Goal: Task Accomplishment & Management: Manage account settings

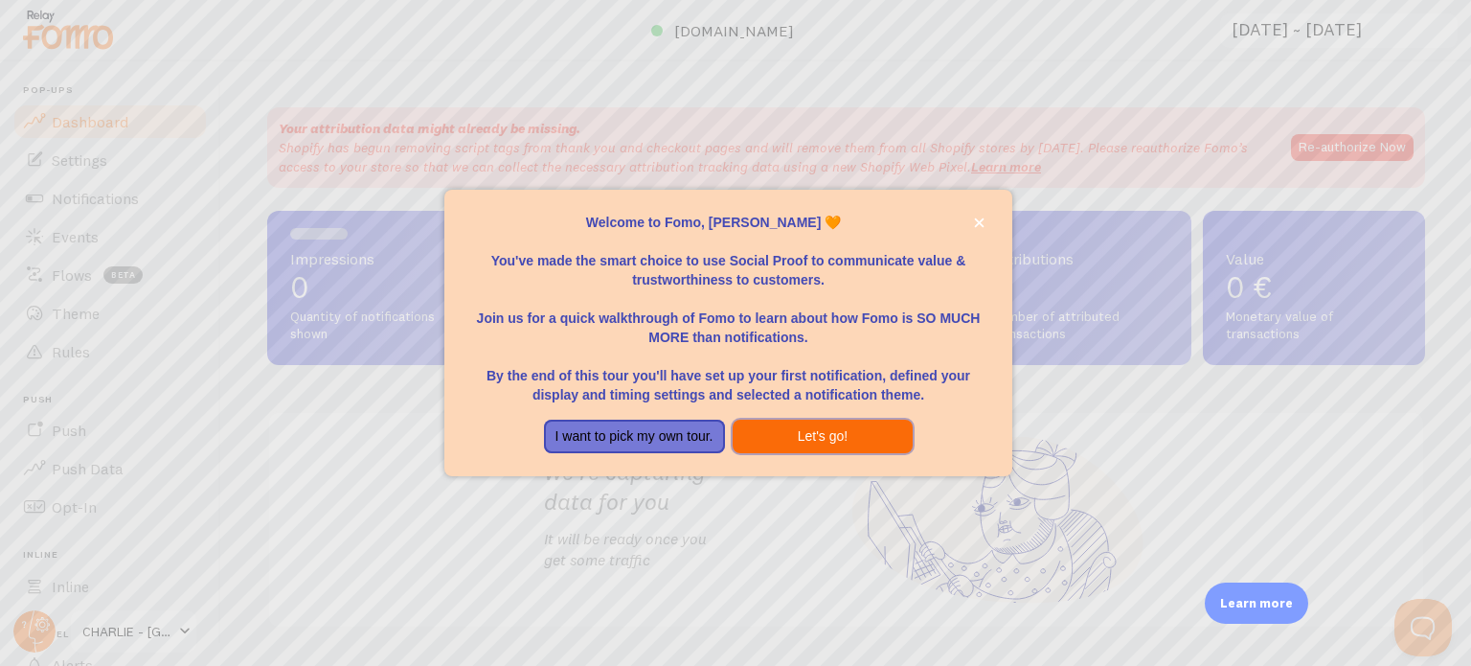
click at [813, 434] on button "Let's go!" at bounding box center [823, 436] width 181 height 34
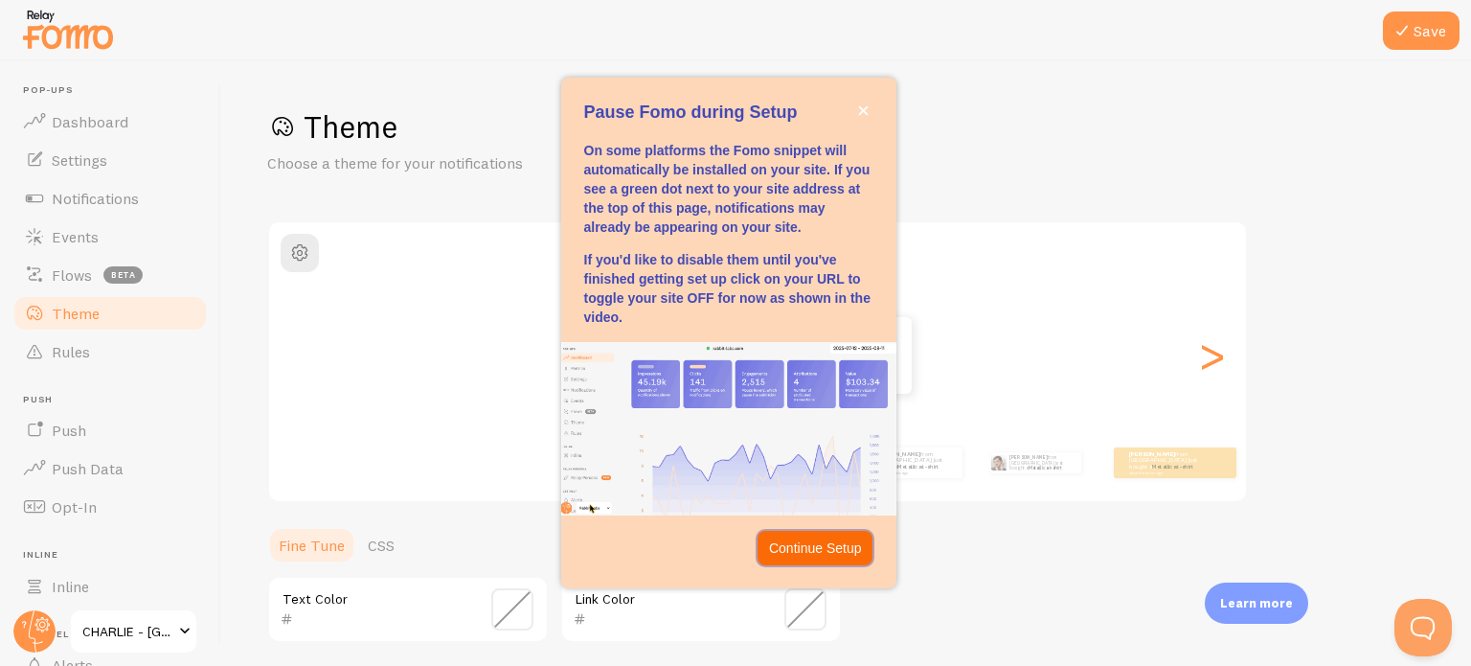
click at [813, 551] on p "Continue Setup" at bounding box center [815, 547] width 93 height 19
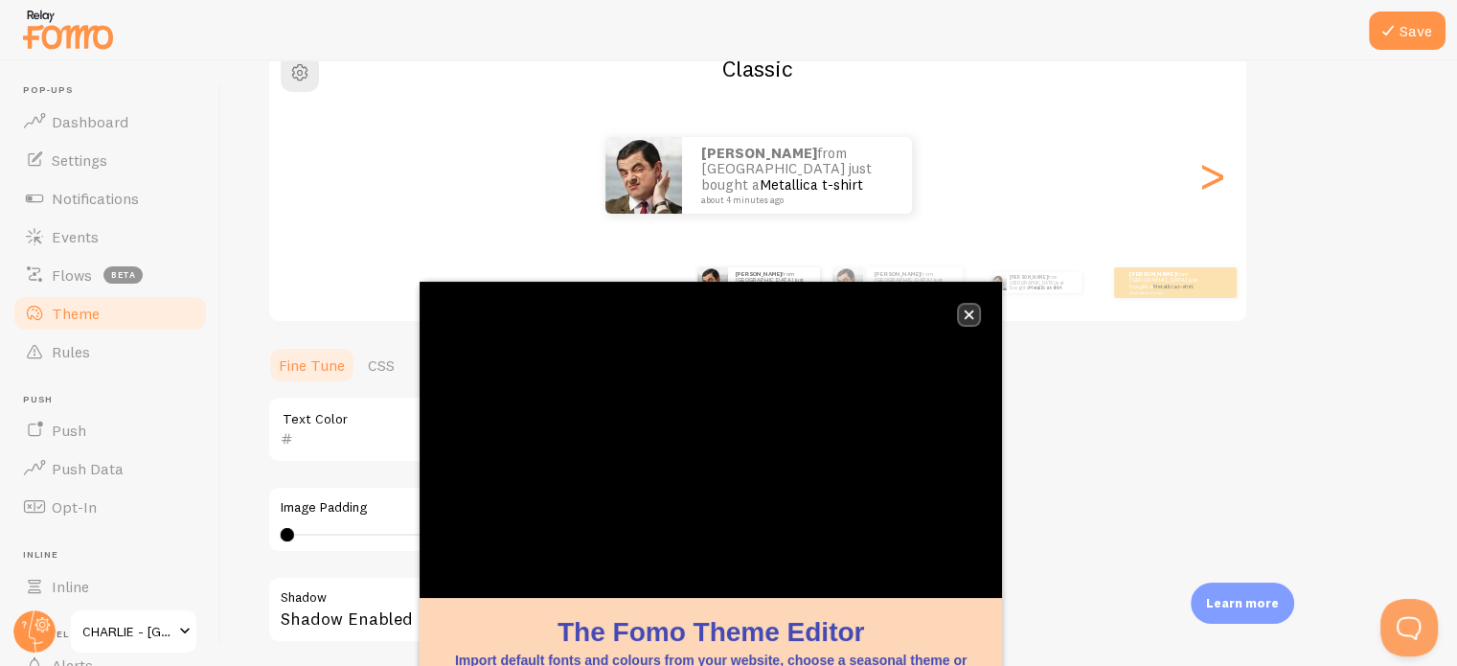
click at [971, 313] on icon "close," at bounding box center [968, 314] width 11 height 11
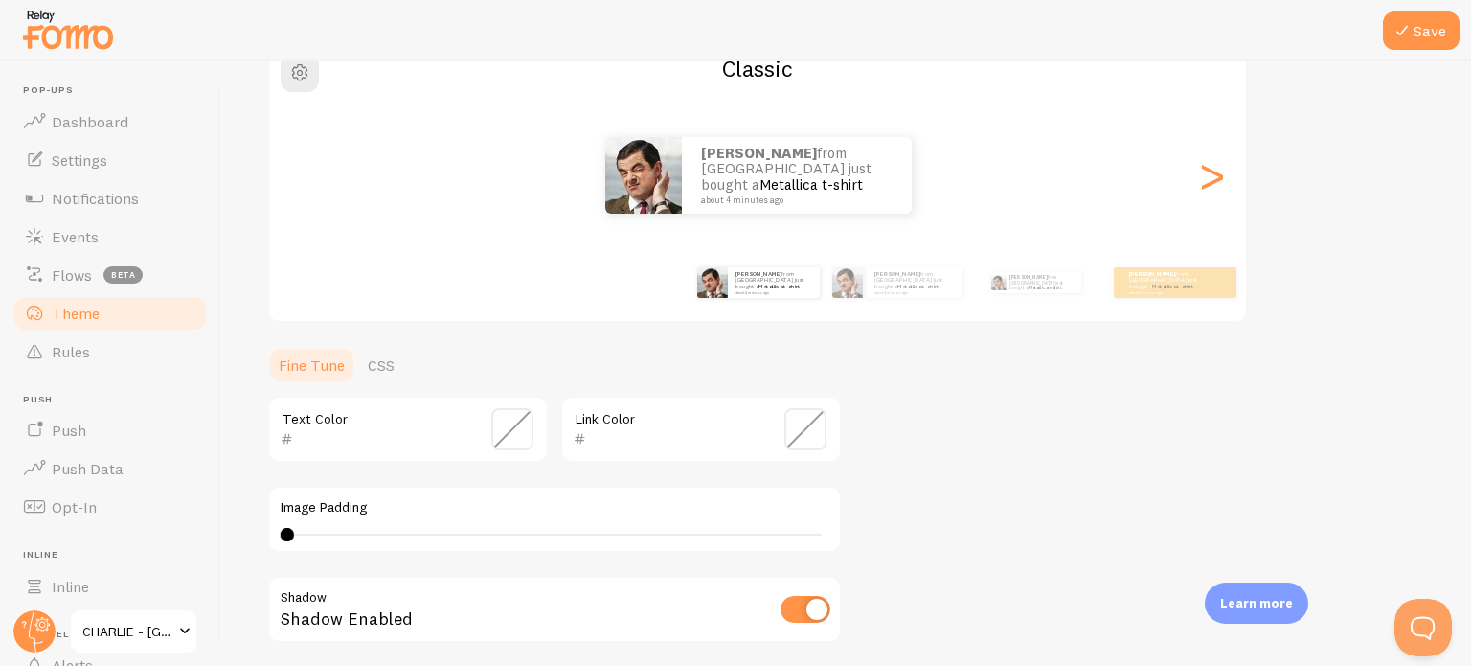
scroll to position [441, 0]
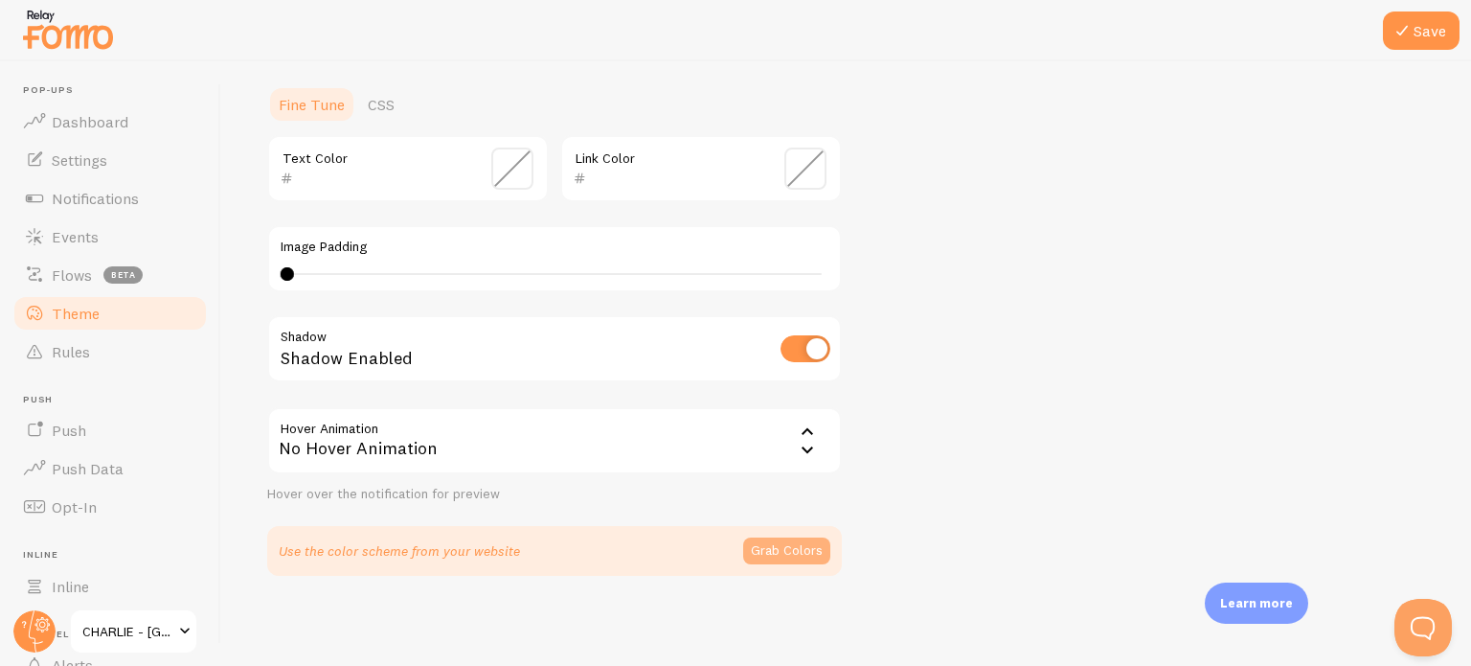
click at [787, 545] on button "Grab Colors" at bounding box center [786, 550] width 87 height 27
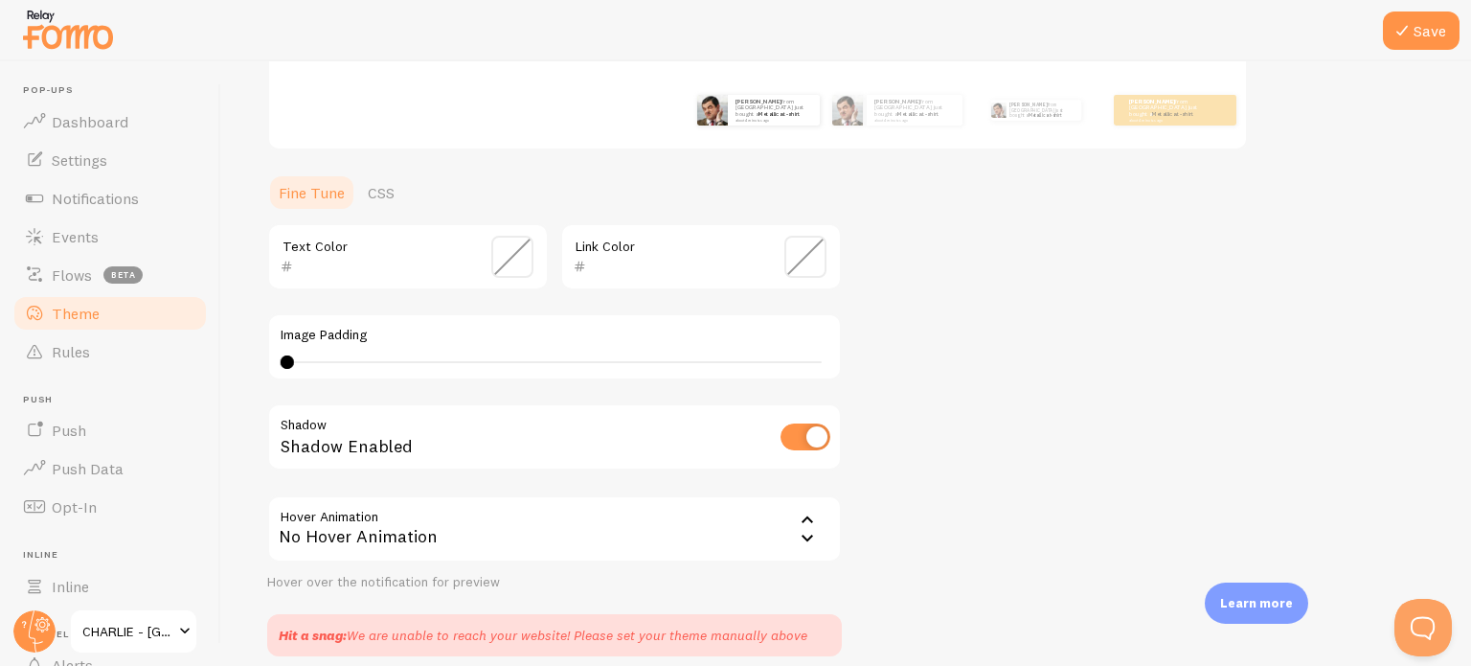
scroll to position [433, 0]
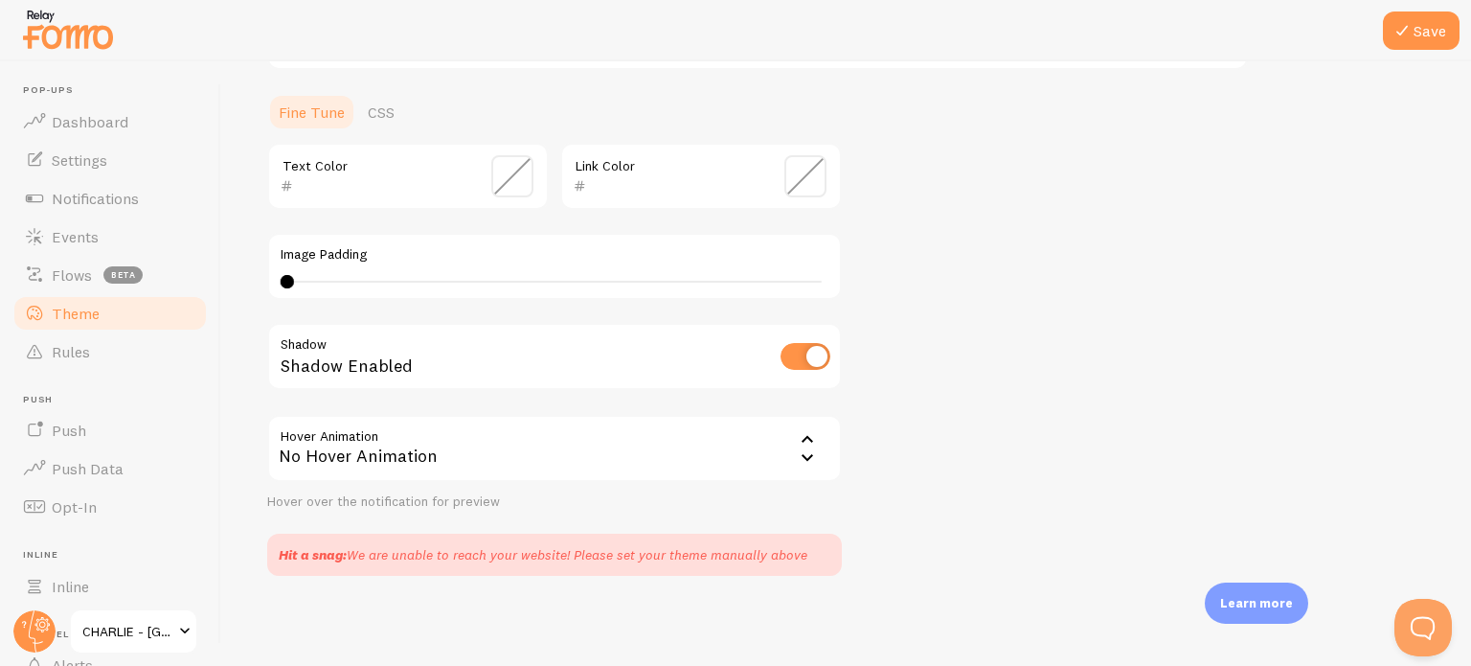
click at [506, 449] on div "No Hover Animation" at bounding box center [554, 448] width 575 height 67
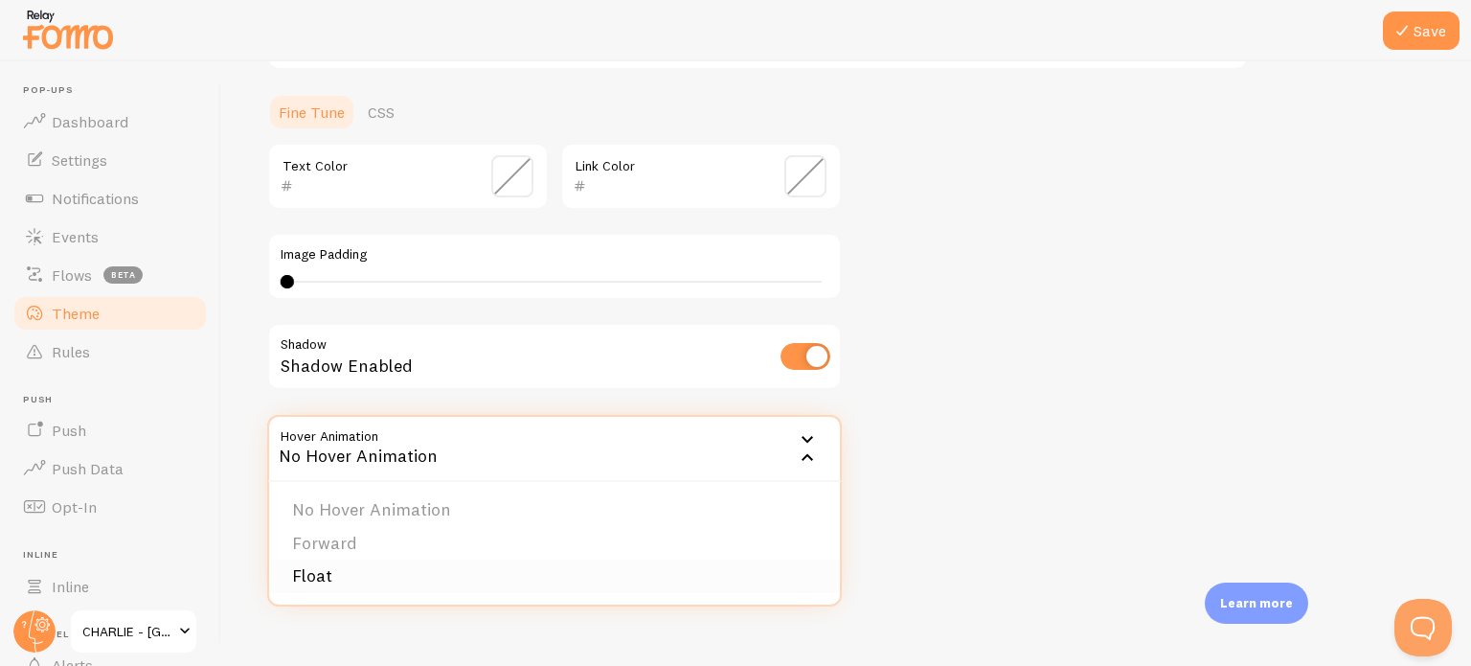
click at [332, 559] on li "Float" at bounding box center [554, 576] width 571 height 34
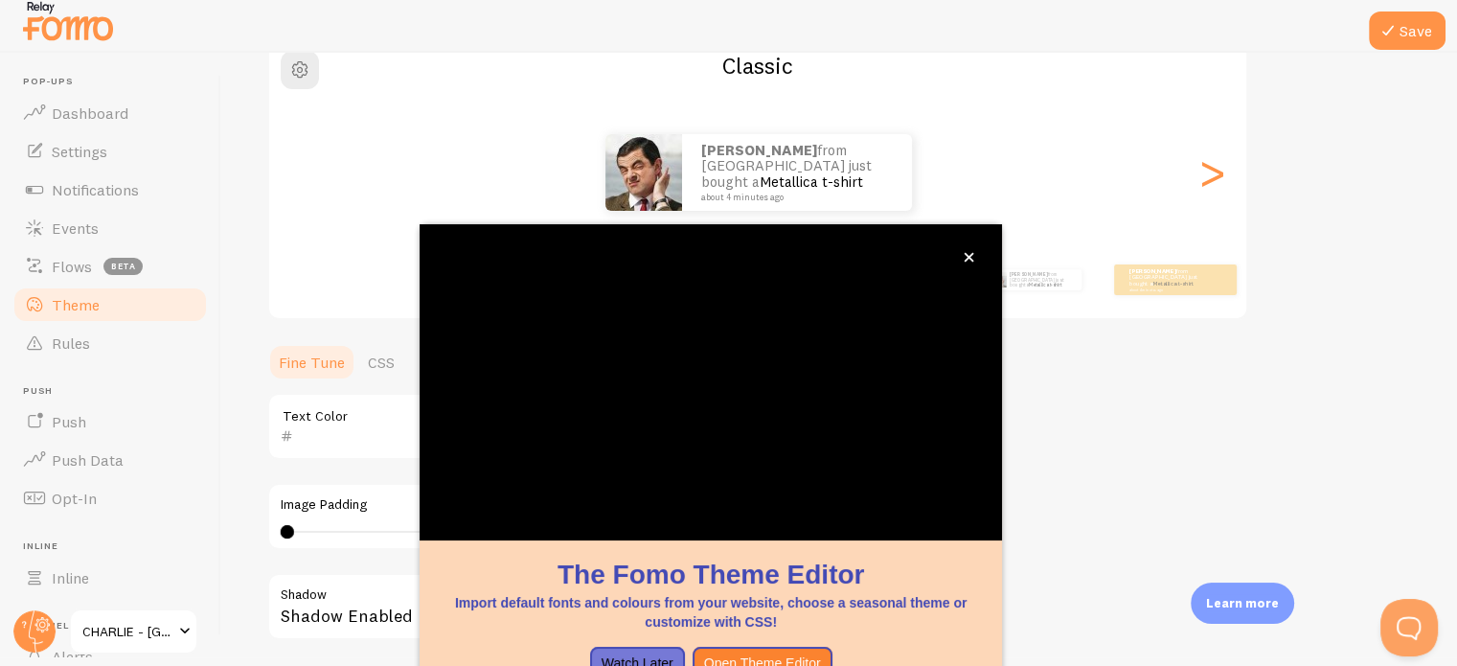
scroll to position [180, 0]
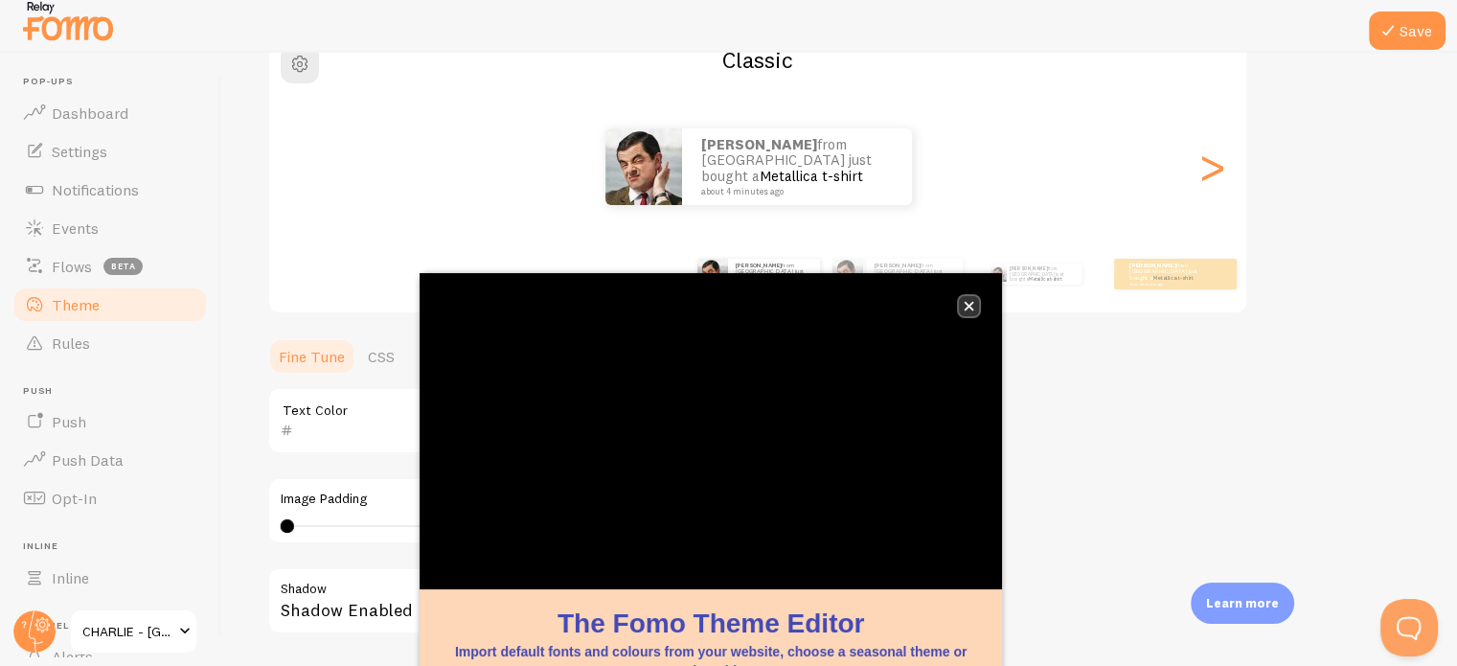
click at [966, 303] on icon "close," at bounding box center [969, 307] width 10 height 10
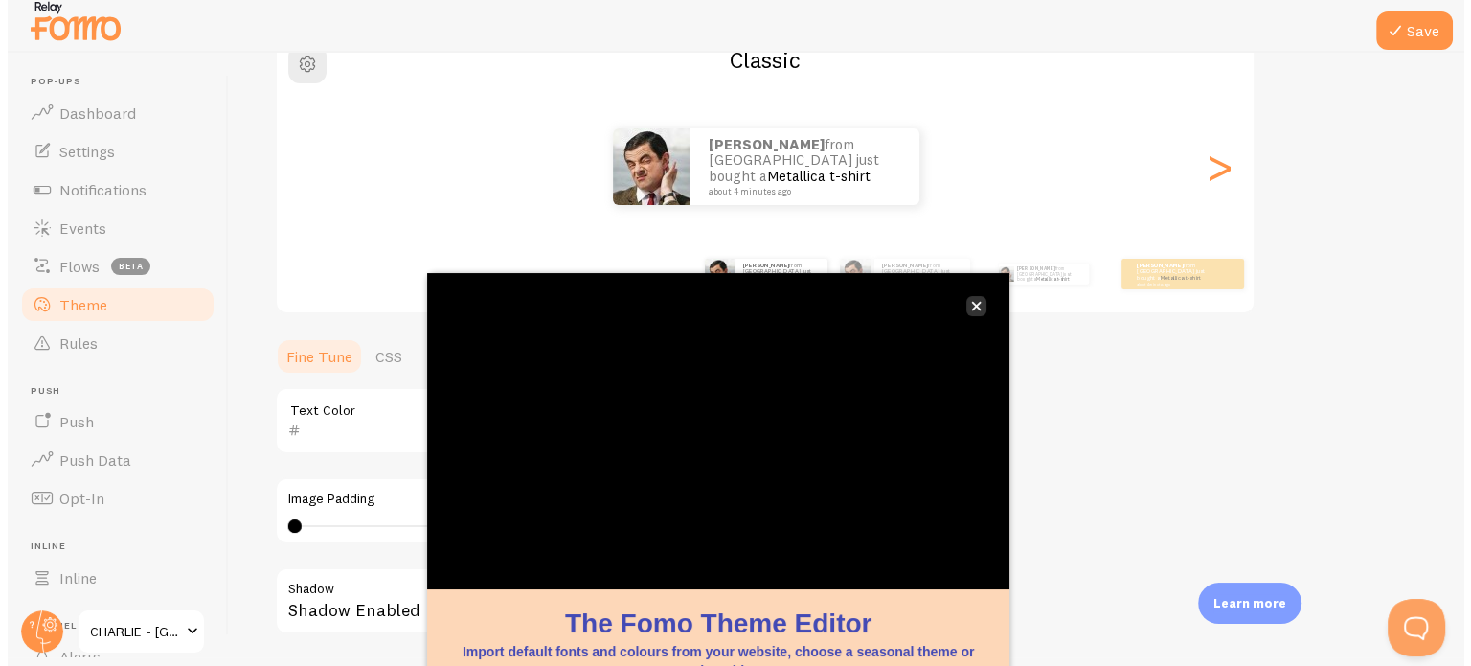
scroll to position [0, 0]
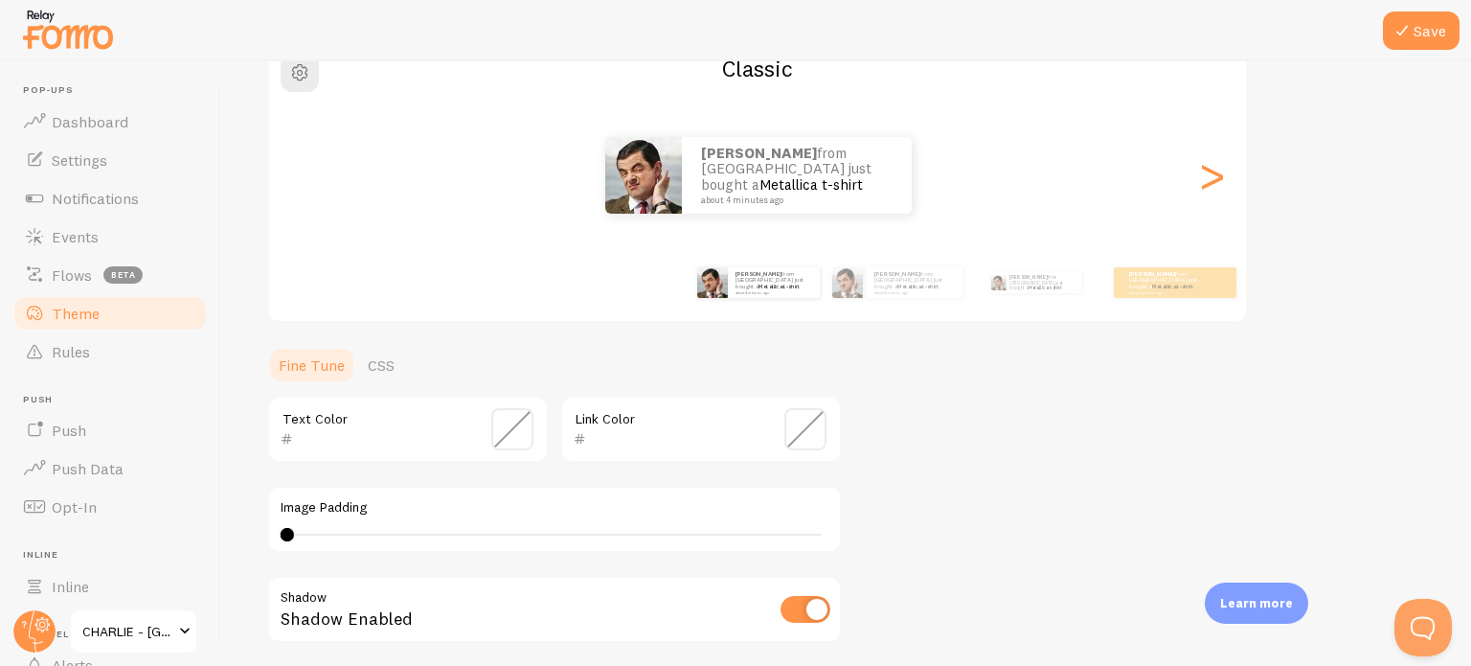
click at [520, 423] on span at bounding box center [512, 429] width 42 height 42
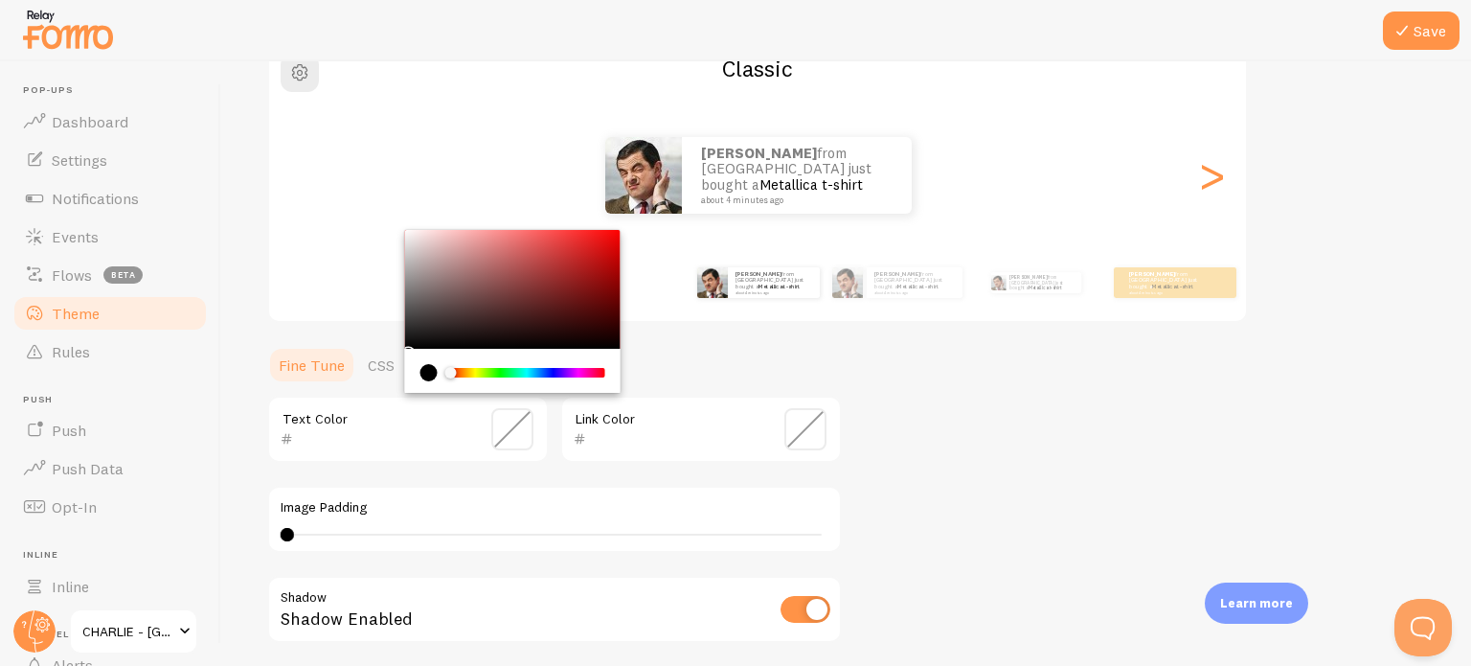
click at [520, 423] on span at bounding box center [512, 429] width 42 height 42
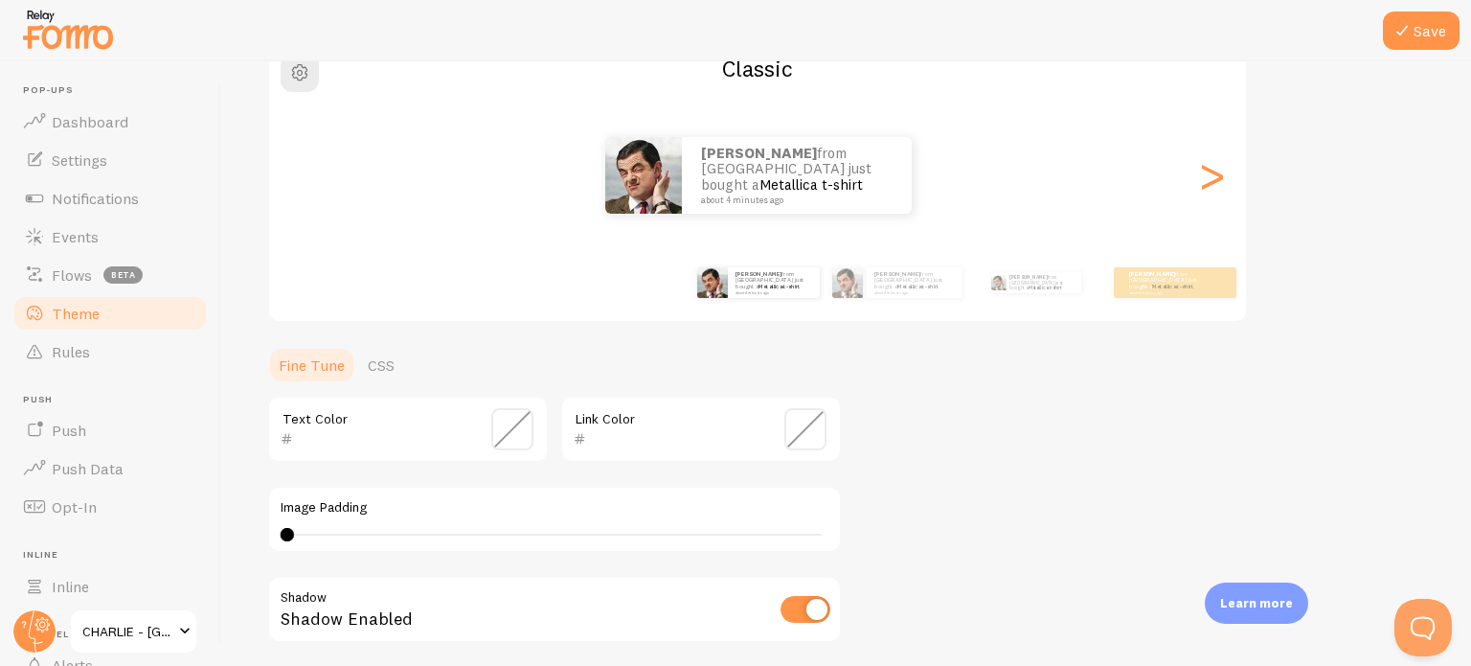
click at [520, 423] on span at bounding box center [512, 429] width 42 height 42
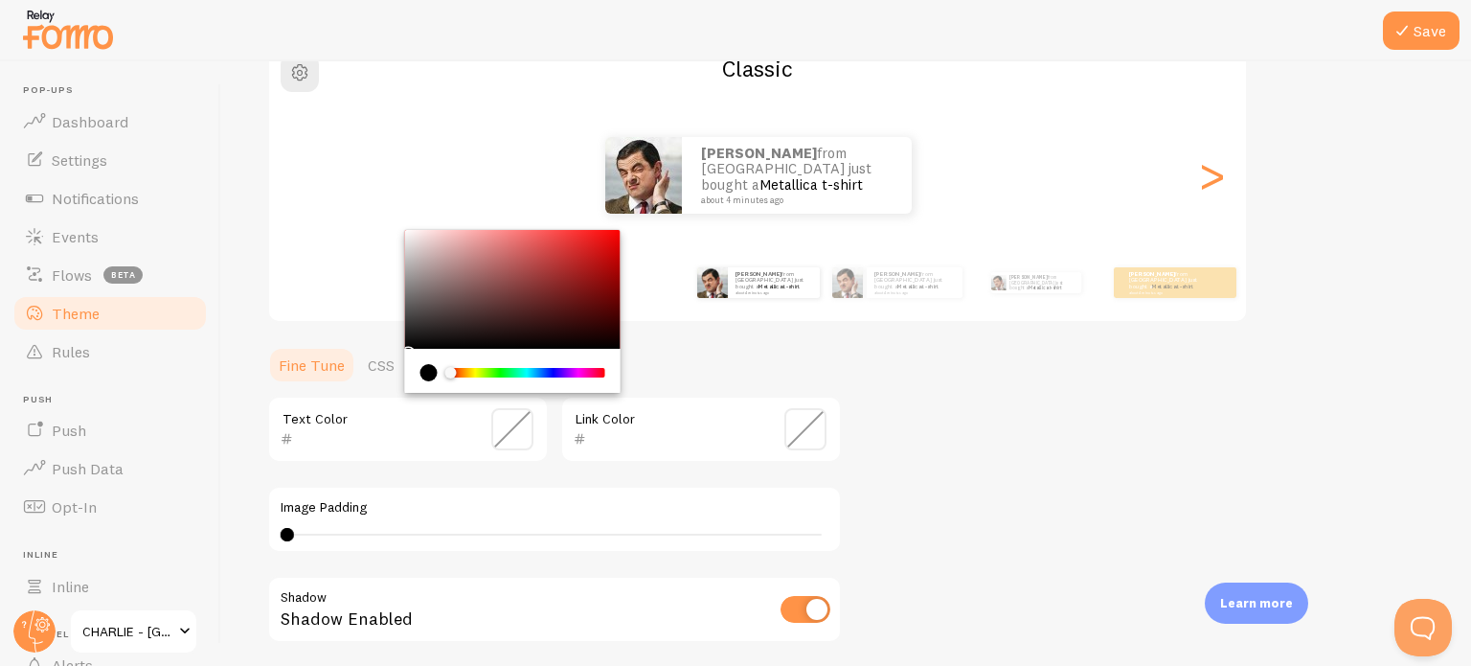
click at [429, 371] on div "current color is #000000" at bounding box center [428, 372] width 17 height 17
click at [1054, 440] on div "Theme Choose a theme for your notifications Classic [PERSON_NAME] from [GEOGRAP…" at bounding box center [846, 377] width 1158 height 901
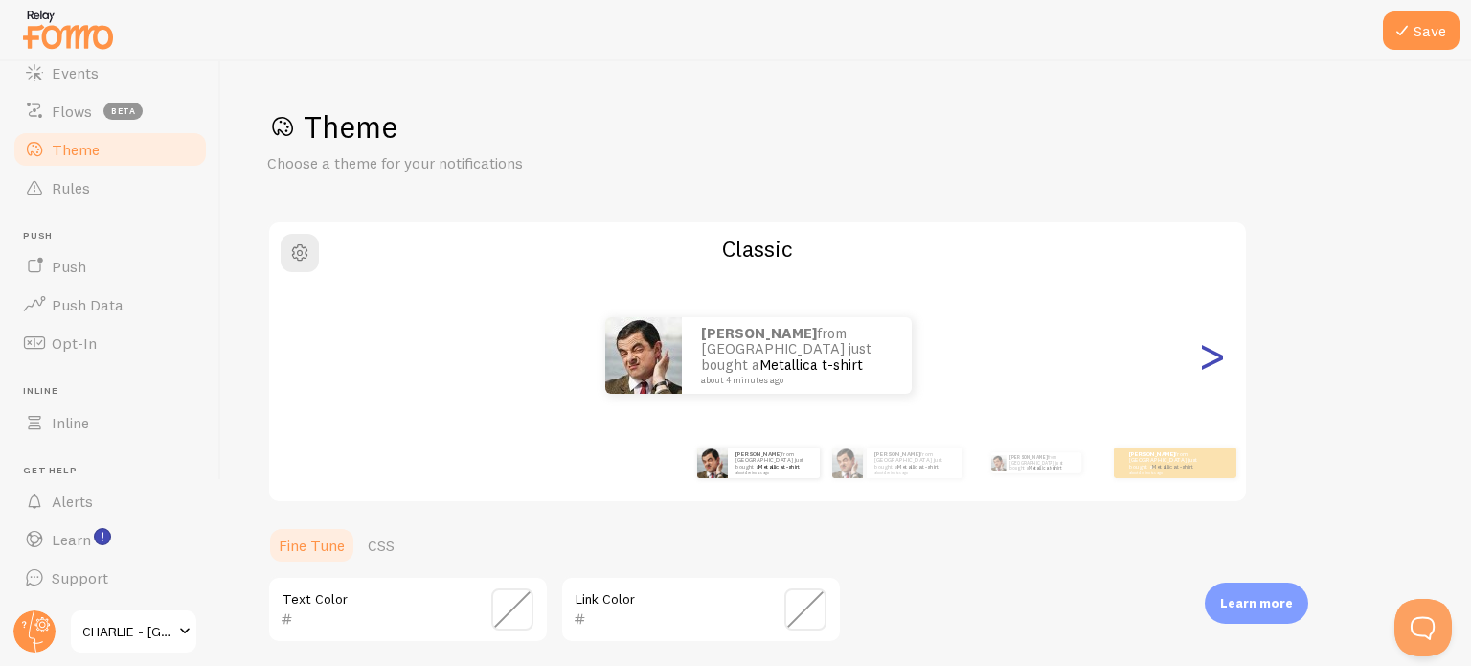
click at [1210, 355] on div ">" at bounding box center [1211, 355] width 23 height 138
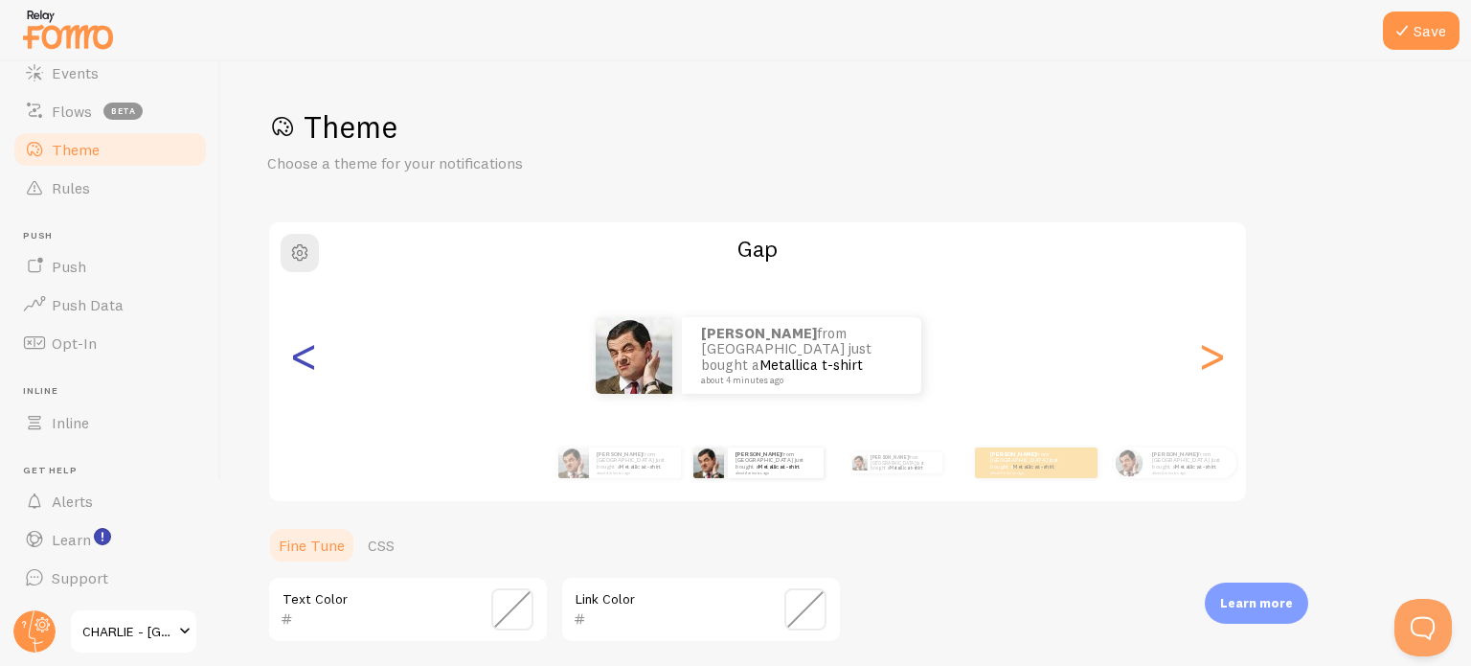
click at [306, 355] on div "<" at bounding box center [303, 355] width 23 height 138
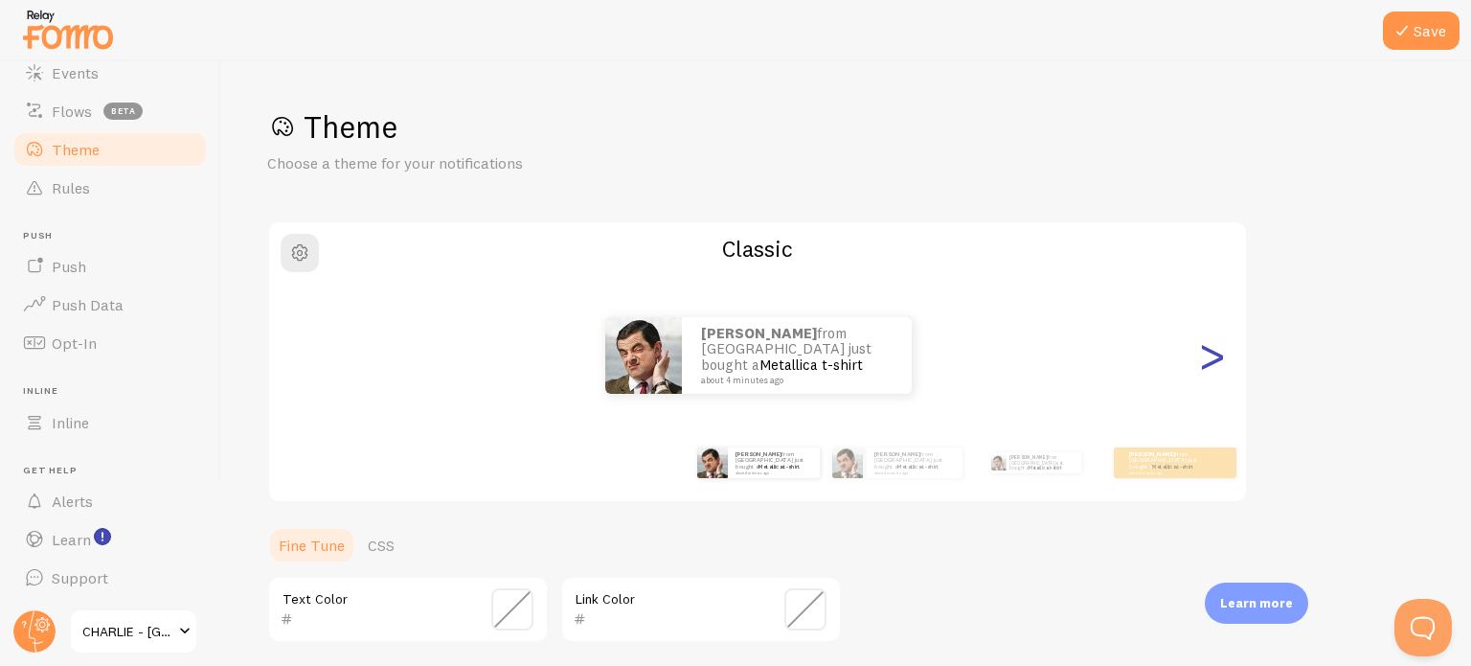
click at [1214, 357] on div ">" at bounding box center [1211, 355] width 23 height 138
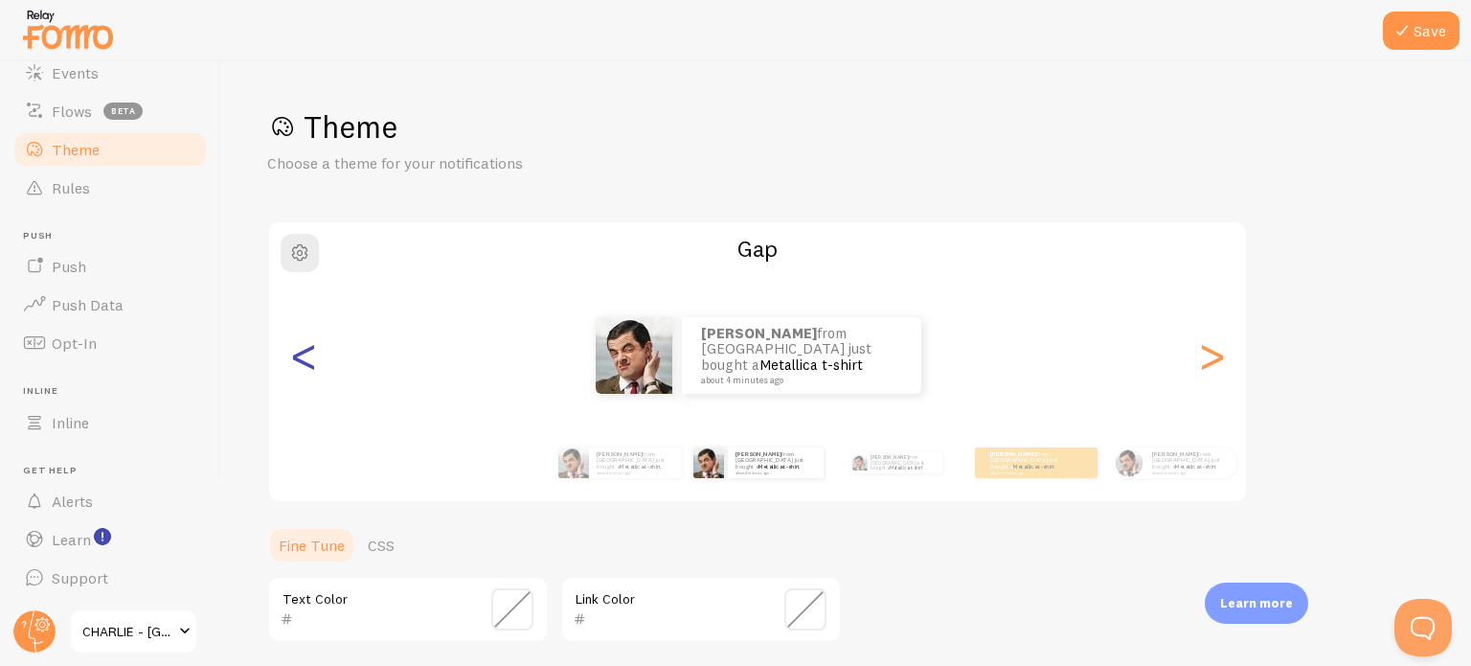
click at [307, 359] on div "<" at bounding box center [303, 355] width 23 height 138
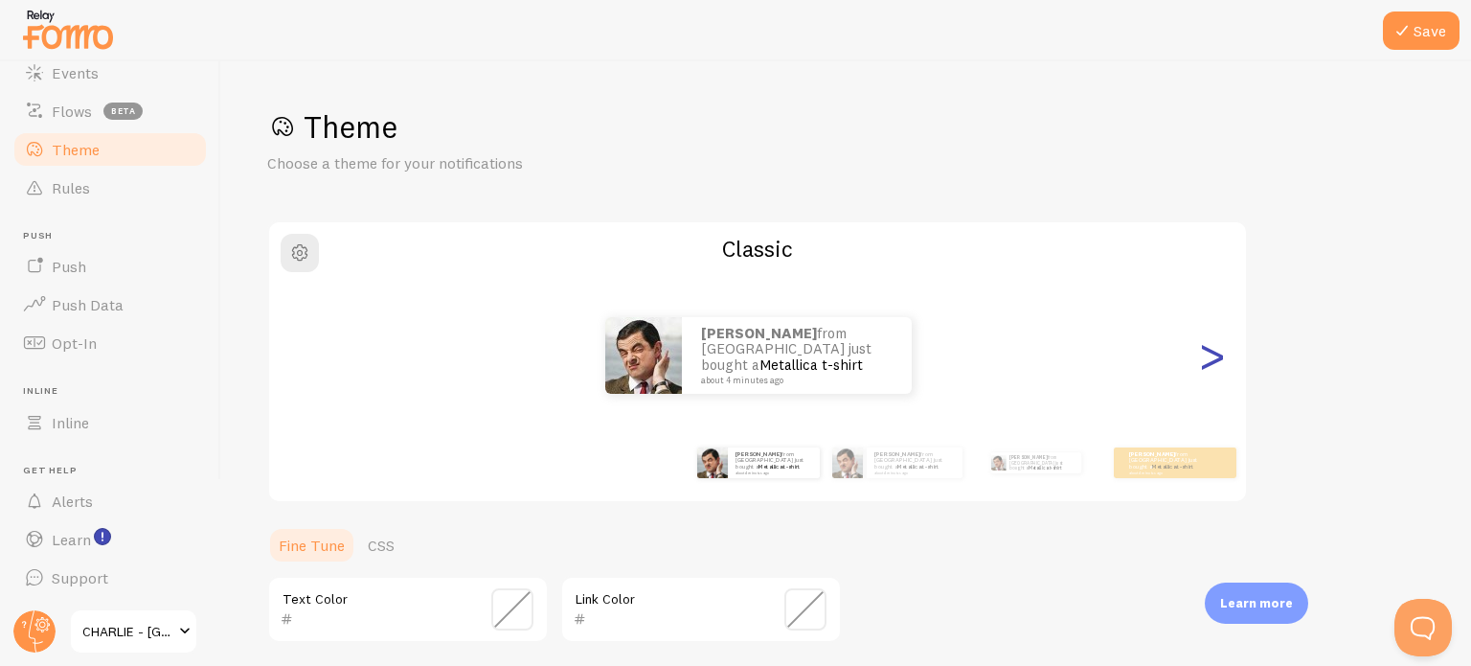
click at [1207, 363] on div ">" at bounding box center [1211, 355] width 23 height 138
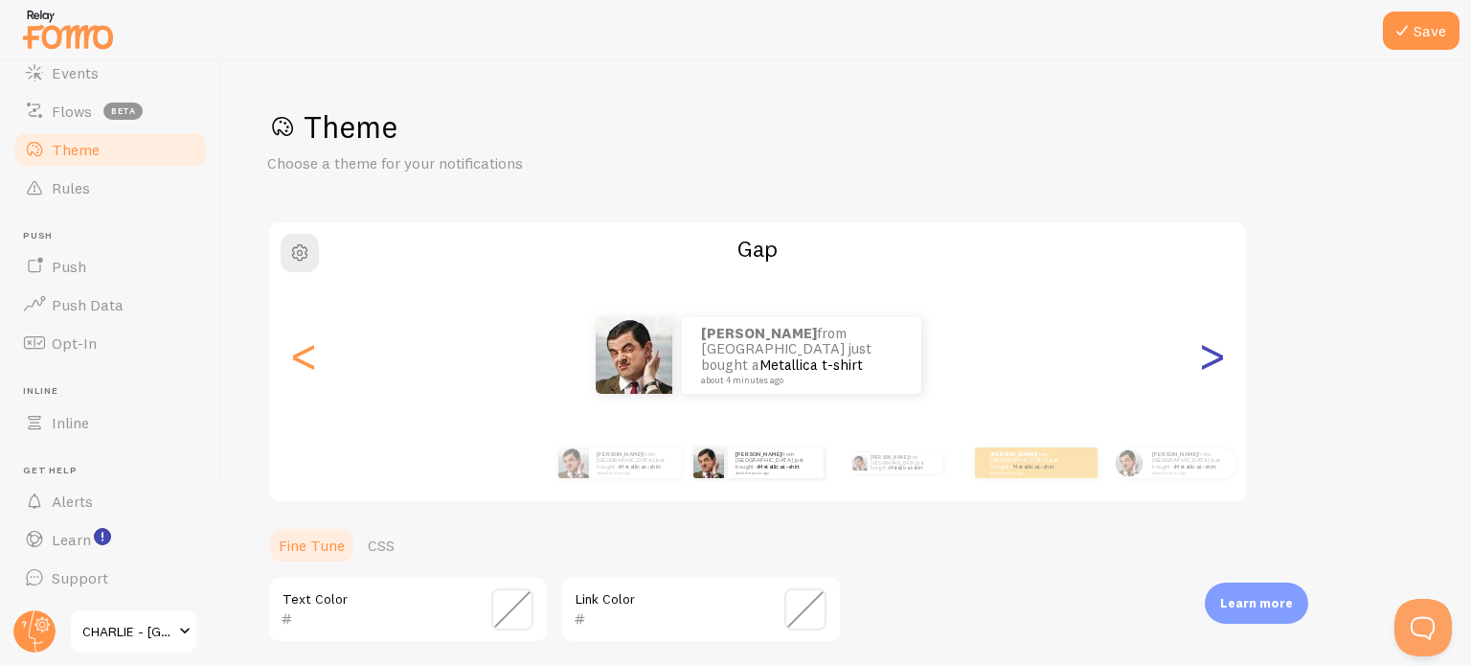
click at [1208, 363] on div ">" at bounding box center [1211, 355] width 23 height 138
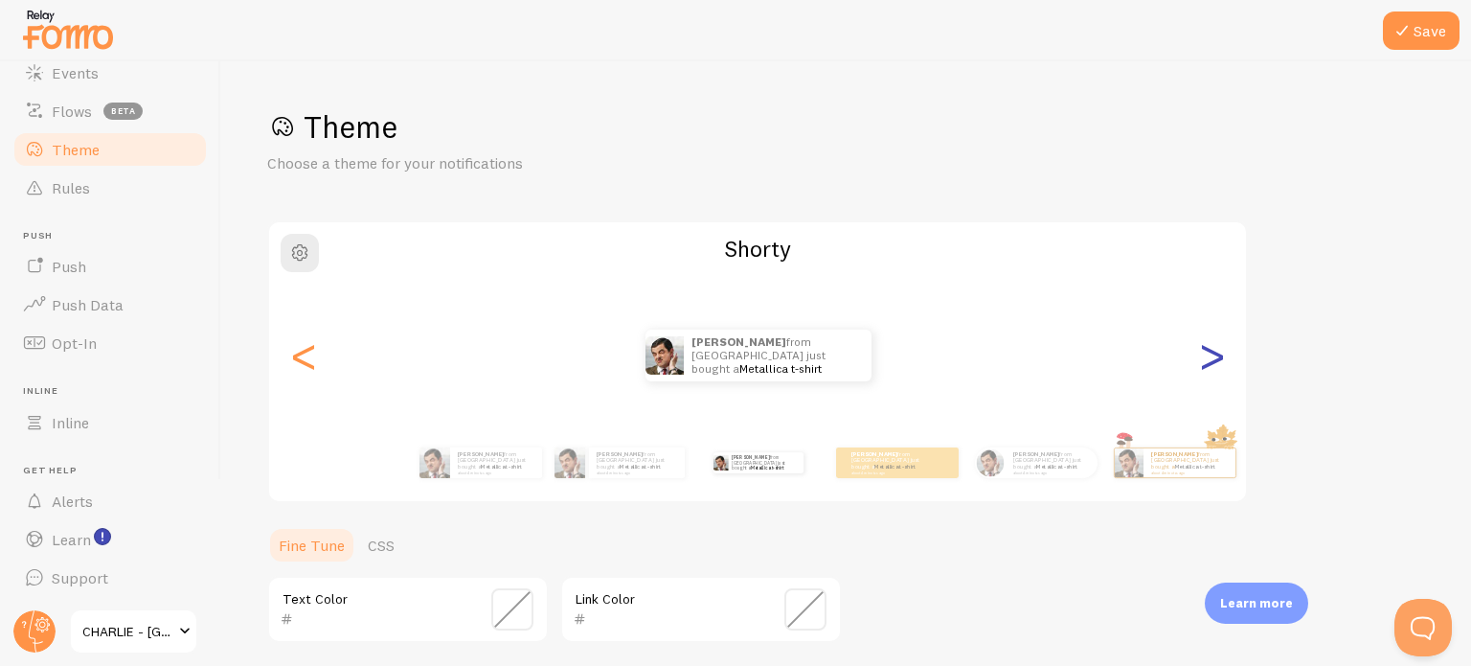
click at [1208, 363] on div ">" at bounding box center [1211, 355] width 23 height 138
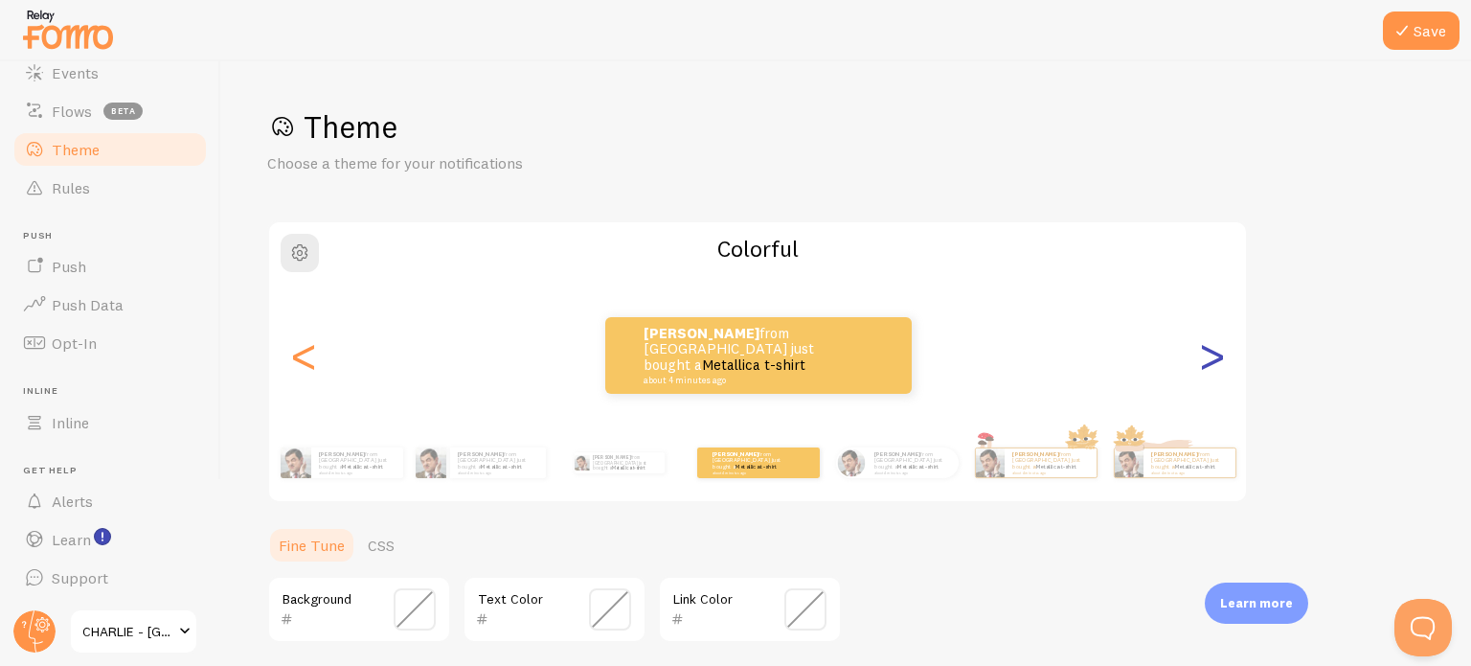
click at [1214, 359] on div ">" at bounding box center [1211, 355] width 23 height 138
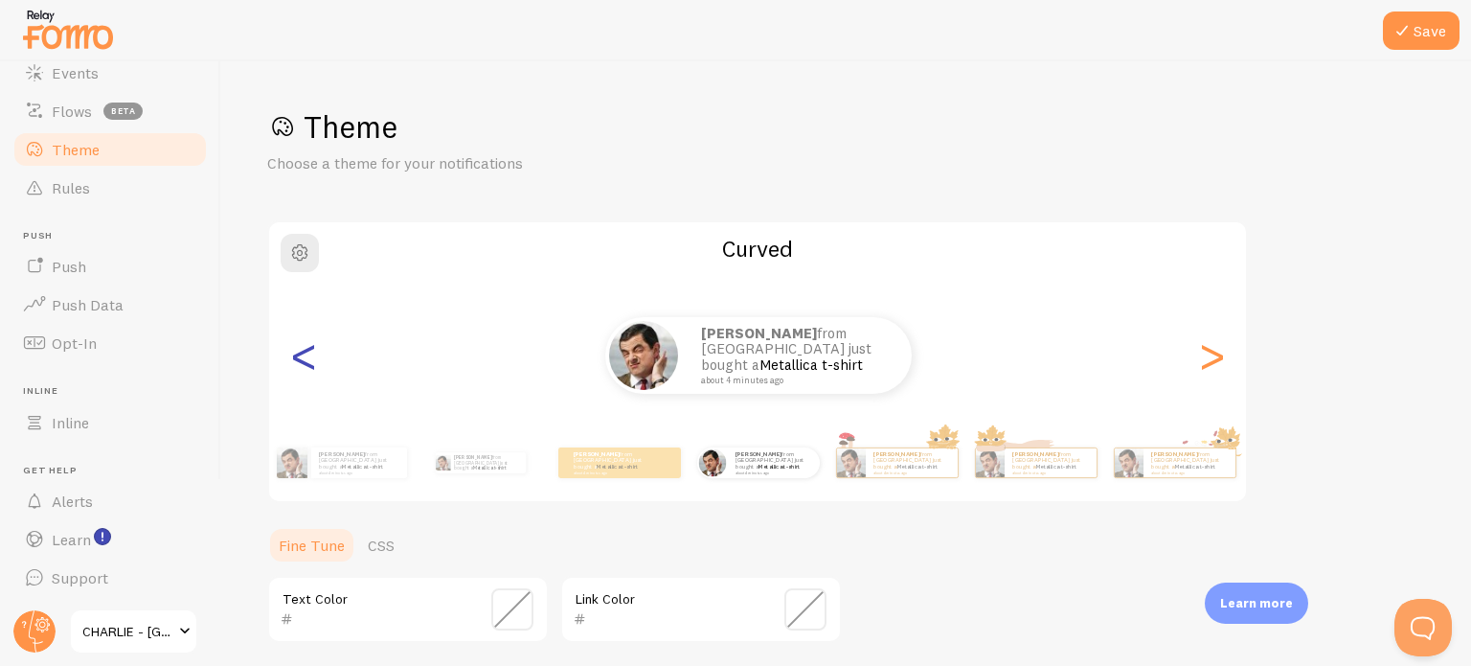
click at [310, 363] on div "<" at bounding box center [303, 355] width 23 height 138
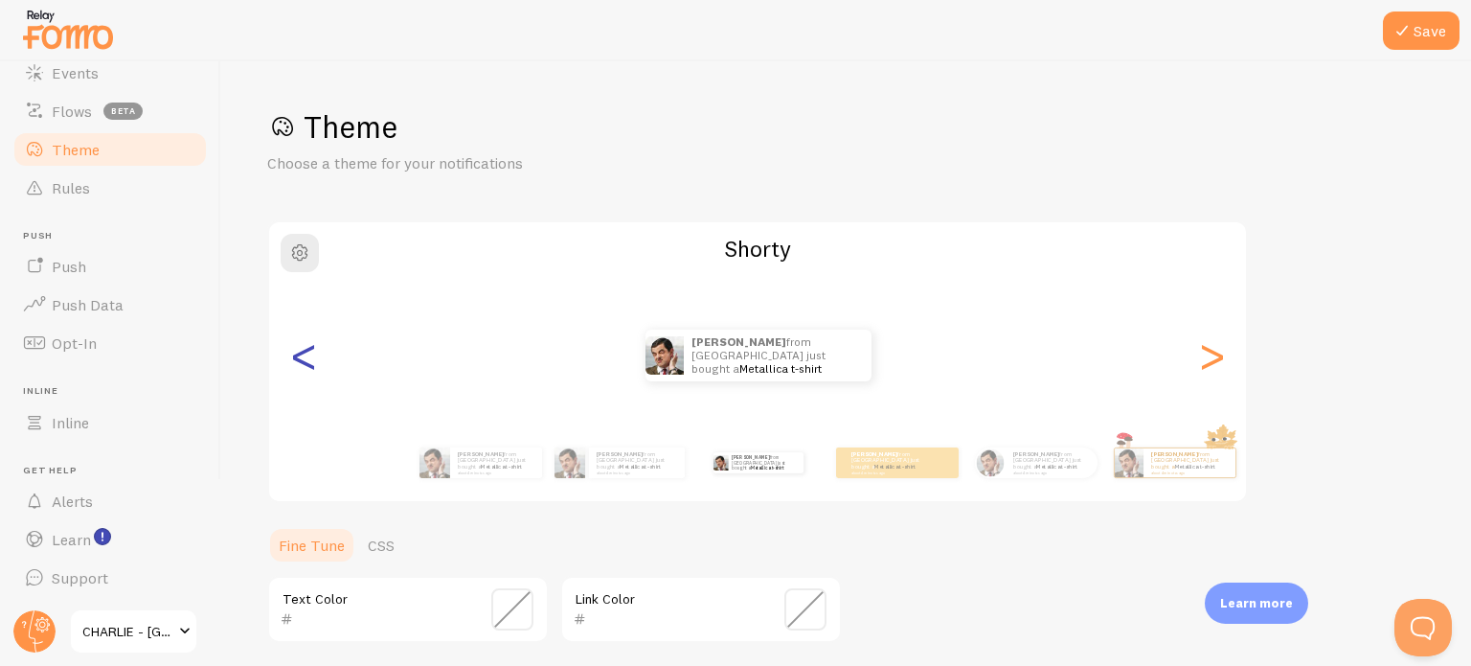
click at [310, 363] on div "<" at bounding box center [303, 355] width 23 height 138
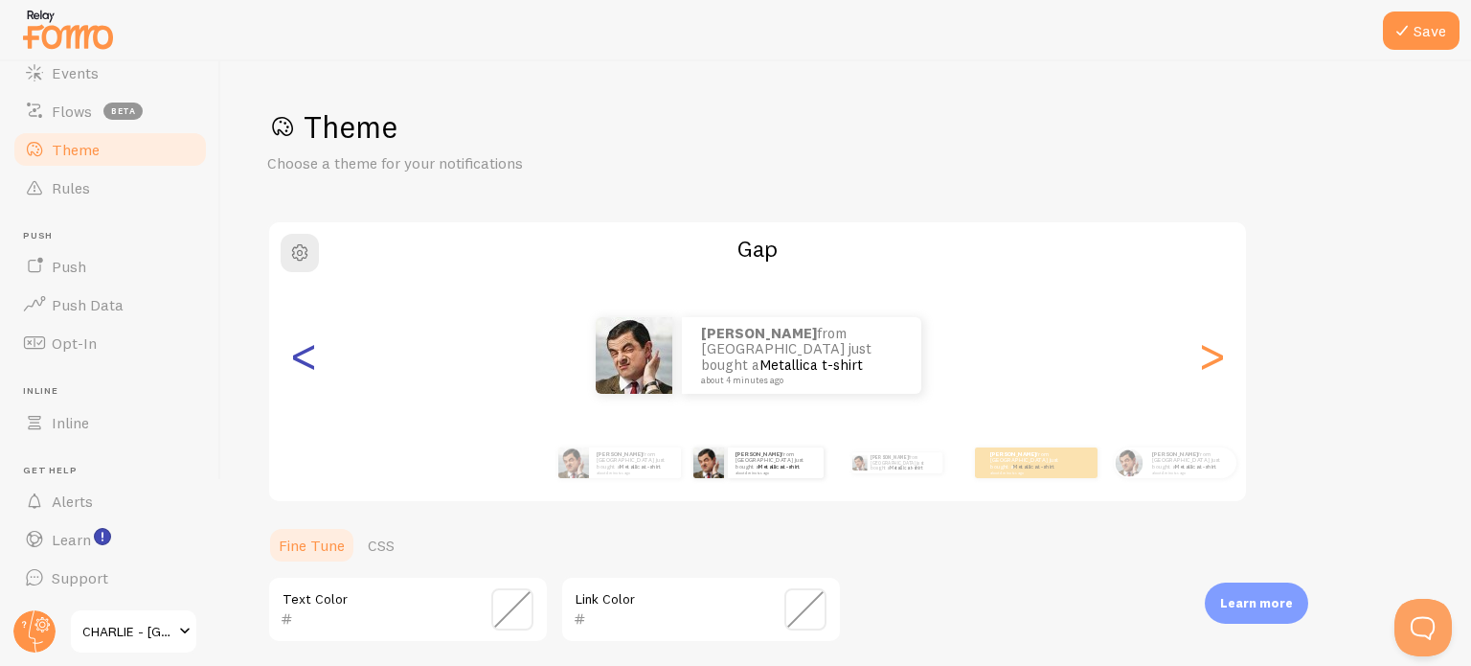
click at [310, 363] on div "<" at bounding box center [303, 355] width 23 height 138
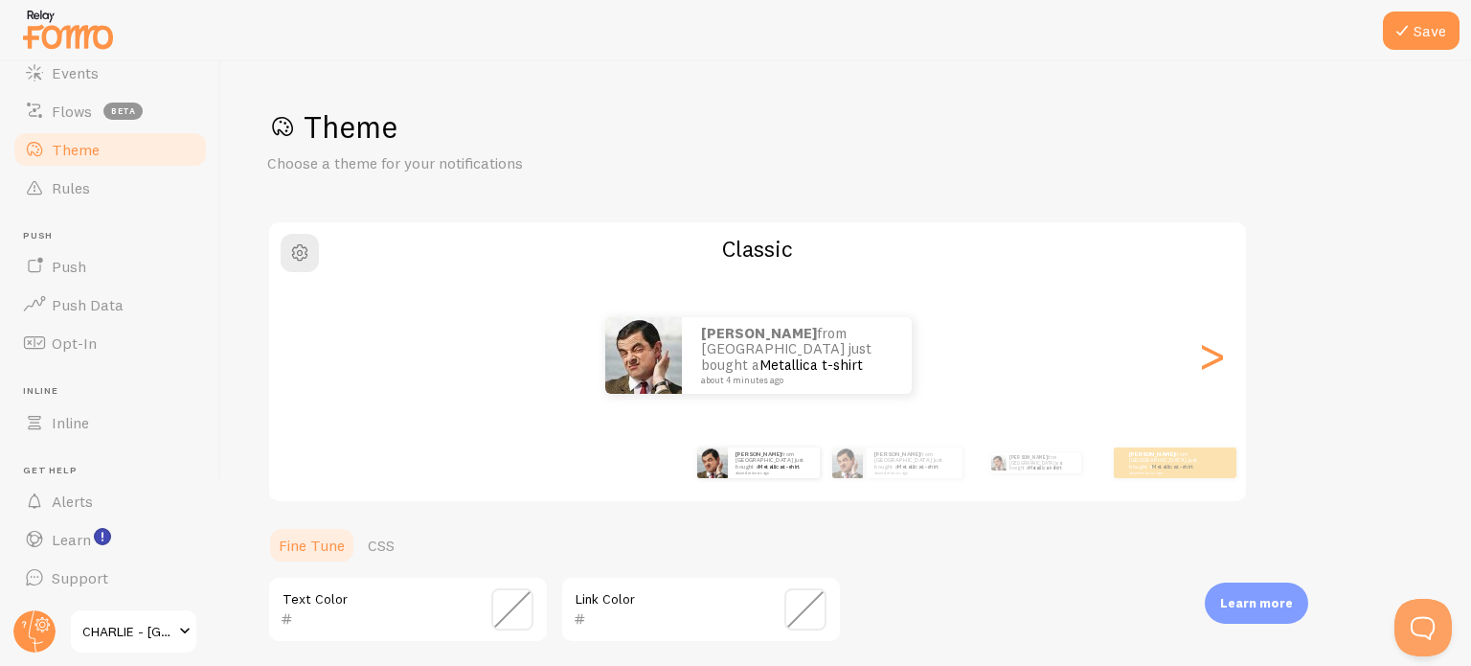
click at [310, 363] on div "[PERSON_NAME] from [GEOGRAPHIC_DATA] just bought a Metallica t-shirt about 4 mi…" at bounding box center [758, 355] width 978 height 77
click at [1215, 358] on div ">" at bounding box center [1211, 355] width 23 height 138
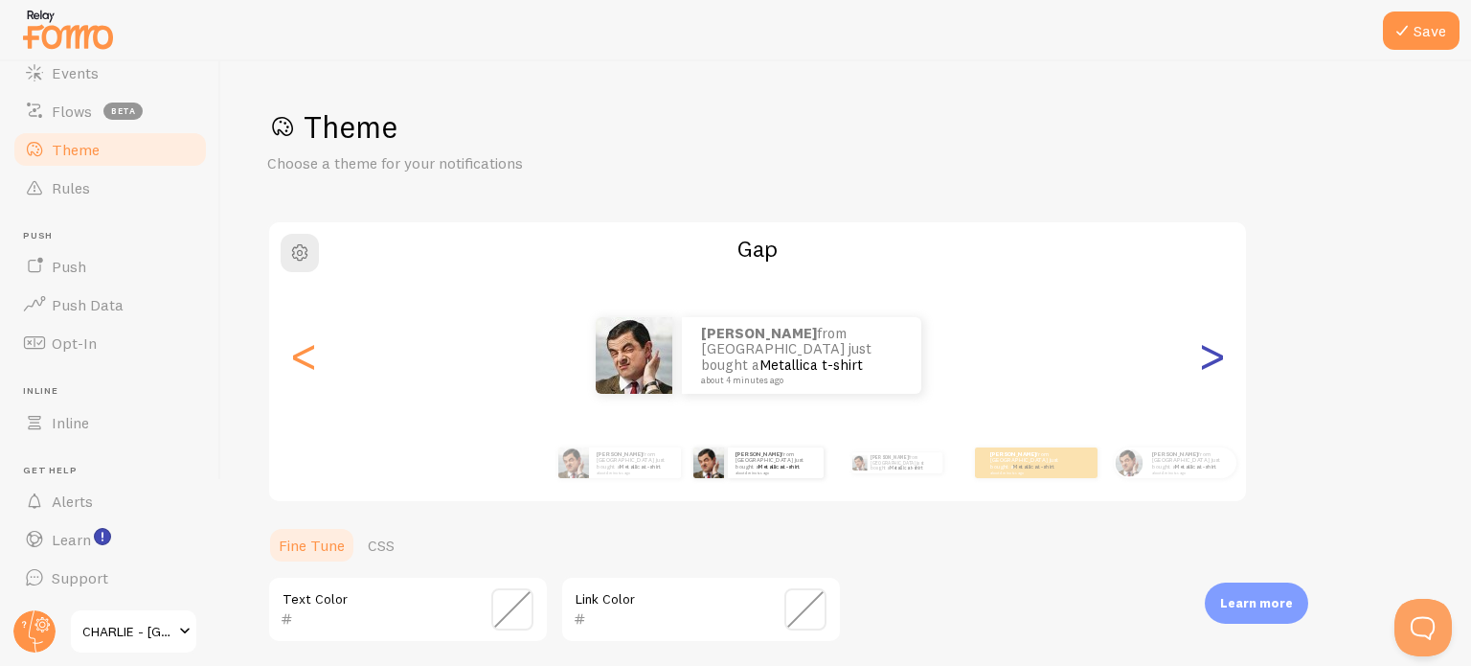
click at [1215, 358] on div ">" at bounding box center [1211, 355] width 23 height 138
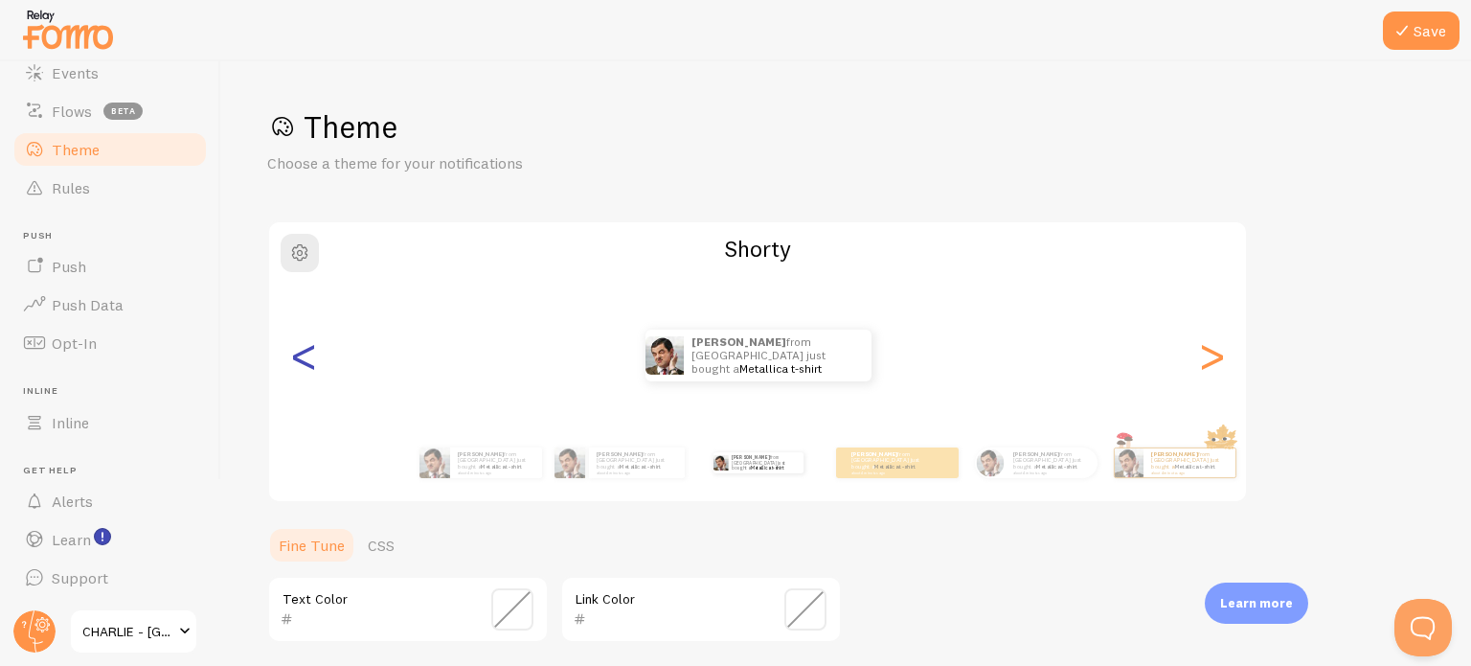
click at [299, 363] on div "<" at bounding box center [303, 355] width 23 height 138
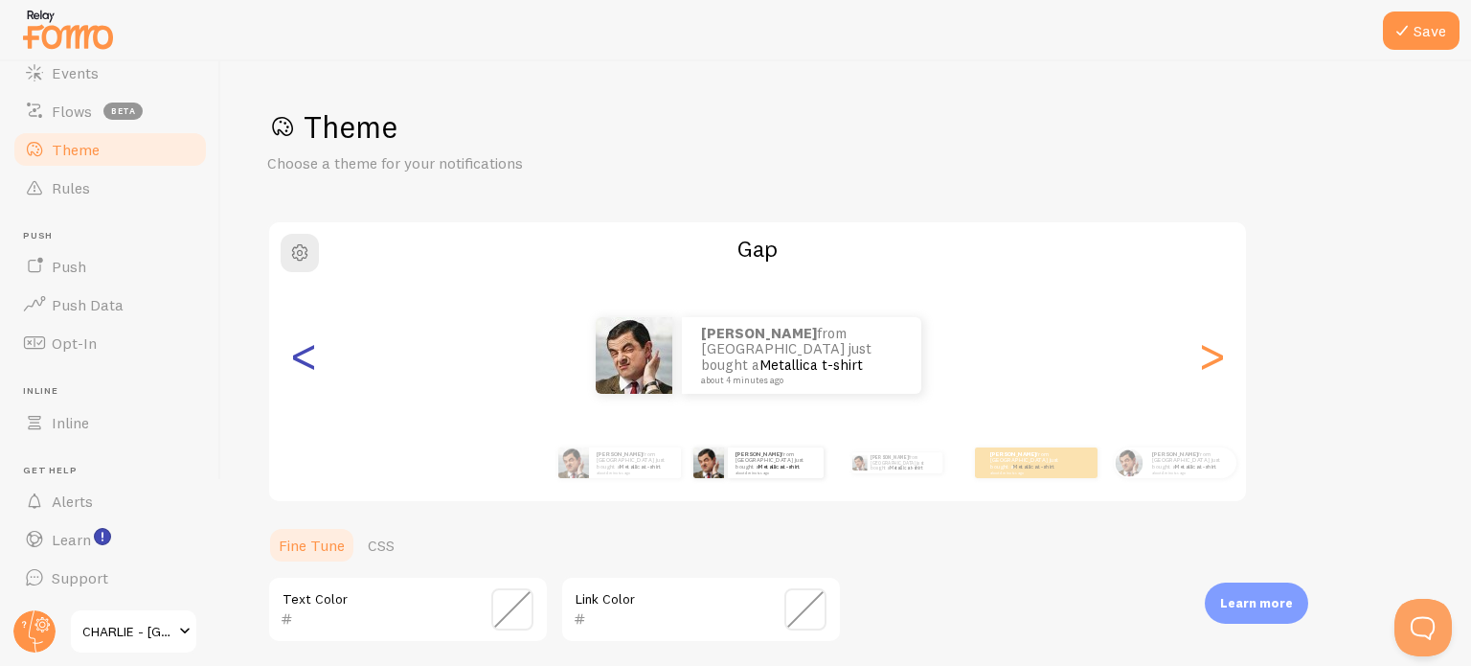
click at [299, 363] on div "<" at bounding box center [303, 355] width 23 height 138
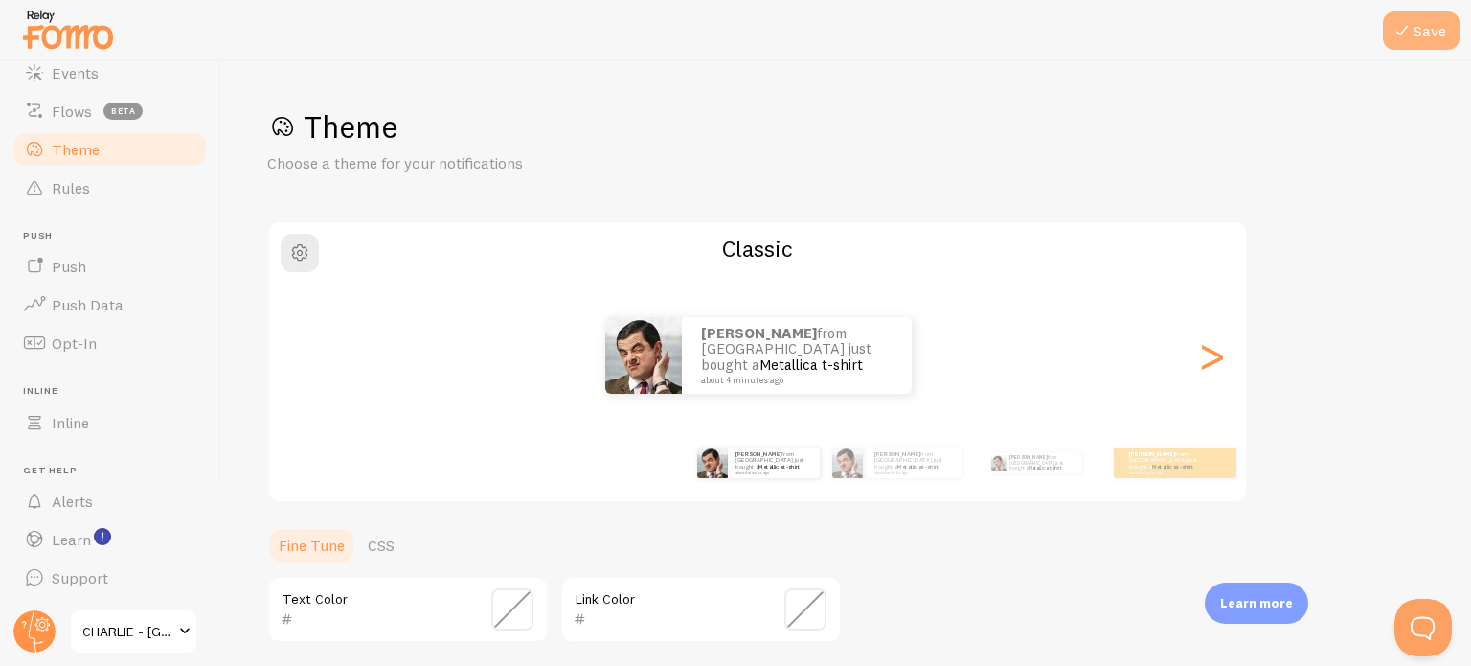
click at [1401, 36] on icon at bounding box center [1402, 30] width 23 height 23
click at [1404, 30] on icon at bounding box center [1402, 30] width 23 height 23
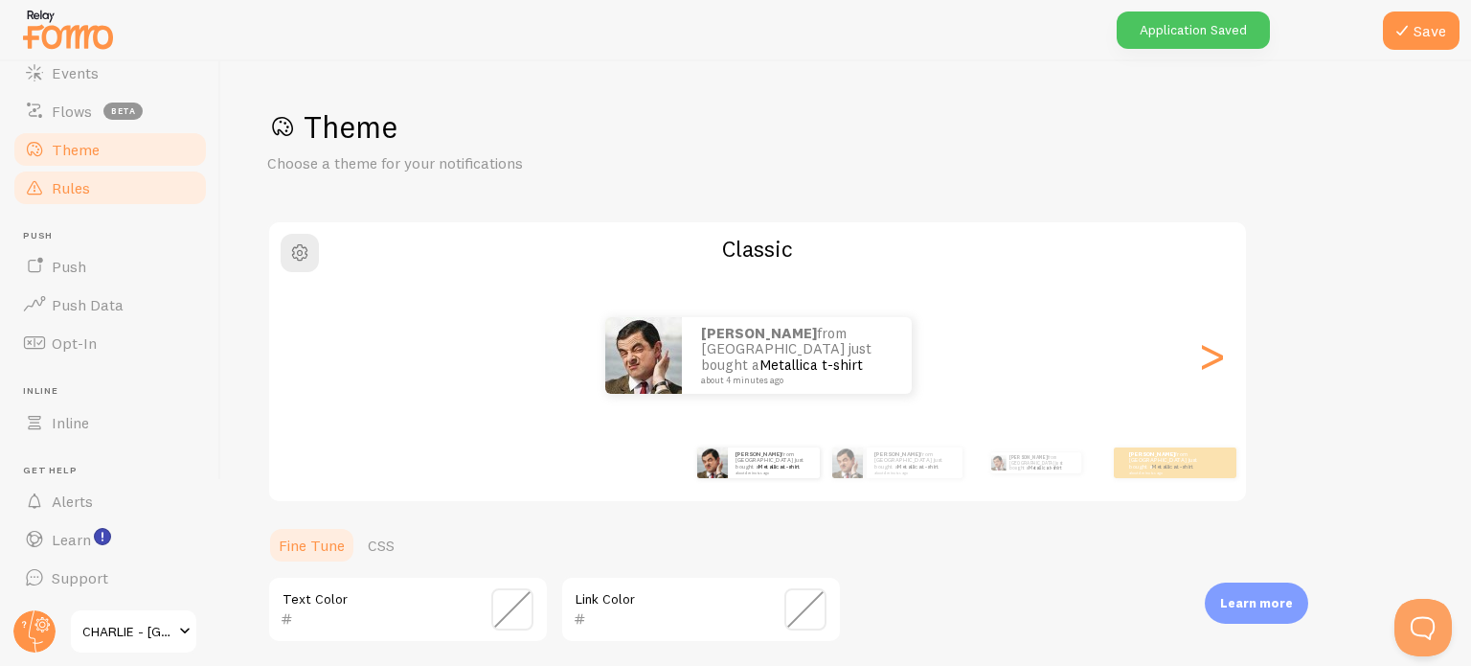
click at [93, 180] on link "Rules" at bounding box center [109, 188] width 197 height 38
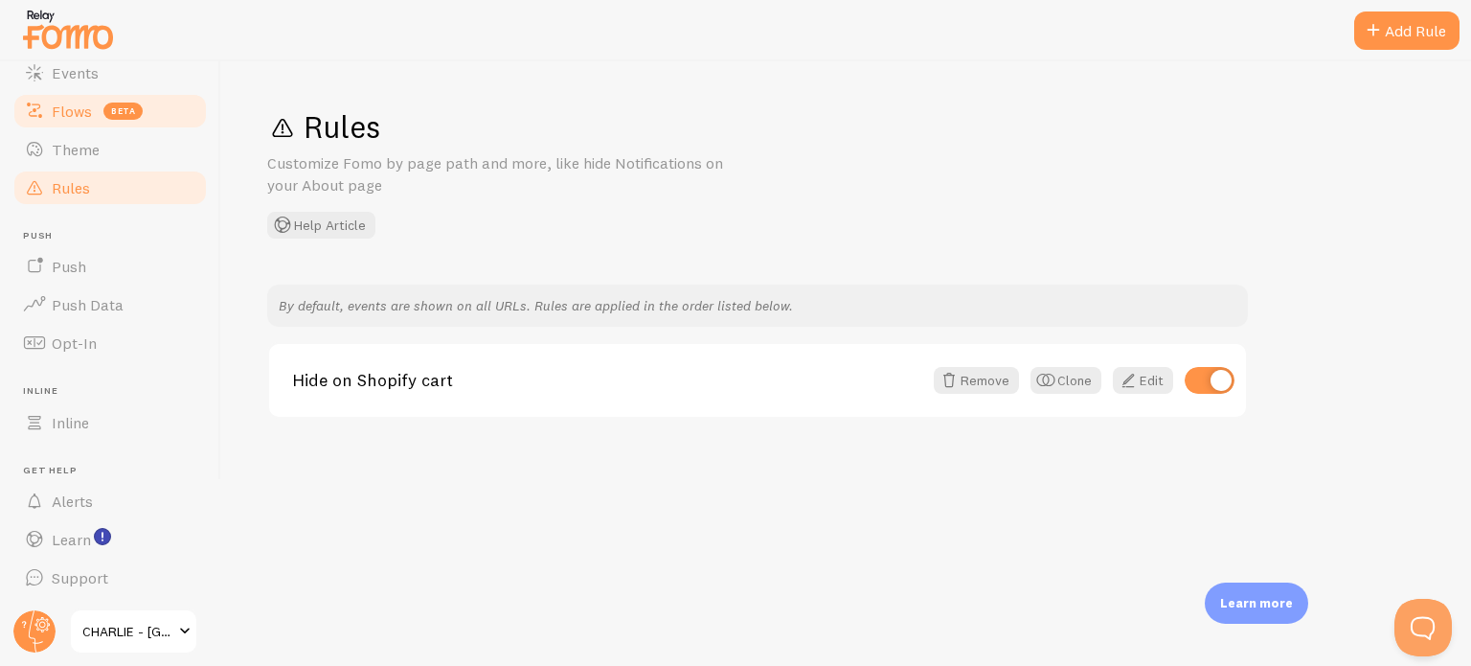
click at [76, 102] on span "Flows" at bounding box center [72, 111] width 40 height 19
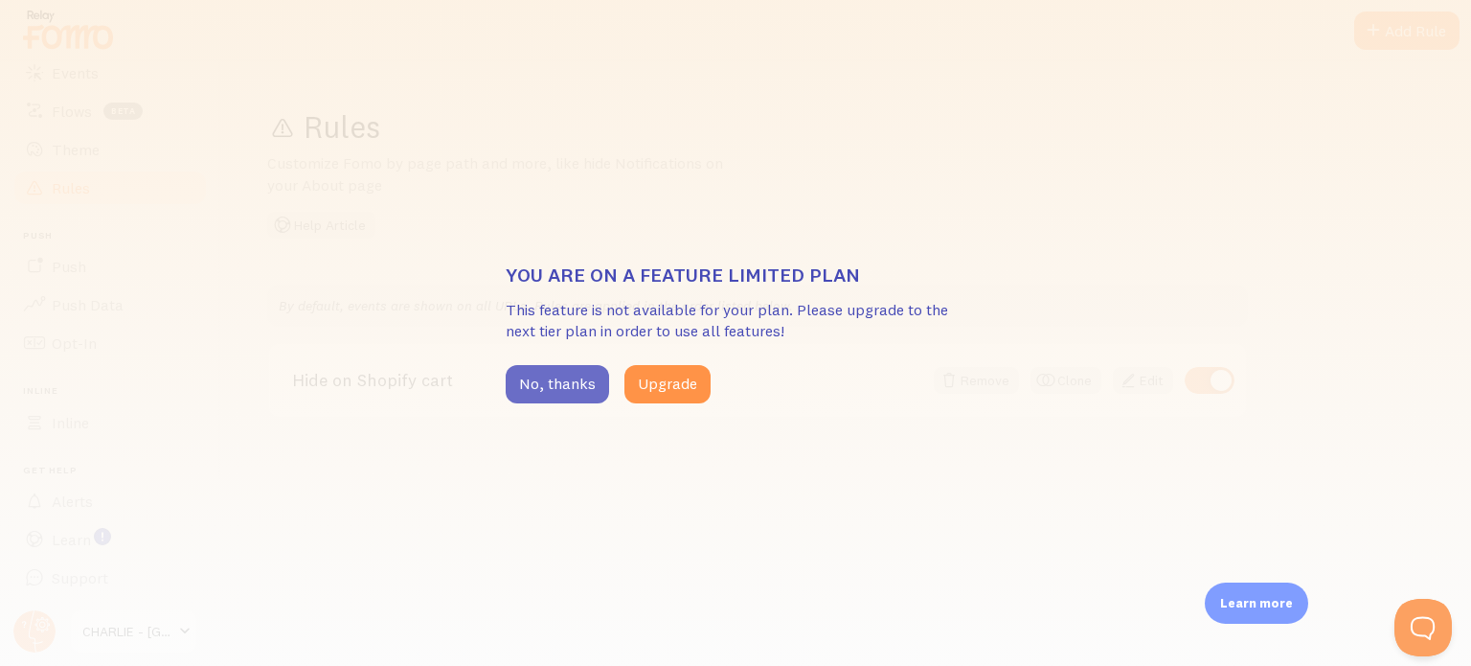
click at [553, 385] on button "No, thanks" at bounding box center [557, 384] width 103 height 38
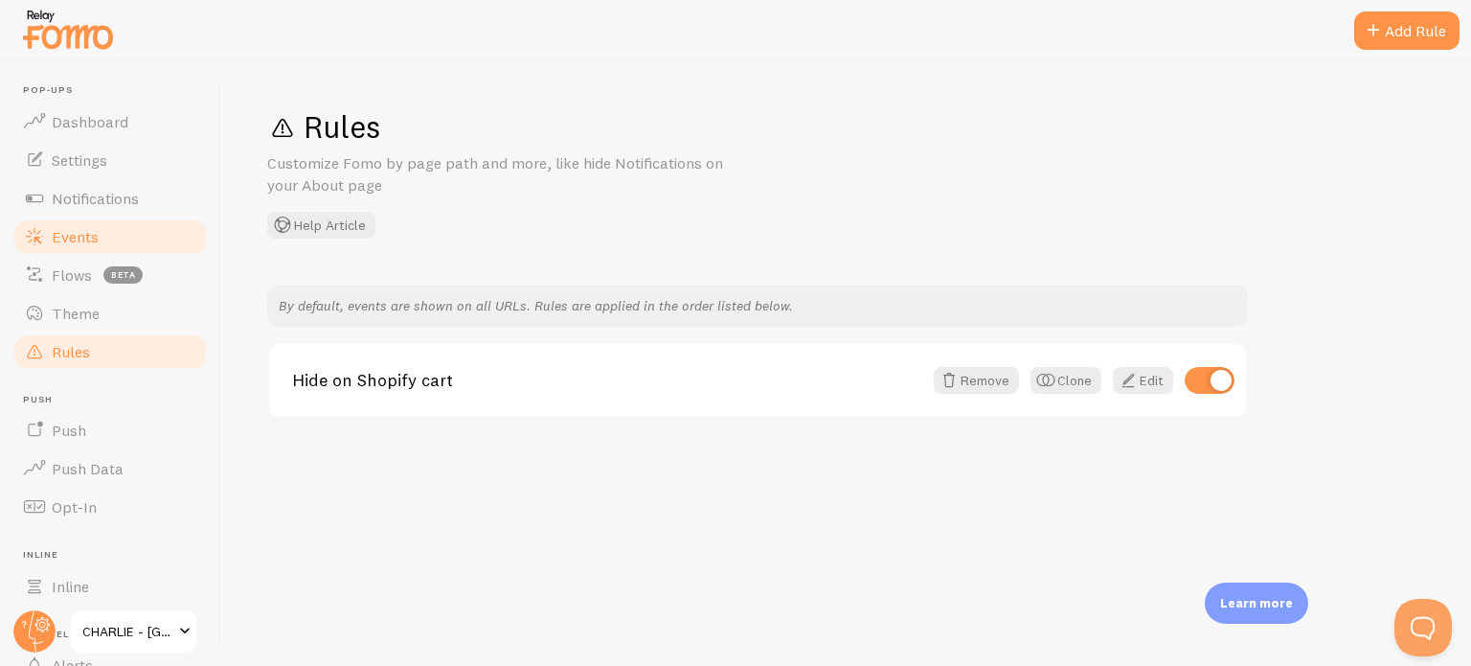
click at [92, 228] on span "Events" at bounding box center [75, 236] width 47 height 19
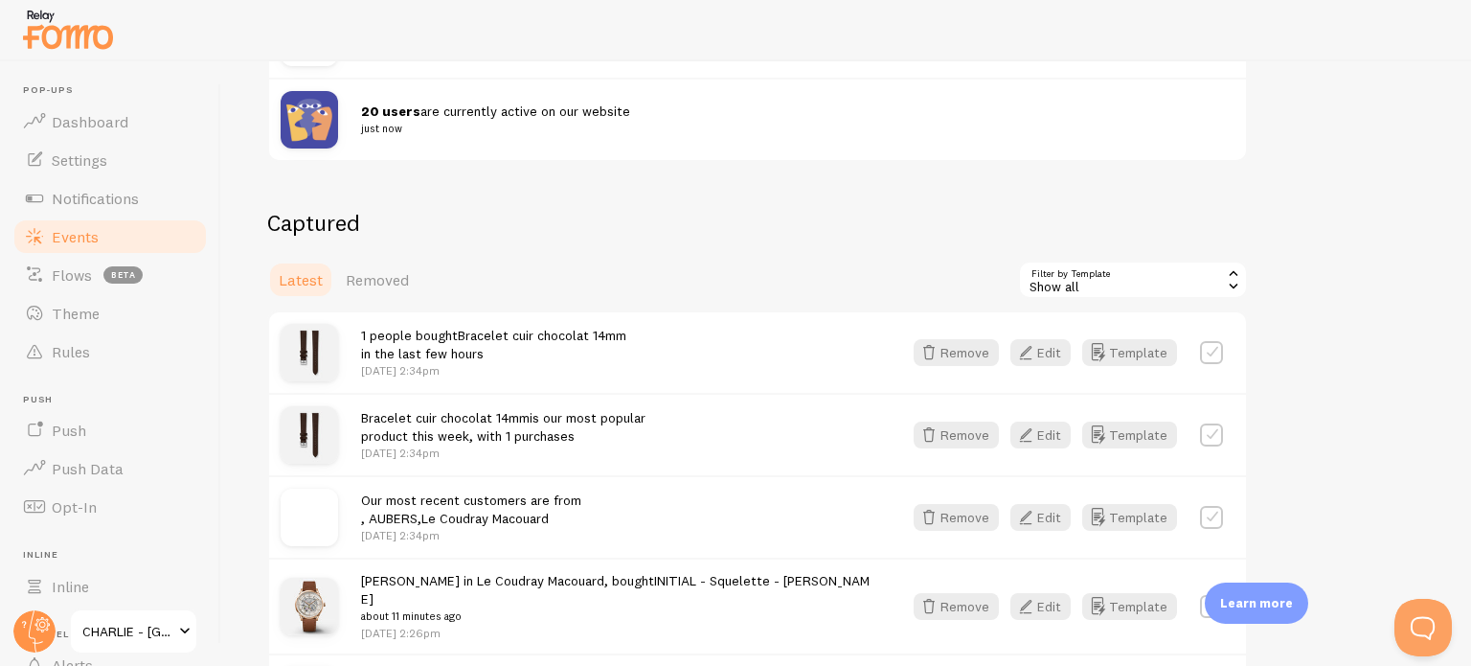
scroll to position [227, 0]
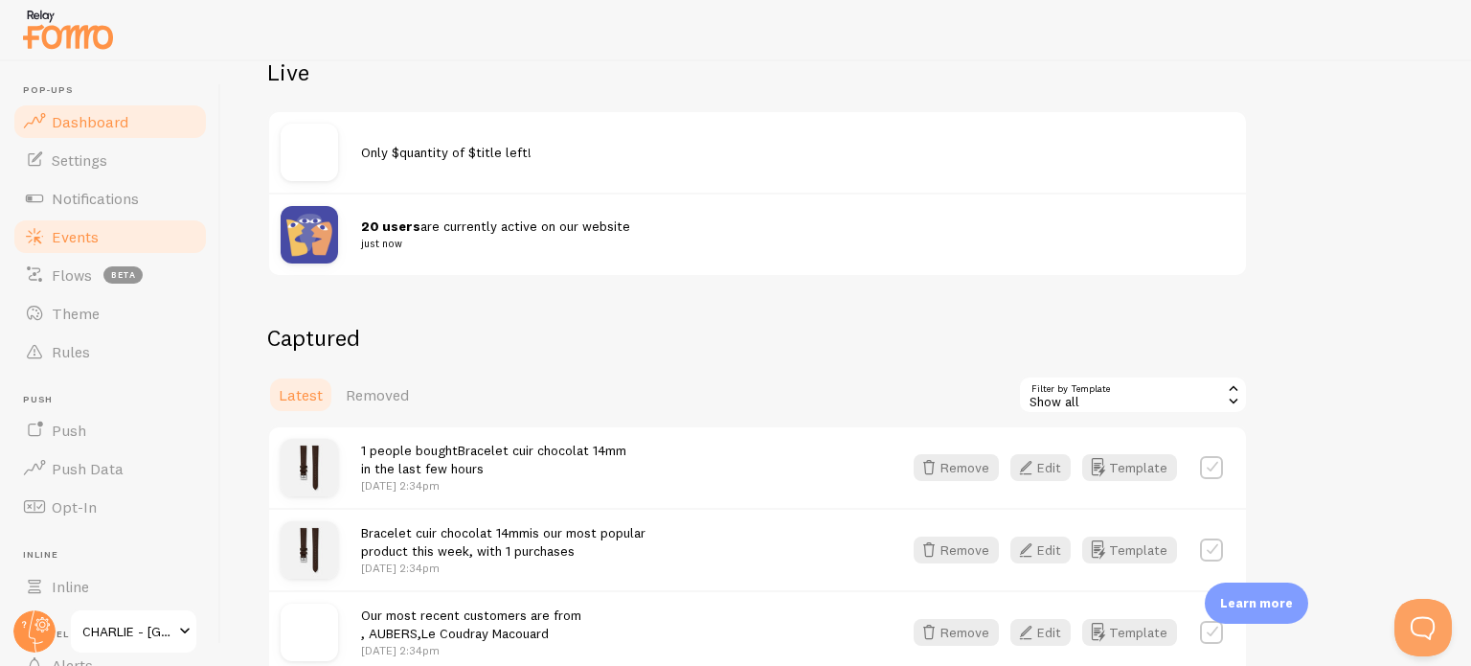
click at [80, 122] on span "Dashboard" at bounding box center [90, 121] width 77 height 19
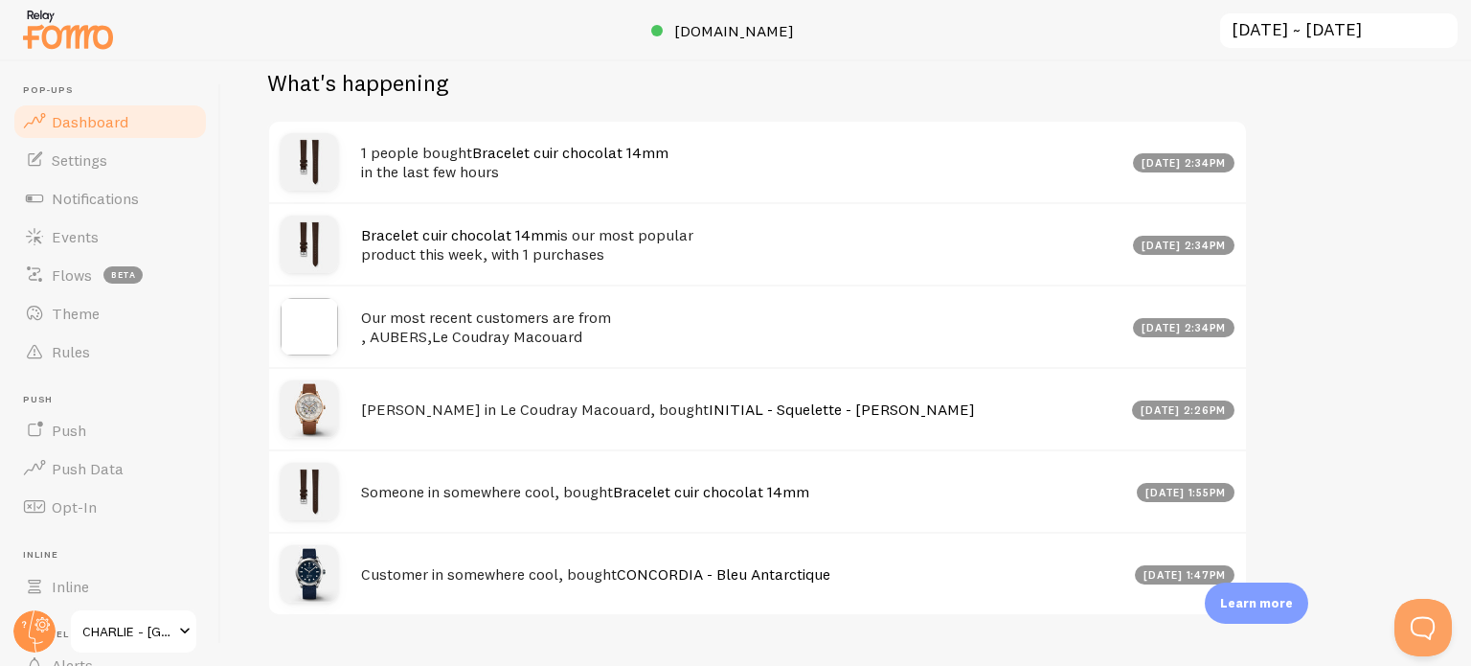
scroll to position [997, 0]
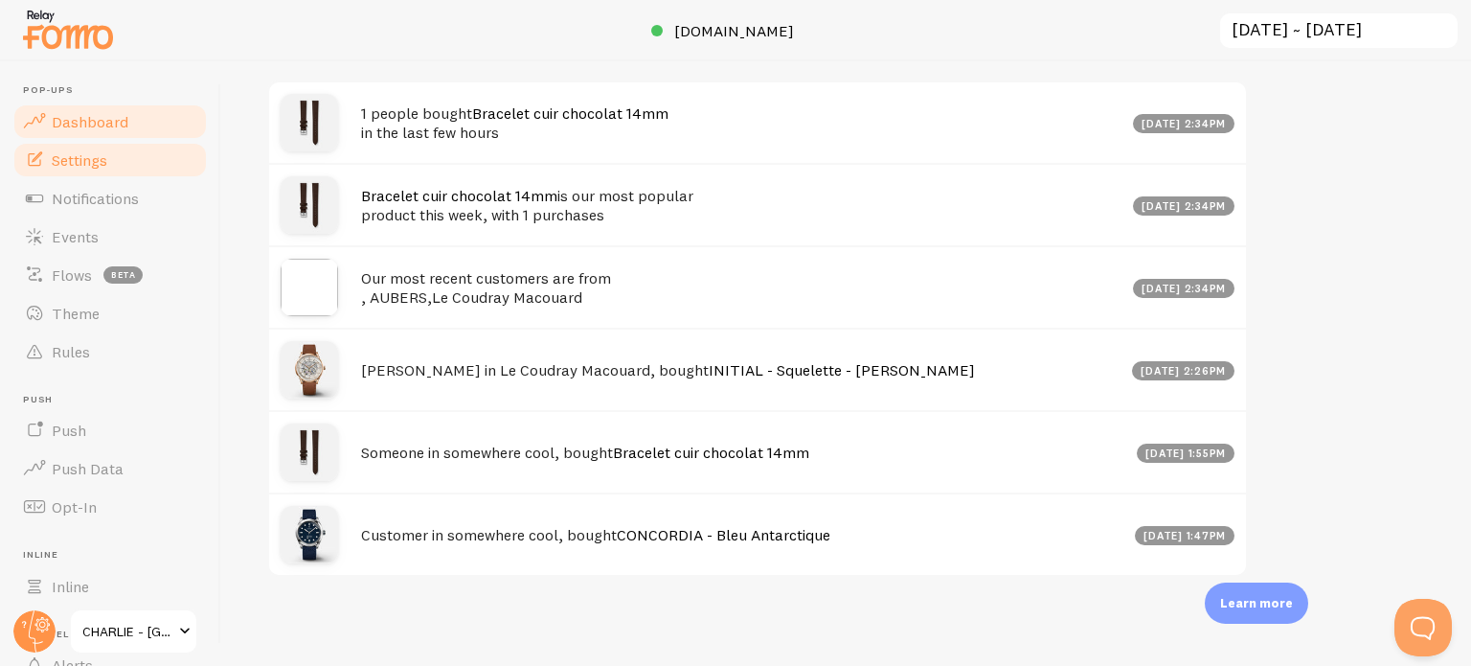
click at [59, 150] on span "Settings" at bounding box center [80, 159] width 56 height 19
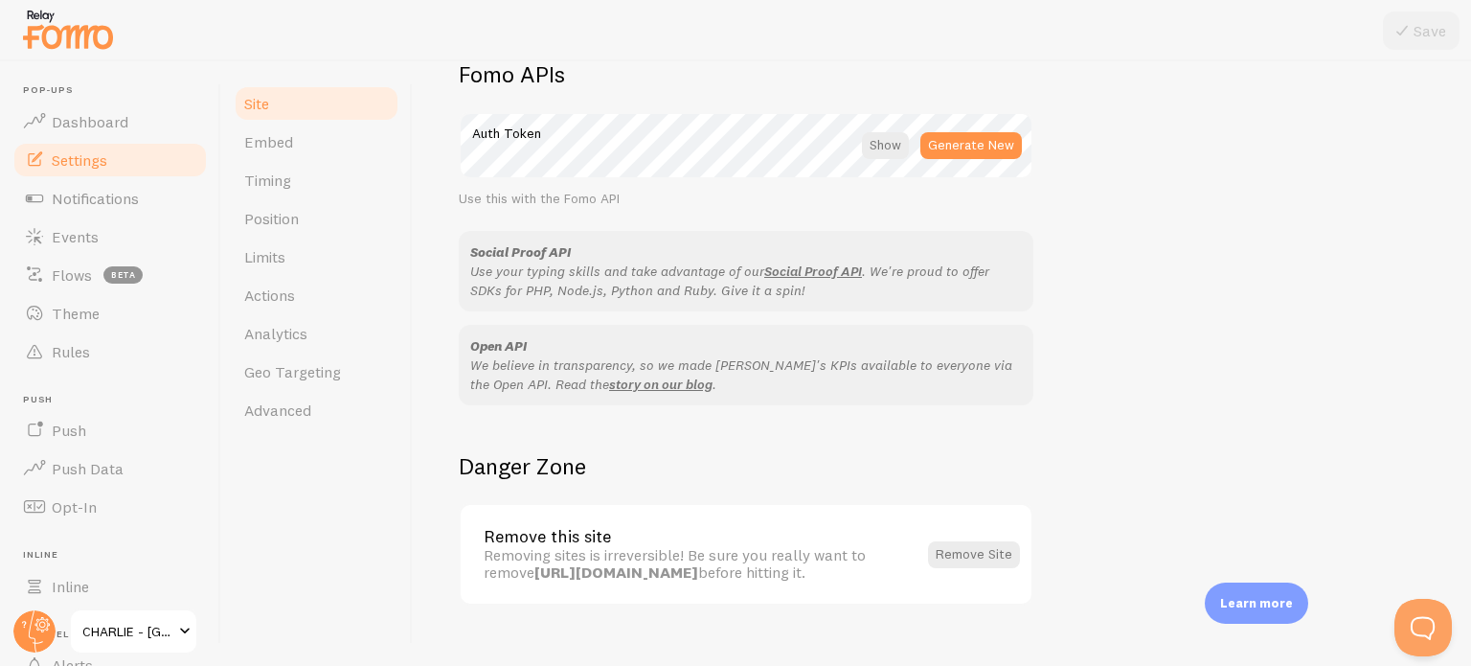
scroll to position [1141, 0]
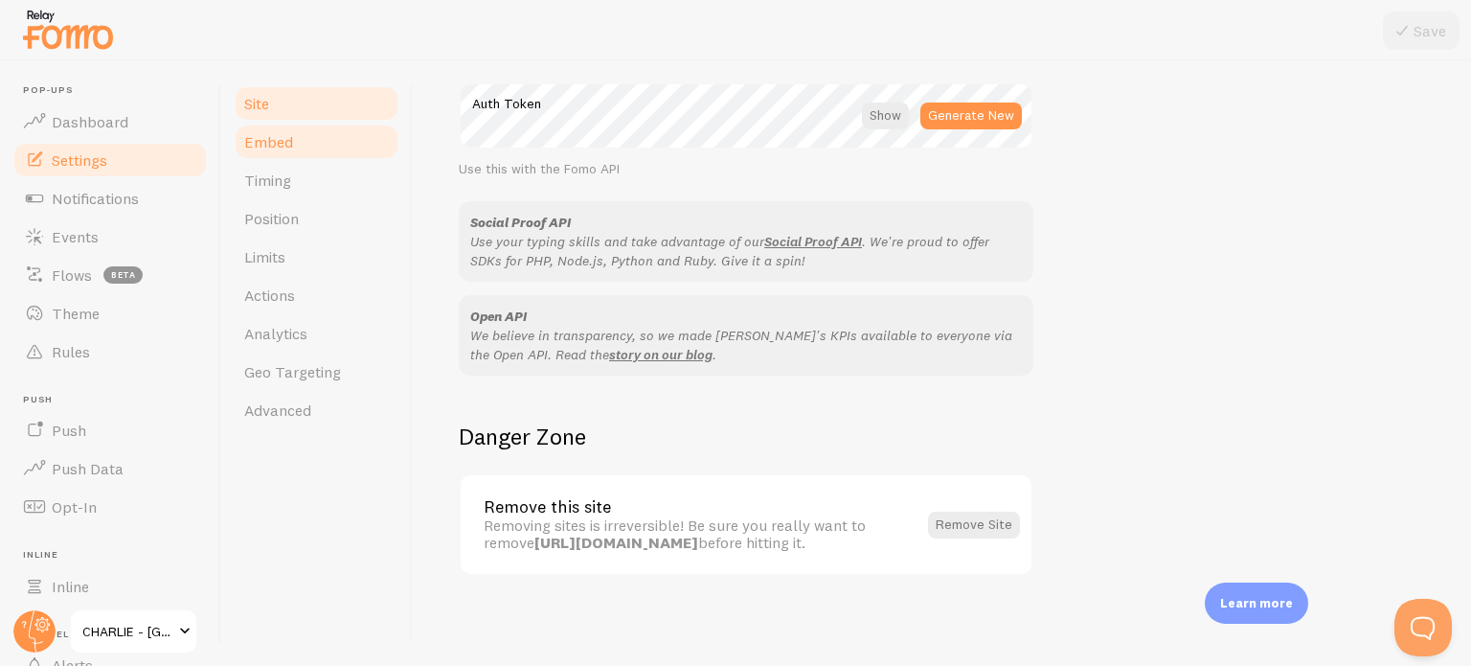
click at [332, 149] on link "Embed" at bounding box center [317, 142] width 168 height 38
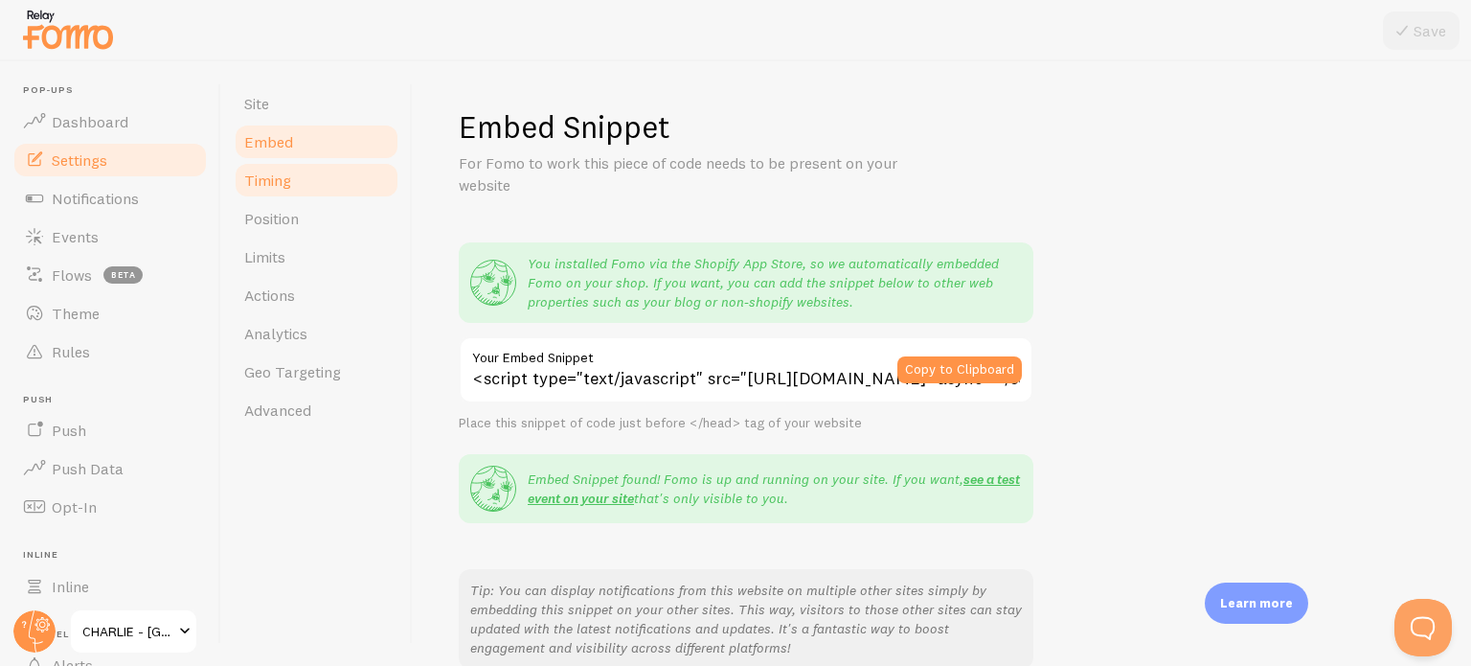
click at [313, 171] on link "Timing" at bounding box center [317, 180] width 168 height 38
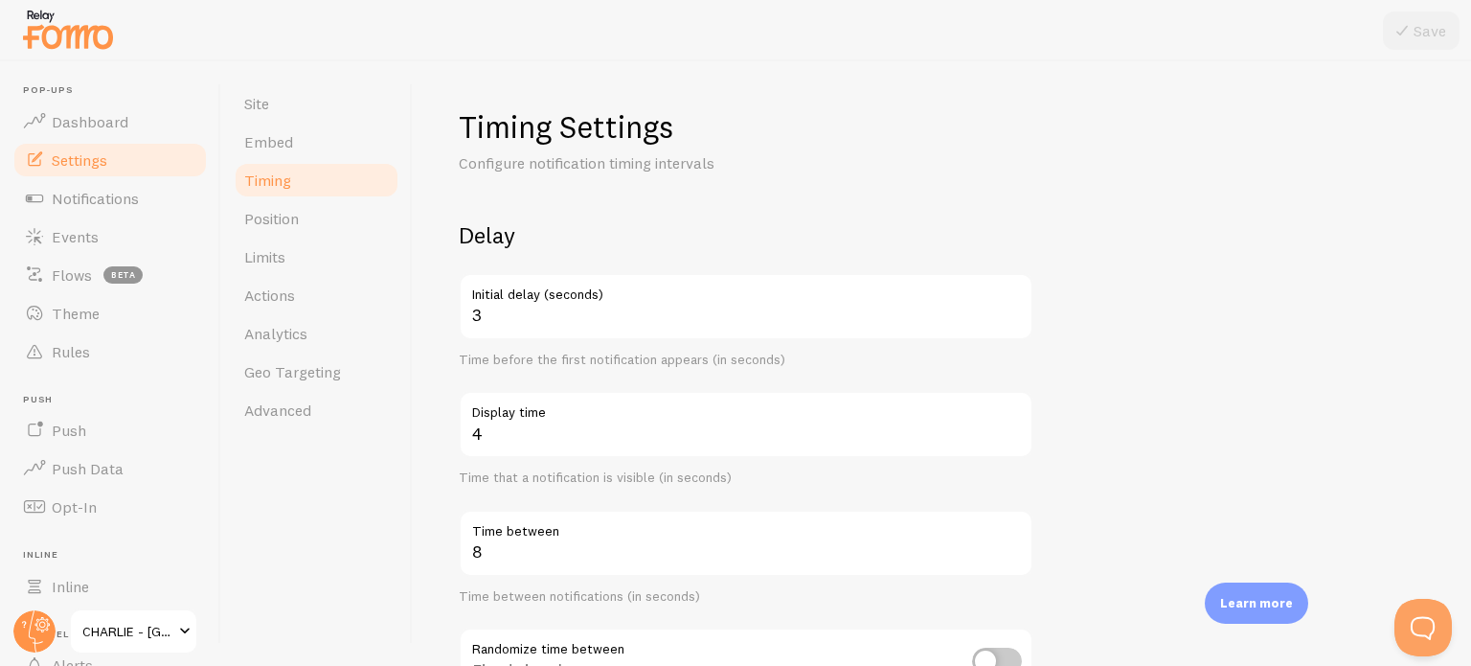
scroll to position [192, 0]
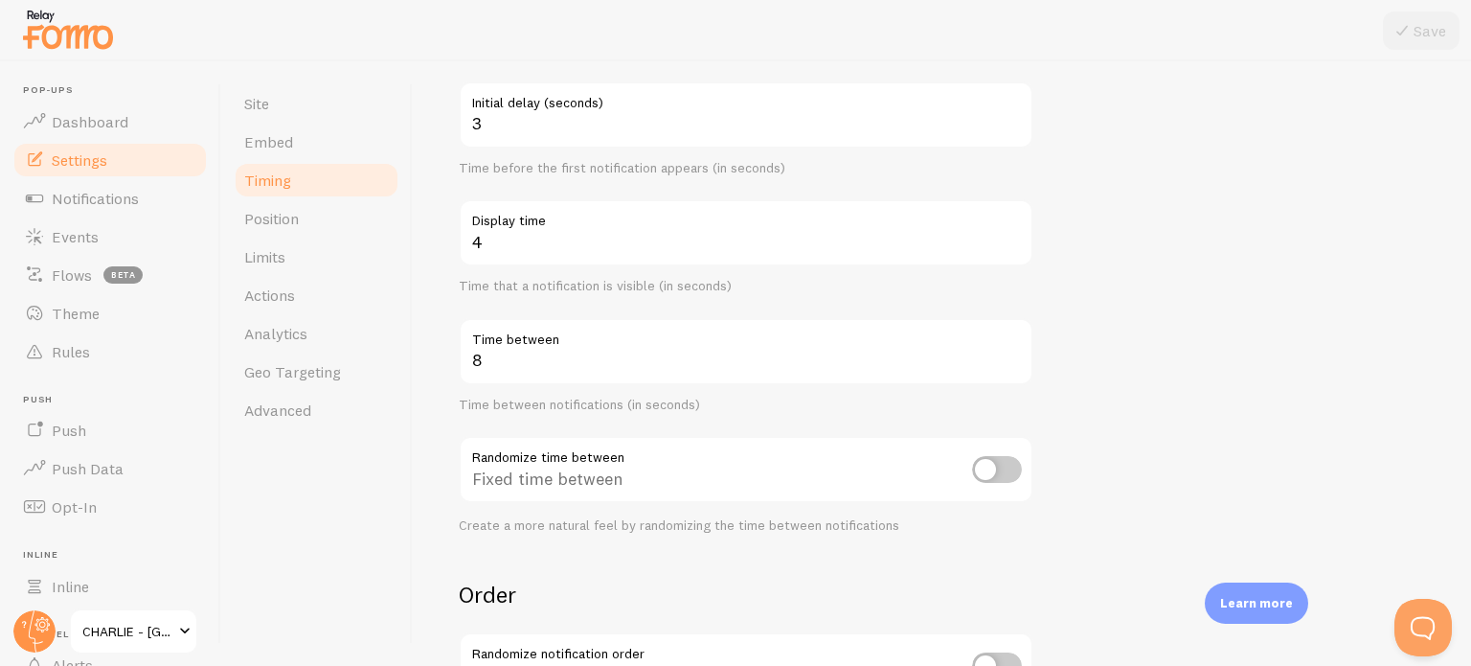
click at [1015, 468] on input "checkbox" at bounding box center [997, 469] width 50 height 27
checkbox input "true"
click at [1433, 21] on button "Save" at bounding box center [1421, 30] width 77 height 38
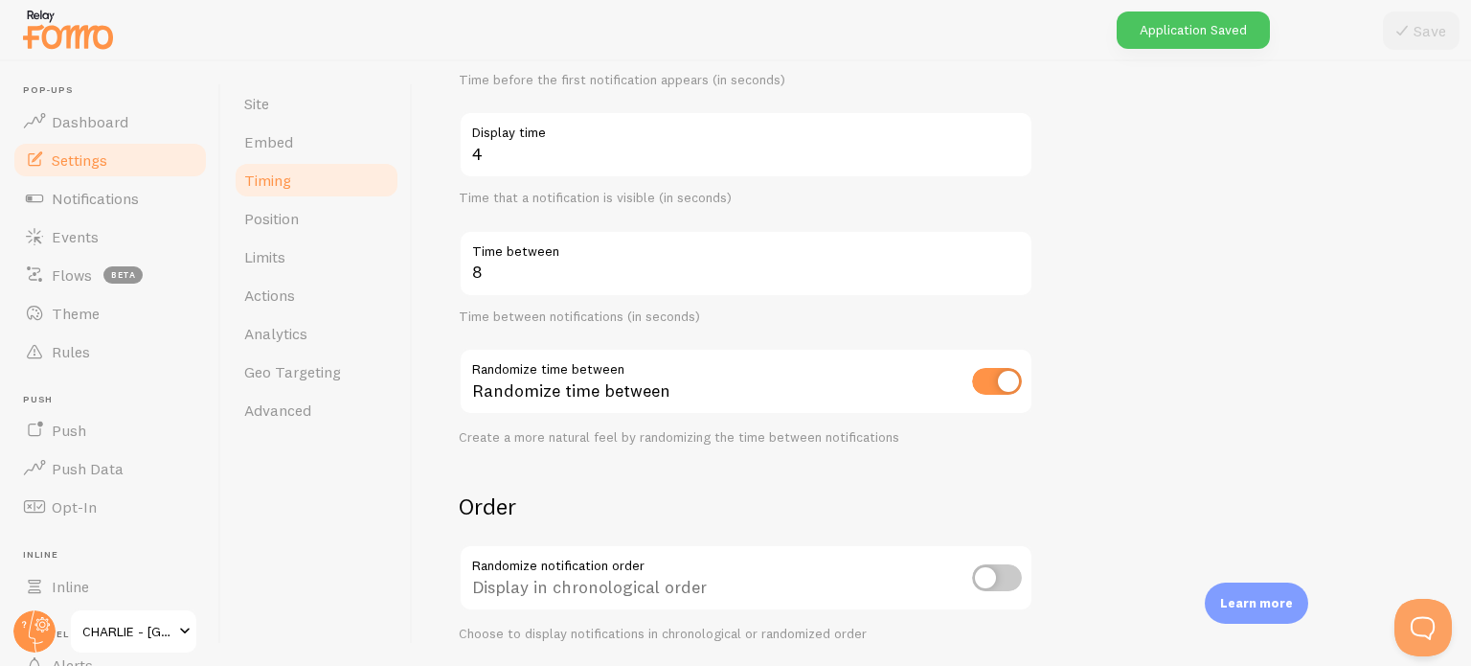
scroll to position [383, 0]
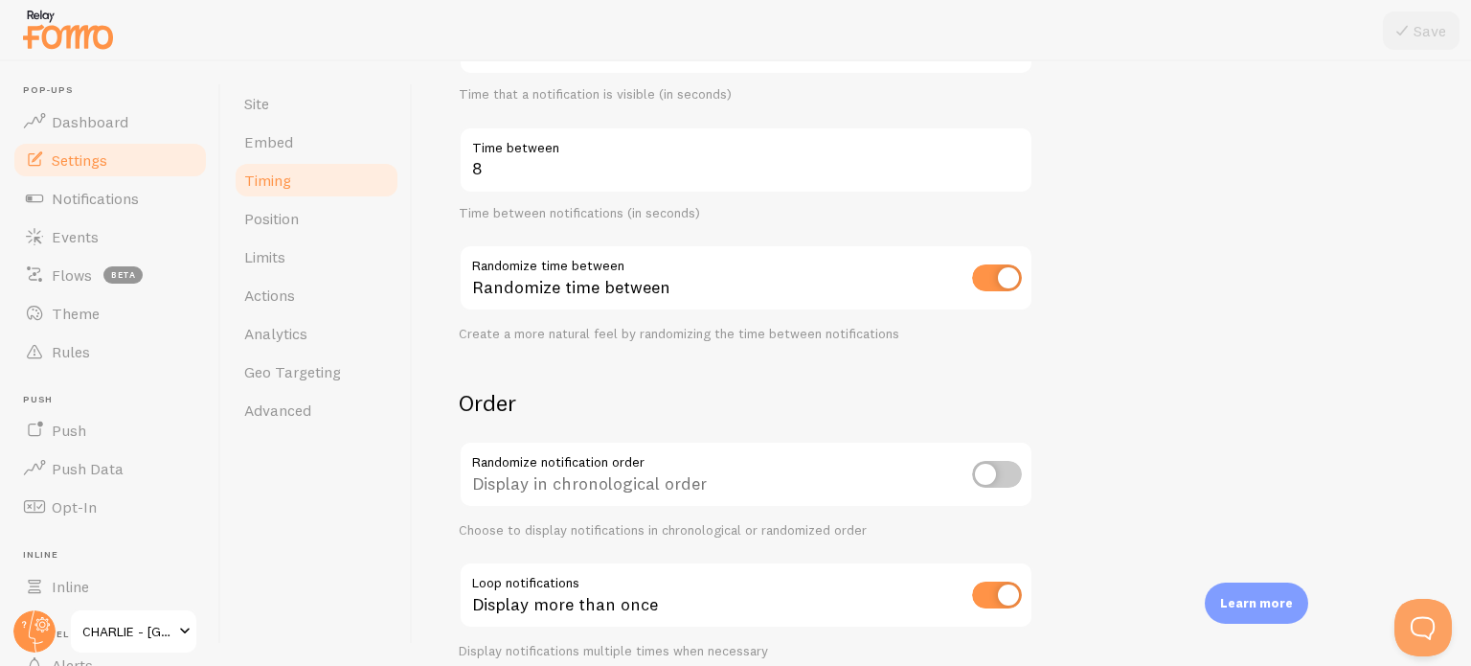
click at [1000, 475] on input "checkbox" at bounding box center [997, 474] width 50 height 27
checkbox input "true"
click at [1427, 28] on button "Save" at bounding box center [1421, 30] width 77 height 38
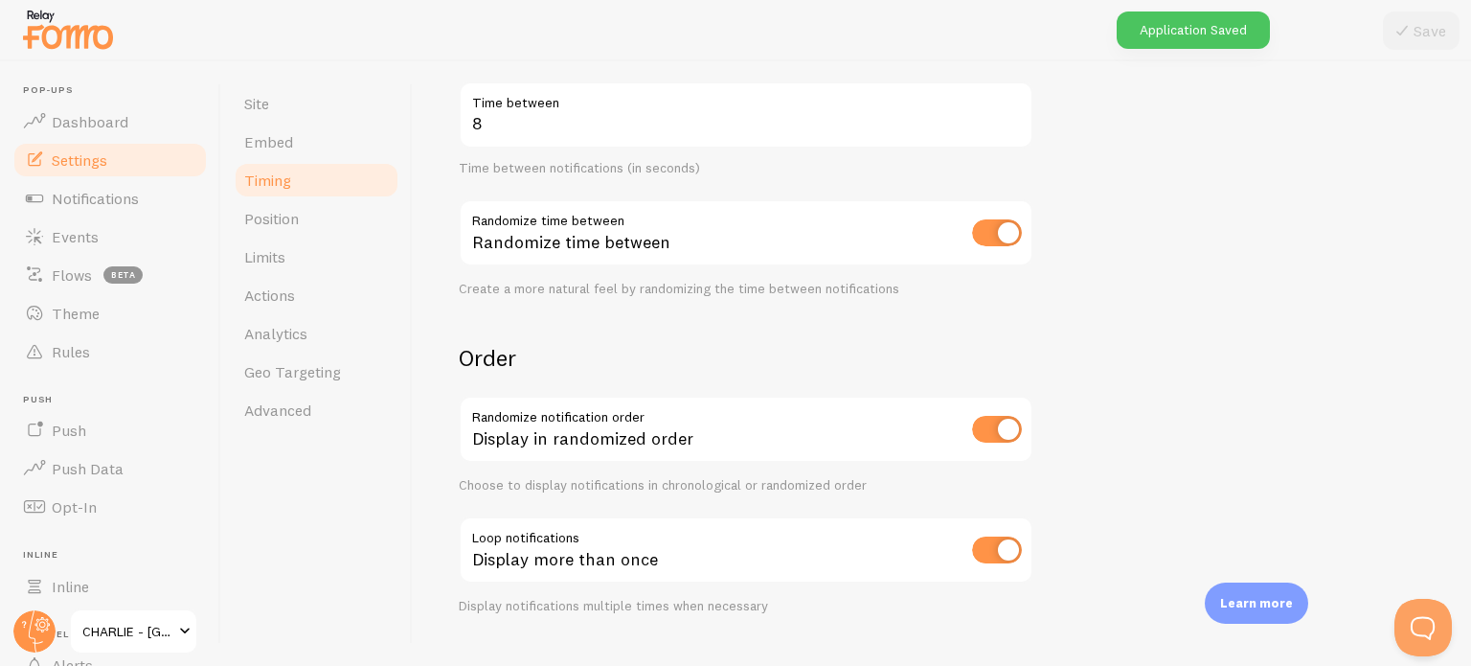
scroll to position [465, 0]
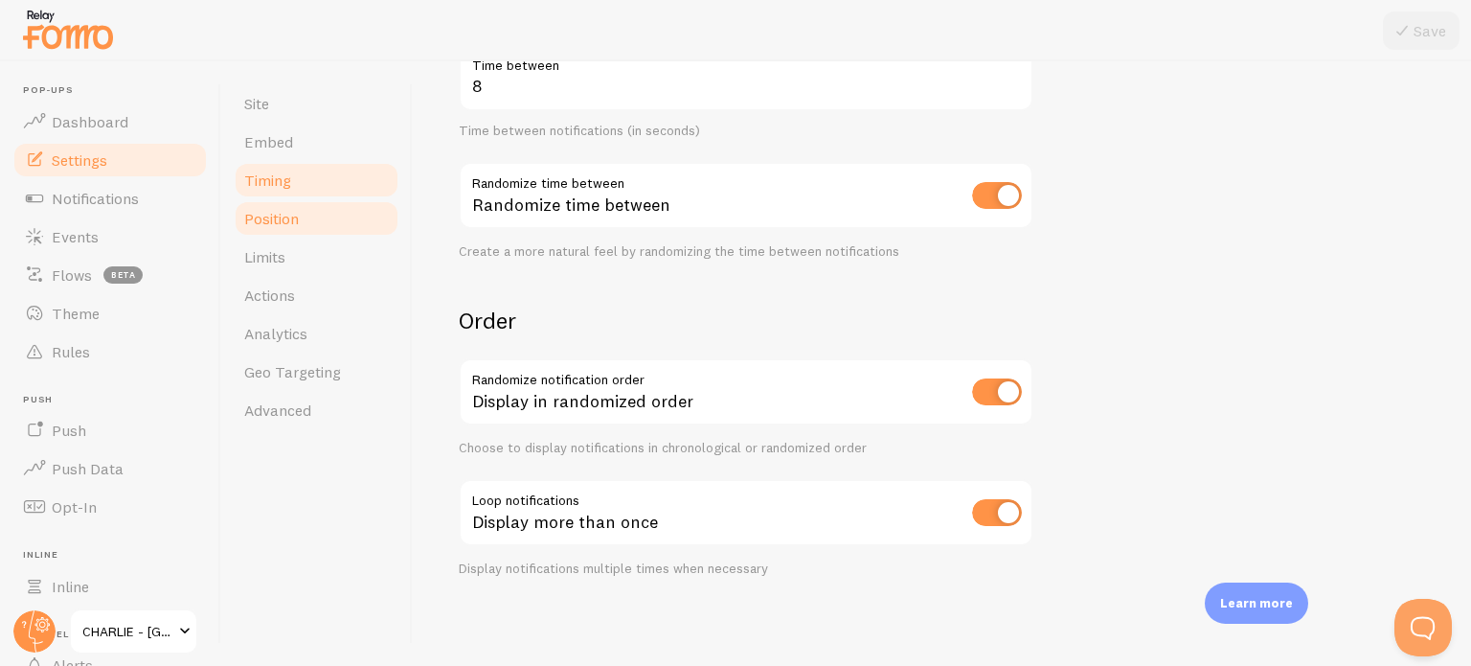
click at [293, 221] on span "Position" at bounding box center [271, 218] width 55 height 19
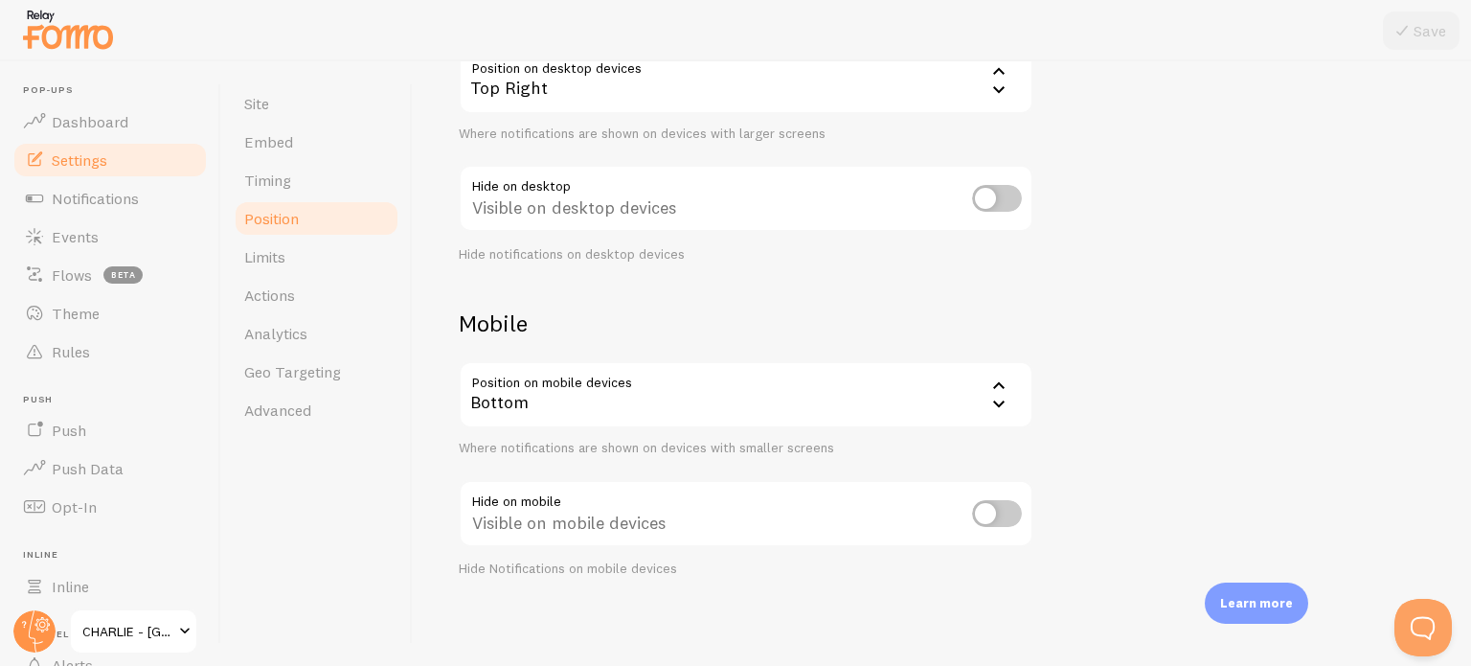
scroll to position [227, 0]
click at [721, 396] on div "Bottom" at bounding box center [746, 393] width 575 height 67
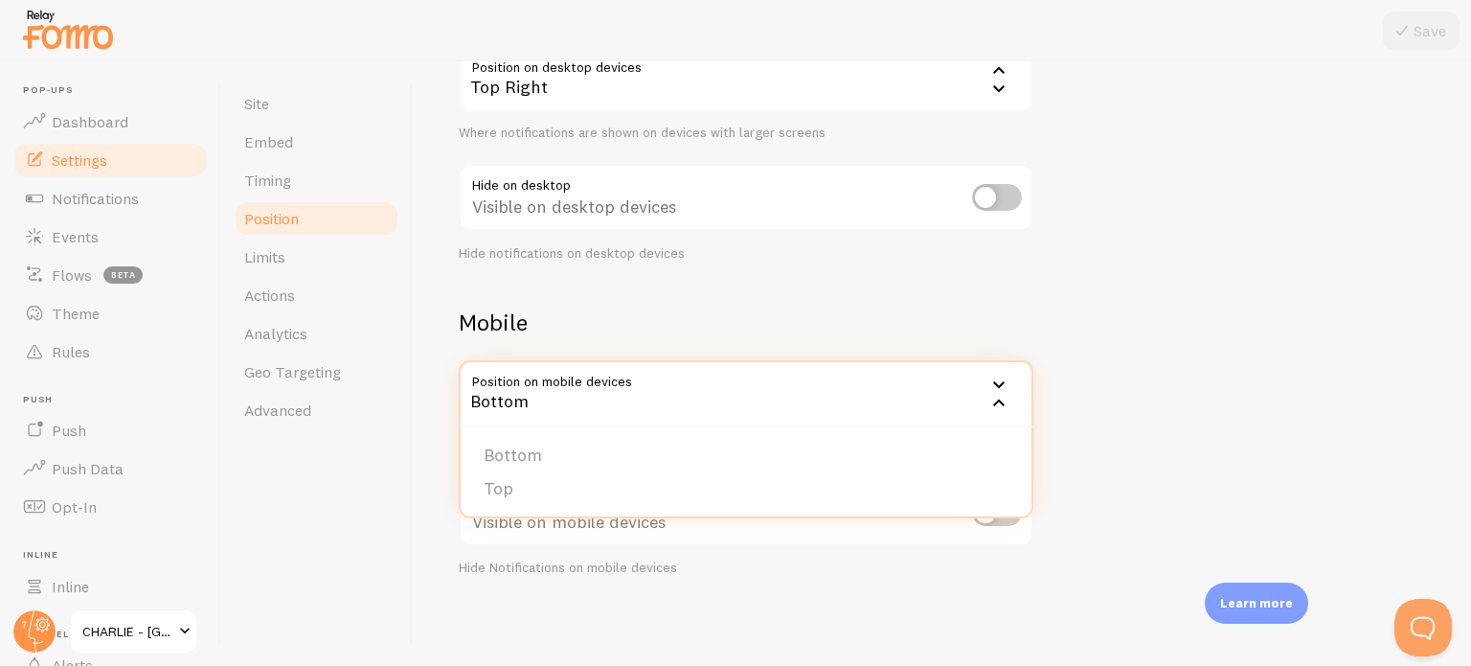
click at [721, 396] on div "Bottom" at bounding box center [746, 393] width 575 height 67
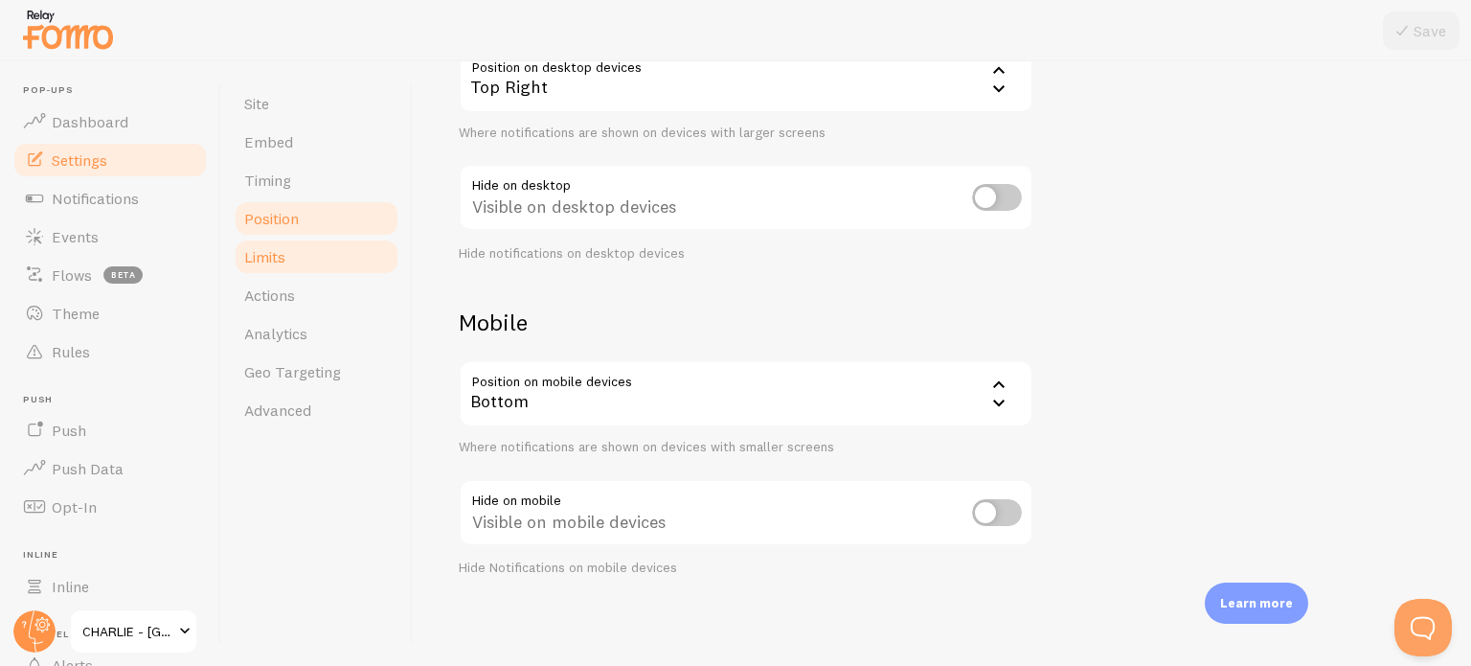
click at [301, 262] on link "Limits" at bounding box center [317, 257] width 168 height 38
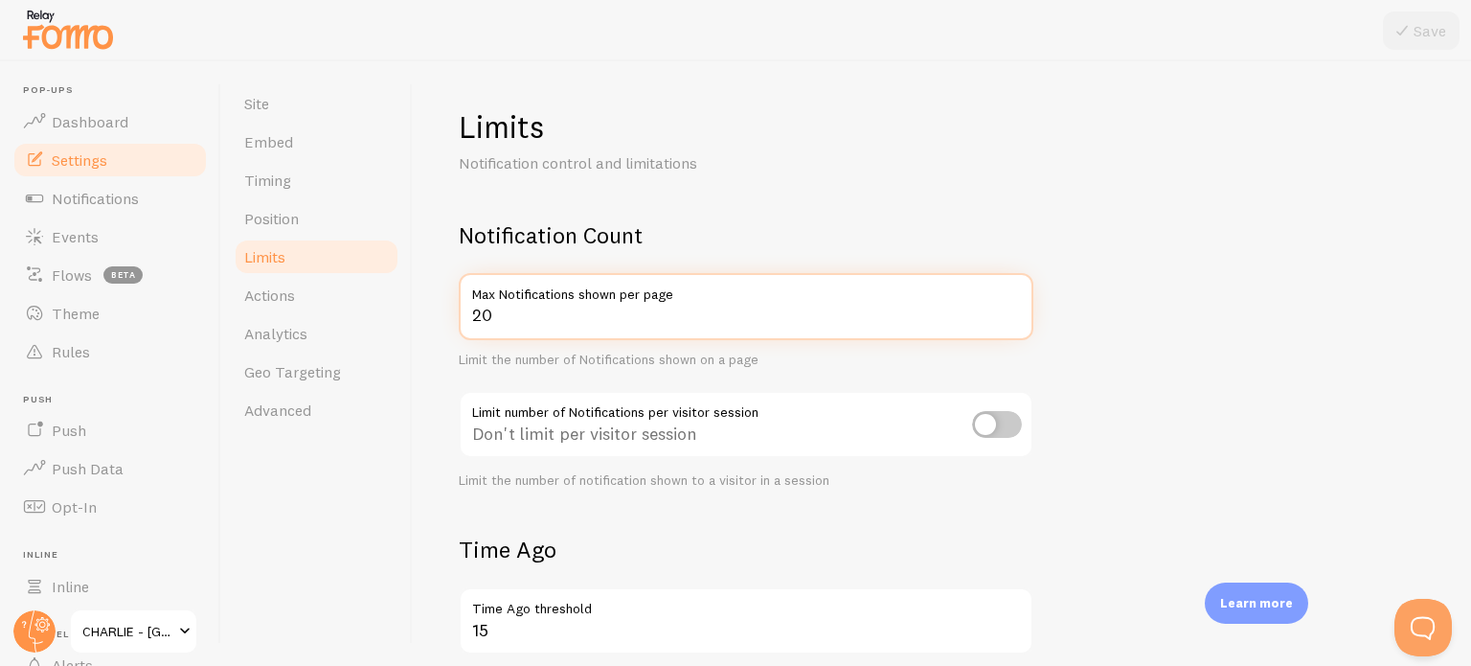
click at [479, 321] on input "20" at bounding box center [746, 306] width 575 height 67
drag, startPoint x: 515, startPoint y: 325, endPoint x: 419, endPoint y: 318, distance: 97.0
click at [419, 318] on div "Limits Notification control and limitations Notification Count 20 Max Notificat…" at bounding box center [942, 363] width 1058 height 604
type input "4"
type input "3"
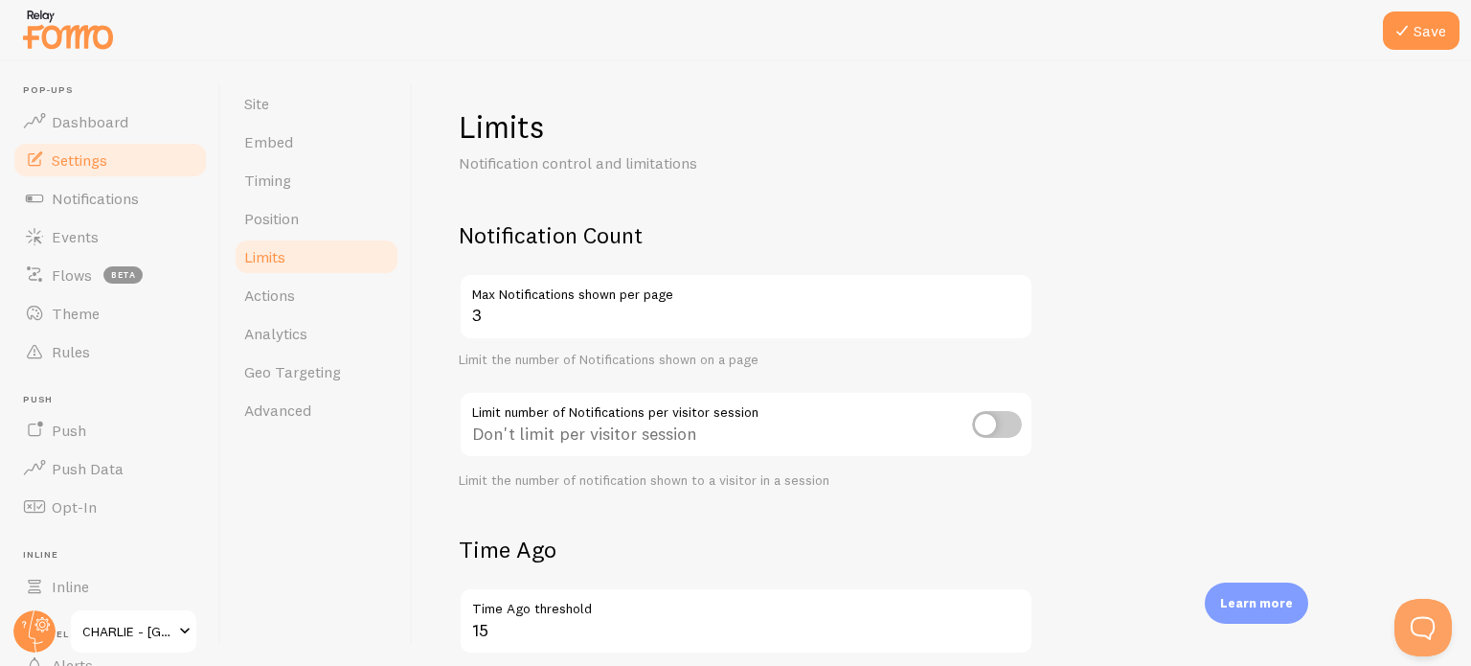
click at [995, 427] on input "checkbox" at bounding box center [997, 424] width 50 height 27
checkbox input "true"
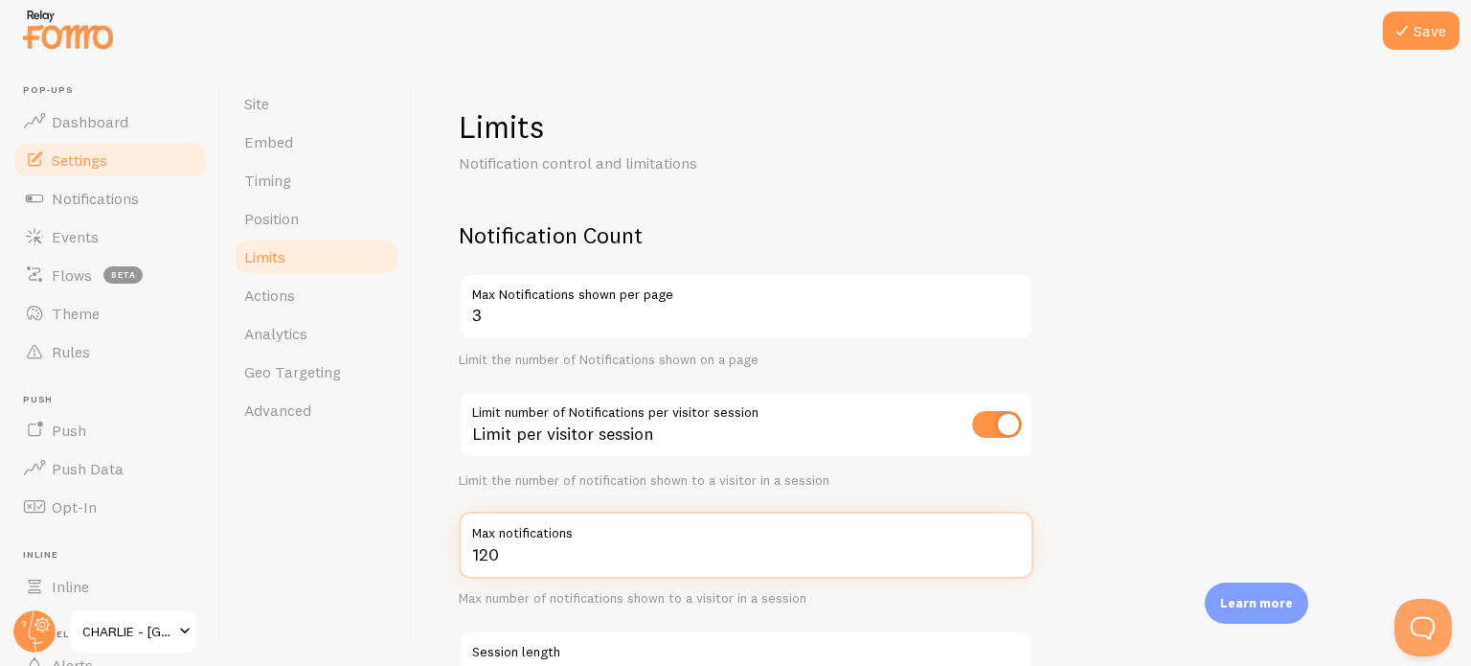
drag, startPoint x: 506, startPoint y: 558, endPoint x: 476, endPoint y: 559, distance: 29.7
click at [476, 559] on input "120" at bounding box center [746, 544] width 575 height 67
type input "10"
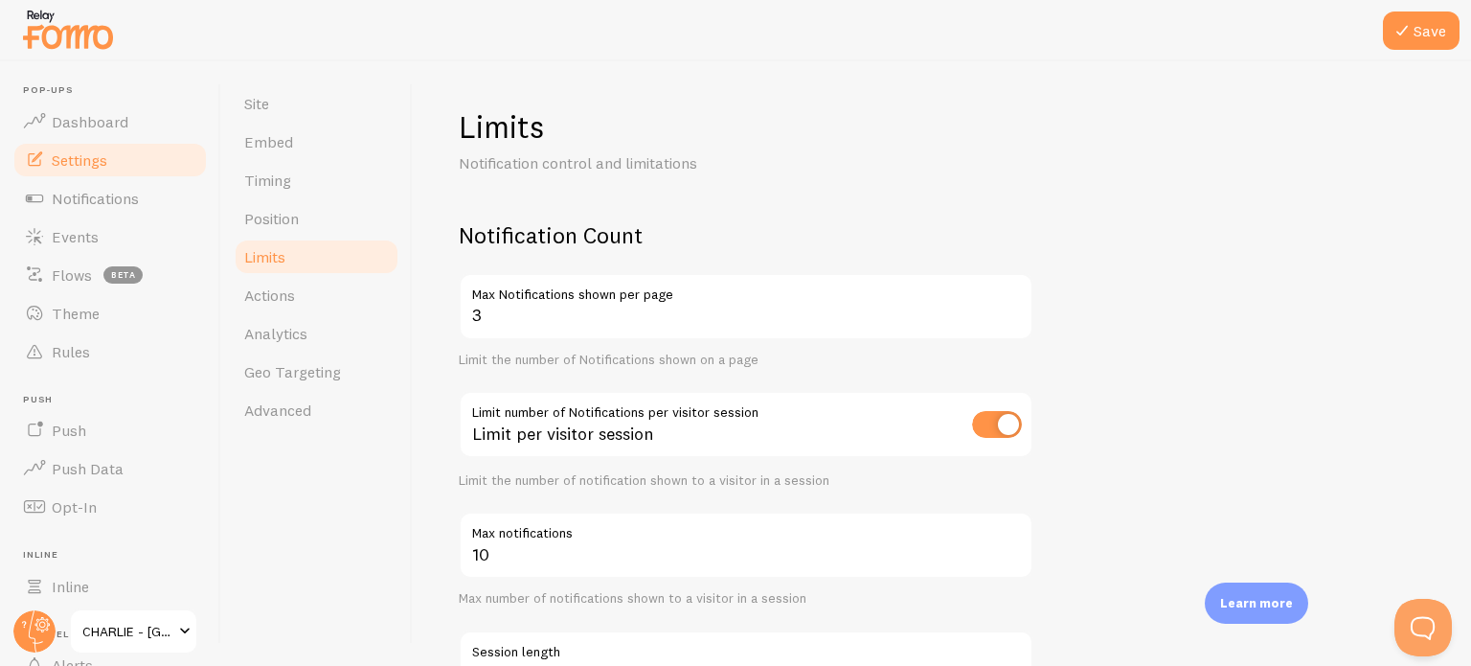
click at [1417, 34] on button "Save" at bounding box center [1421, 30] width 77 height 38
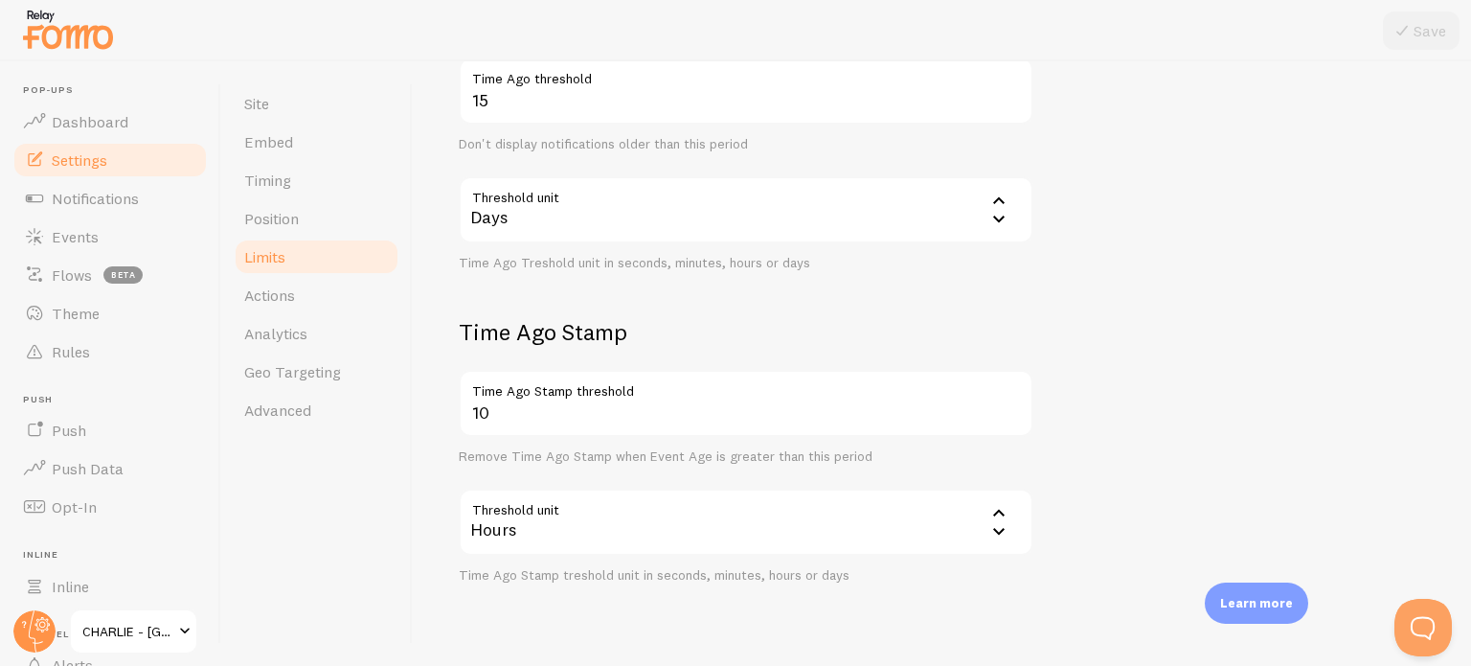
scroll to position [810, 0]
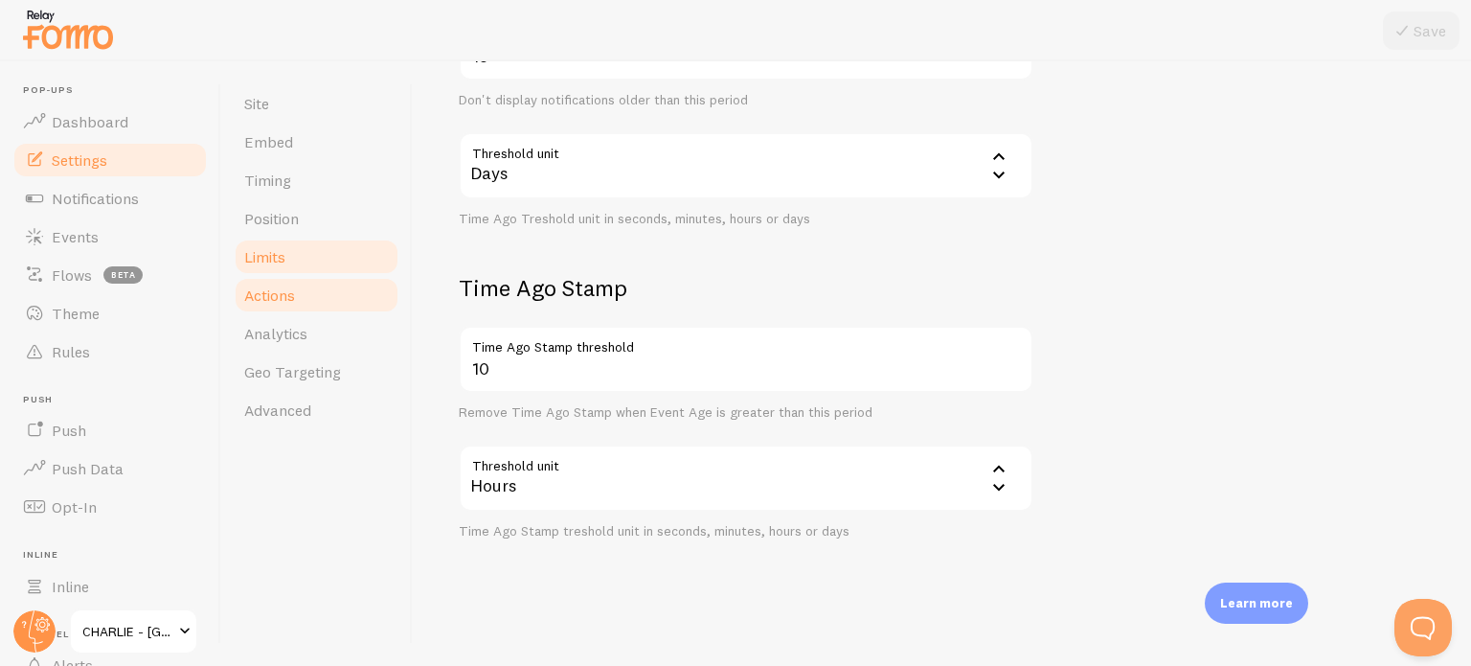
click at [240, 296] on link "Actions" at bounding box center [317, 295] width 168 height 38
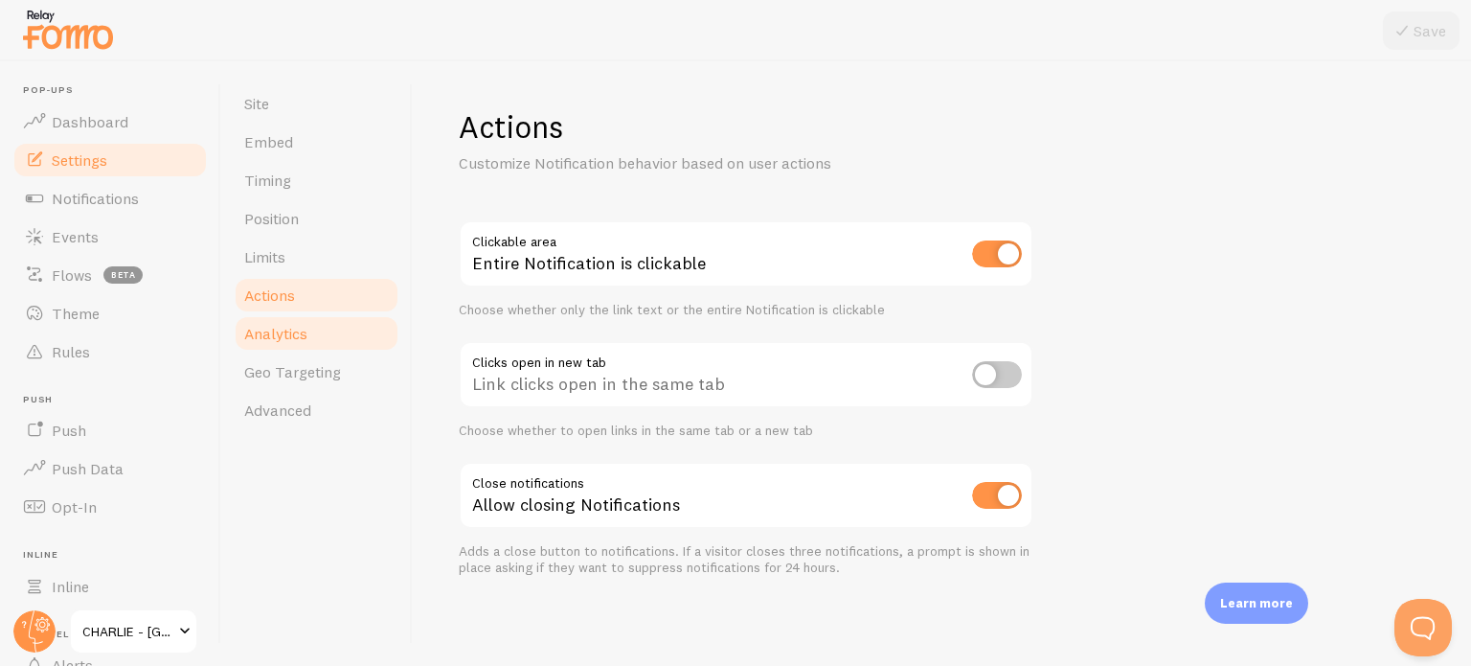
click at [328, 338] on link "Analytics" at bounding box center [317, 333] width 168 height 38
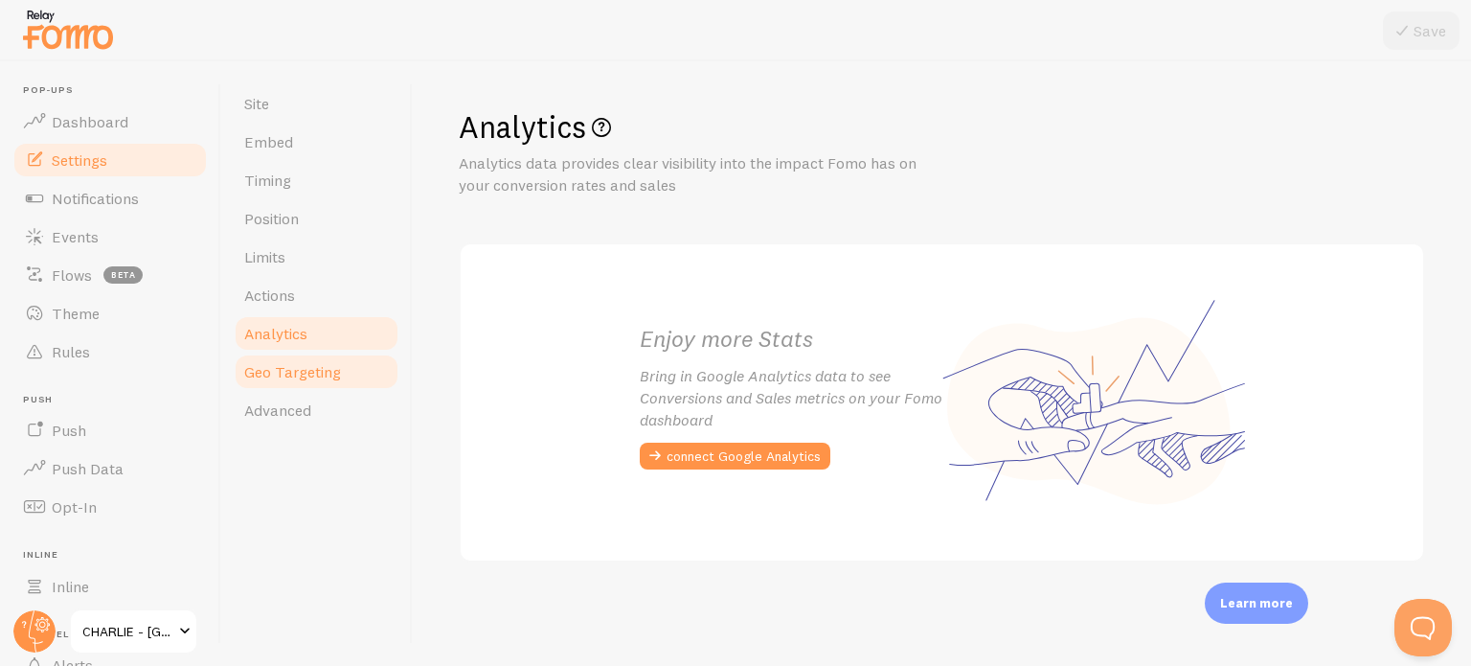
click at [341, 374] on link "Geo Targeting" at bounding box center [317, 371] width 168 height 38
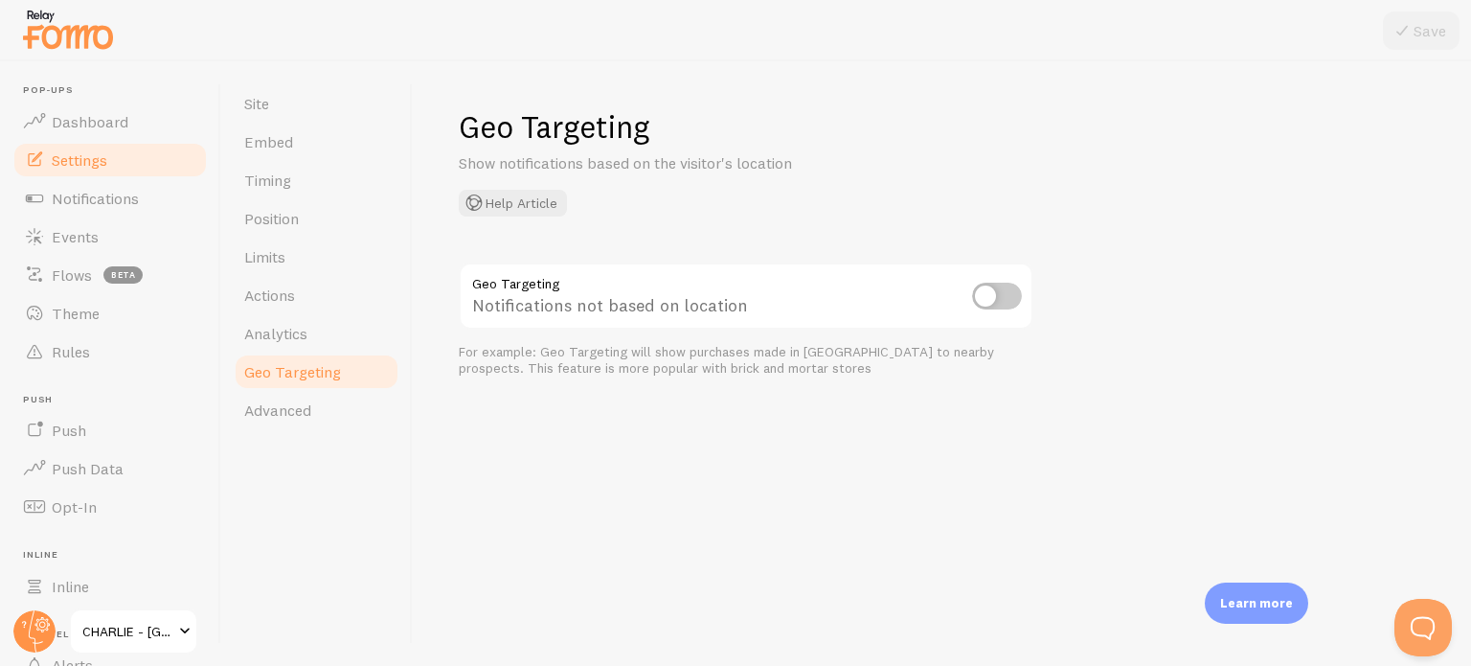
click at [1016, 298] on input "checkbox" at bounding box center [997, 296] width 50 height 27
checkbox input "true"
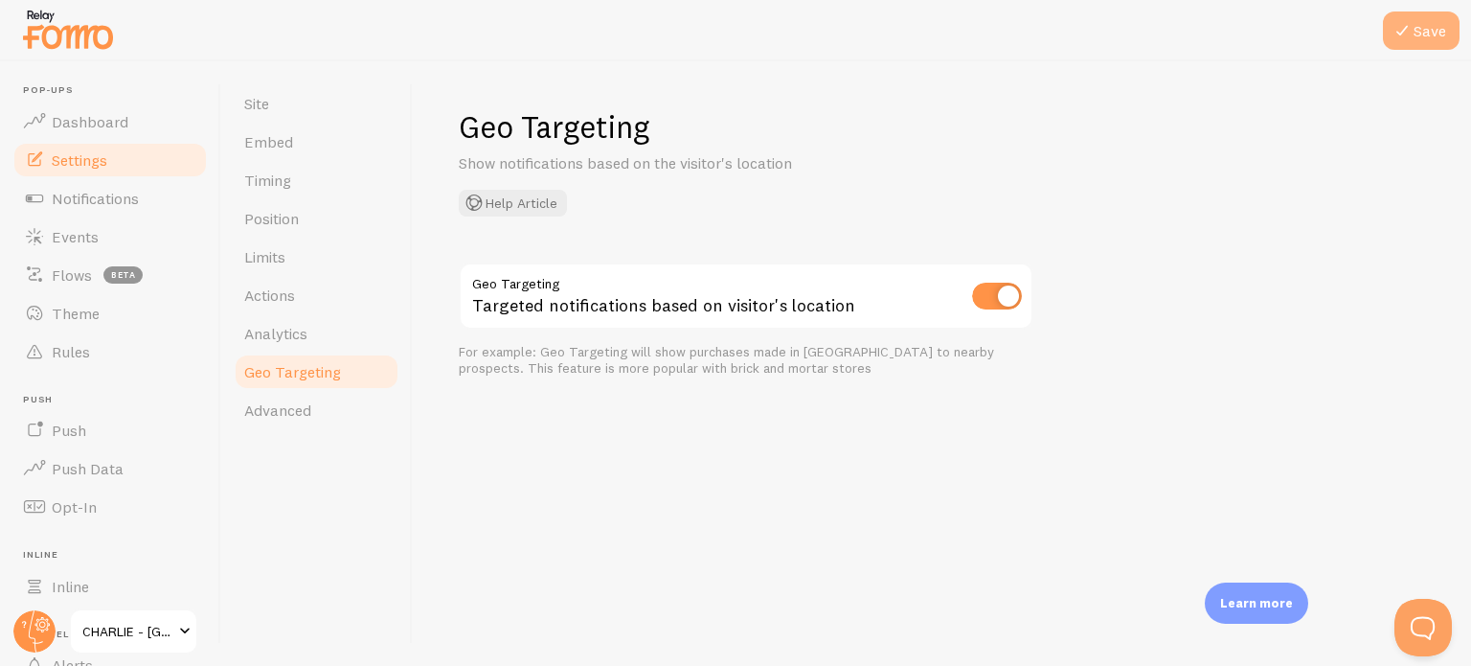
click at [1421, 37] on button "Save" at bounding box center [1421, 30] width 77 height 38
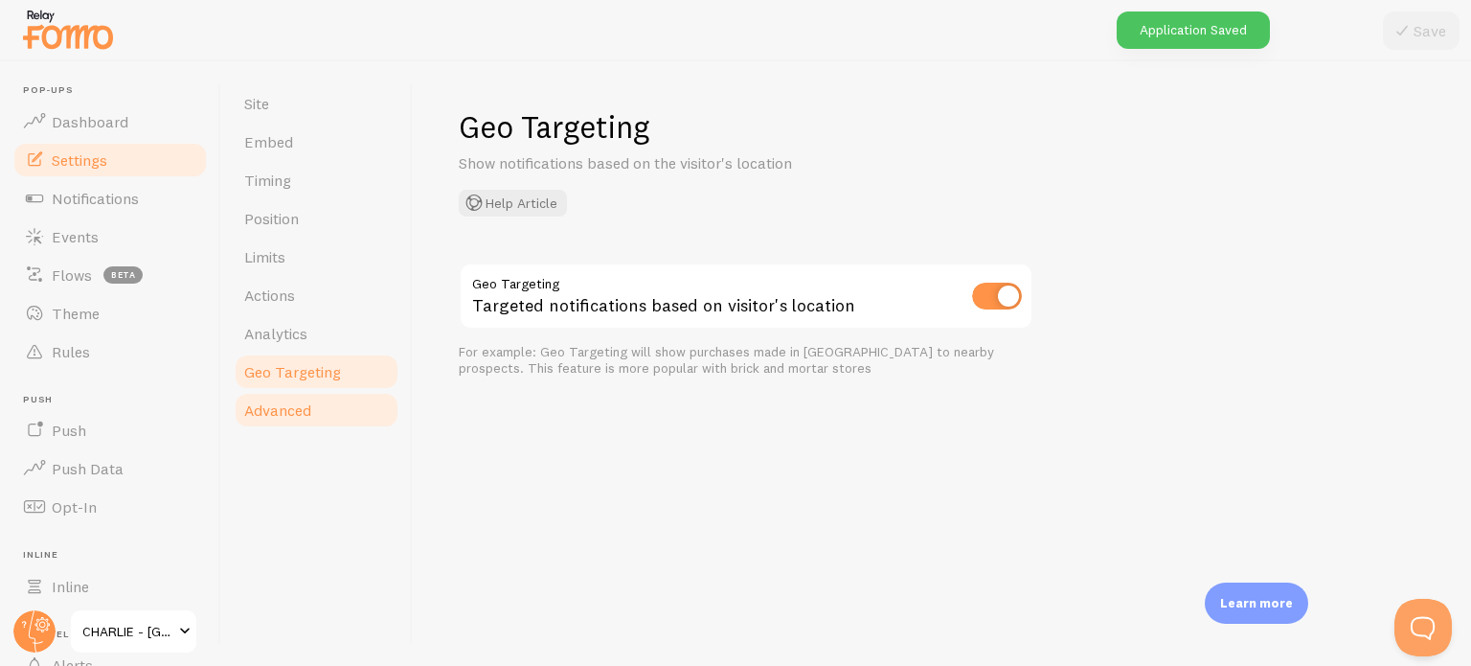
click at [285, 420] on link "Advanced" at bounding box center [317, 410] width 168 height 38
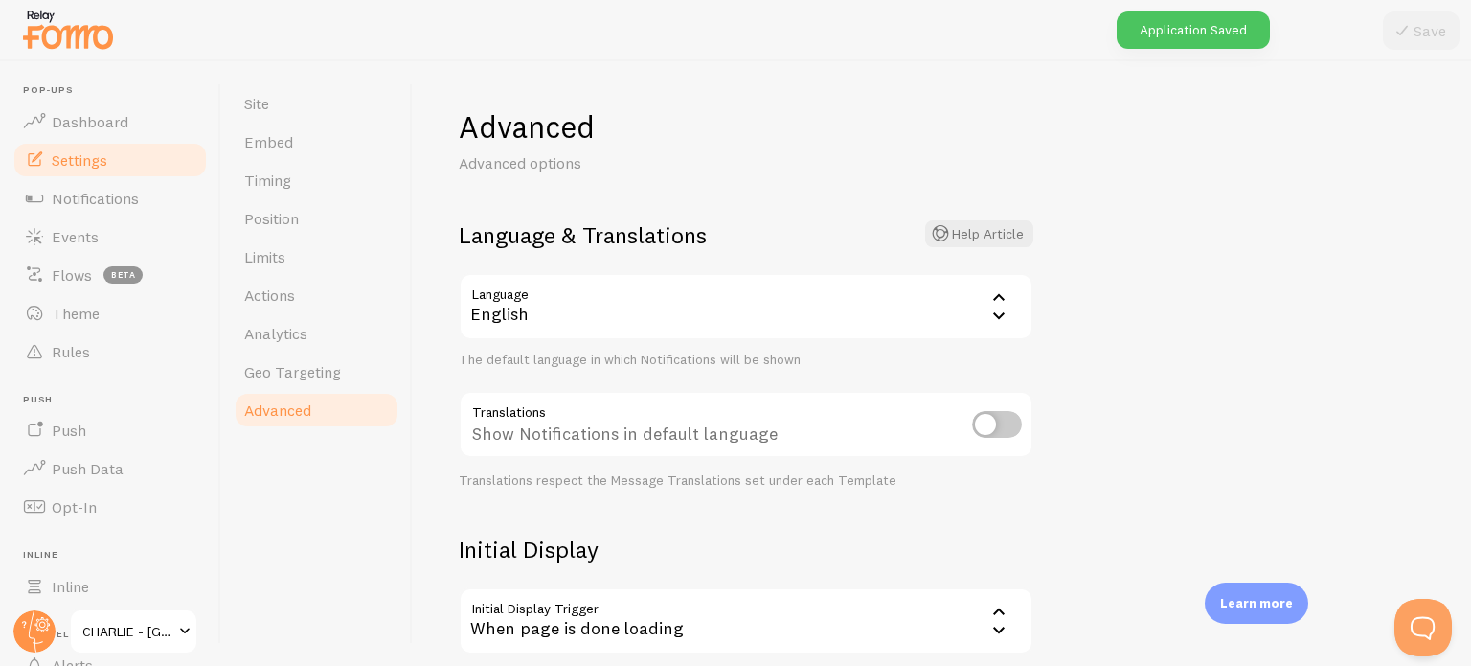
click at [785, 316] on div "English" at bounding box center [746, 306] width 575 height 67
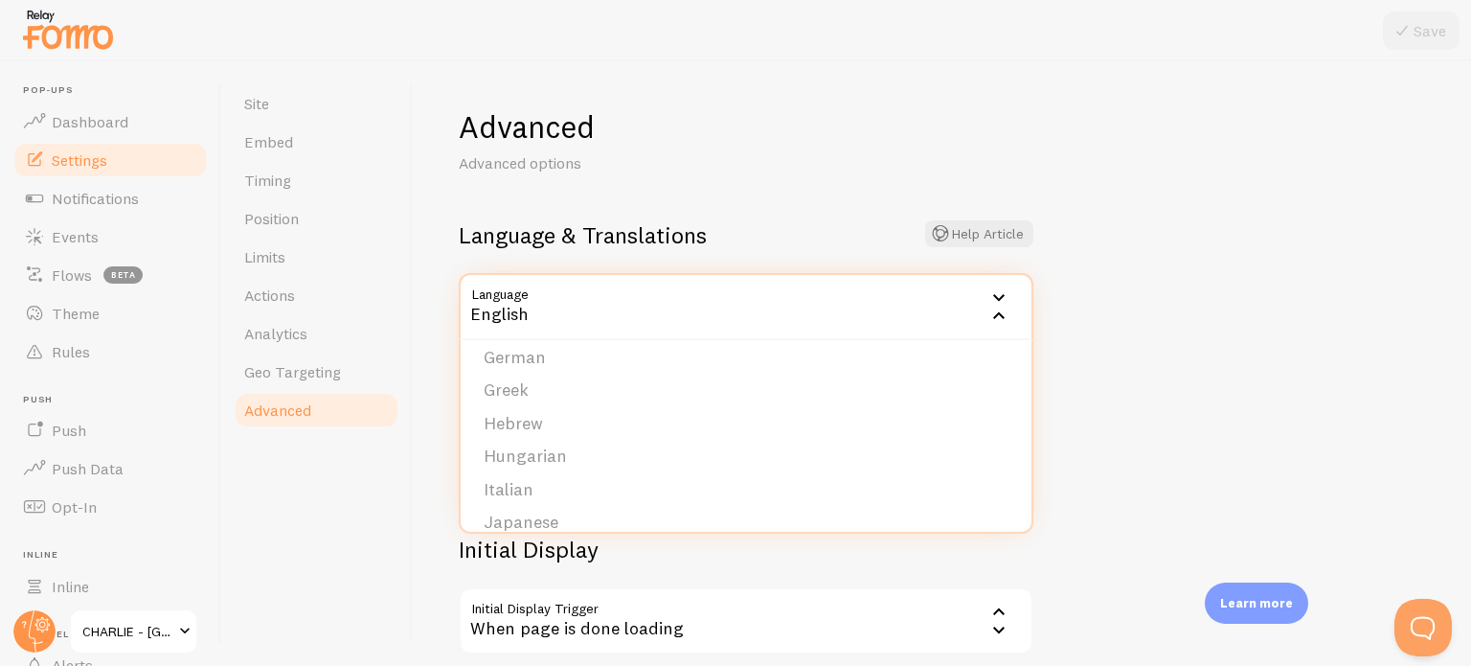
scroll to position [310, 0]
click at [526, 356] on li "French" at bounding box center [746, 355] width 571 height 34
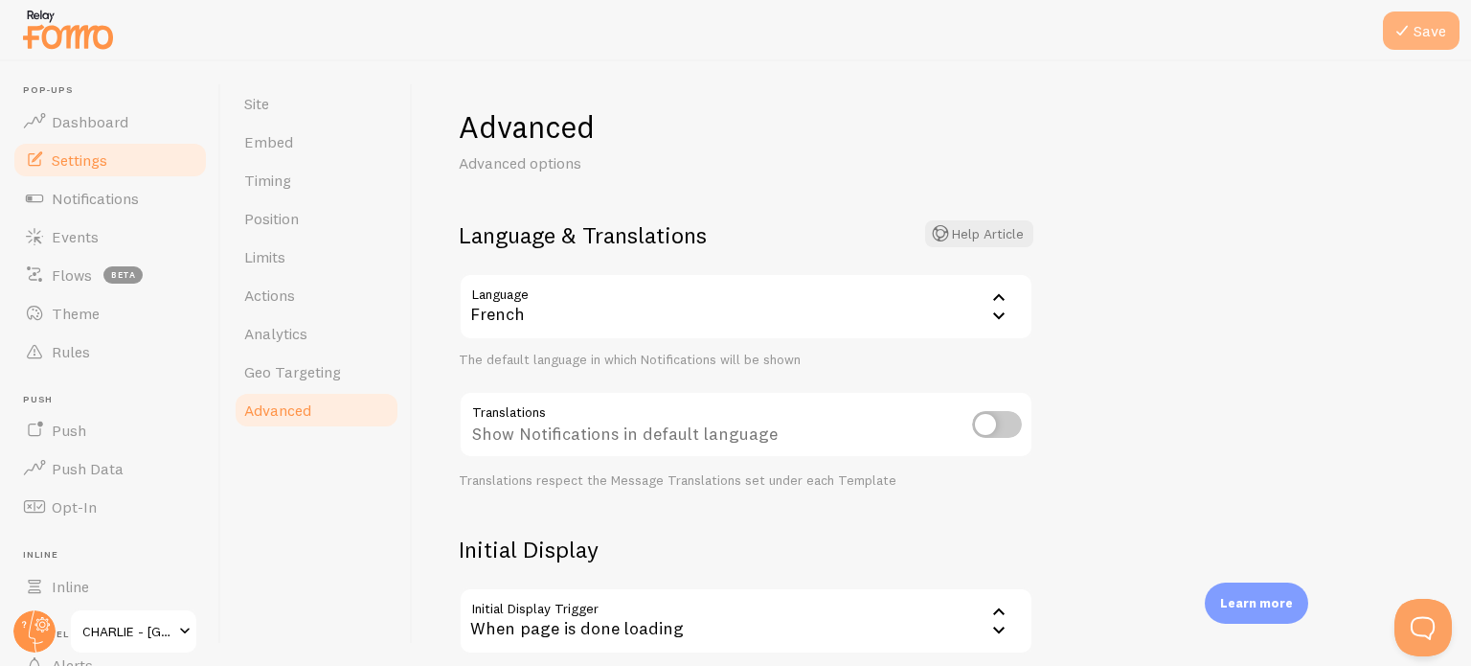
click at [1442, 33] on button "Save" at bounding box center [1421, 30] width 77 height 38
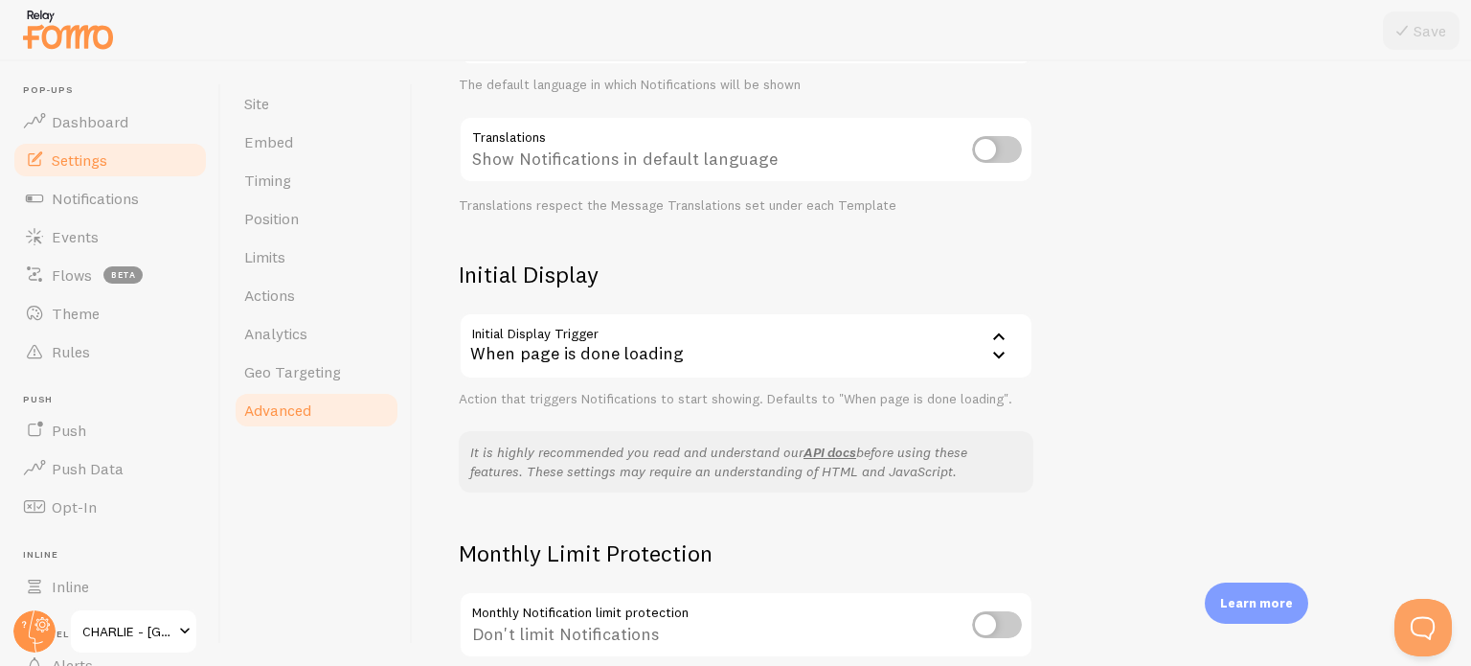
scroll to position [287, 0]
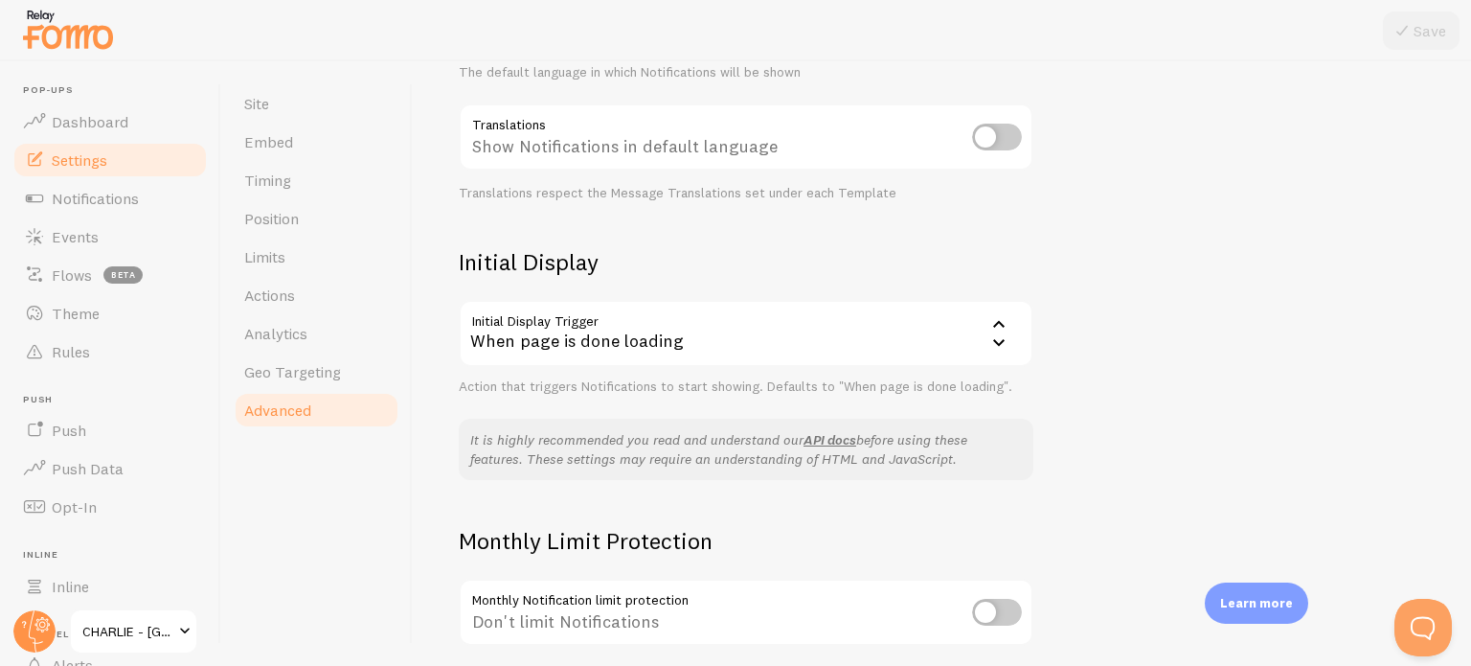
click at [900, 332] on div "When page is done loading" at bounding box center [746, 333] width 575 height 67
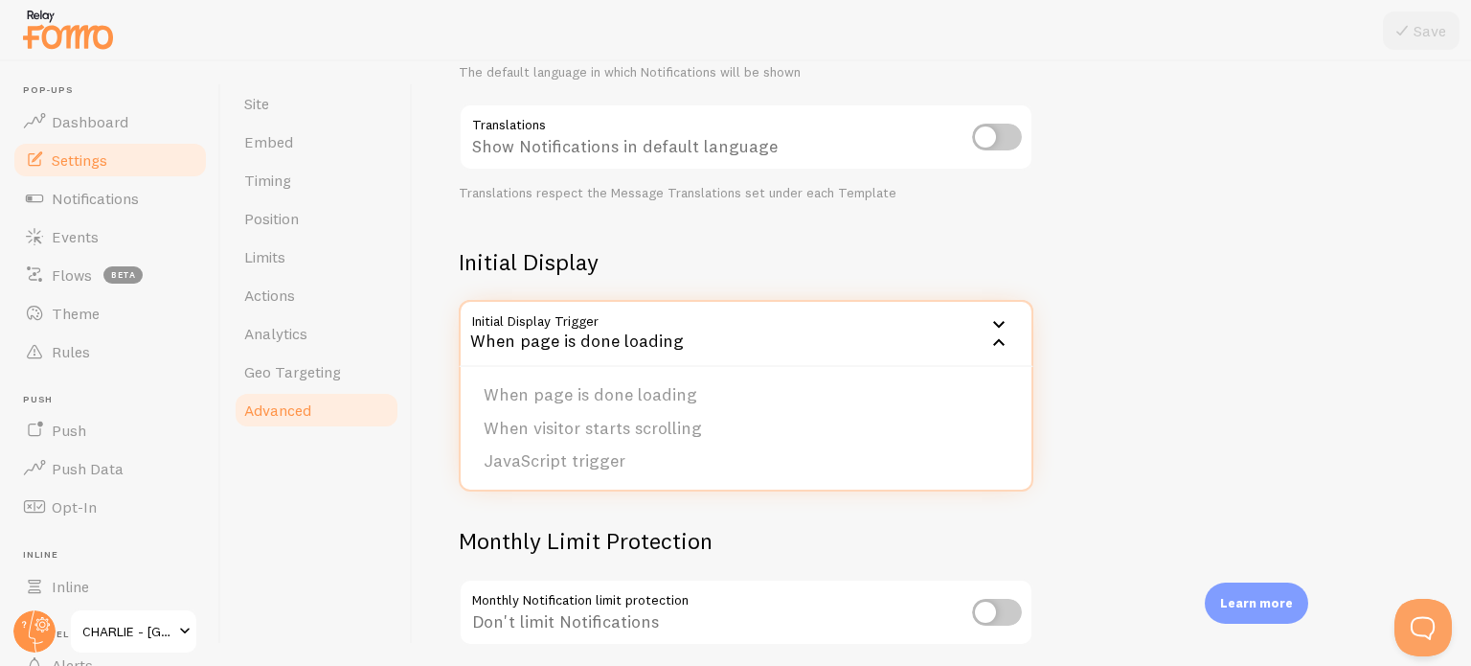
click at [1168, 321] on div "Advanced Advanced options Language & Translations Help Article Language fr Fren…" at bounding box center [942, 363] width 1058 height 604
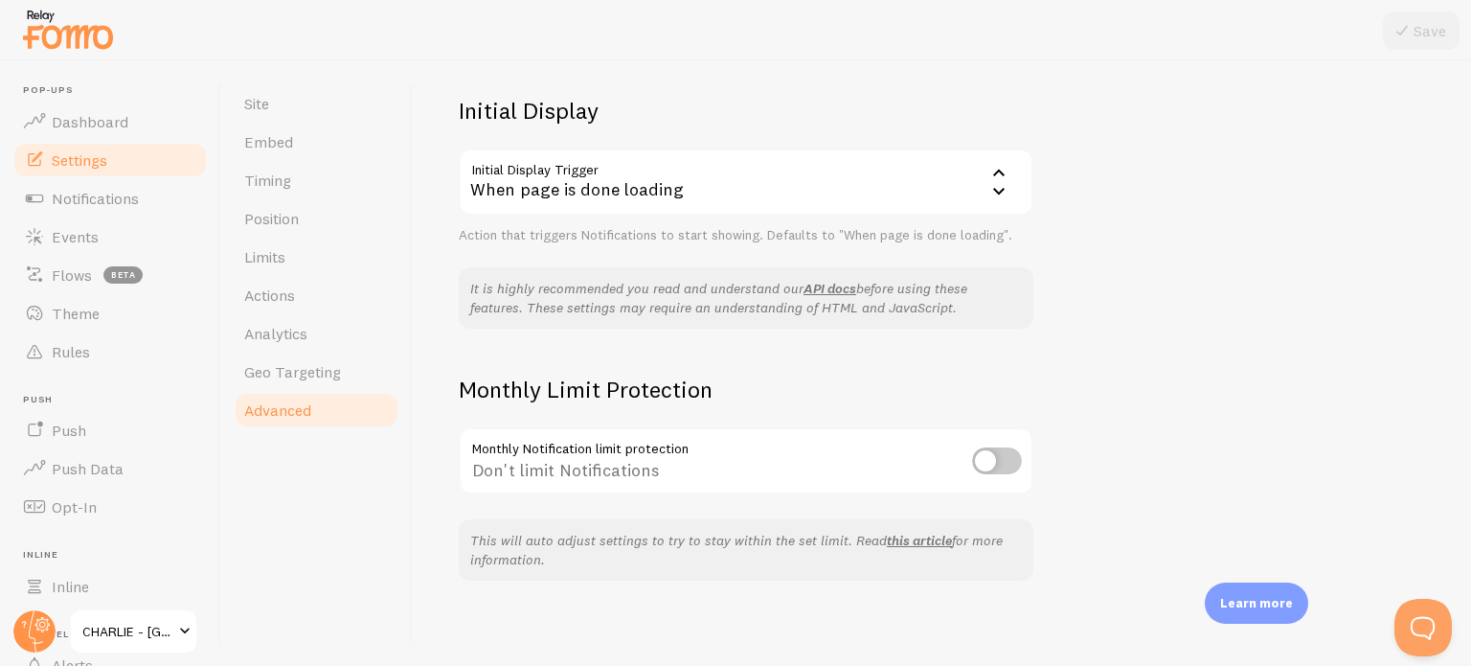
scroll to position [443, 0]
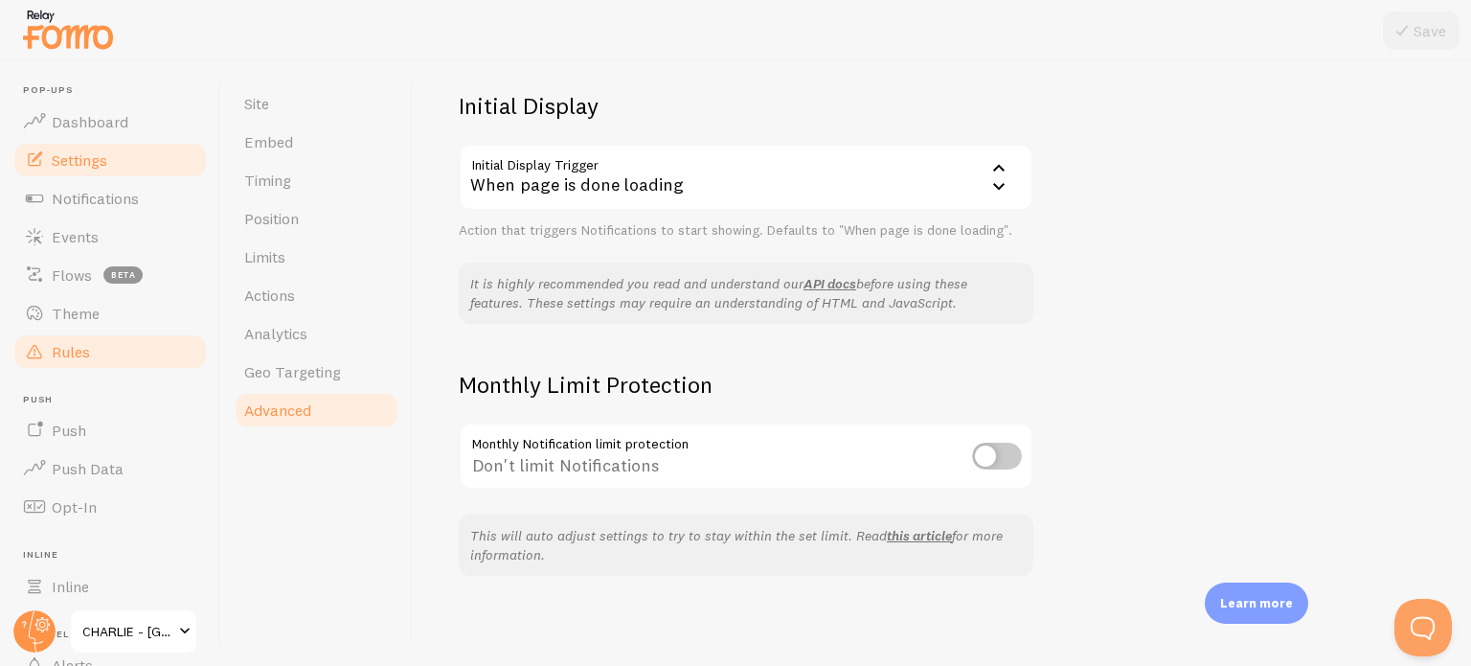
click at [91, 359] on link "Rules" at bounding box center [109, 351] width 197 height 38
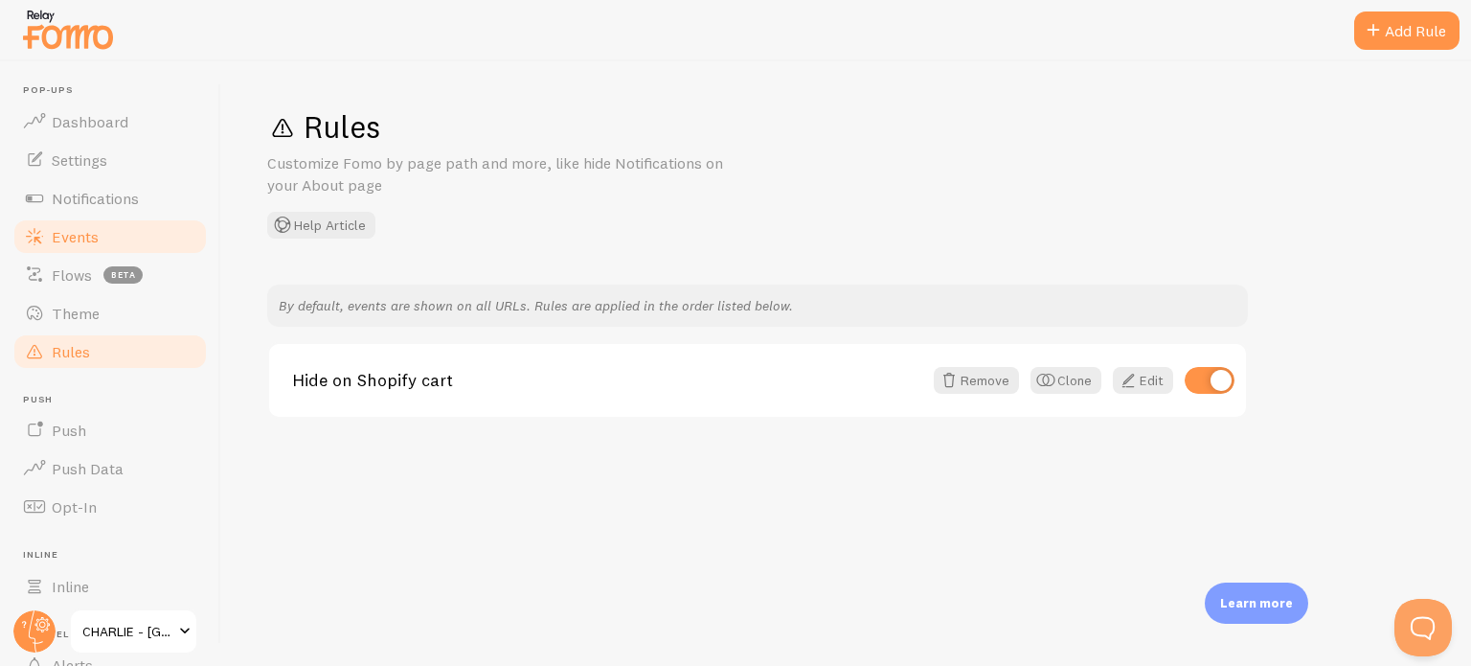
click at [94, 240] on span "Events" at bounding box center [75, 236] width 47 height 19
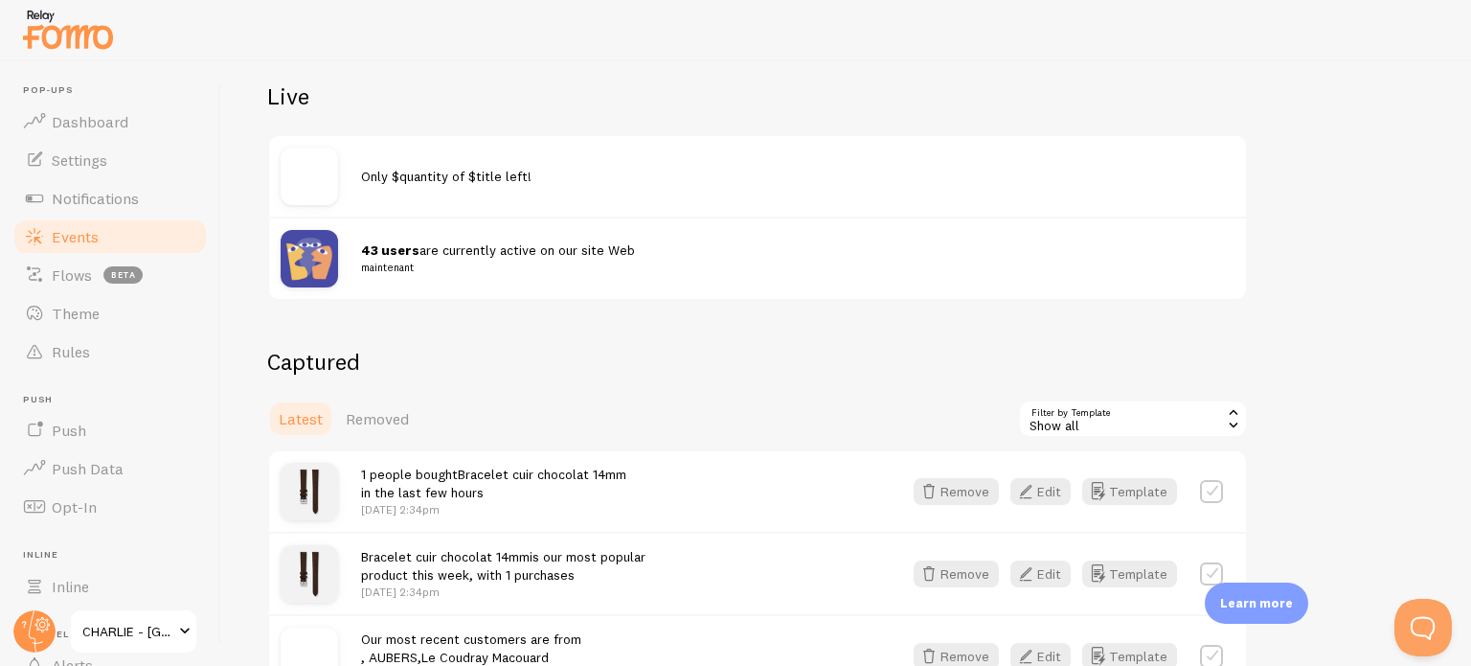
scroll to position [383, 0]
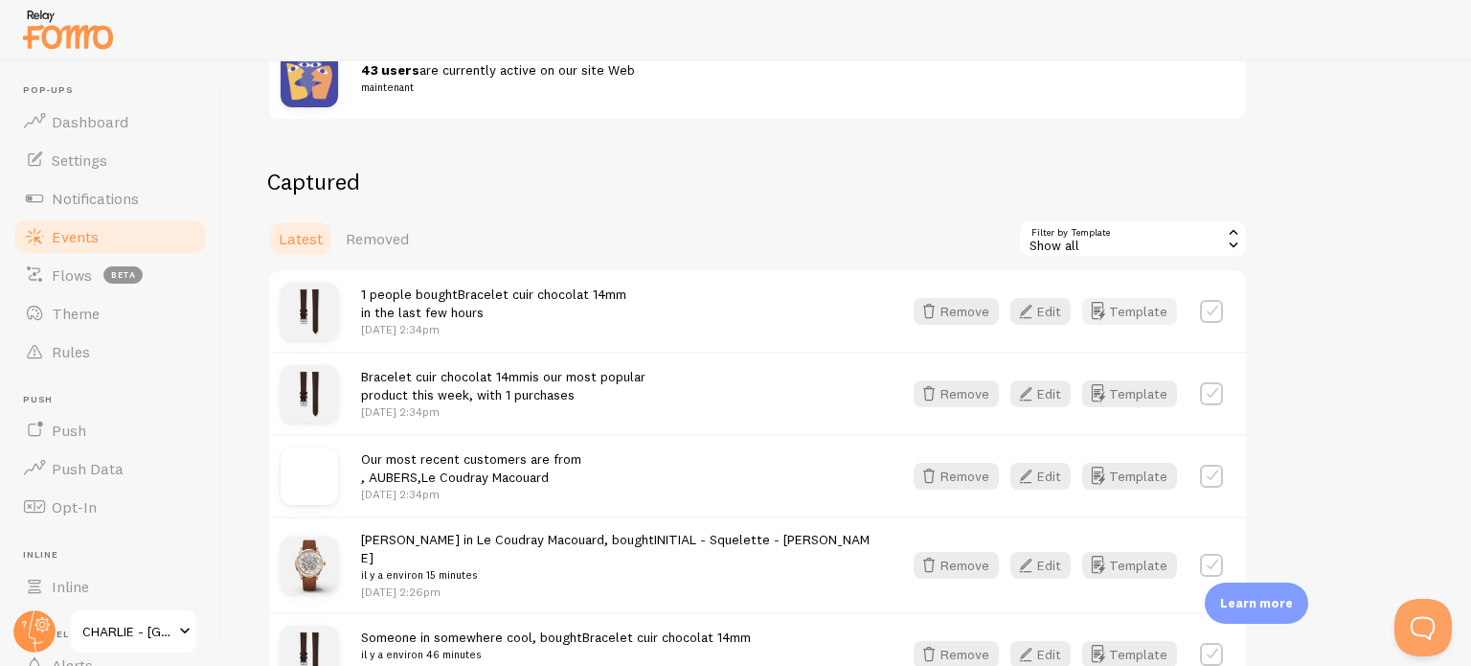
click at [1140, 305] on button "Template" at bounding box center [1129, 311] width 95 height 27
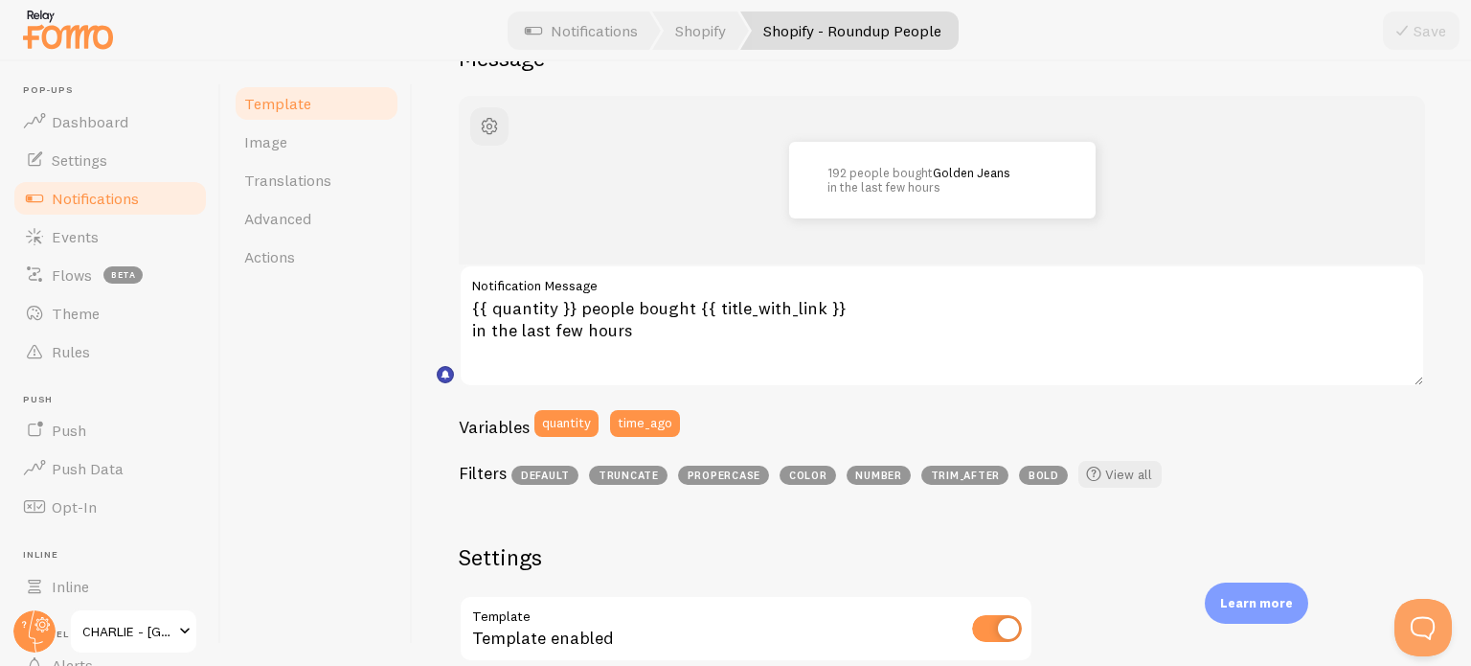
scroll to position [192, 0]
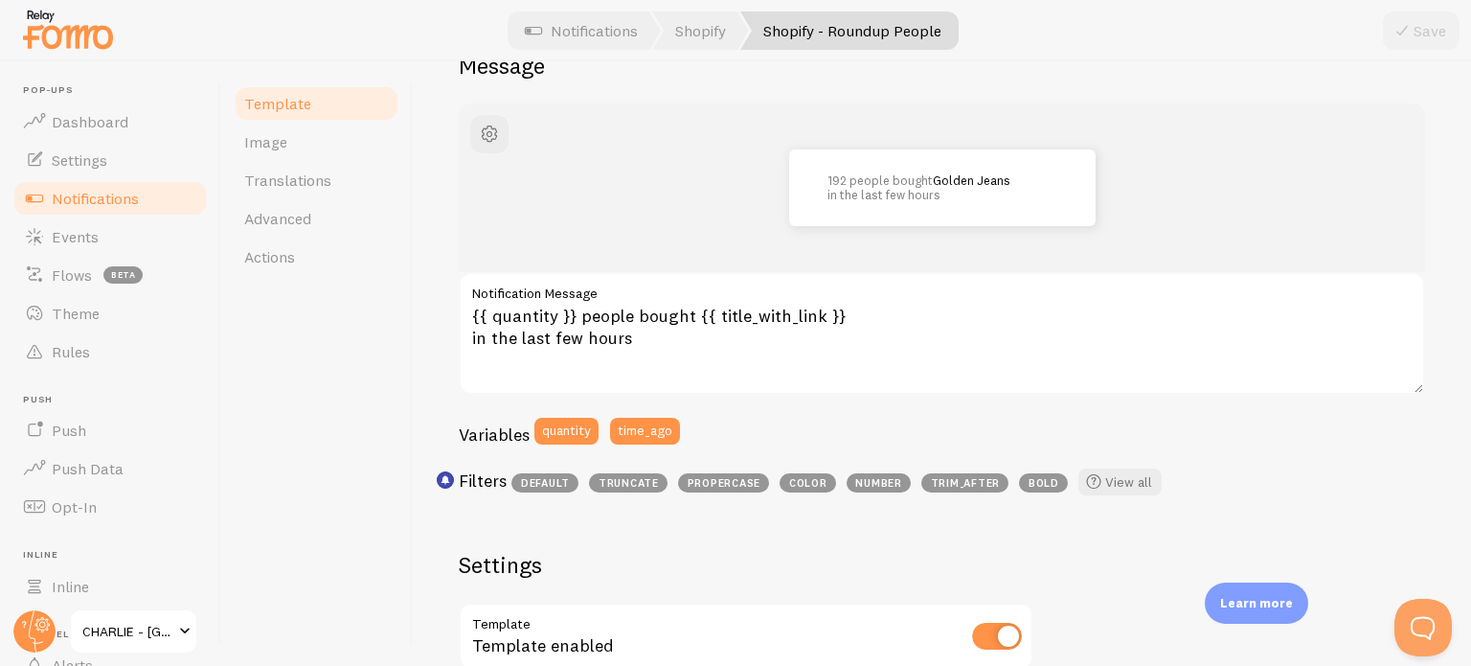
click at [107, 202] on span "Notifications" at bounding box center [95, 198] width 87 height 19
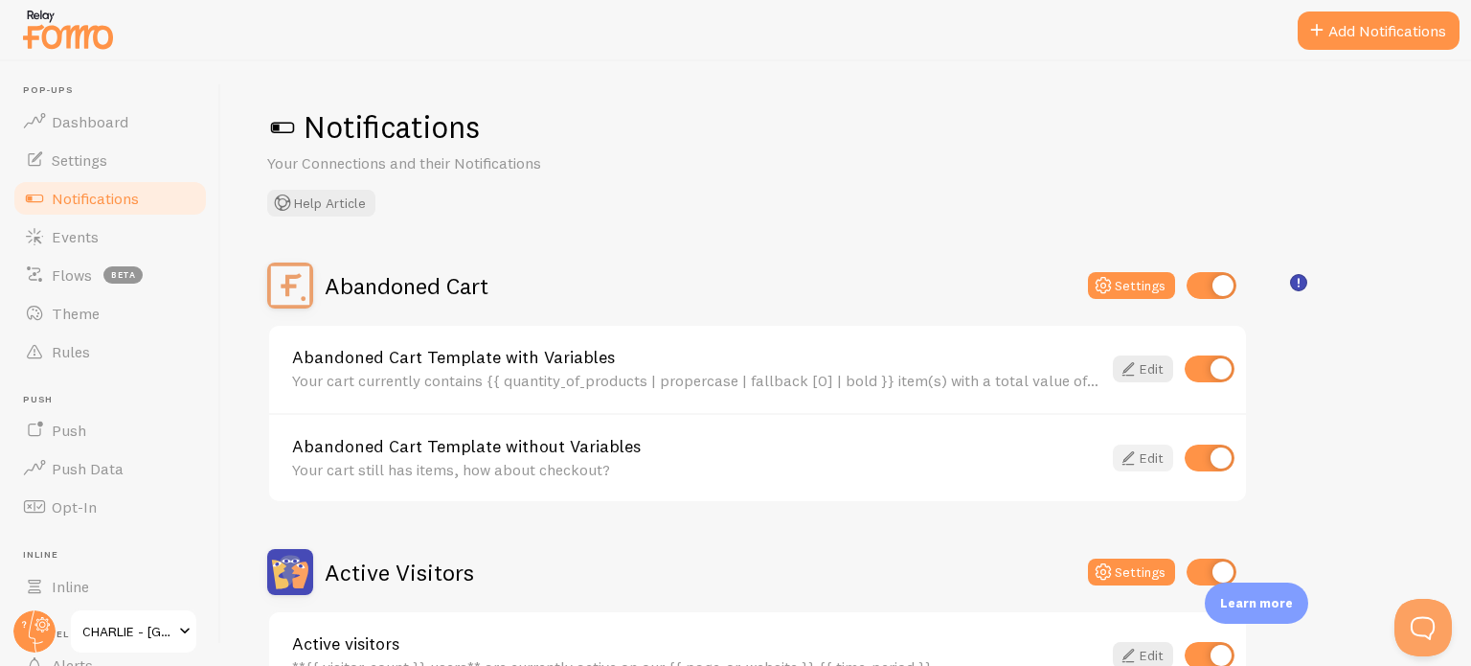
click at [1142, 451] on link "Edit" at bounding box center [1143, 457] width 60 height 27
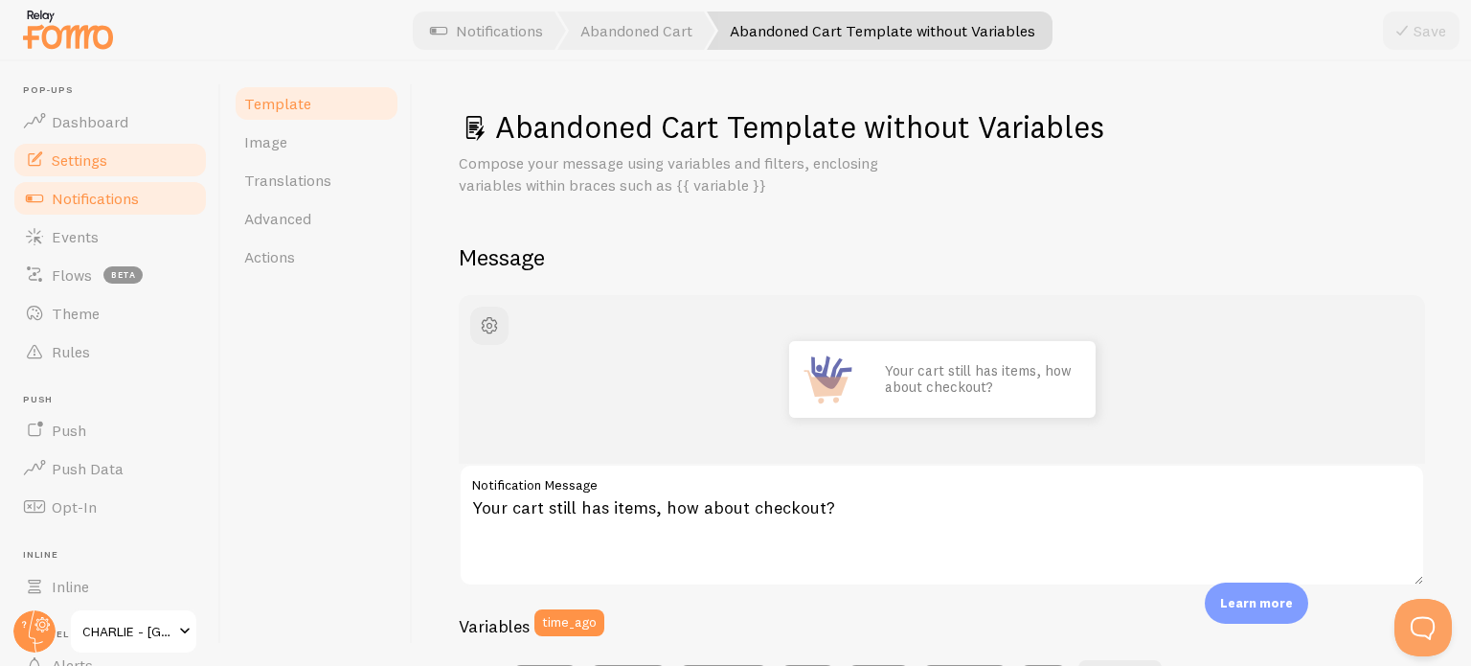
click at [107, 165] on span "Settings" at bounding box center [80, 159] width 56 height 19
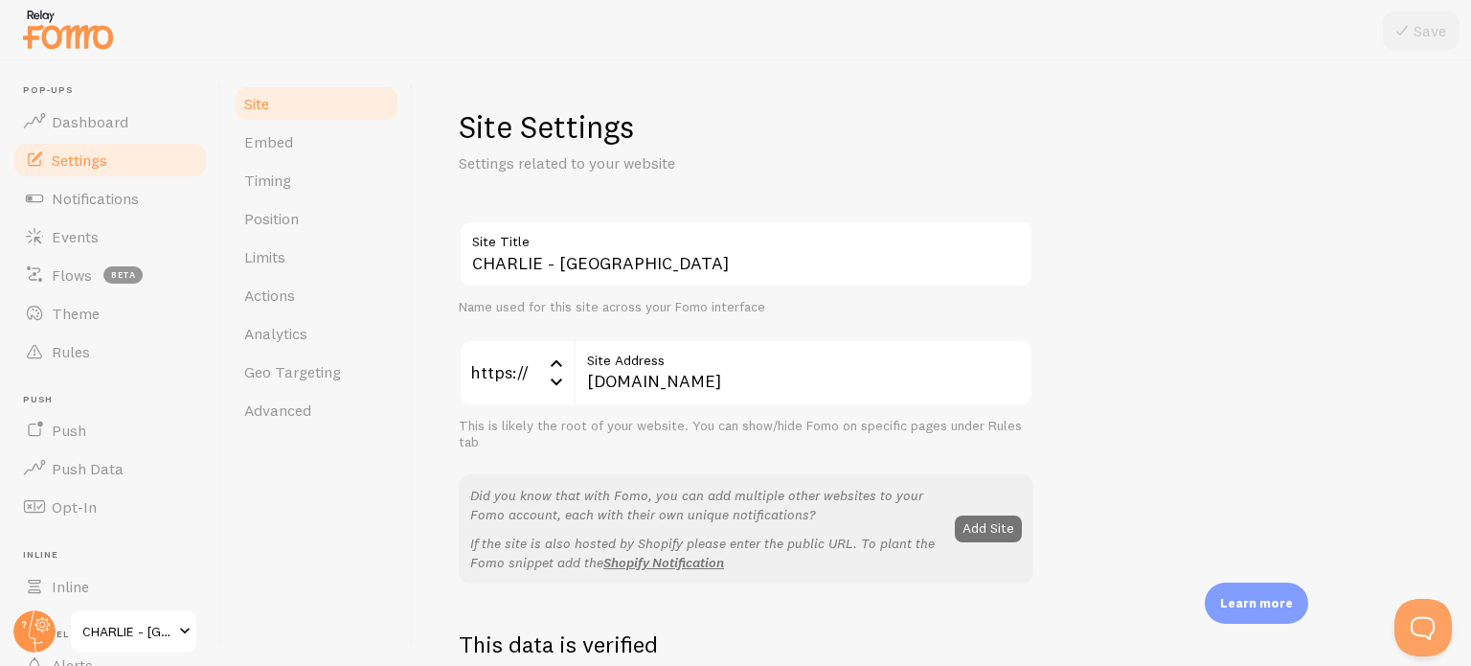
scroll to position [383, 0]
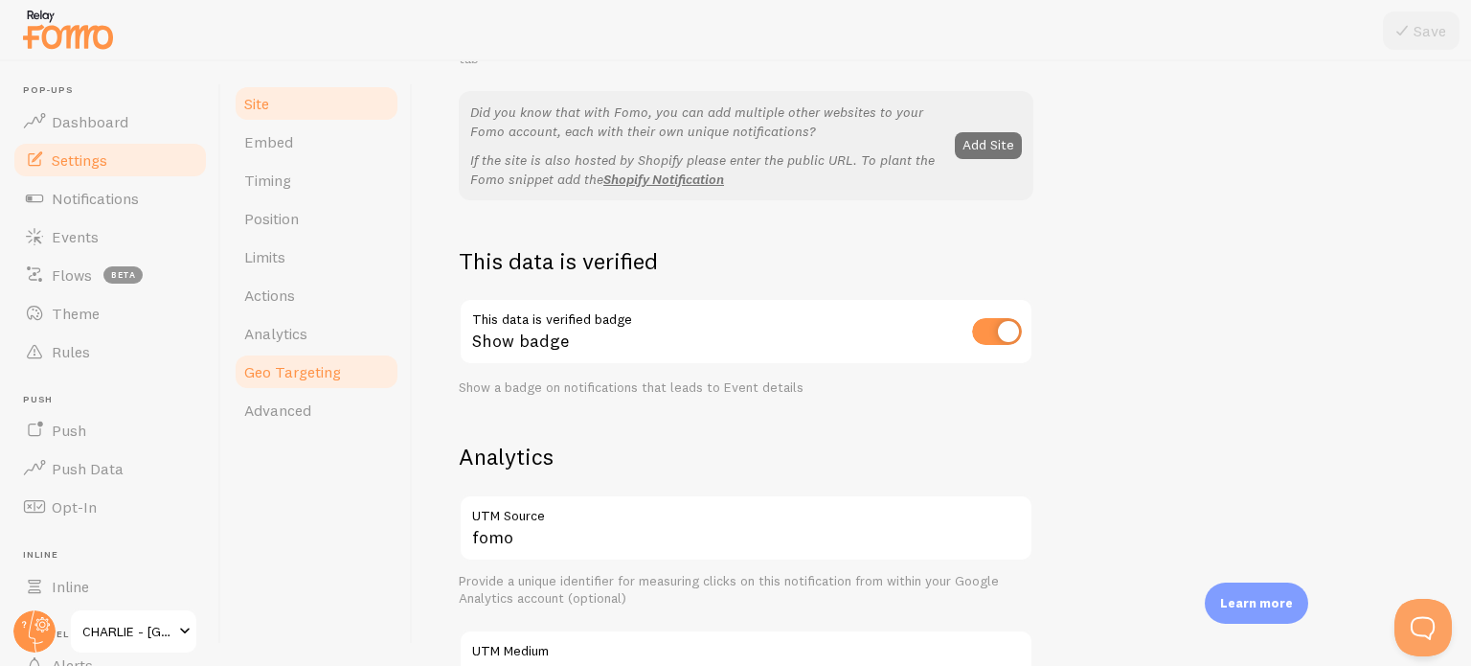
click at [310, 363] on span "Geo Targeting" at bounding box center [292, 371] width 97 height 19
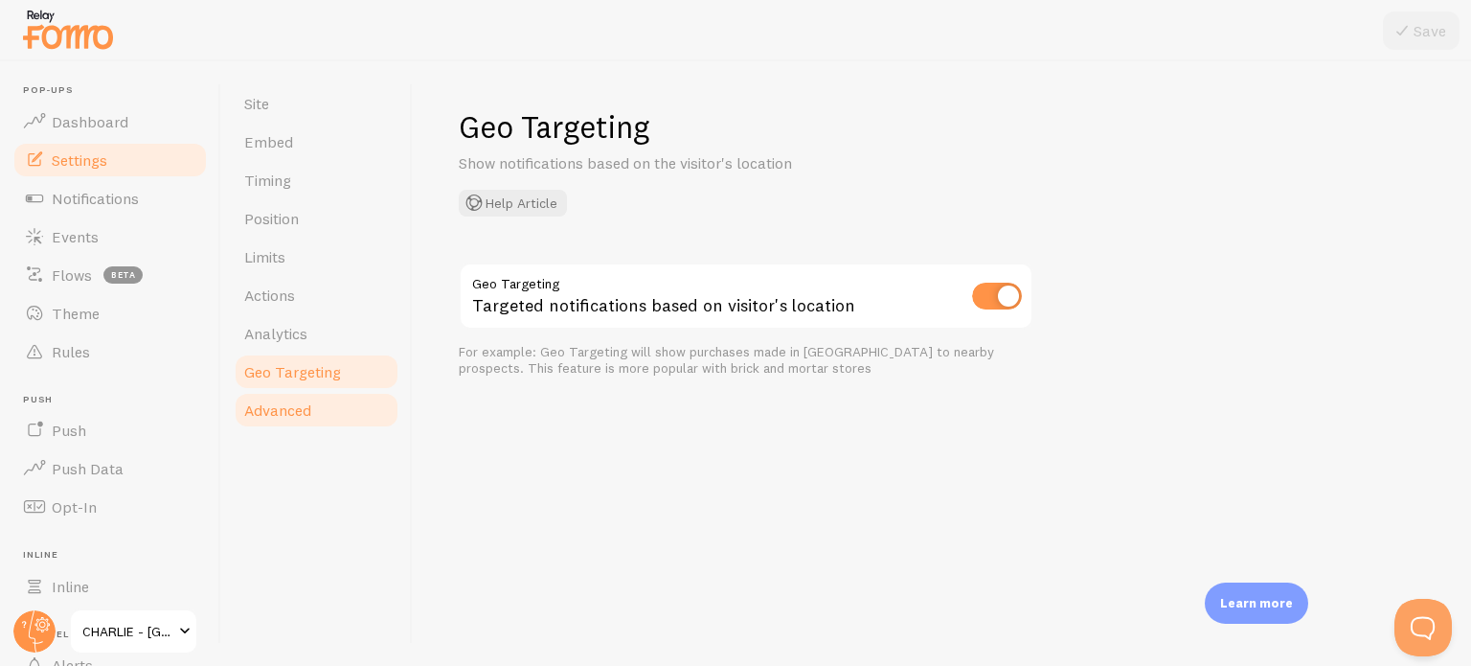
click at [306, 405] on span "Advanced" at bounding box center [277, 409] width 67 height 19
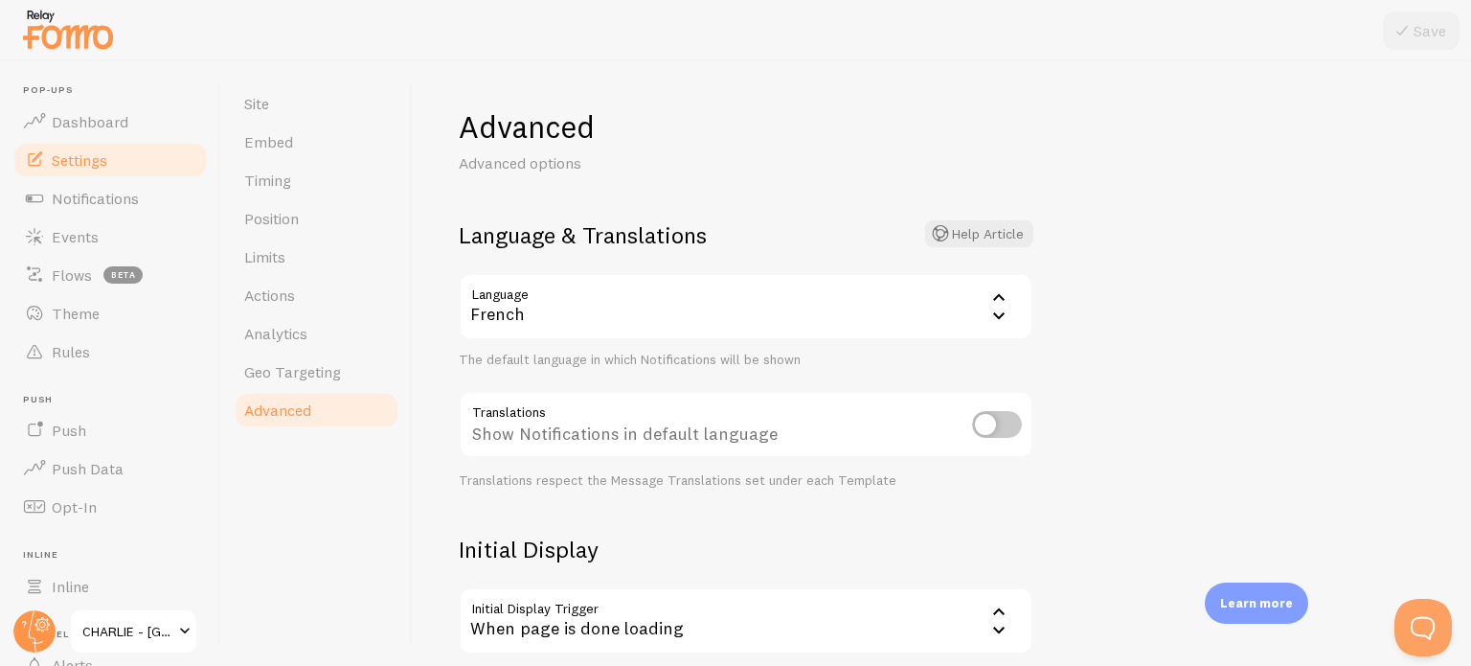
click at [1006, 432] on input "checkbox" at bounding box center [997, 424] width 50 height 27
checkbox input "true"
click at [1430, 24] on button "Save" at bounding box center [1421, 30] width 77 height 38
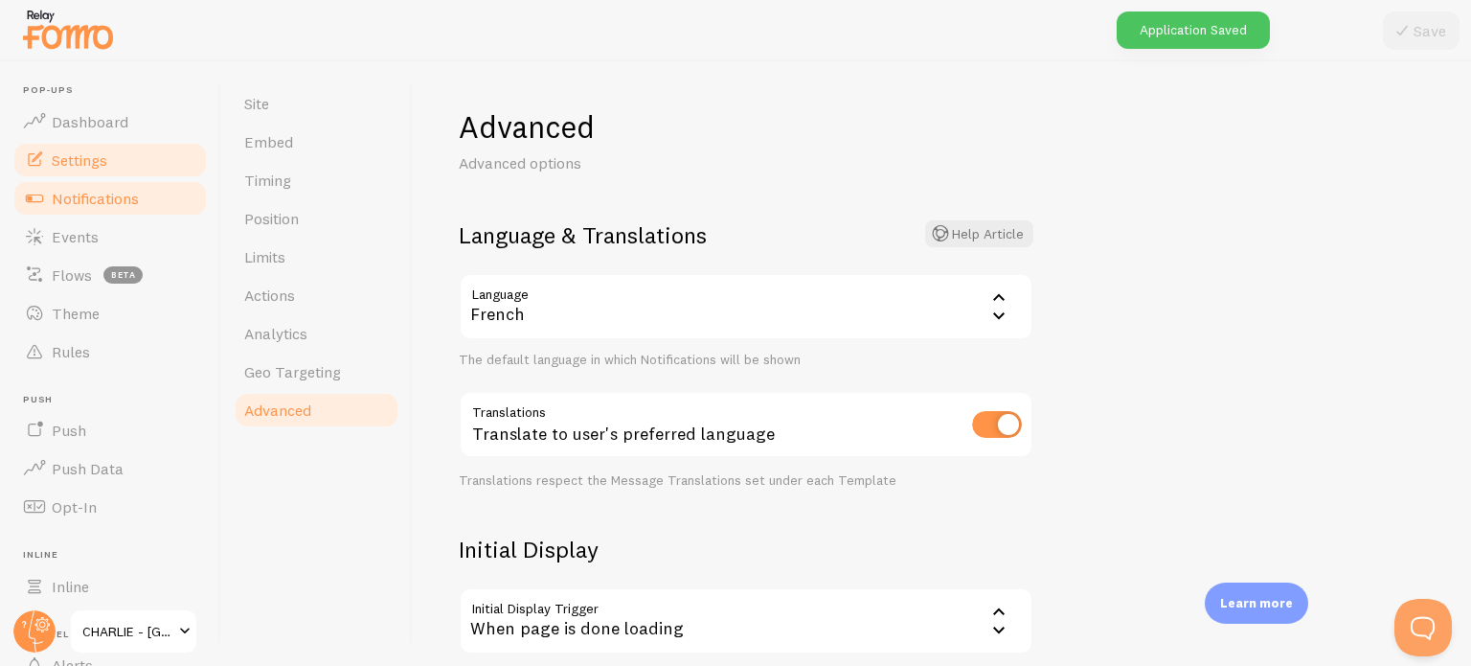
click at [115, 204] on span "Notifications" at bounding box center [95, 198] width 87 height 19
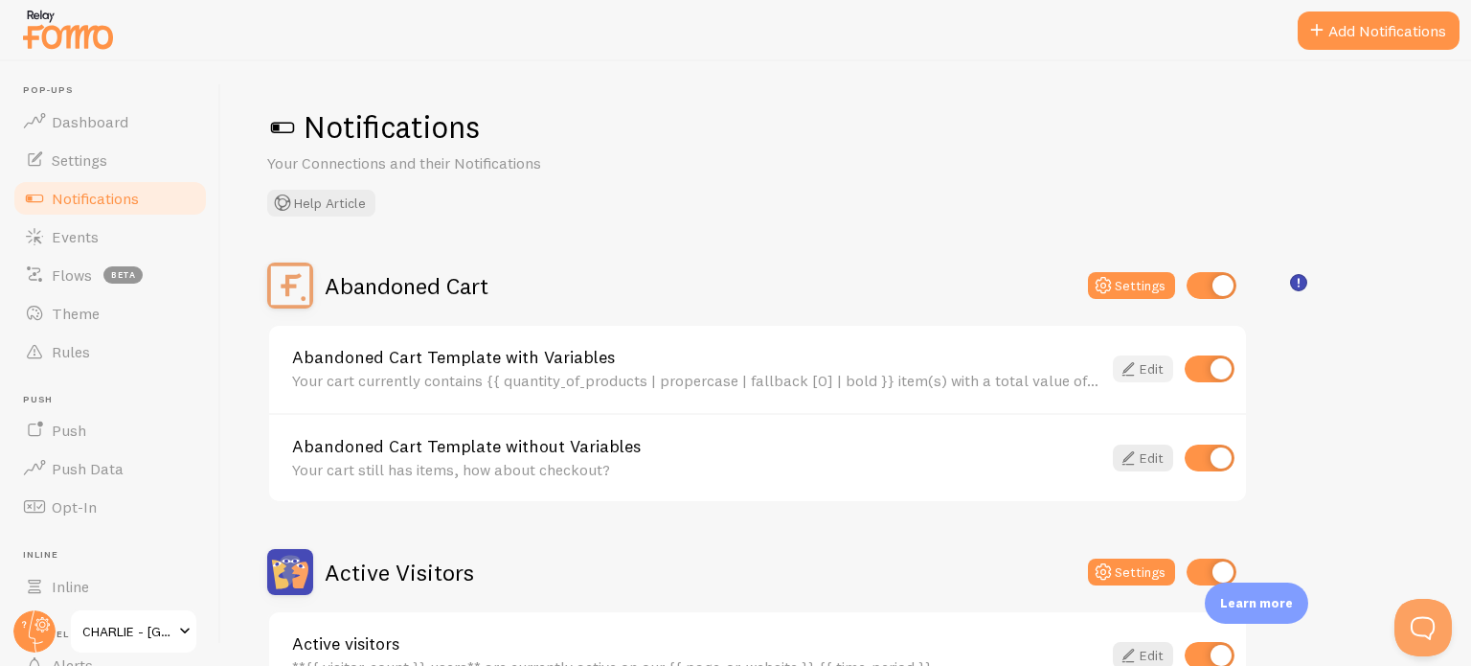
click at [1151, 371] on link "Edit" at bounding box center [1143, 368] width 60 height 27
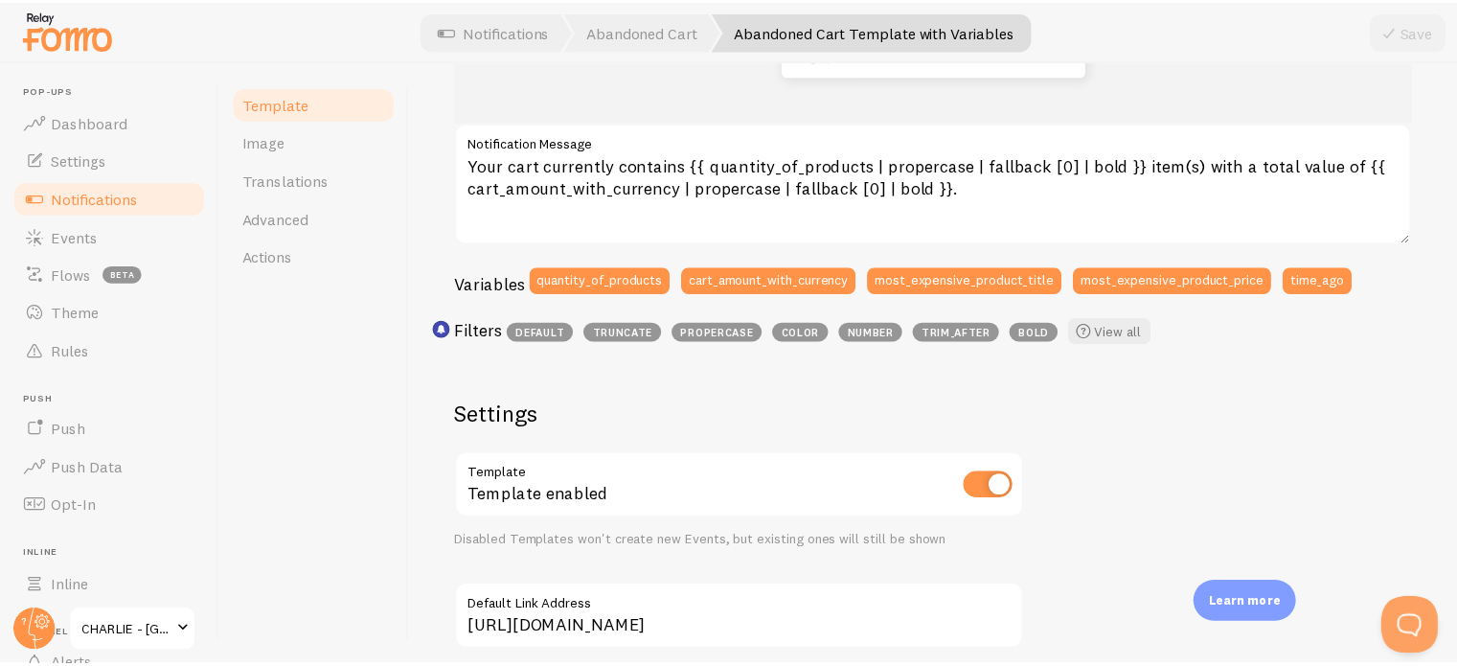
scroll to position [285, 0]
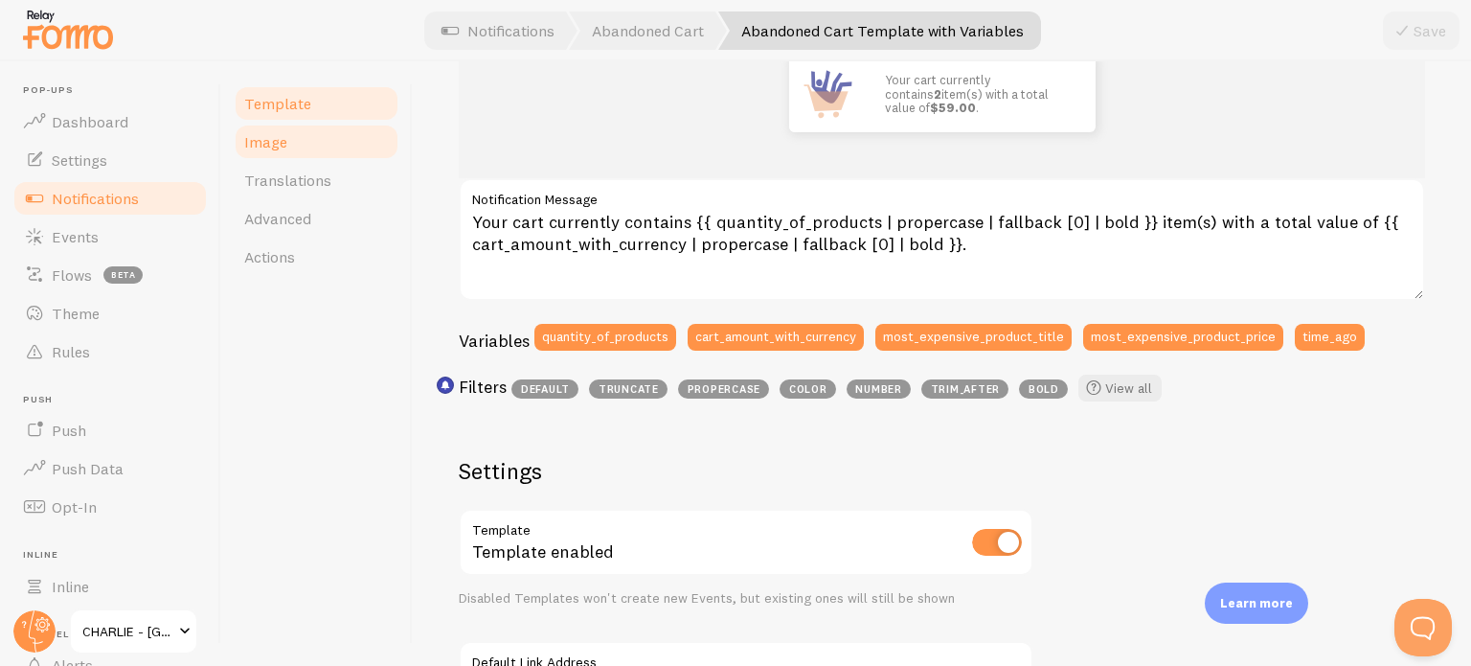
click at [296, 133] on link "Image" at bounding box center [317, 142] width 168 height 38
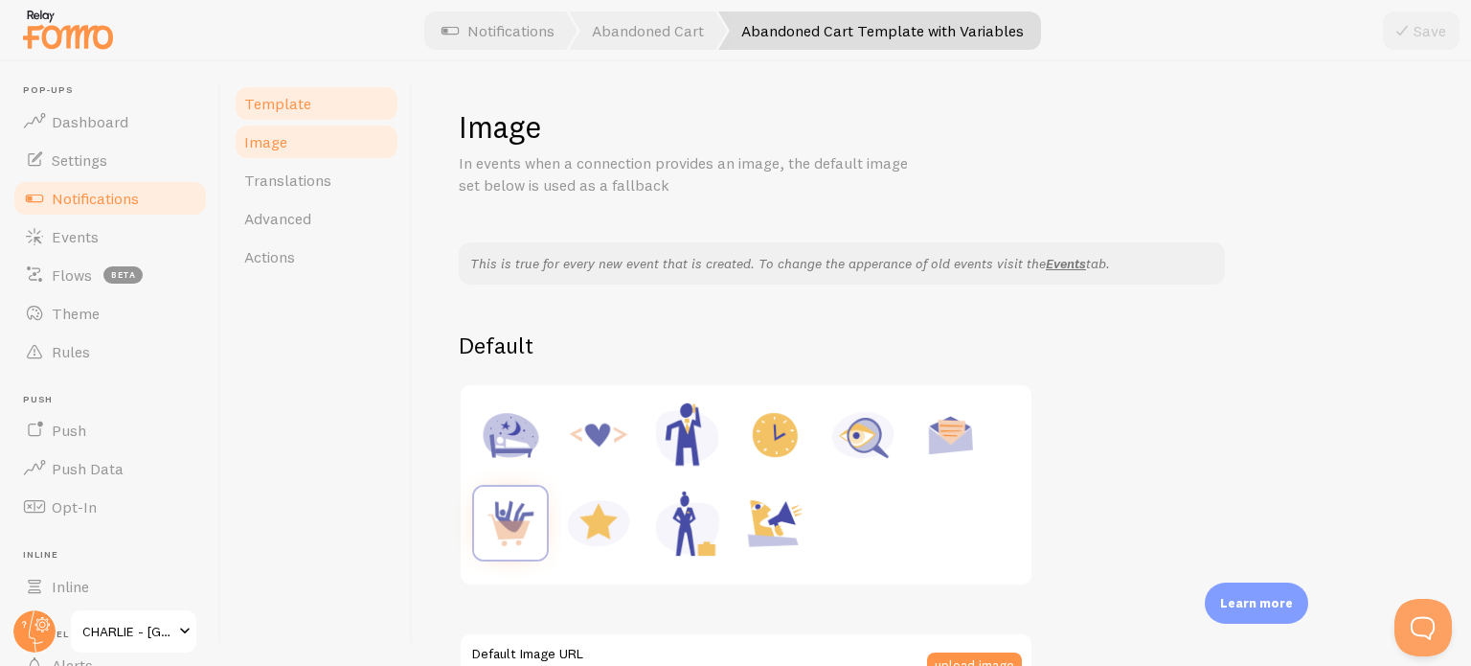
click at [303, 102] on span "Template" at bounding box center [277, 103] width 67 height 19
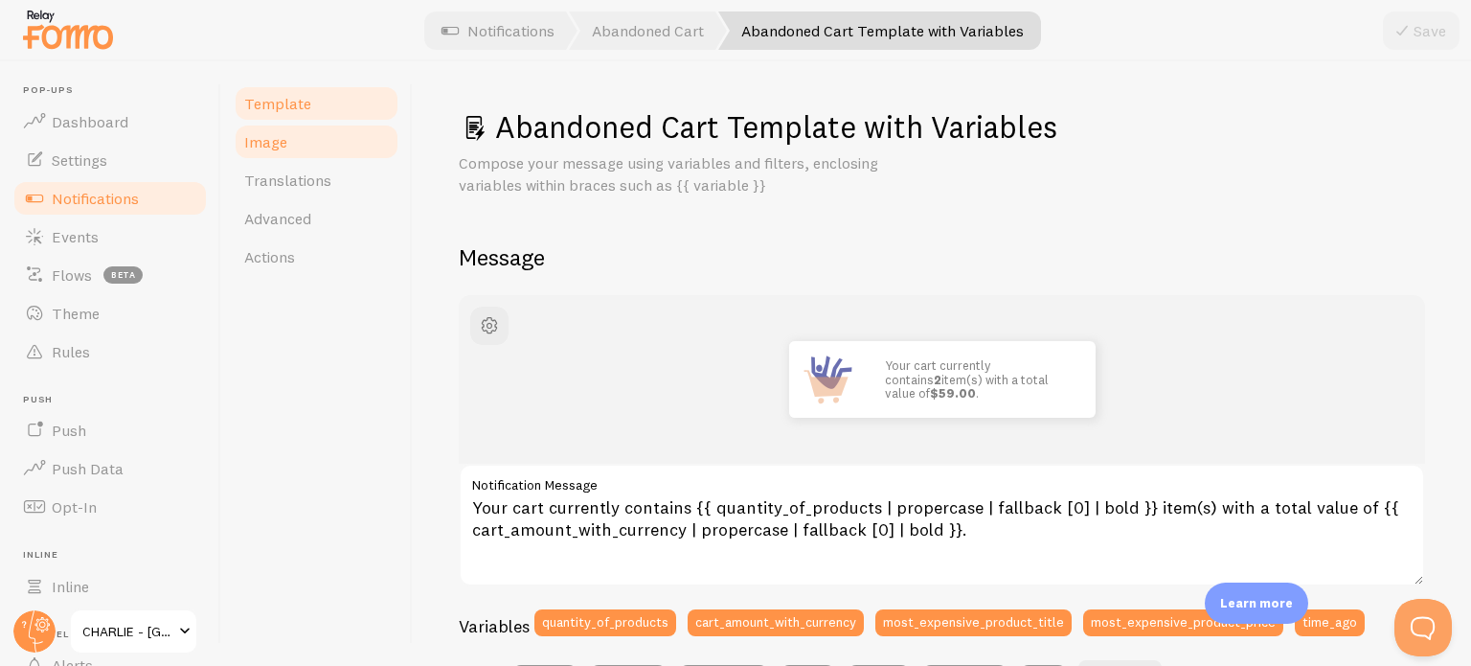
click at [300, 144] on link "Image" at bounding box center [317, 142] width 168 height 38
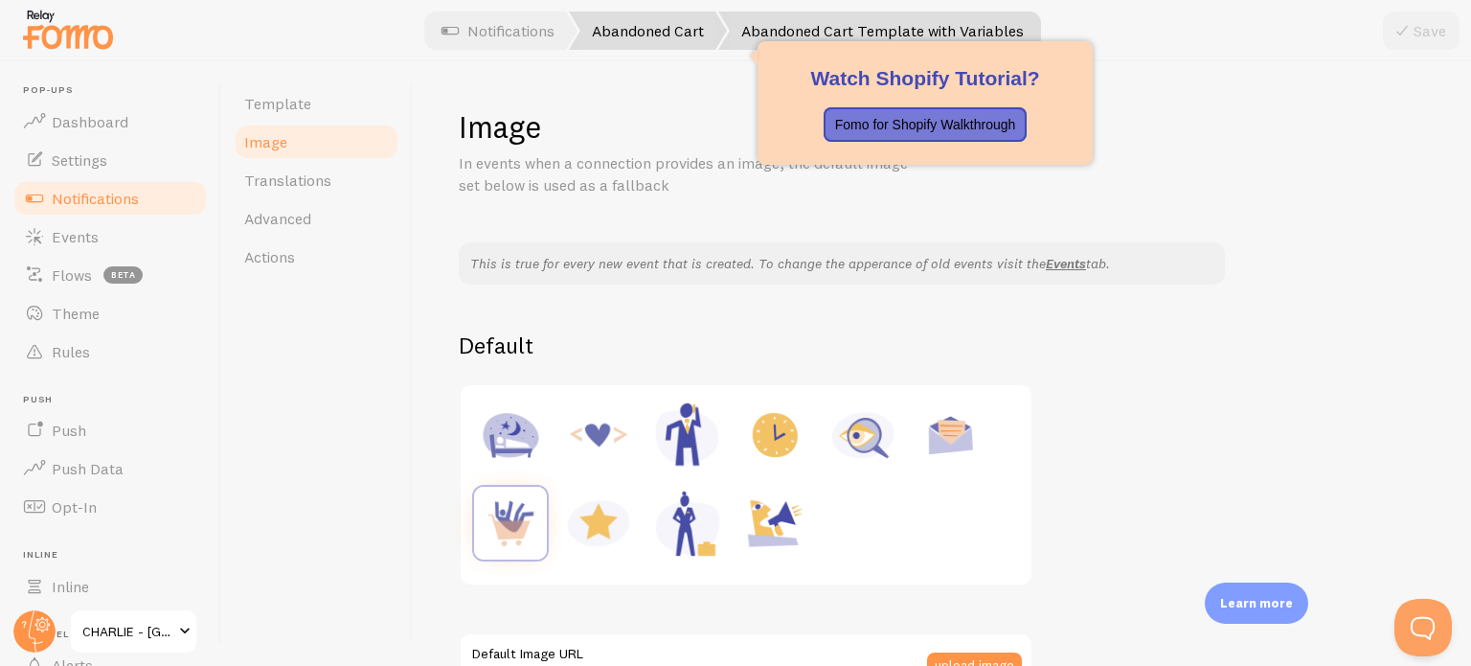
click at [664, 36] on link "Abandoned Cart" at bounding box center [648, 30] width 158 height 38
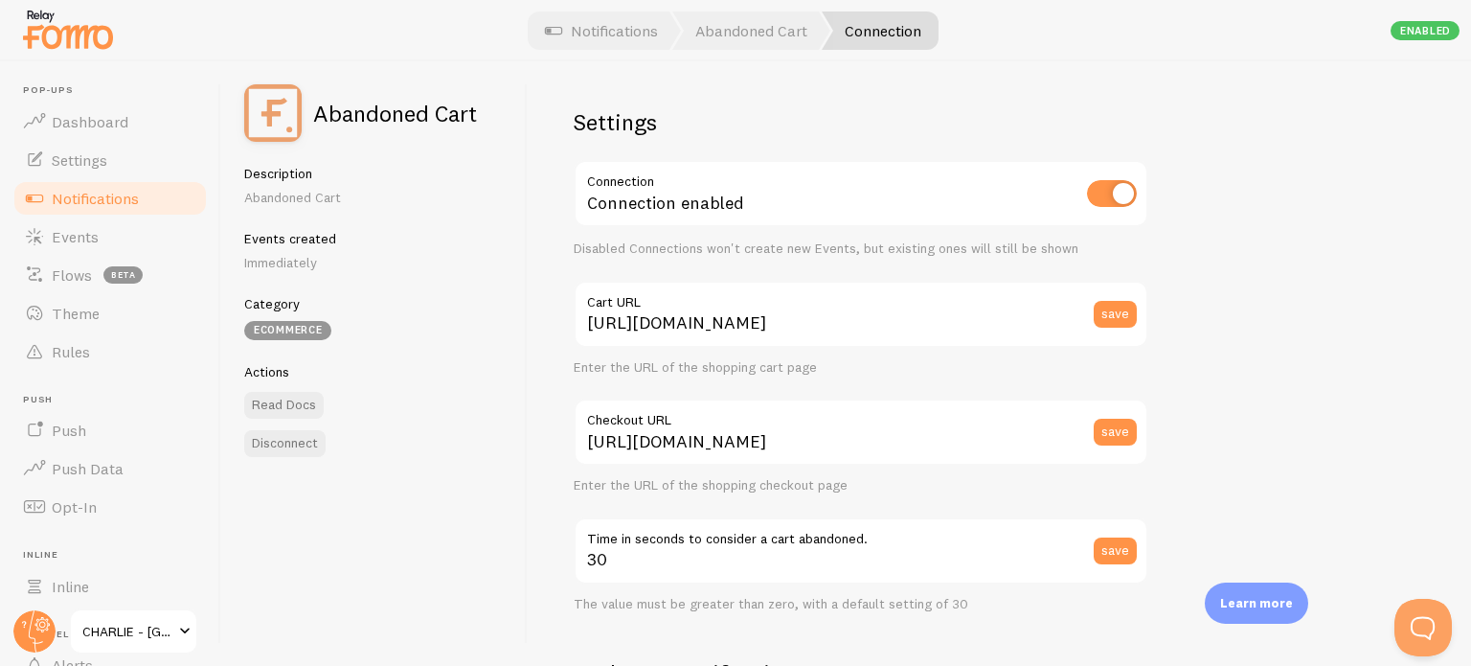
click at [866, 30] on link "Connection" at bounding box center [880, 30] width 117 height 38
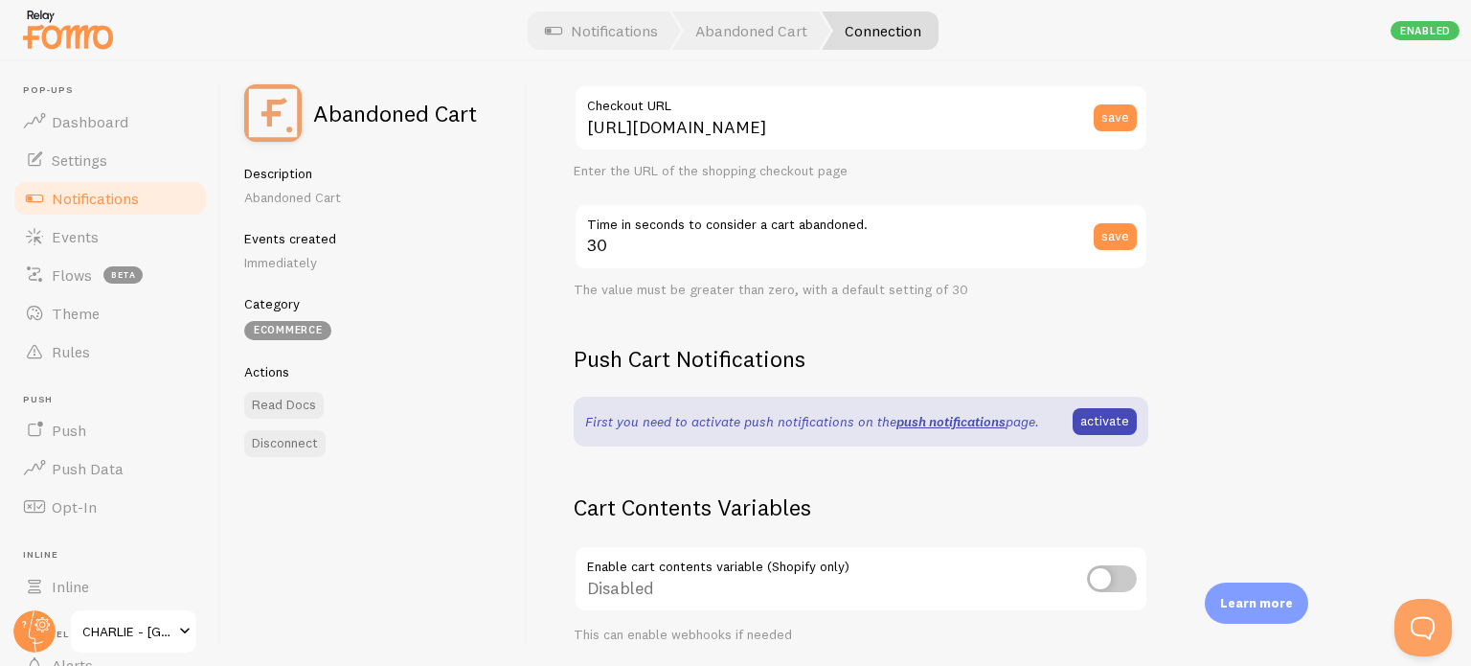
scroll to position [479, 0]
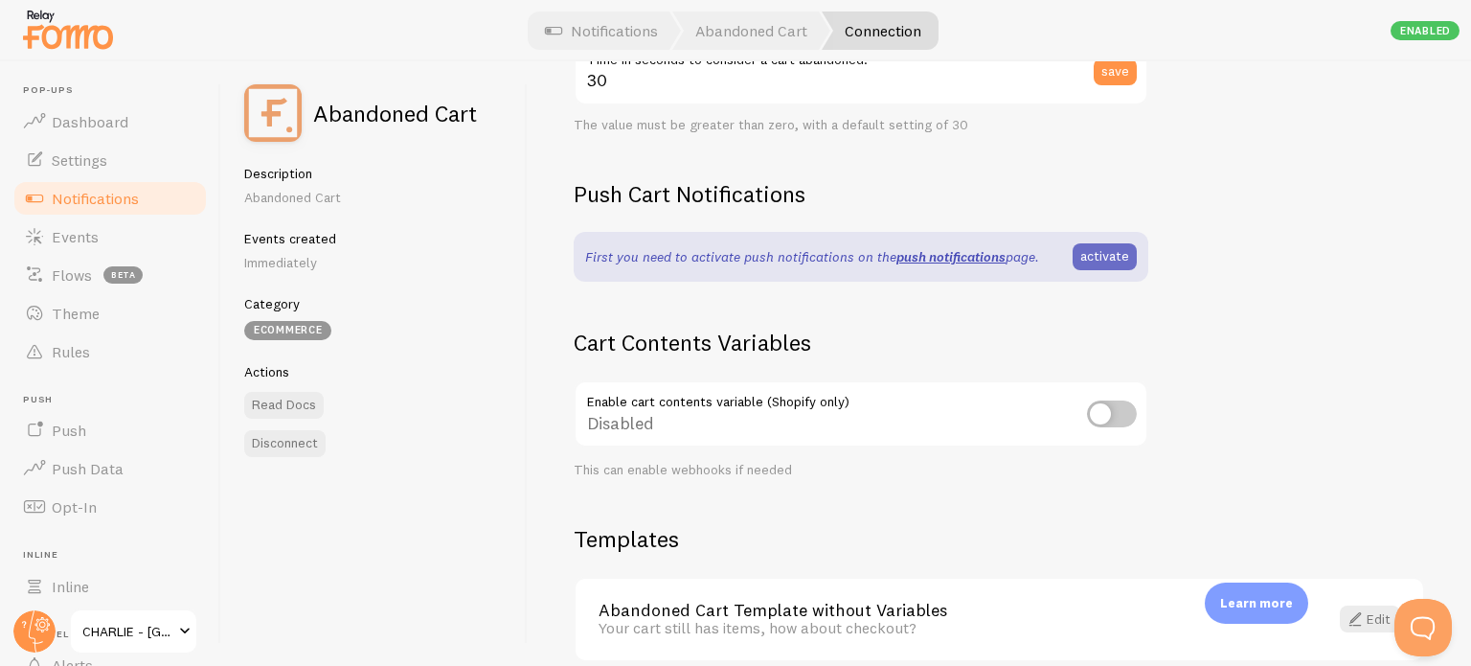
click at [1107, 256] on link "activate" at bounding box center [1105, 256] width 64 height 27
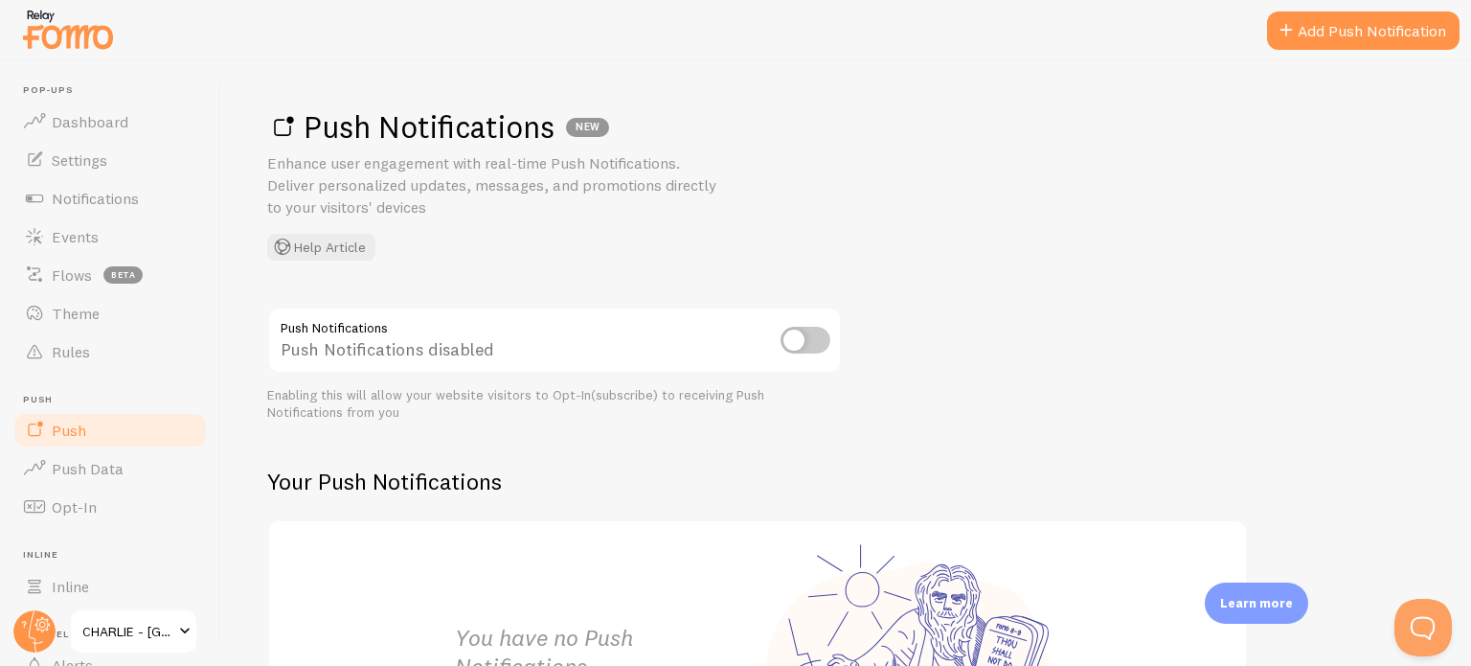
click at [826, 340] on input "checkbox" at bounding box center [806, 340] width 50 height 27
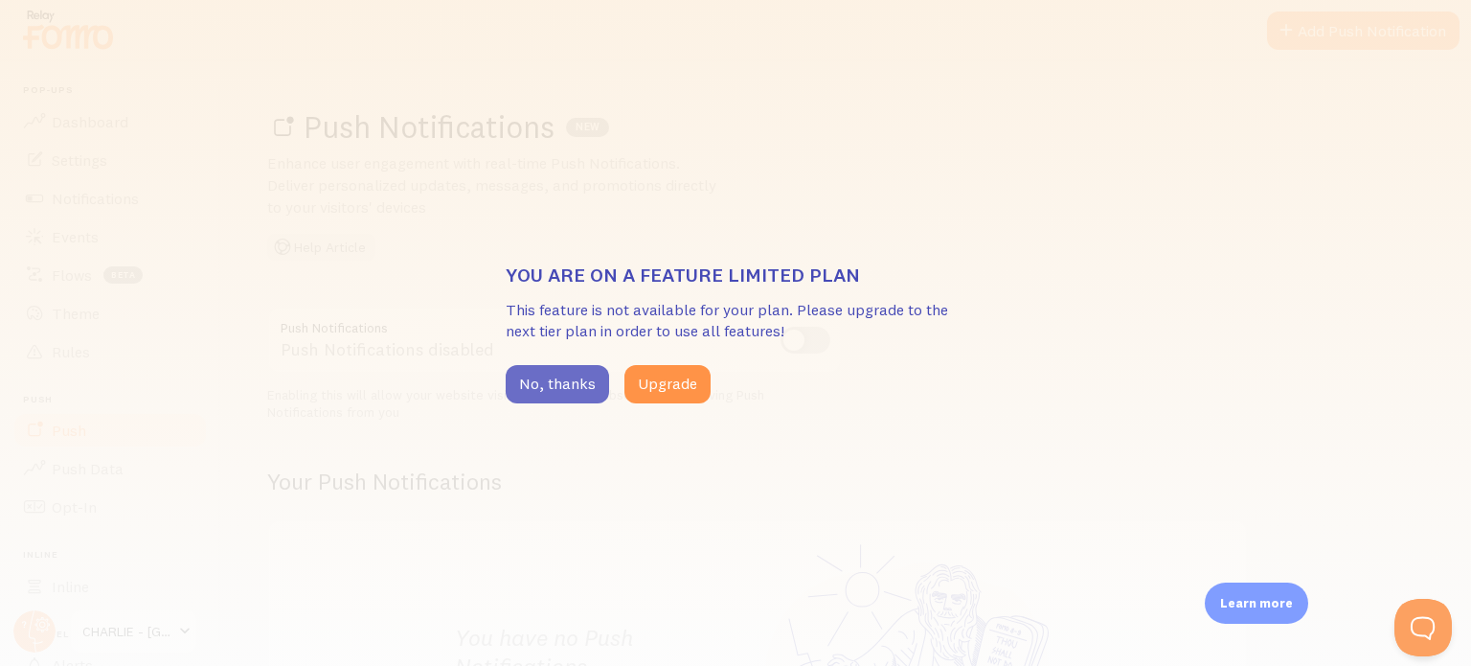
click at [563, 381] on button "No, thanks" at bounding box center [557, 384] width 103 height 38
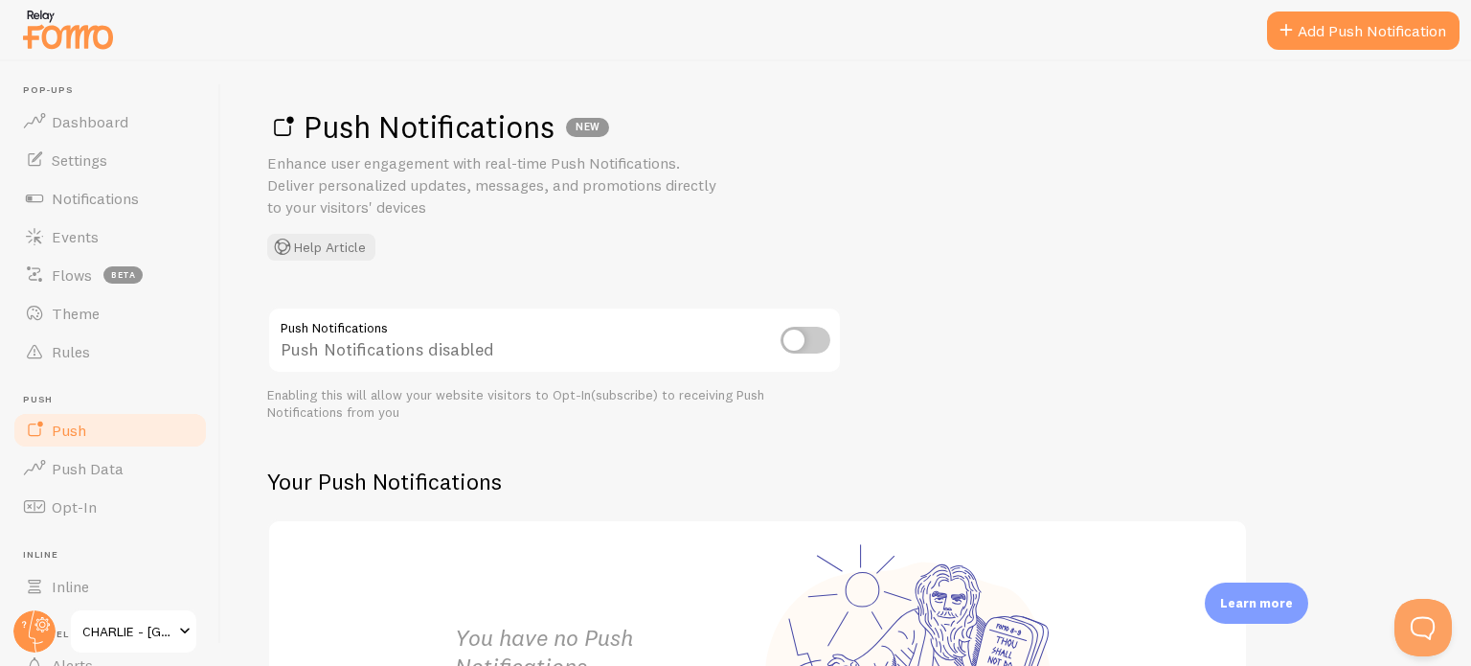
click at [77, 440] on link "Push" at bounding box center [109, 430] width 197 height 38
click at [86, 198] on span "Notifications" at bounding box center [95, 198] width 87 height 19
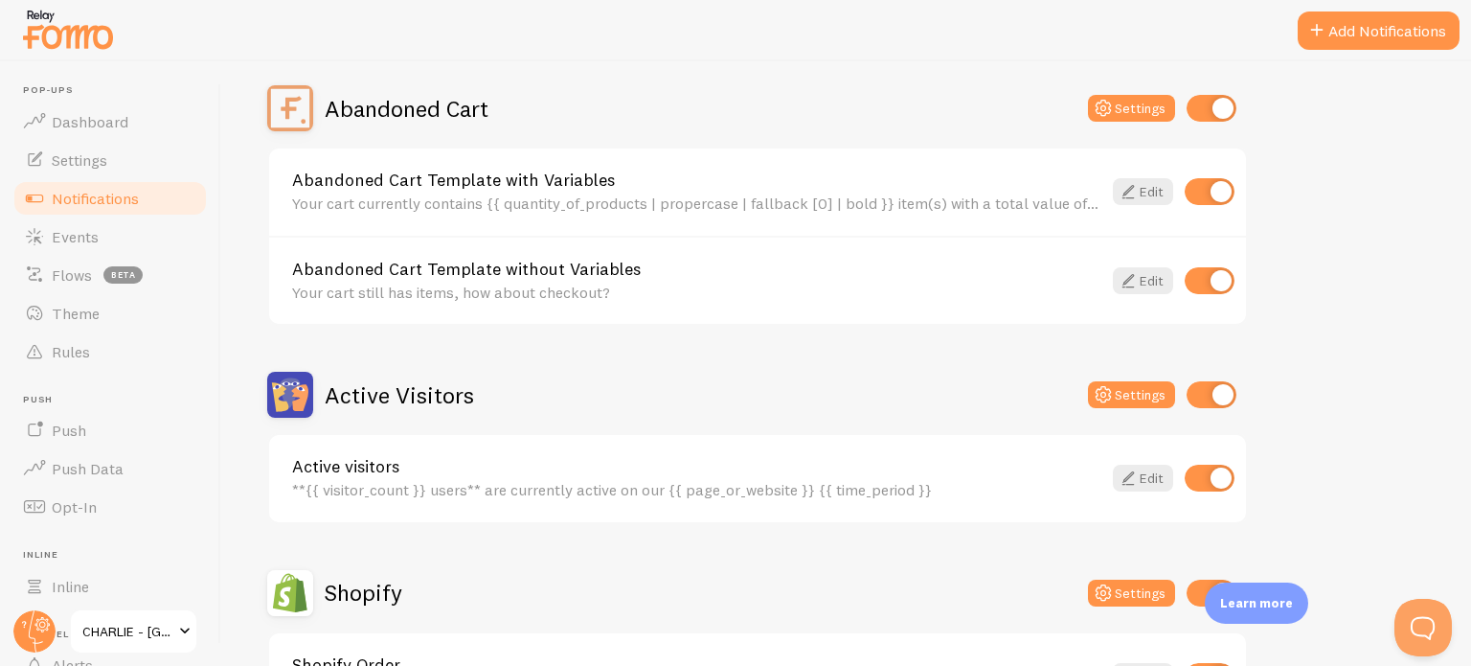
scroll to position [287, 0]
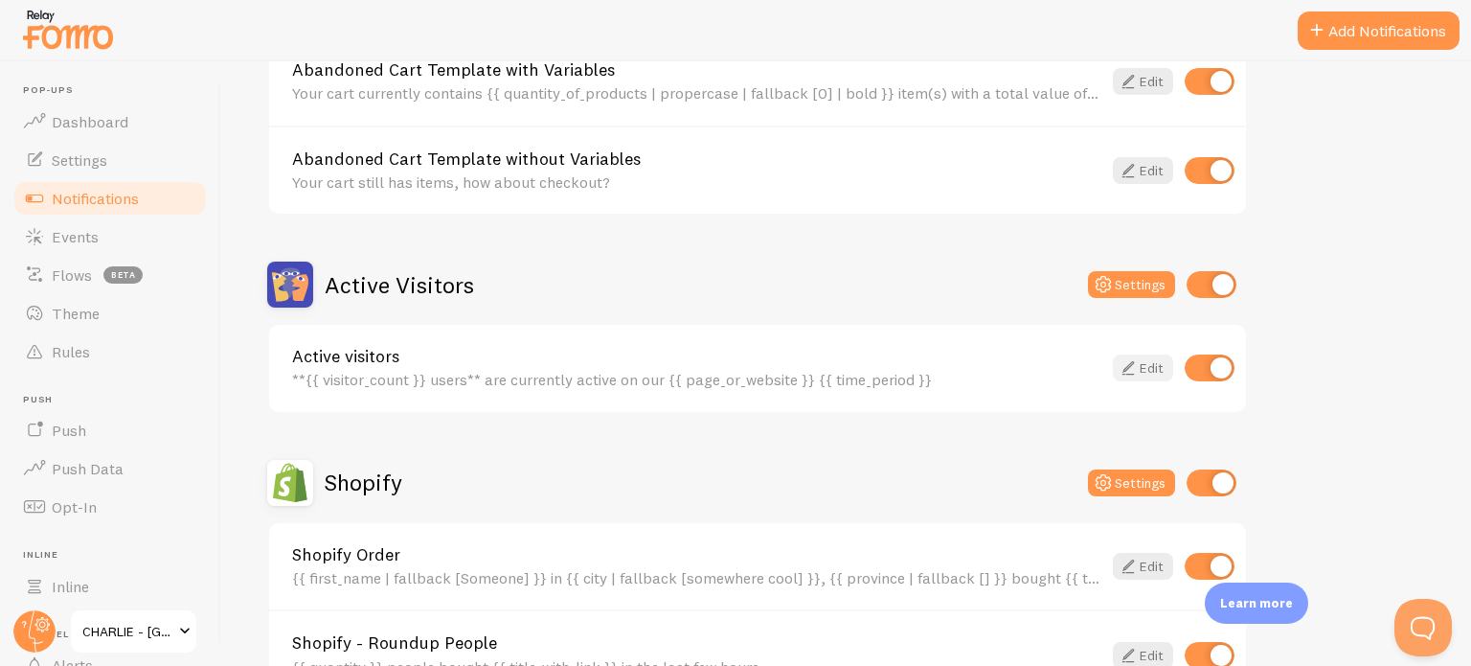
click at [1157, 358] on link "Edit" at bounding box center [1143, 367] width 60 height 27
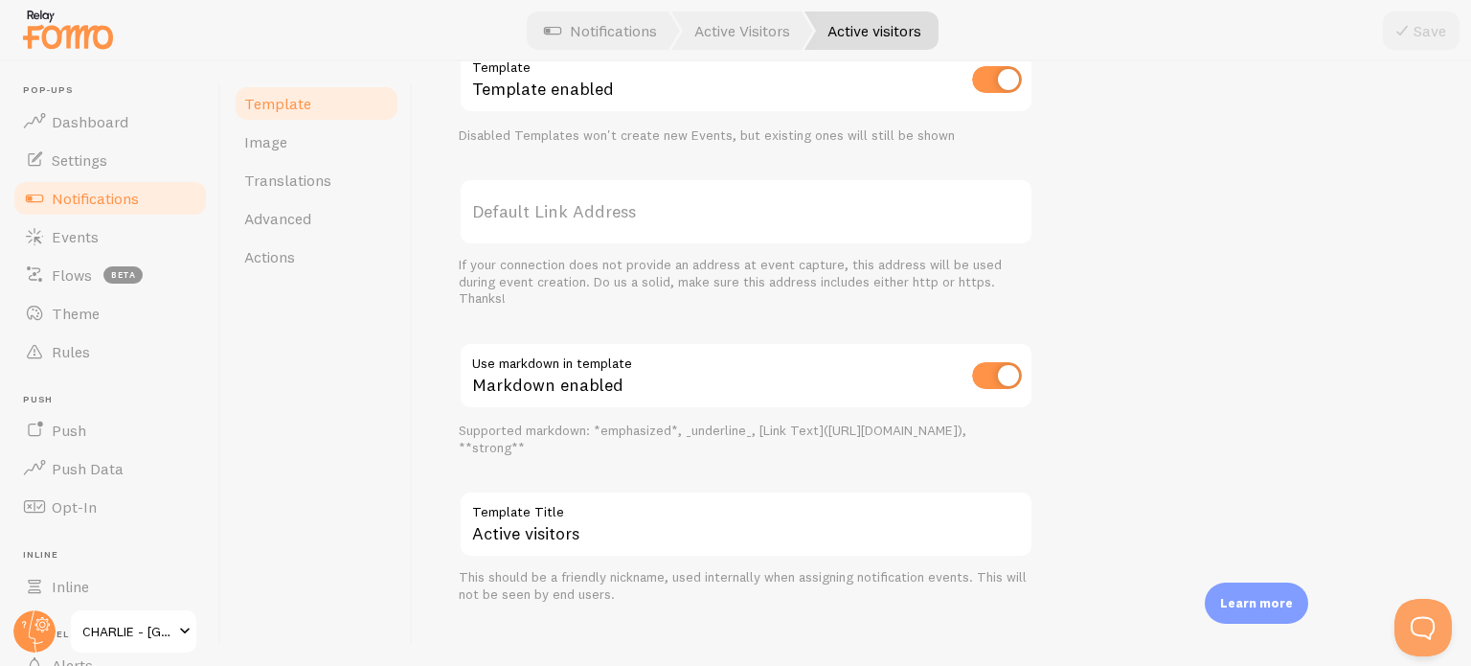
scroll to position [716, 0]
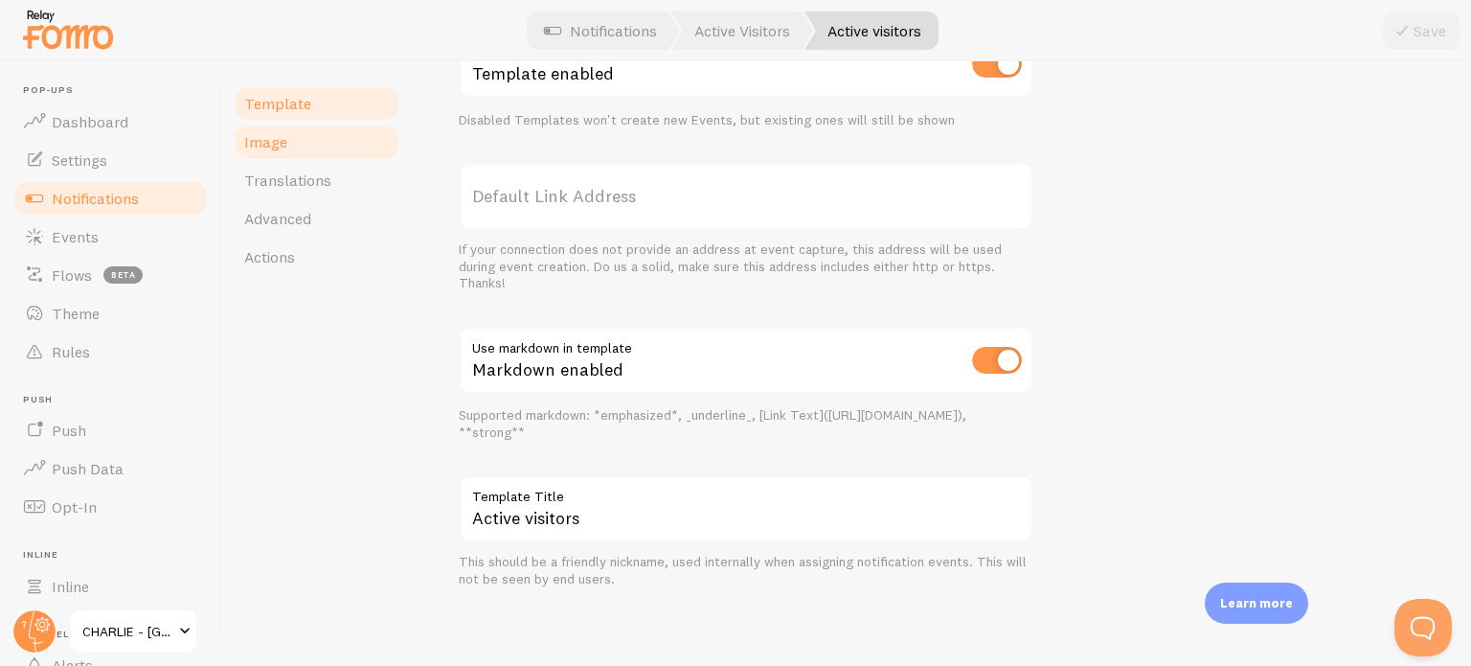
click at [283, 132] on span "Image" at bounding box center [265, 141] width 43 height 19
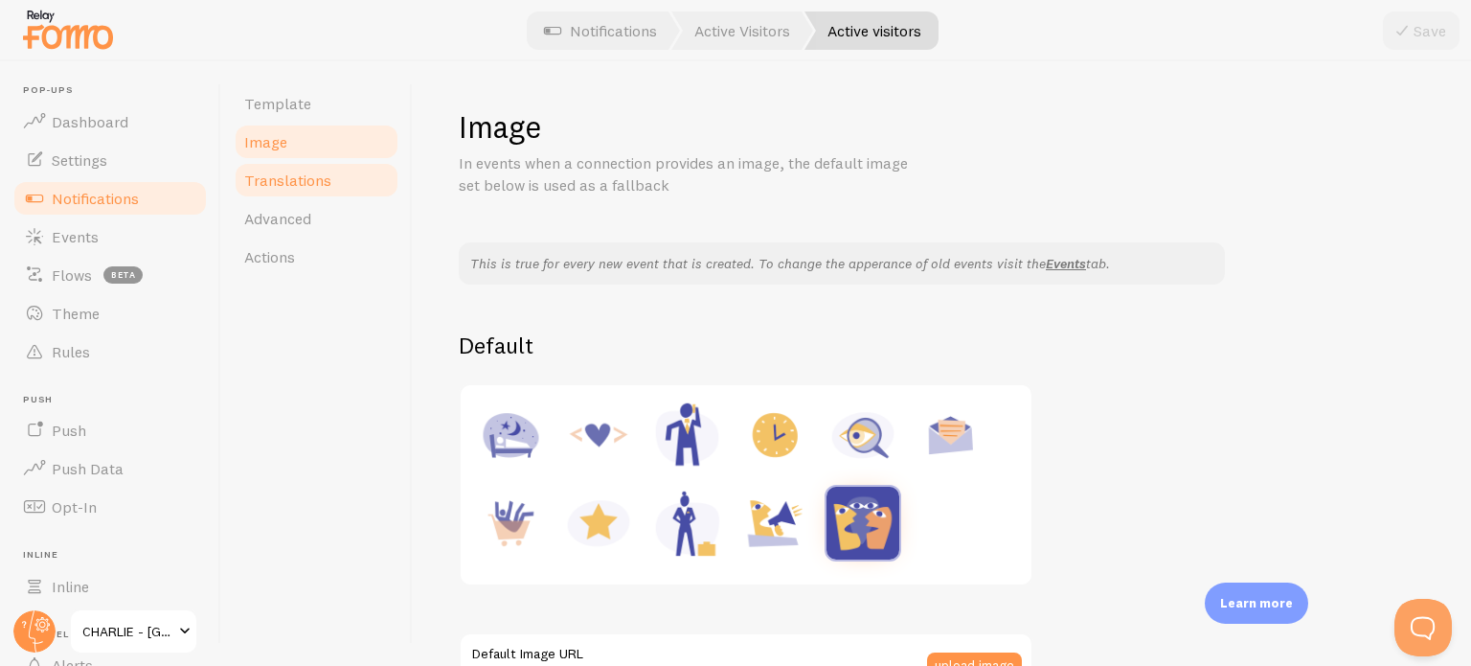
click at [282, 192] on link "Translations" at bounding box center [317, 180] width 168 height 38
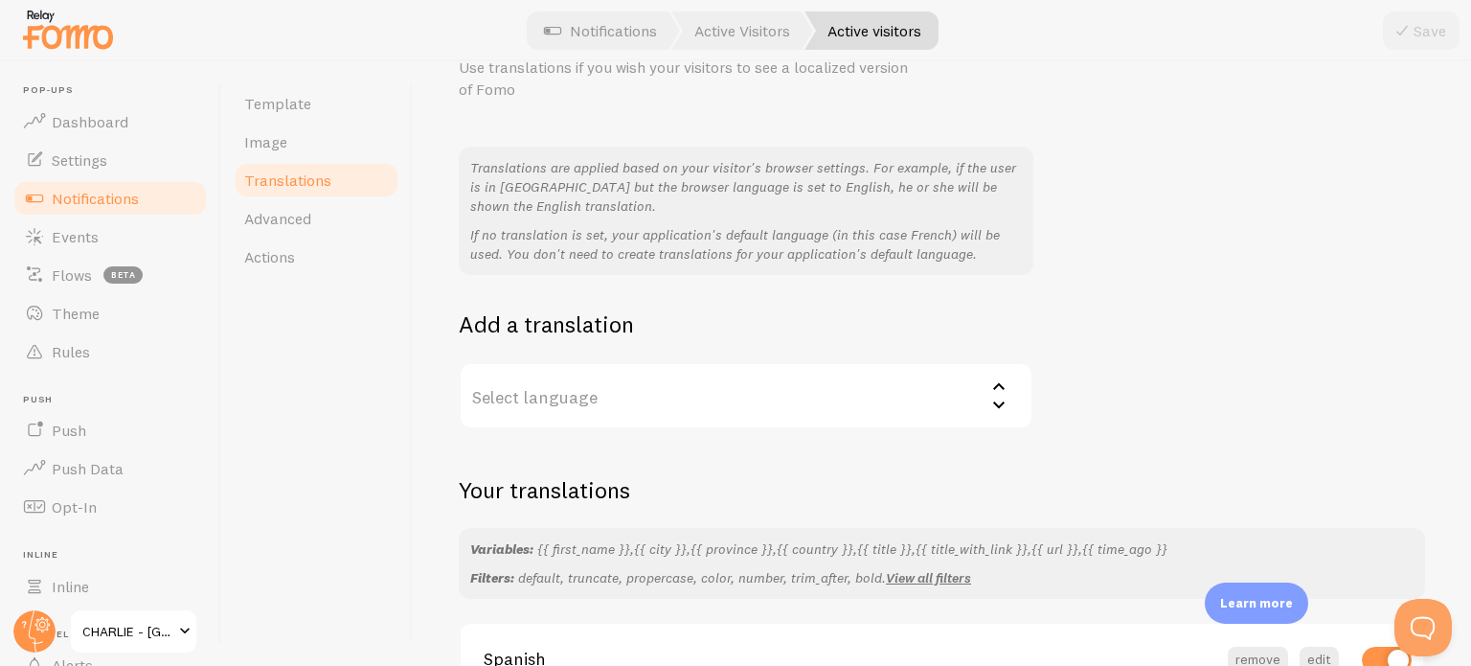
scroll to position [192, 0]
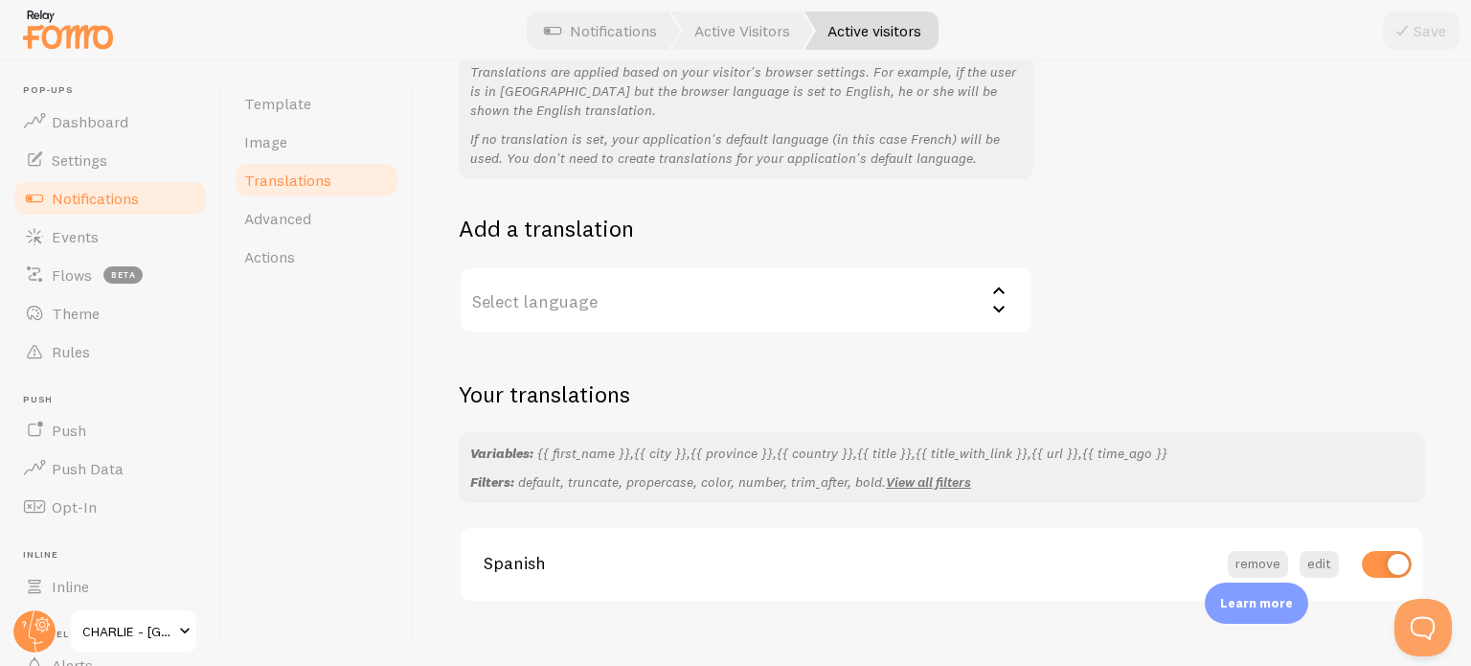
click at [575, 309] on label "Select language" at bounding box center [746, 299] width 575 height 67
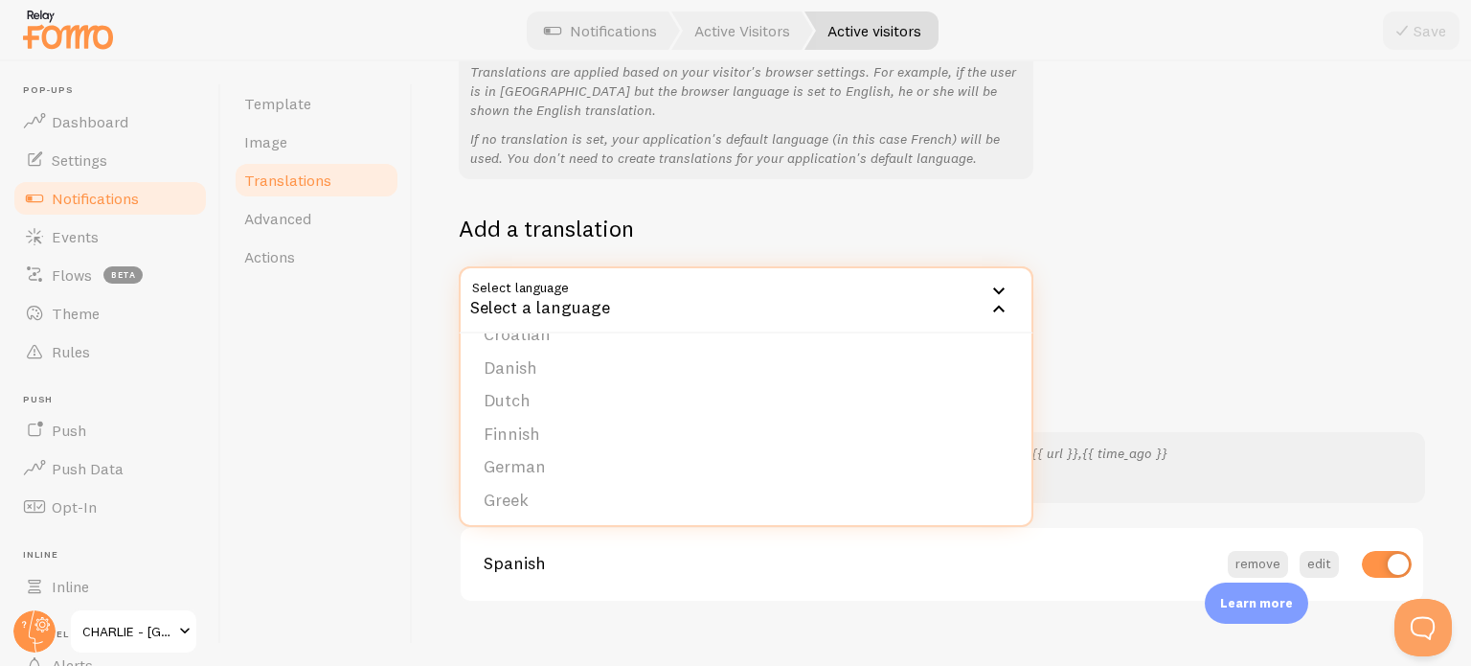
click at [1123, 221] on div "Translations are applied based on your visitor's browser settings. For example,…" at bounding box center [942, 192] width 966 height 283
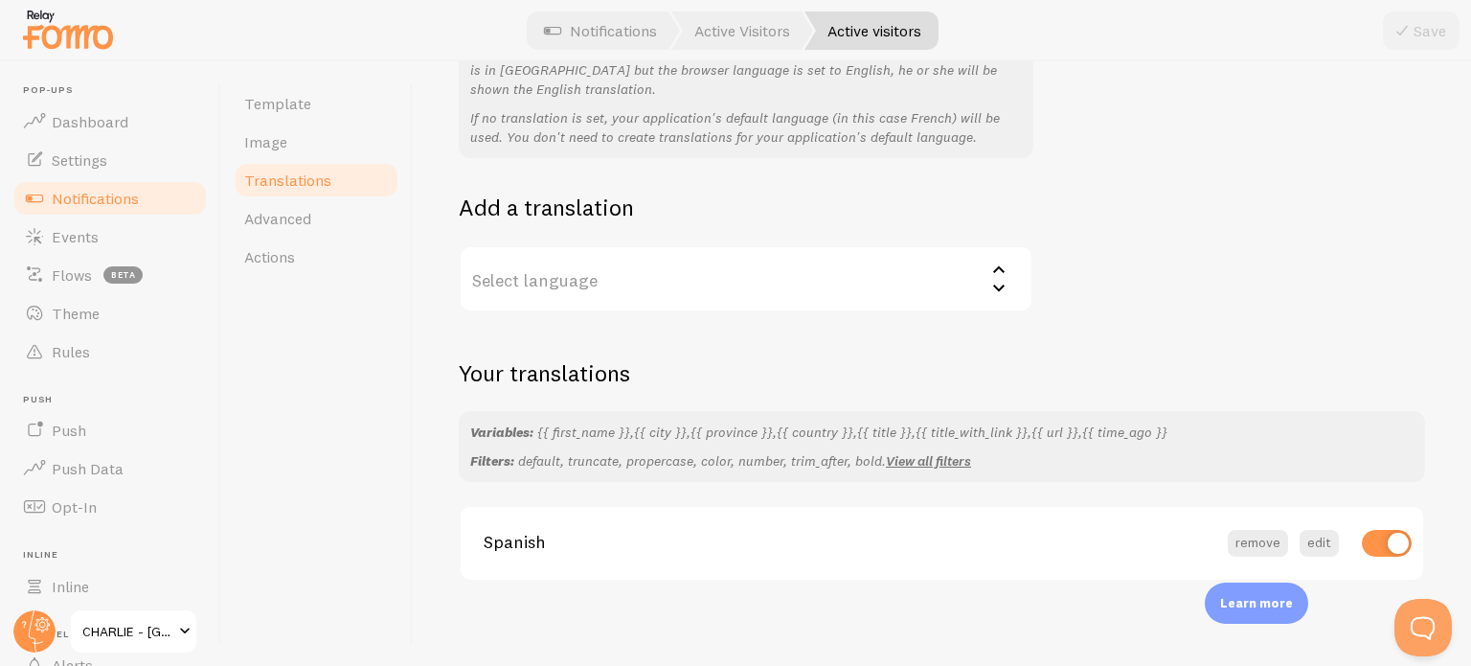
scroll to position [218, 0]
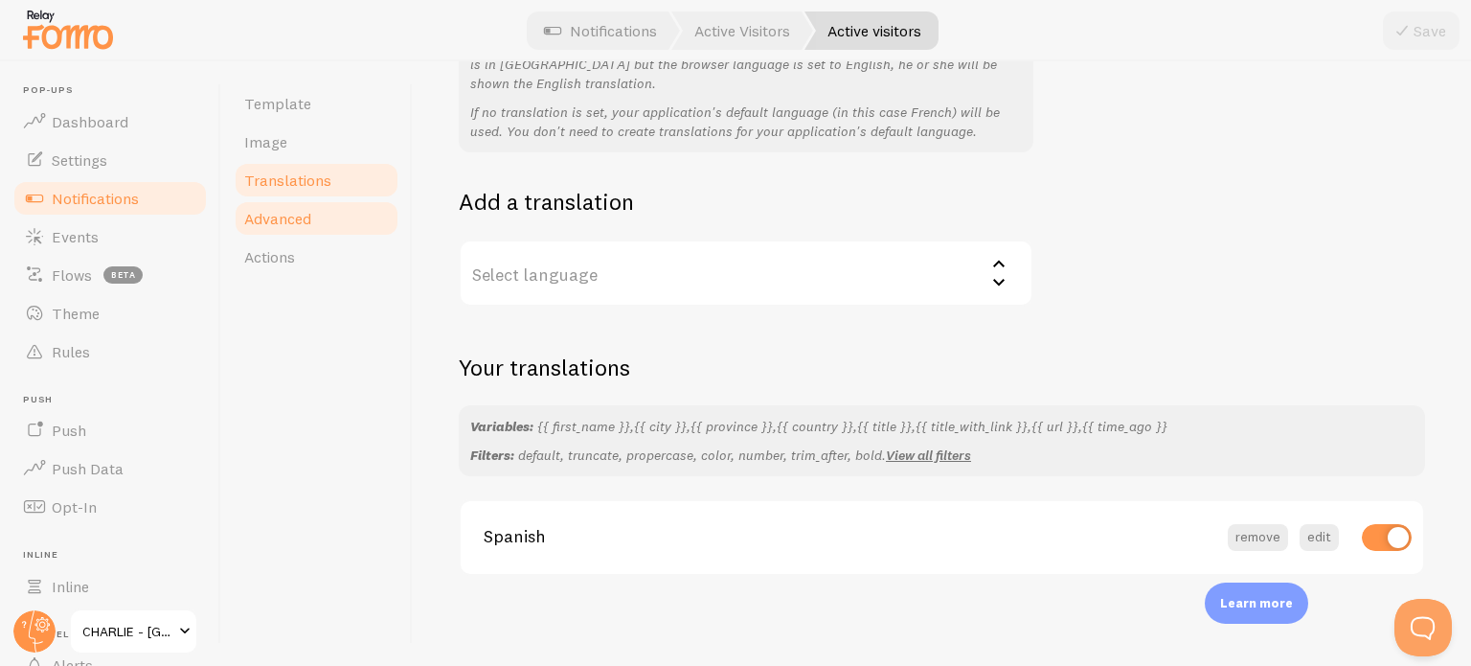
click at [299, 221] on span "Advanced" at bounding box center [277, 218] width 67 height 19
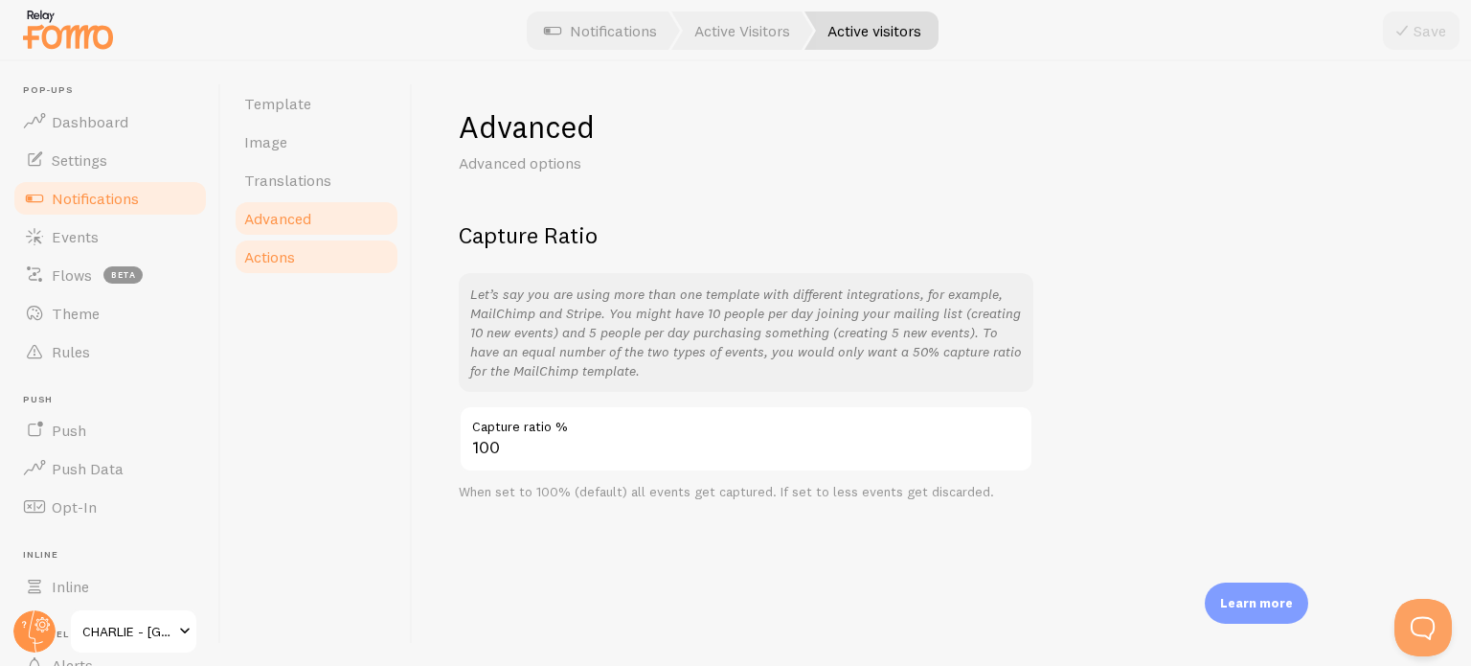
click at [291, 254] on span "Actions" at bounding box center [269, 256] width 51 height 19
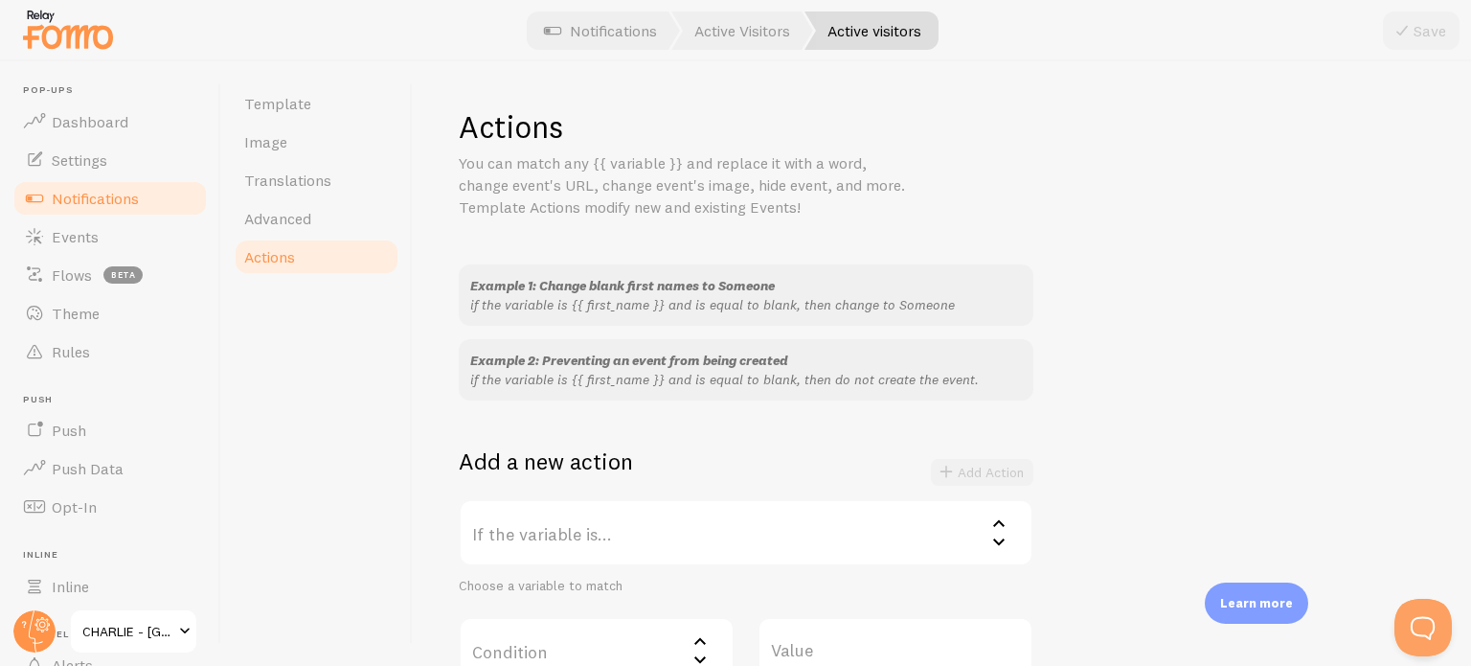
click at [84, 202] on span "Notifications" at bounding box center [95, 198] width 87 height 19
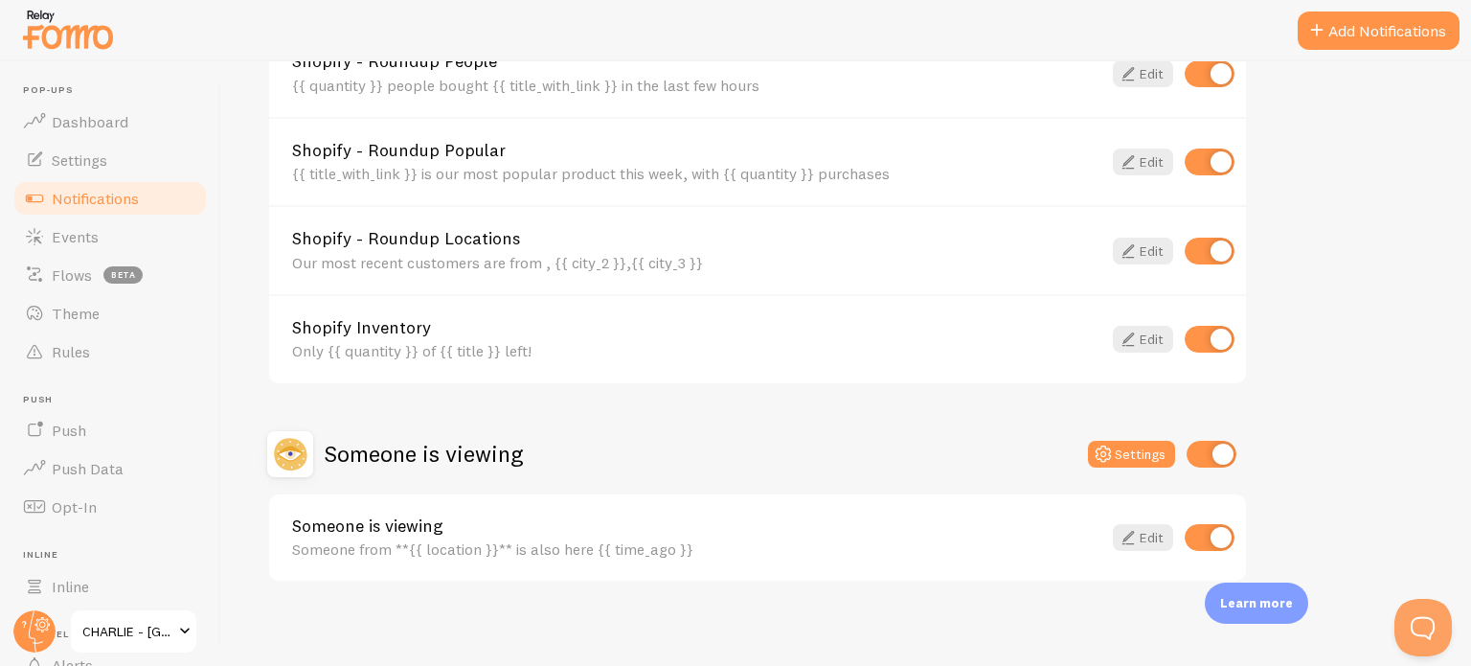
scroll to position [871, 0]
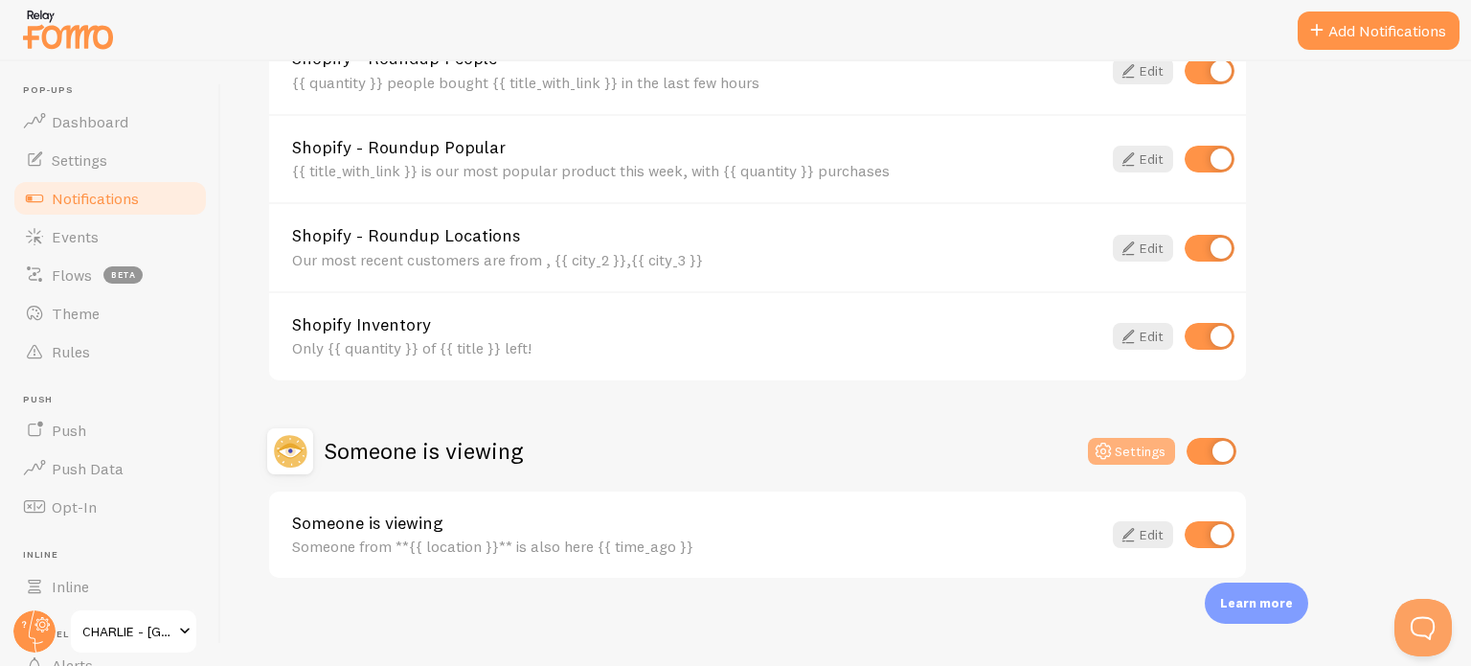
click at [1137, 438] on button "Settings" at bounding box center [1131, 451] width 87 height 27
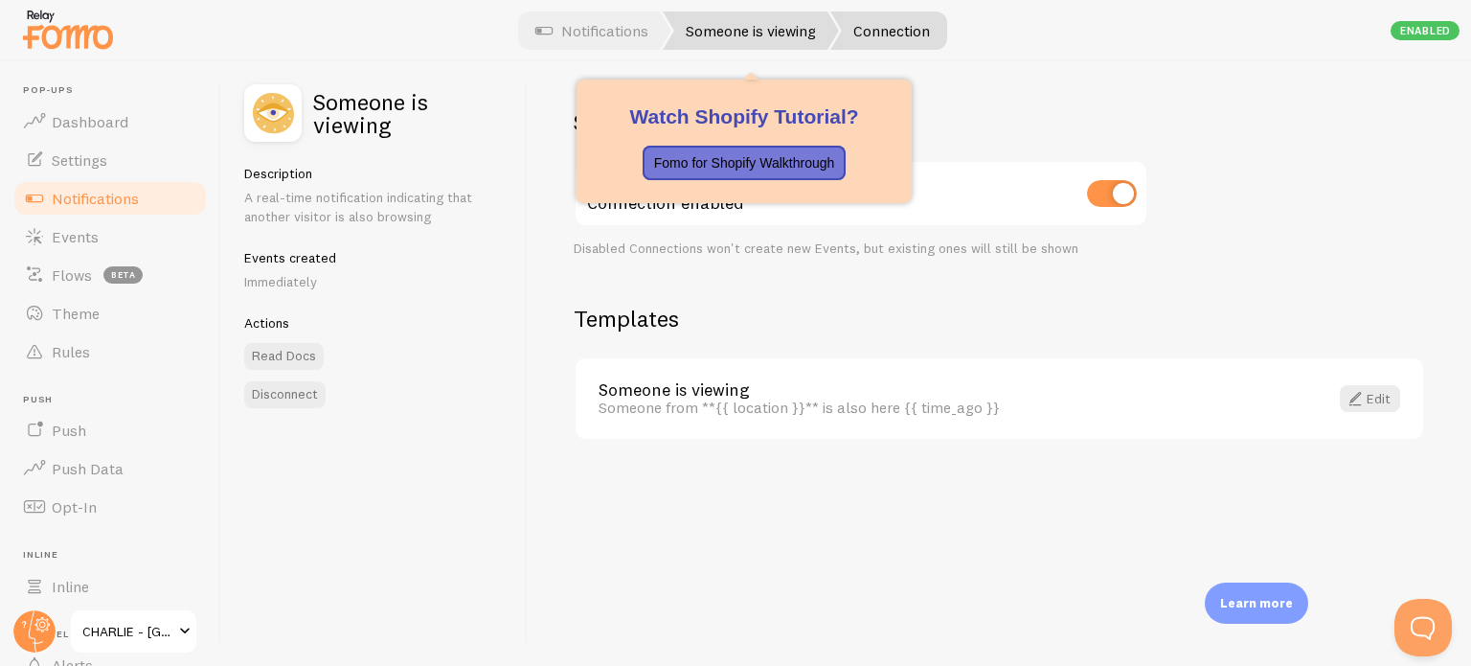
click at [781, 34] on link "Someone is viewing" at bounding box center [751, 30] width 176 height 38
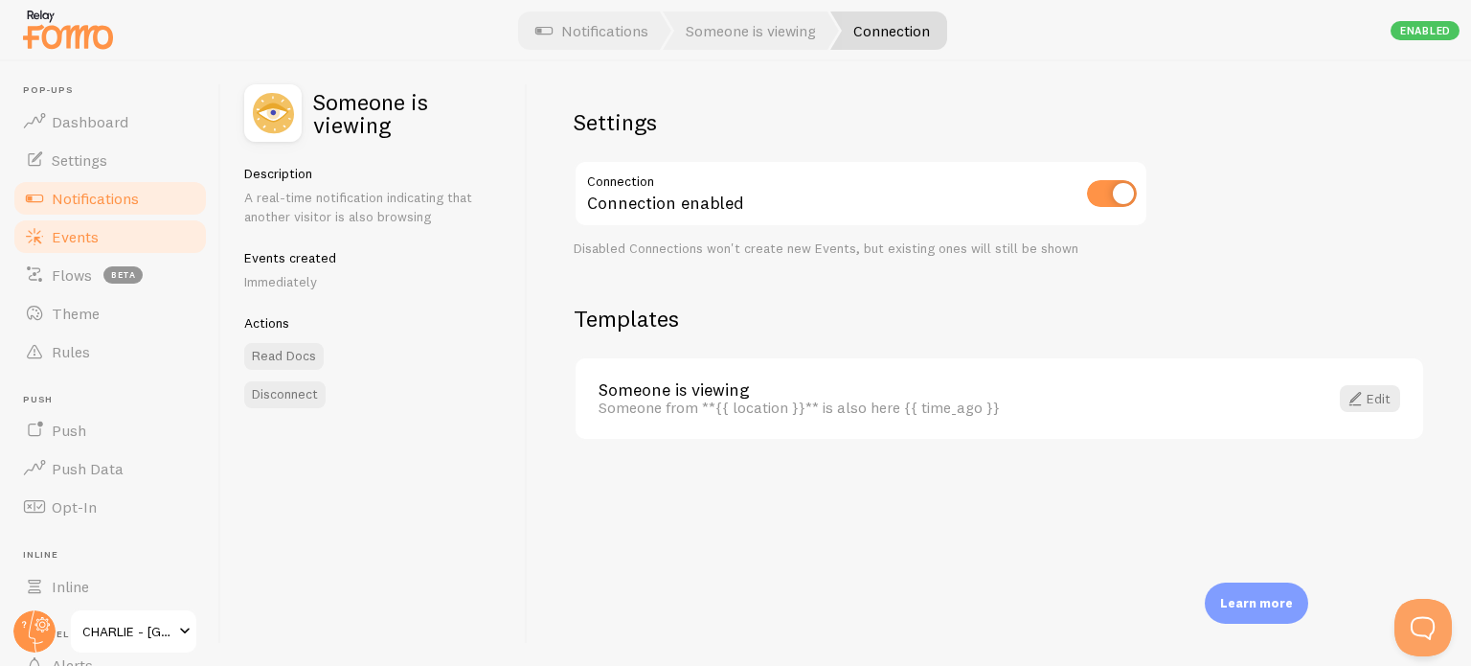
click at [86, 231] on span "Events" at bounding box center [75, 236] width 47 height 19
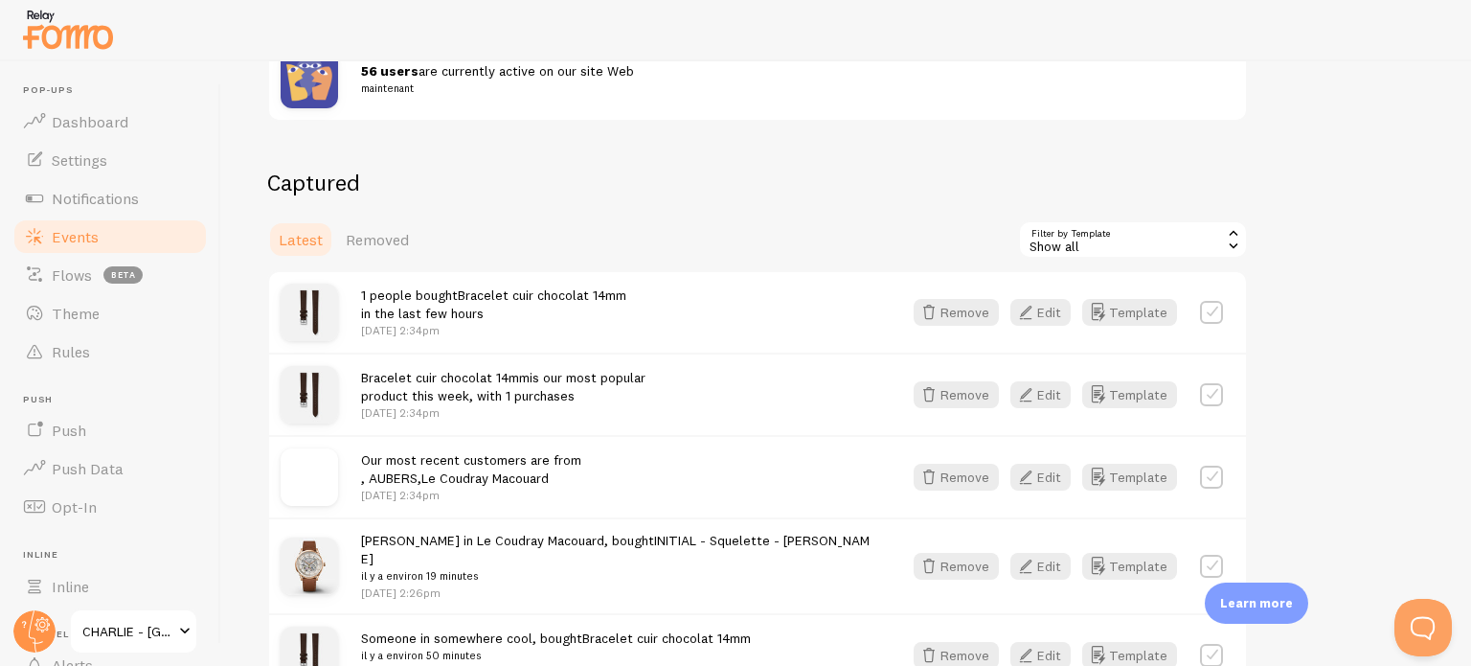
scroll to position [383, 0]
click at [974, 394] on button "Remove" at bounding box center [956, 393] width 85 height 27
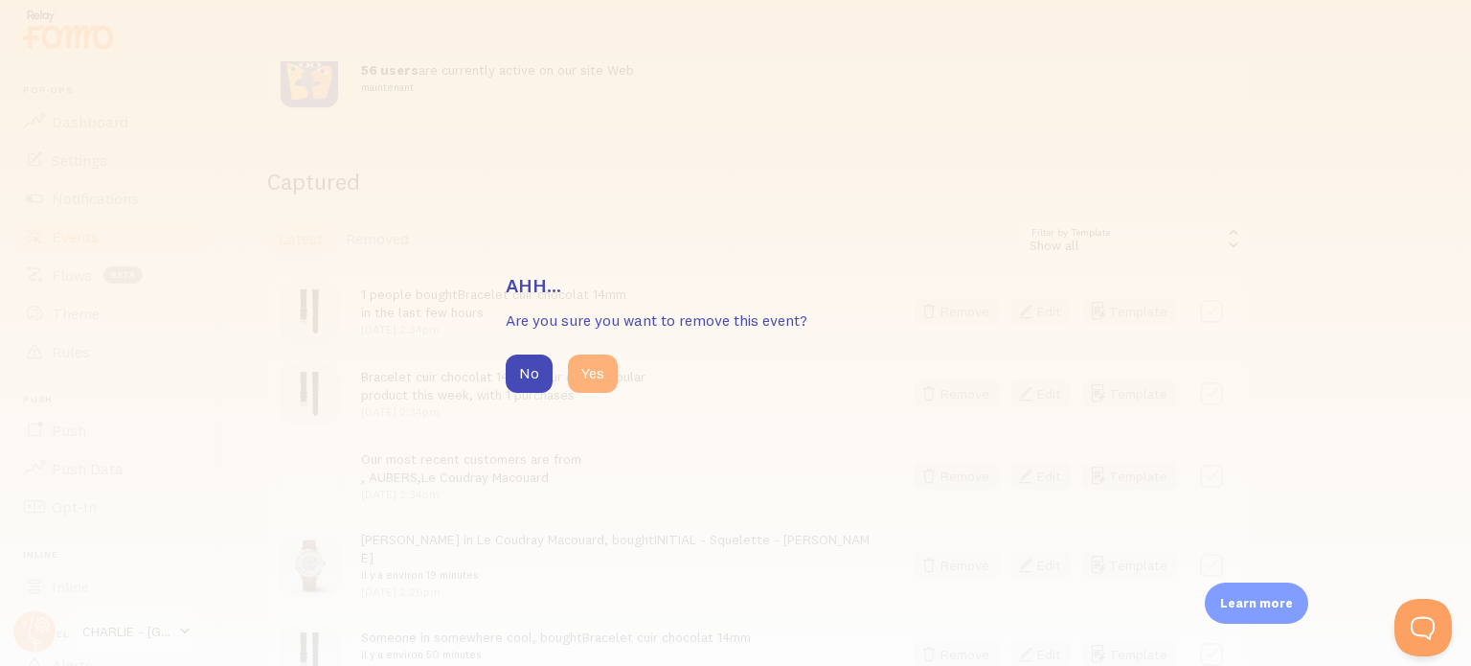
click at [583, 371] on button "Yes" at bounding box center [593, 373] width 50 height 38
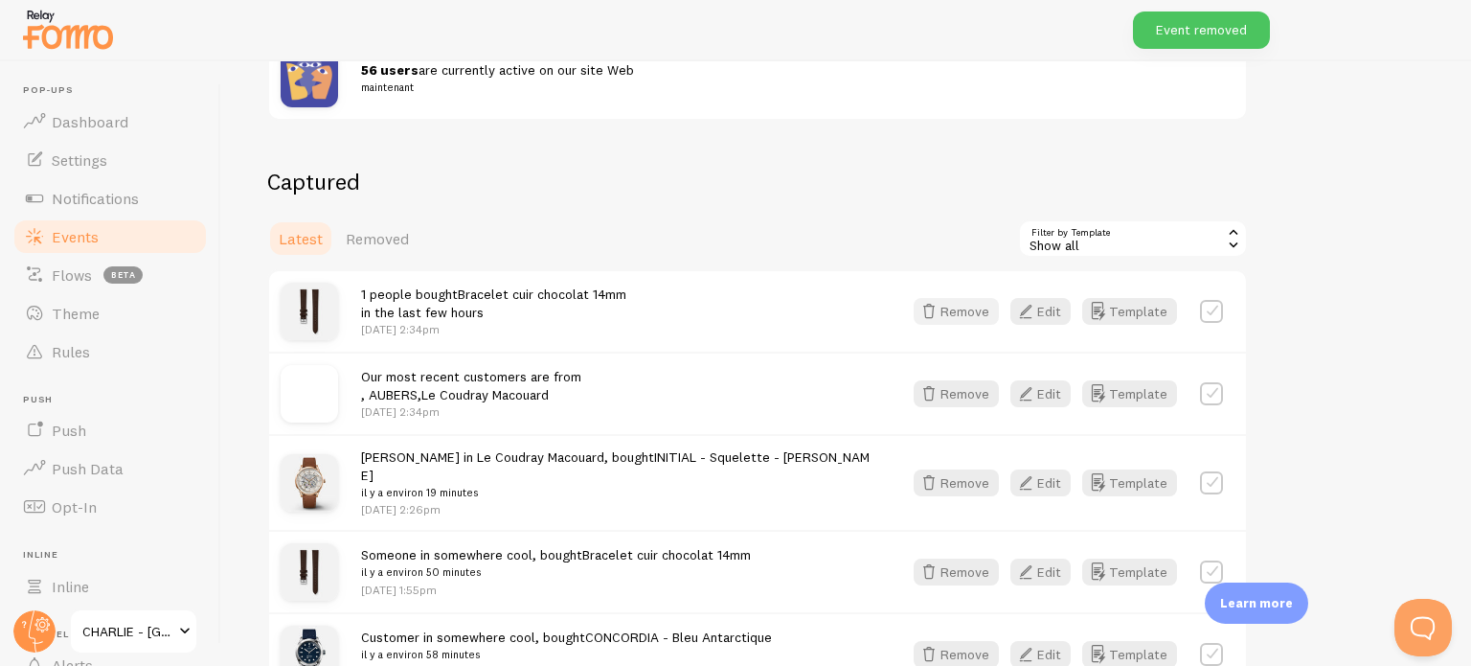
click at [971, 307] on button "Remove" at bounding box center [956, 311] width 85 height 27
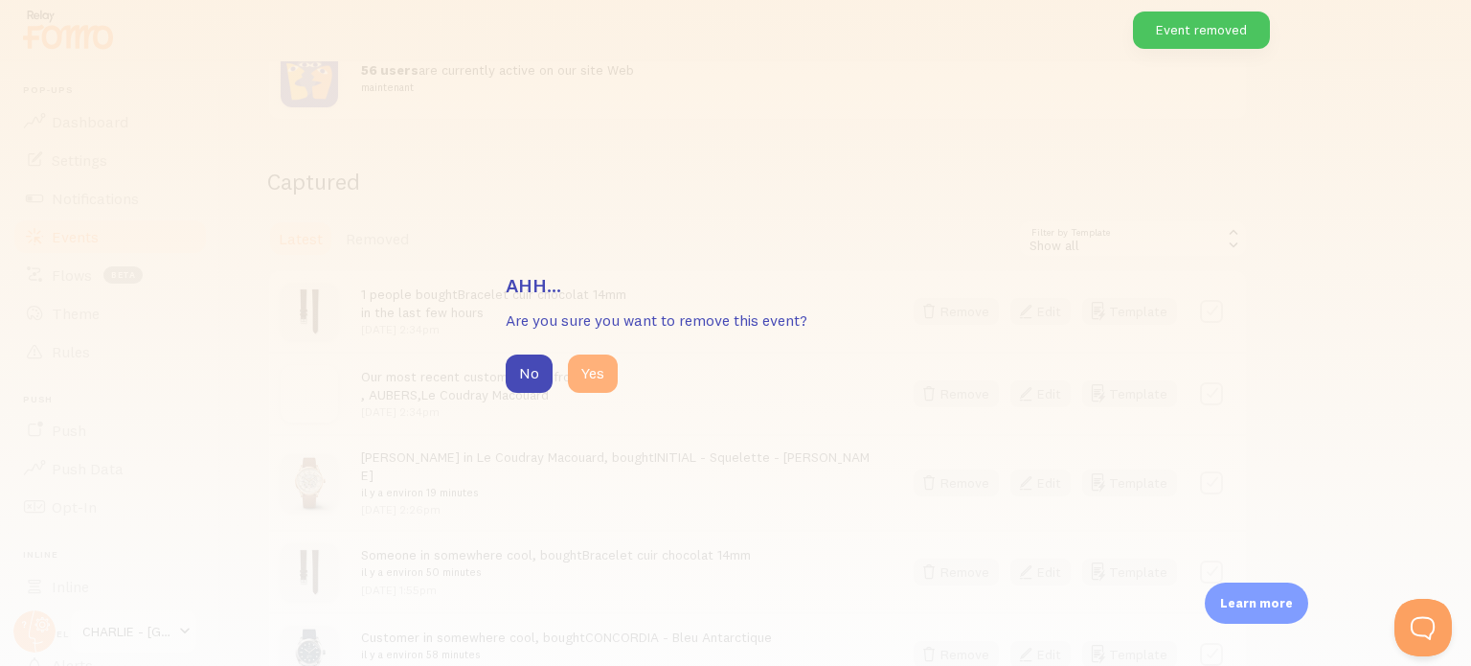
click at [608, 371] on button "Yes" at bounding box center [593, 373] width 50 height 38
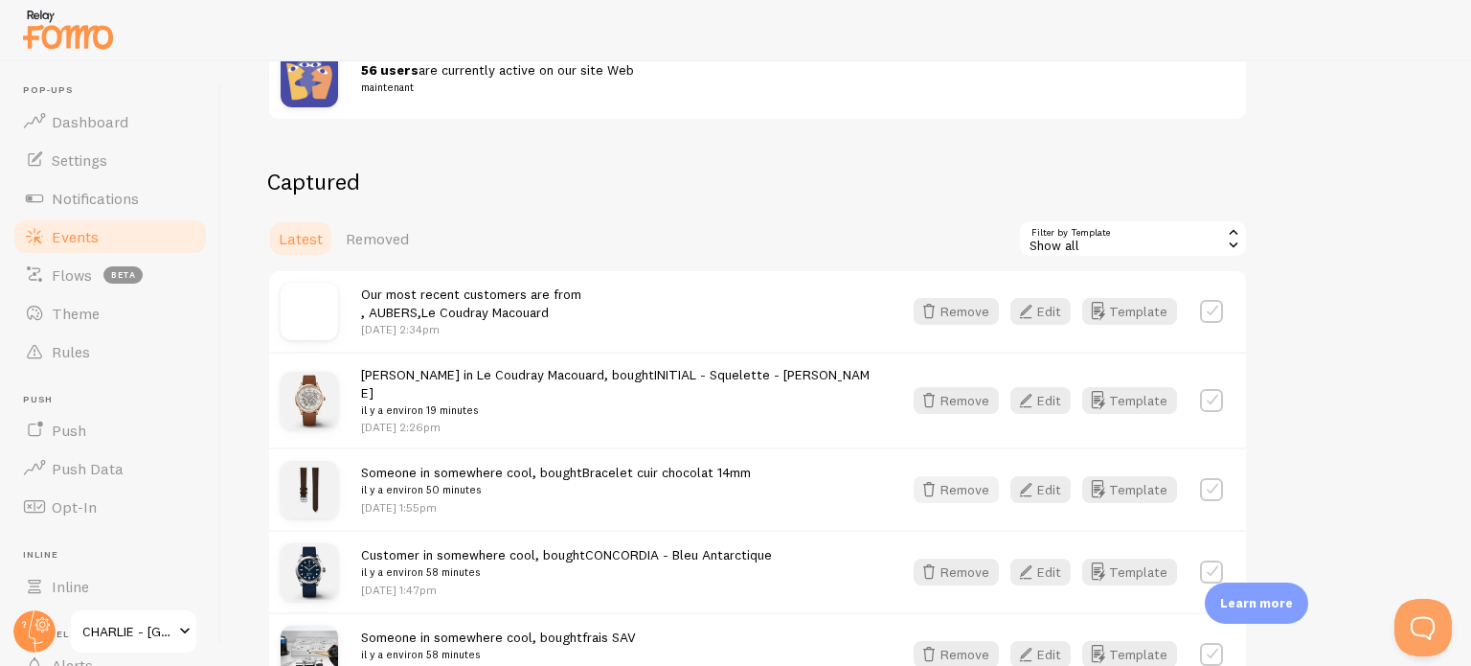
click at [980, 476] on button "Remove" at bounding box center [956, 489] width 85 height 27
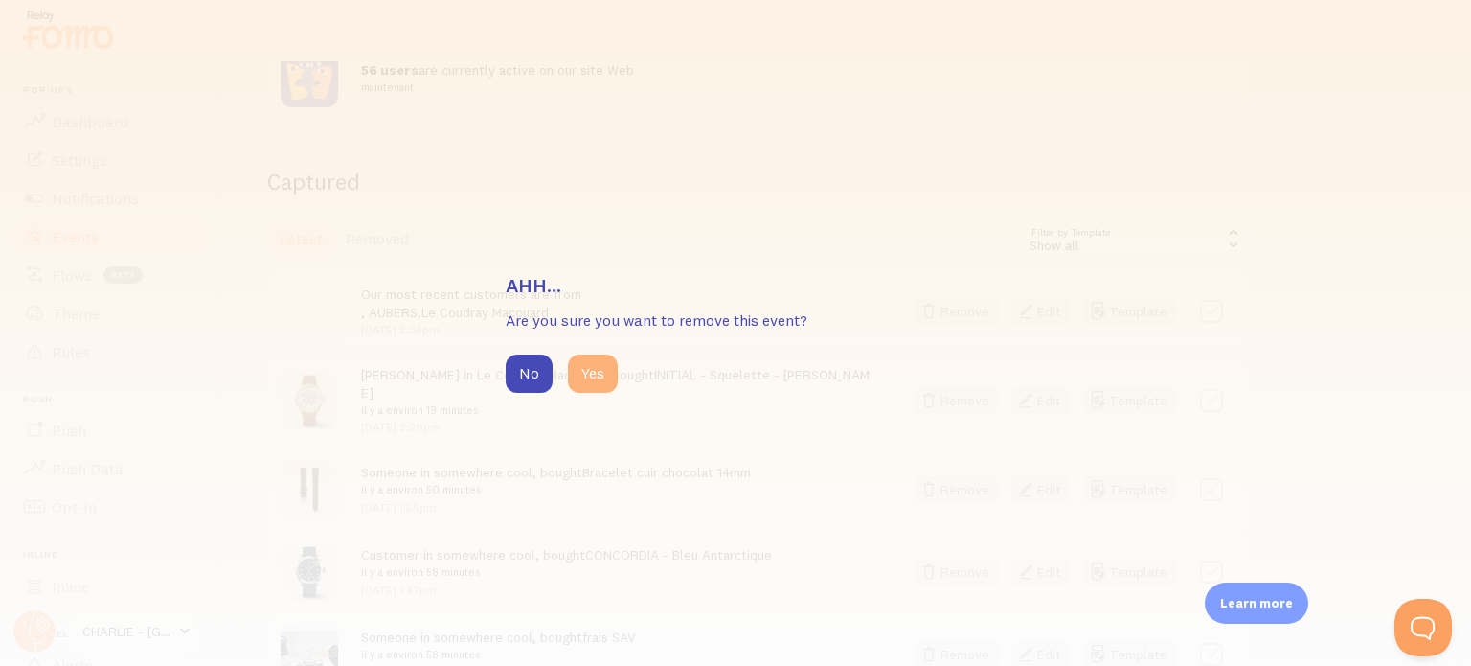
click at [598, 373] on button "Yes" at bounding box center [593, 373] width 50 height 38
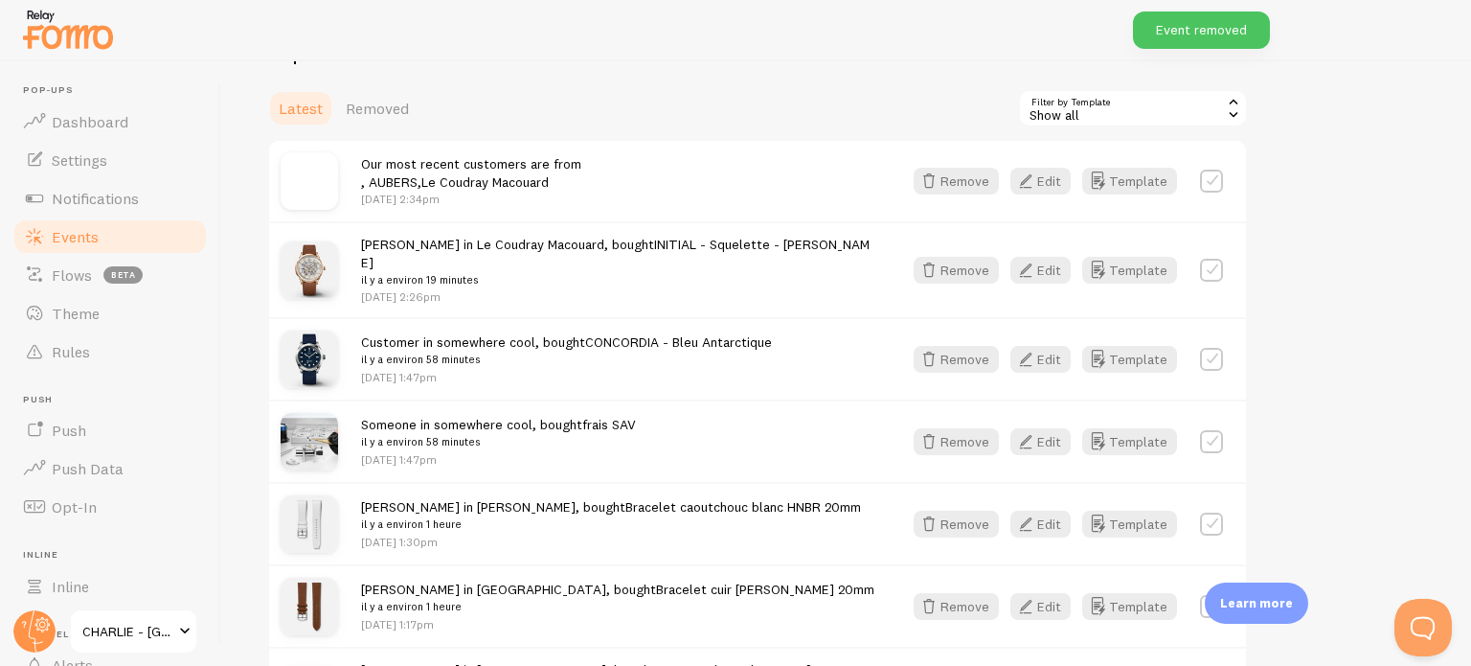
scroll to position [670, 0]
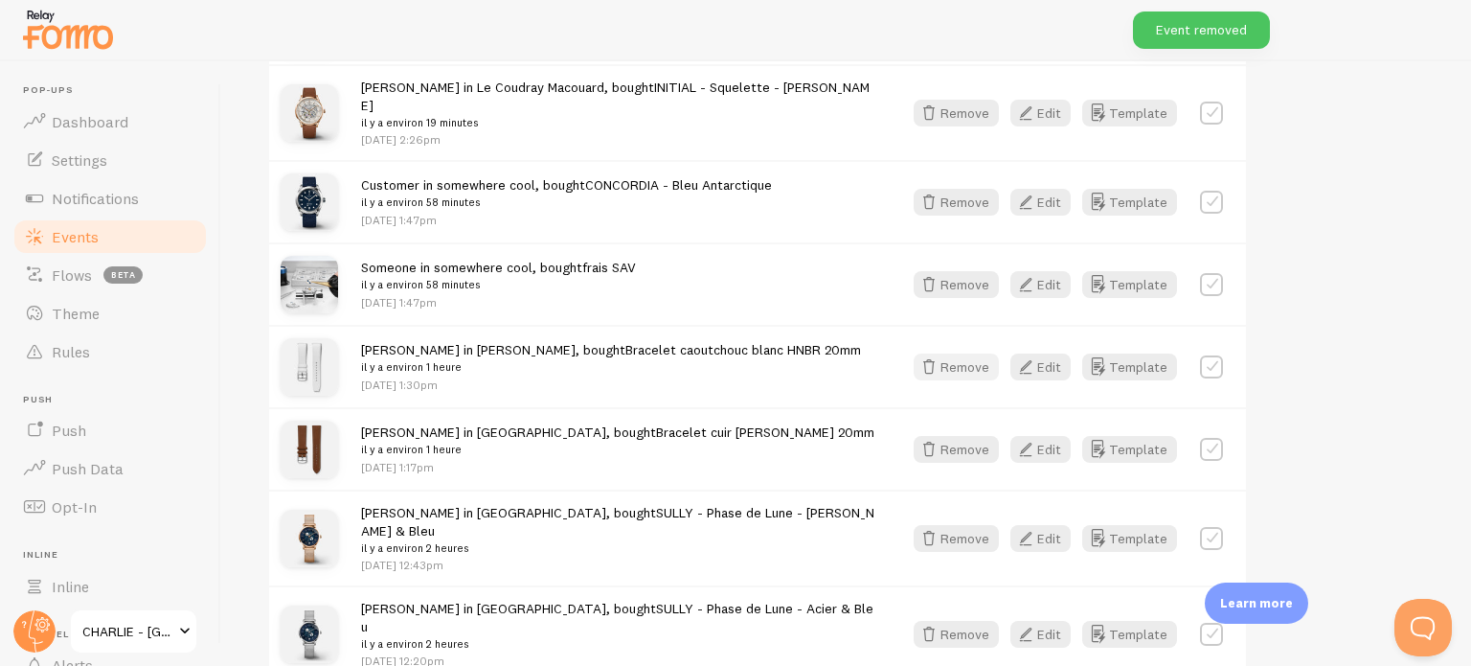
click at [984, 353] on button "Remove" at bounding box center [956, 366] width 85 height 27
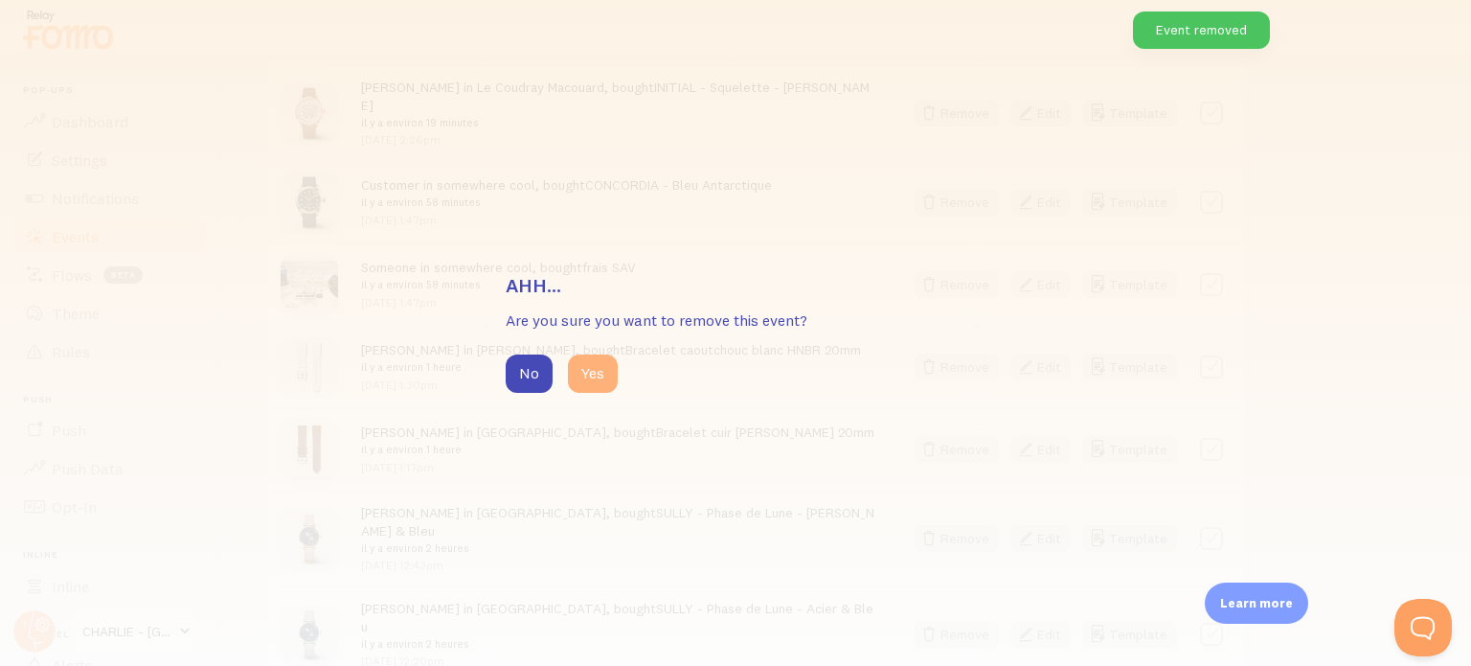
click at [608, 368] on button "Yes" at bounding box center [593, 373] width 50 height 38
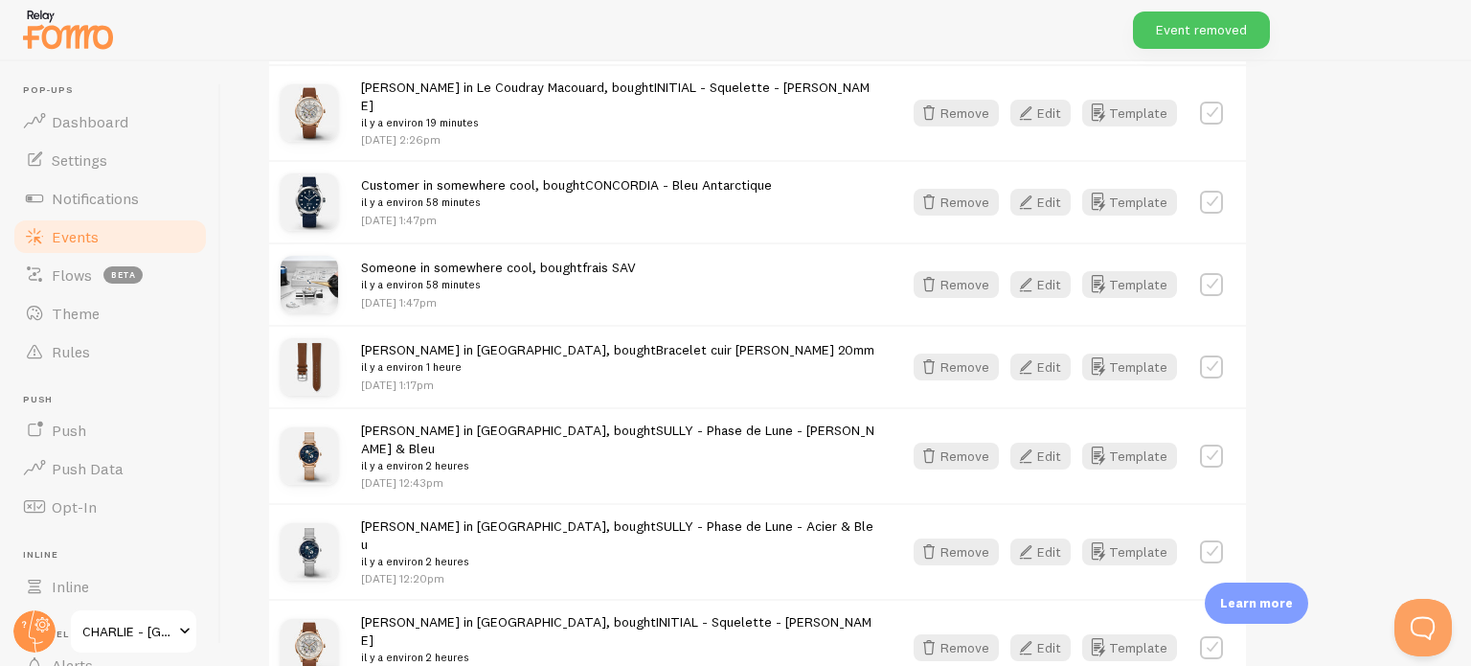
scroll to position [862, 0]
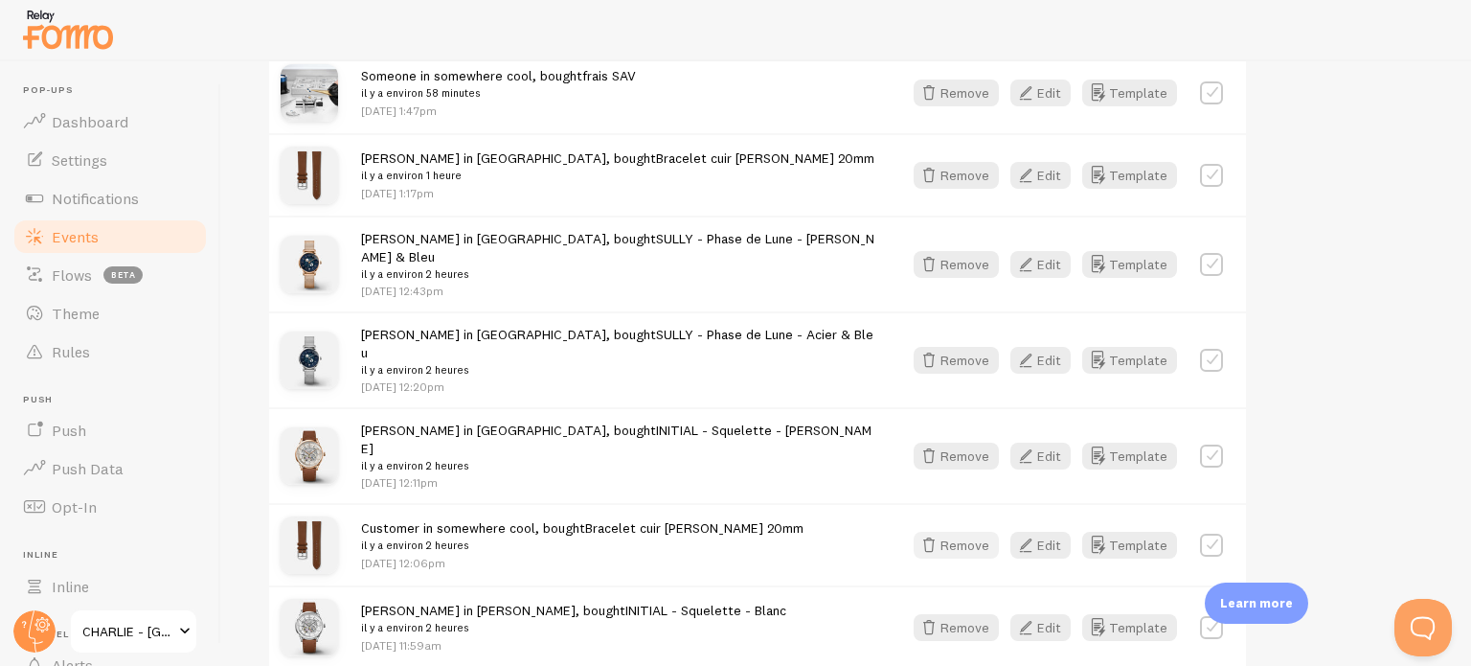
click at [974, 532] on button "Remove" at bounding box center [956, 545] width 85 height 27
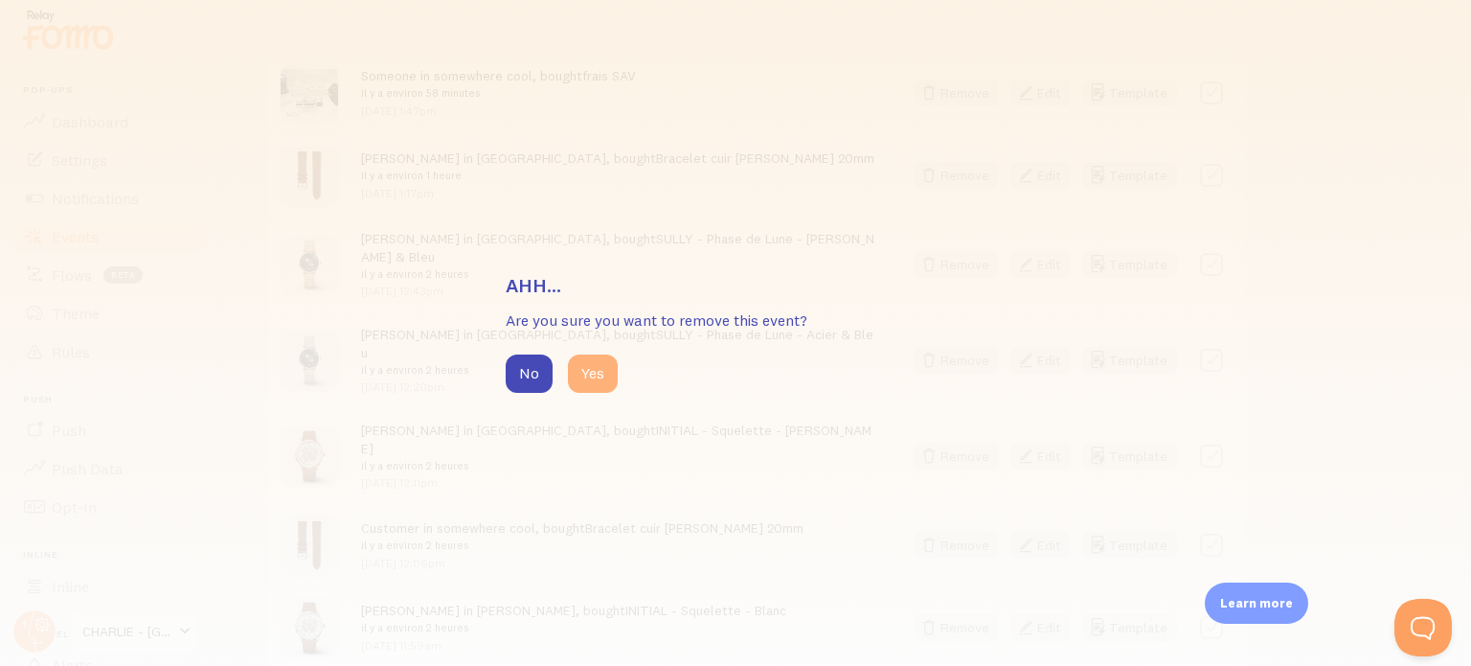
click at [607, 363] on button "Yes" at bounding box center [593, 373] width 50 height 38
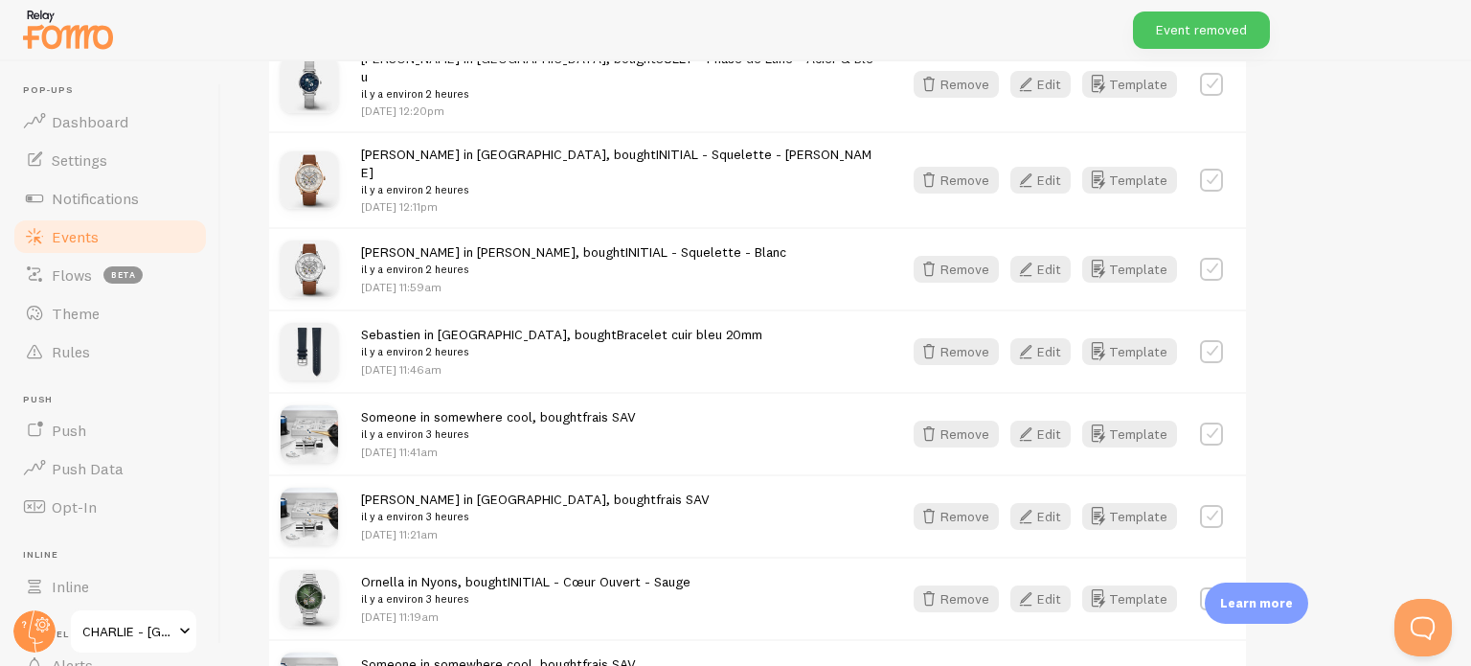
scroll to position [1149, 0]
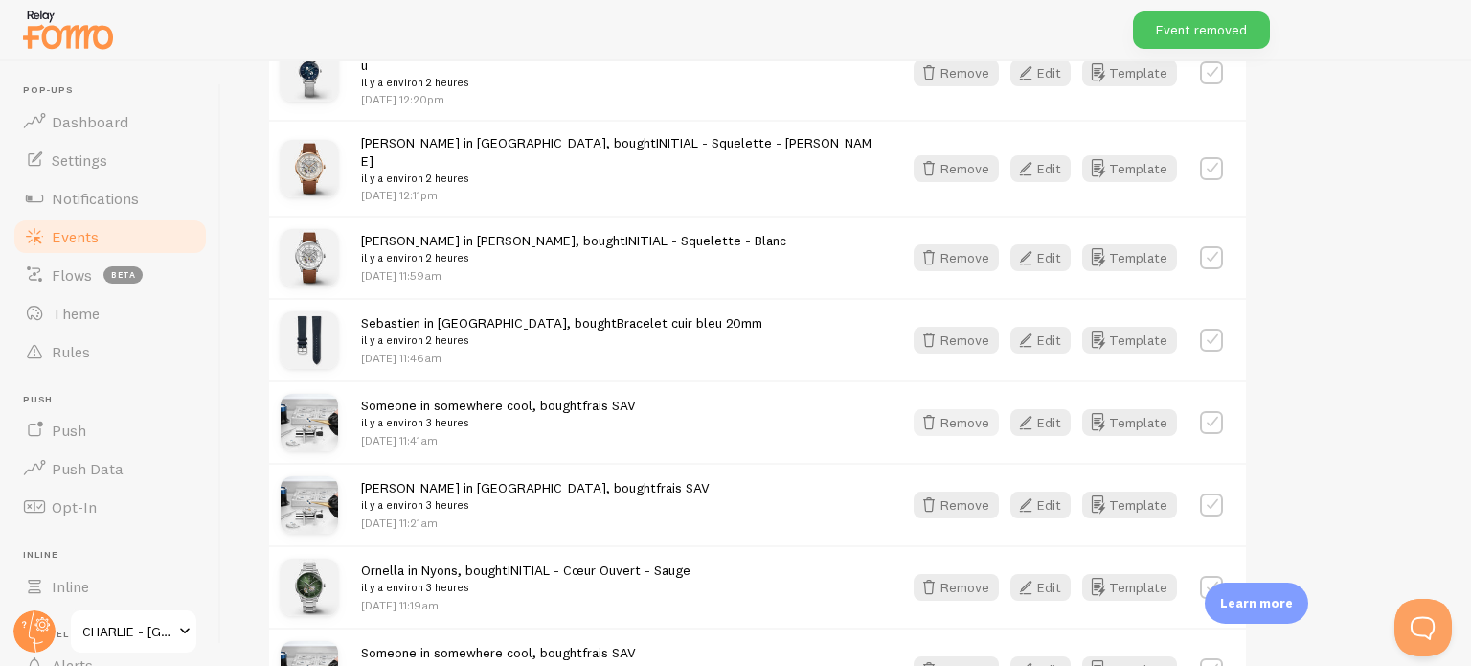
click at [959, 409] on button "Remove" at bounding box center [956, 422] width 85 height 27
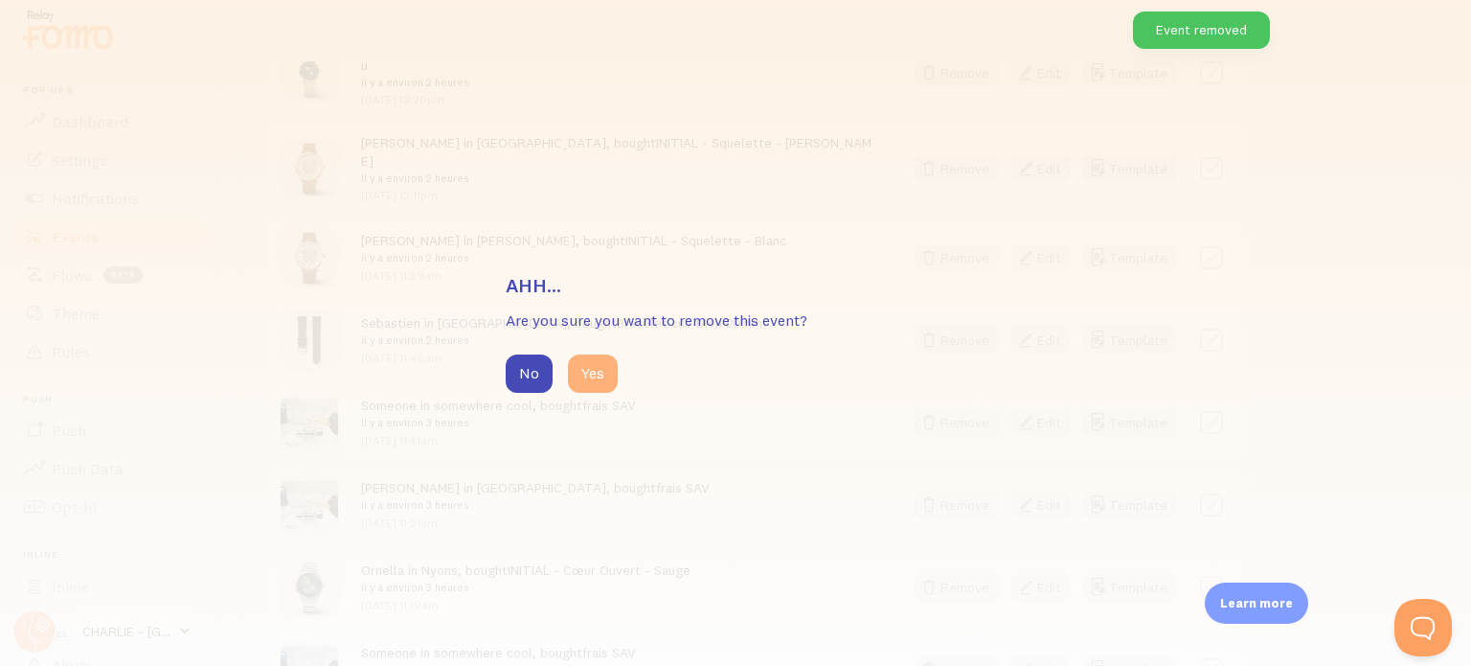
click at [586, 364] on button "Yes" at bounding box center [593, 373] width 50 height 38
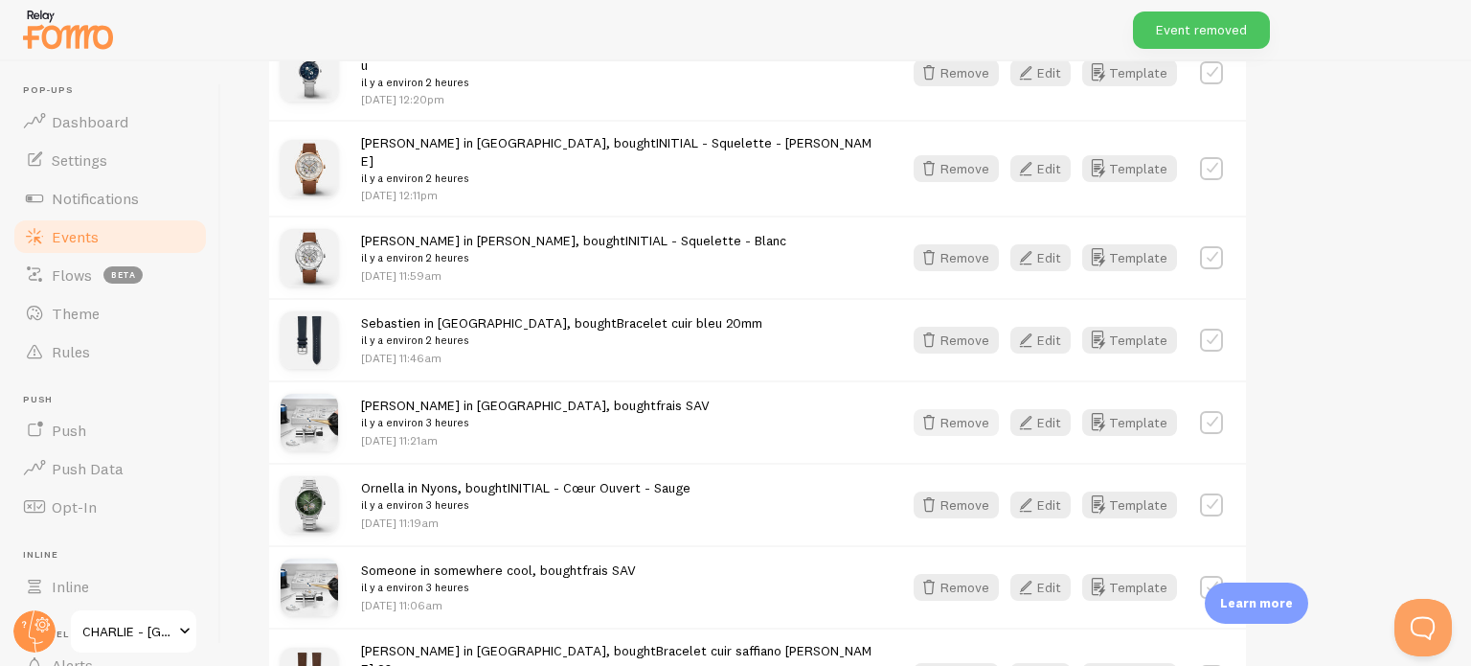
click at [977, 409] on button "Remove" at bounding box center [956, 422] width 85 height 27
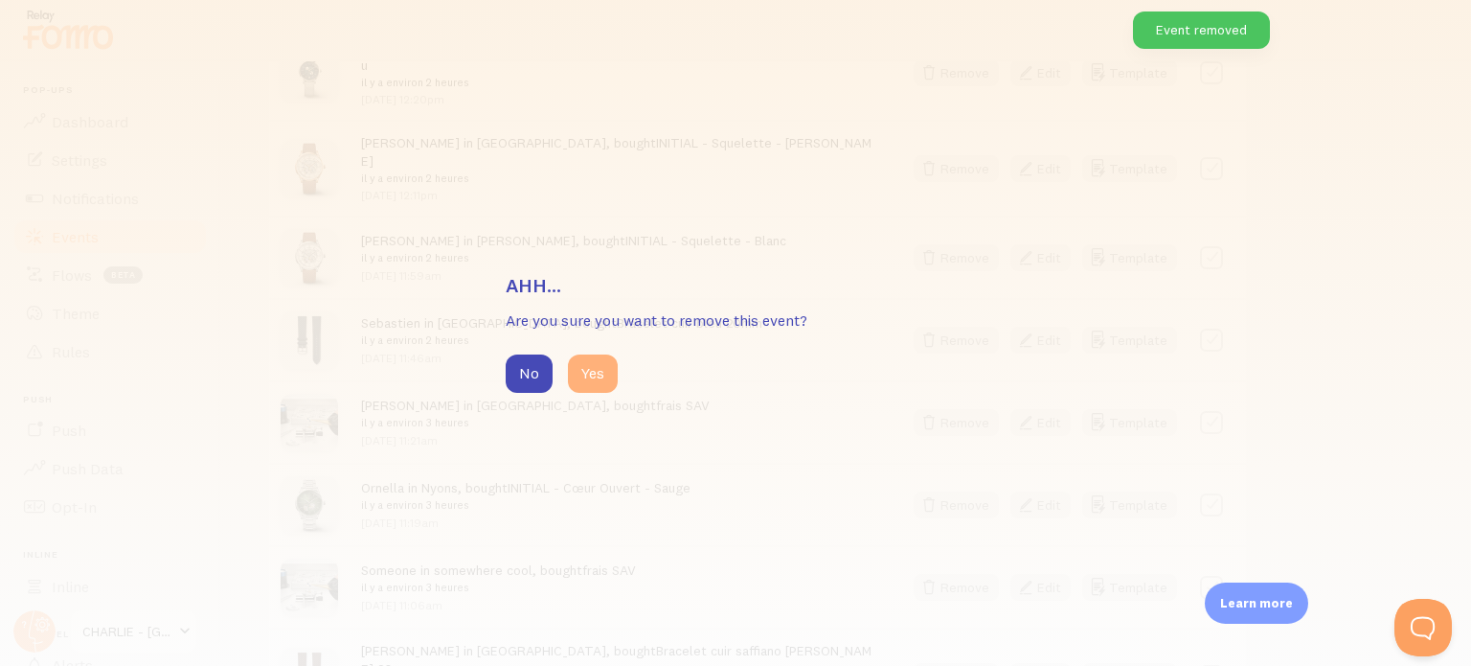
click at [595, 373] on button "Yes" at bounding box center [593, 373] width 50 height 38
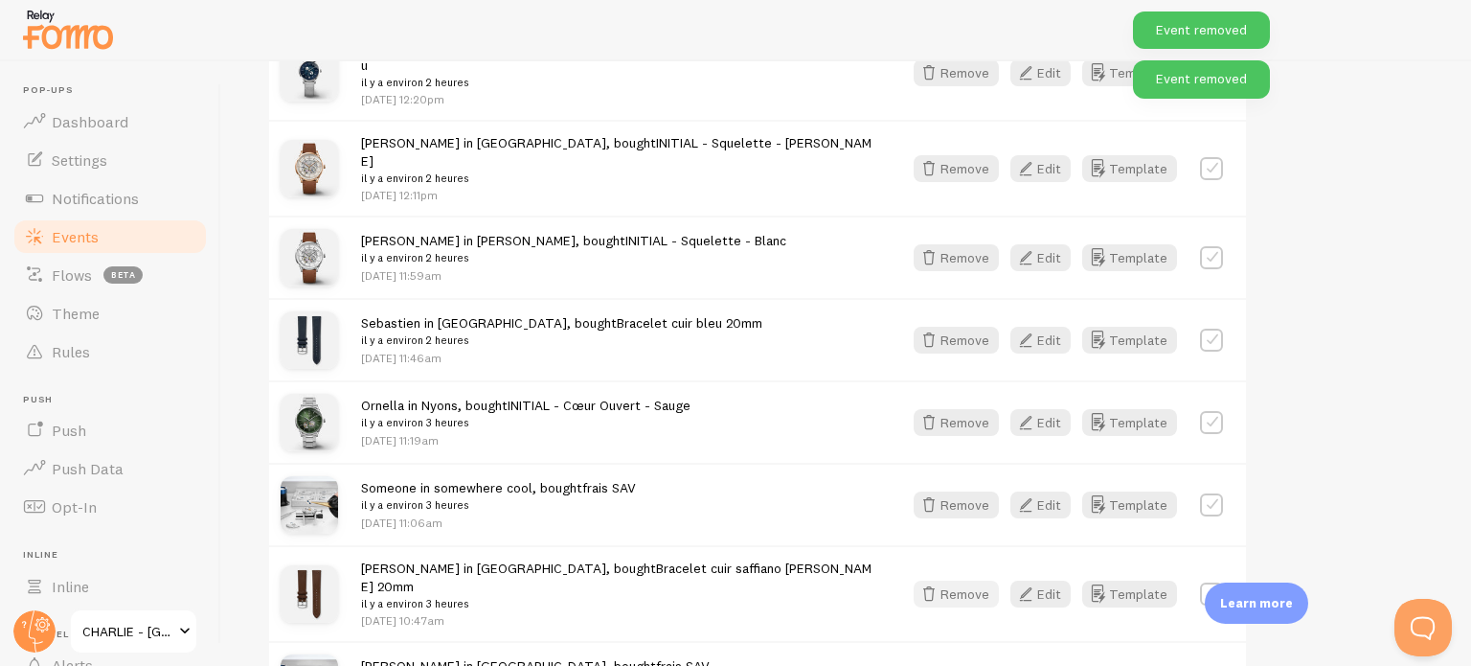
click at [973, 580] on button "Remove" at bounding box center [956, 593] width 85 height 27
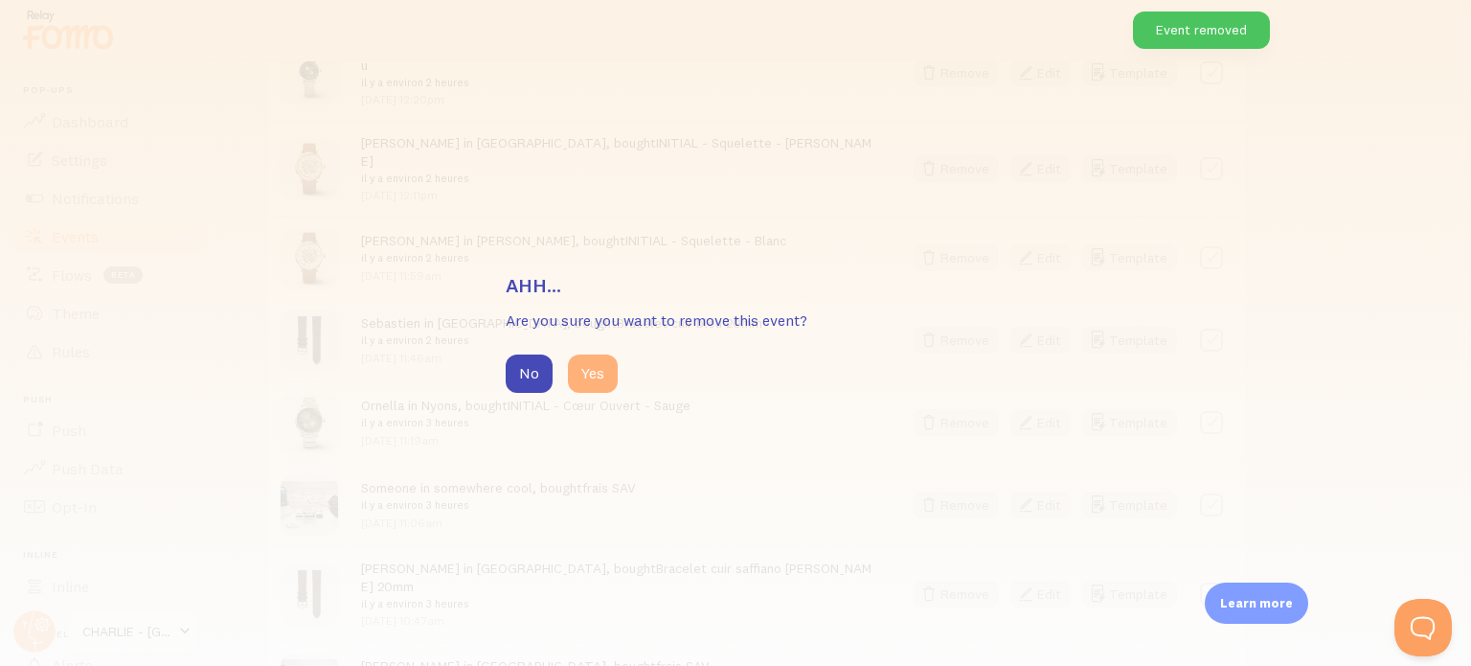
click at [579, 378] on button "Yes" at bounding box center [593, 373] width 50 height 38
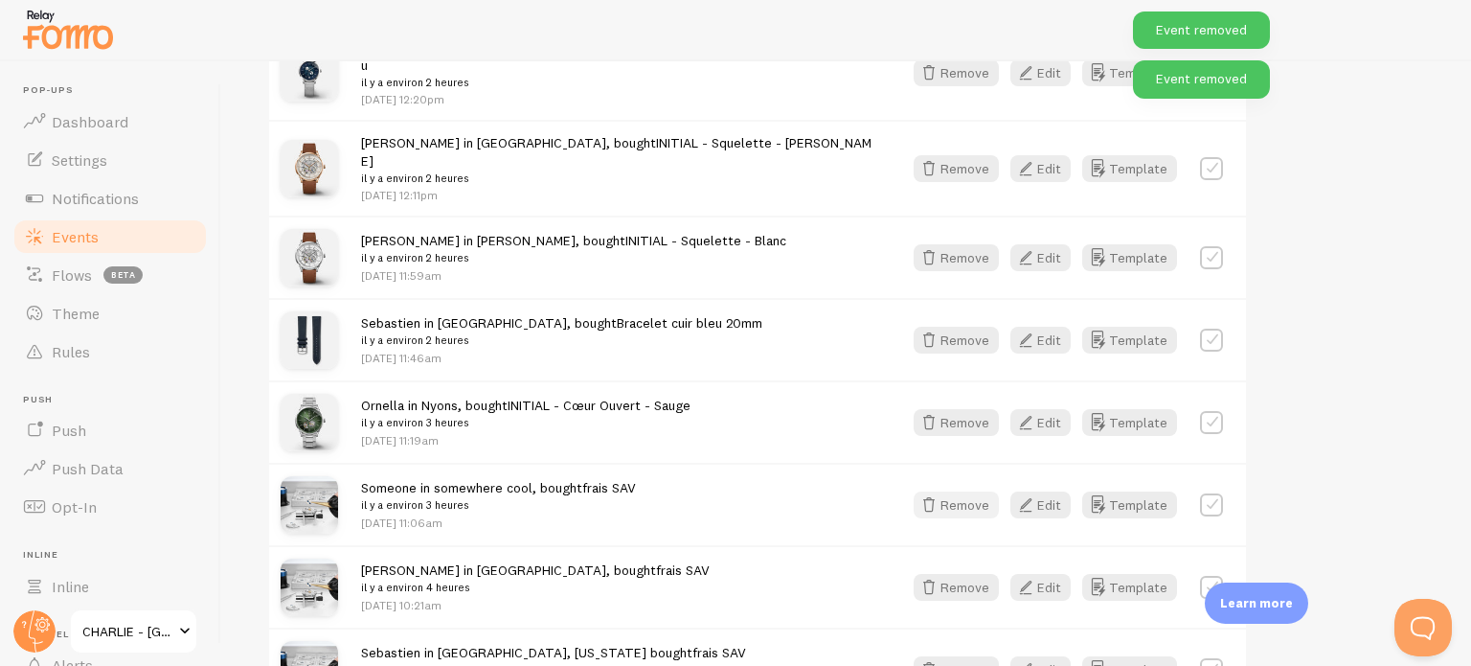
click at [980, 491] on button "Remove" at bounding box center [956, 504] width 85 height 27
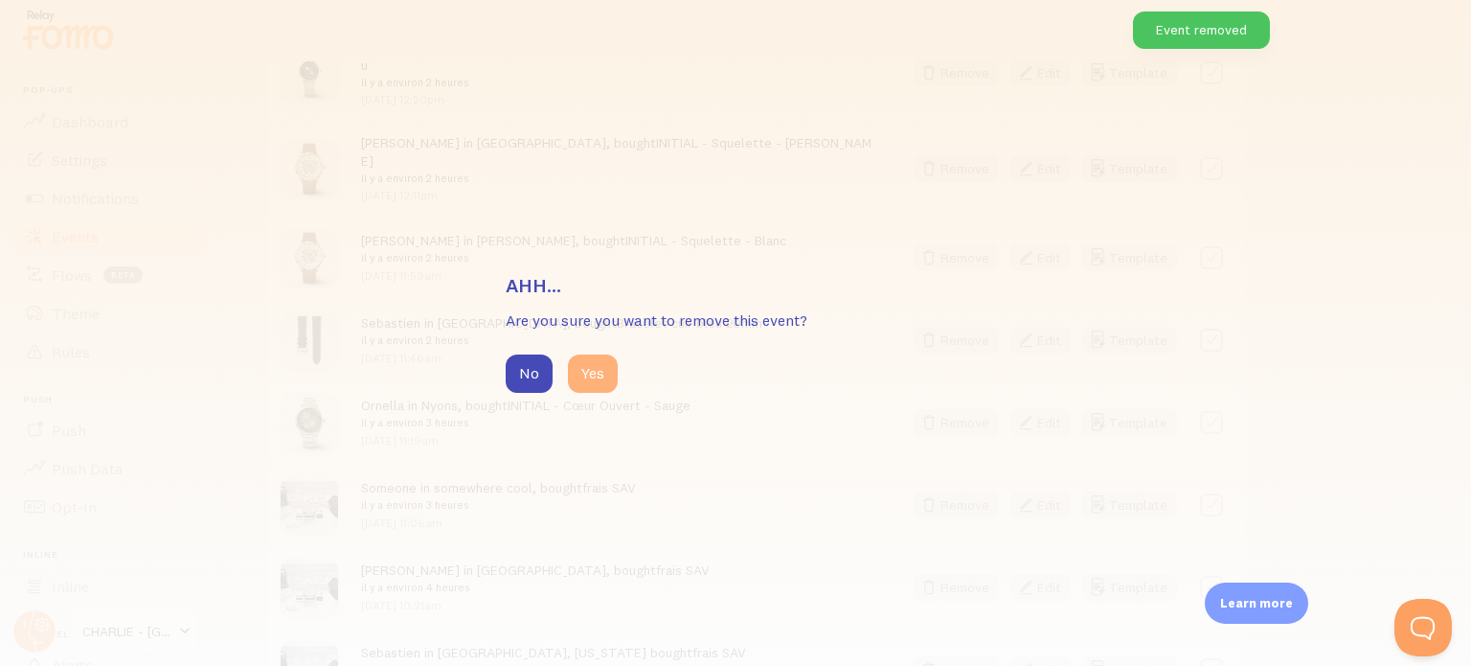
click at [609, 370] on button "Yes" at bounding box center [593, 373] width 50 height 38
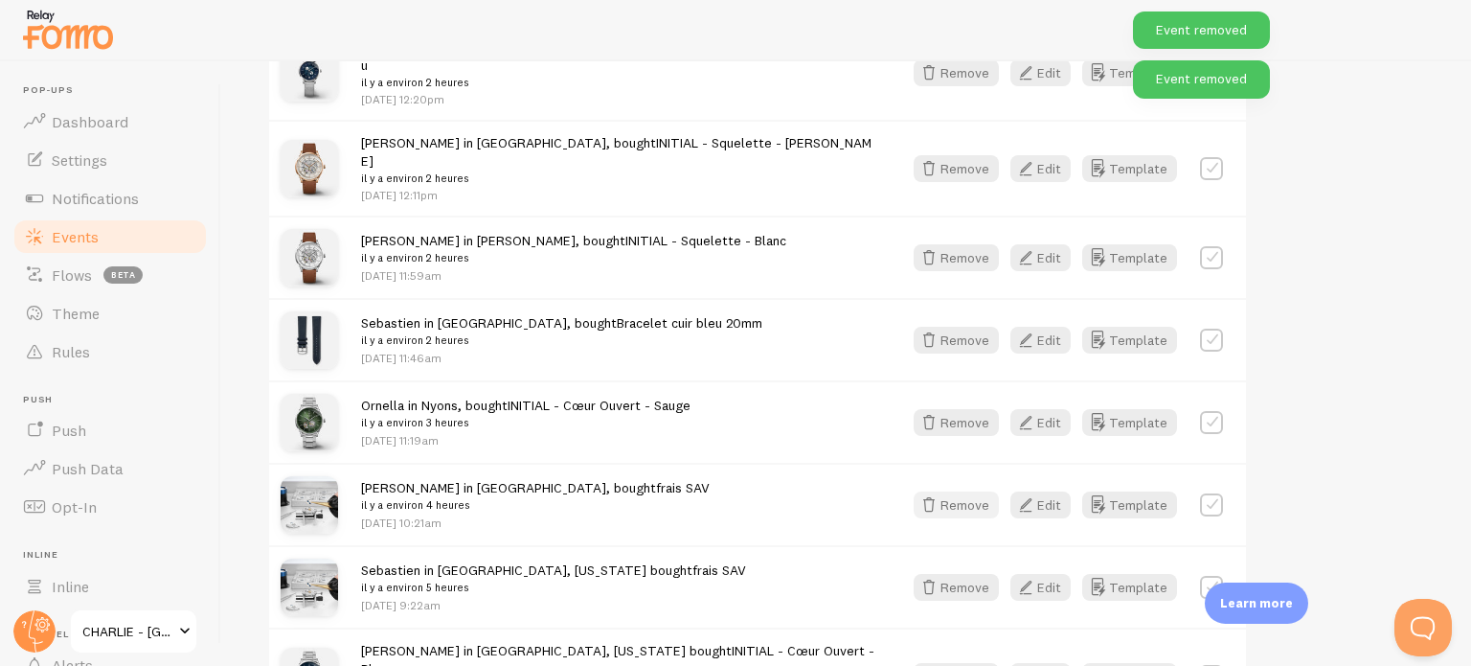
click at [960, 491] on button "Remove" at bounding box center [956, 504] width 85 height 27
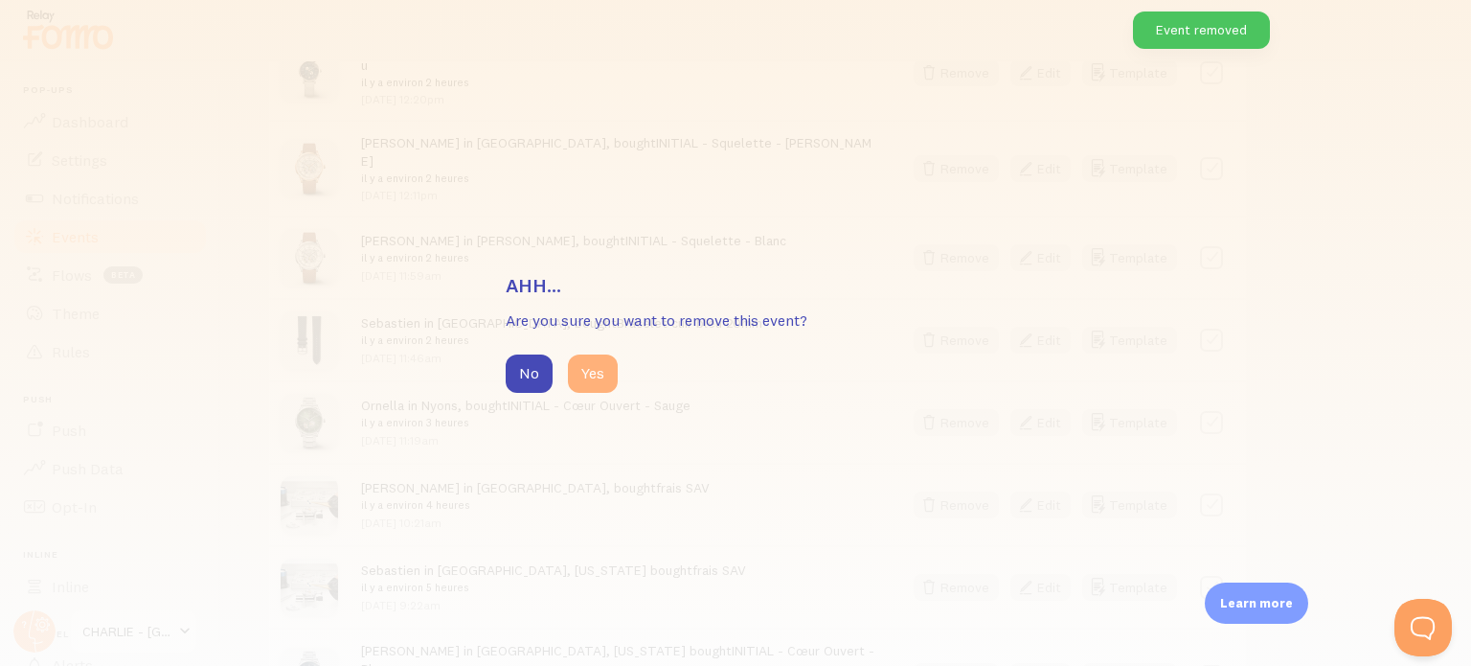
click at [605, 374] on button "Yes" at bounding box center [593, 373] width 50 height 38
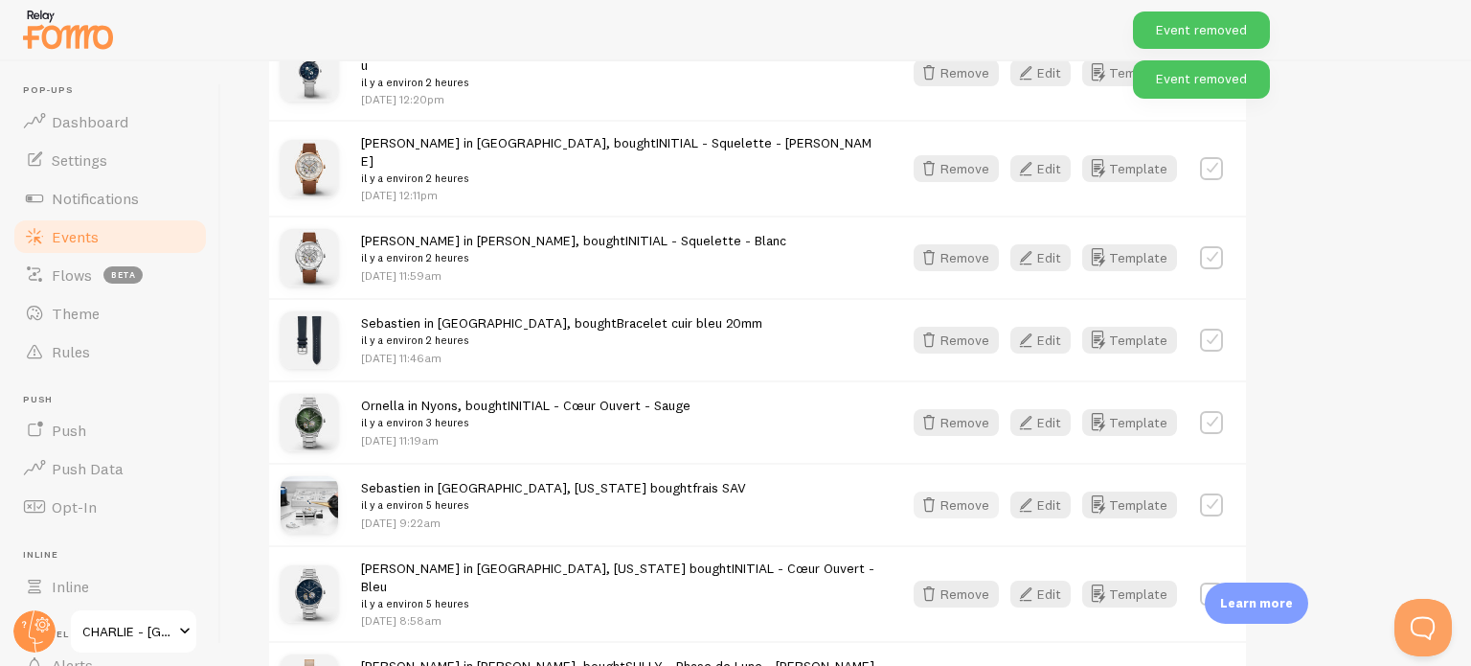
click at [969, 491] on button "Remove" at bounding box center [956, 504] width 85 height 27
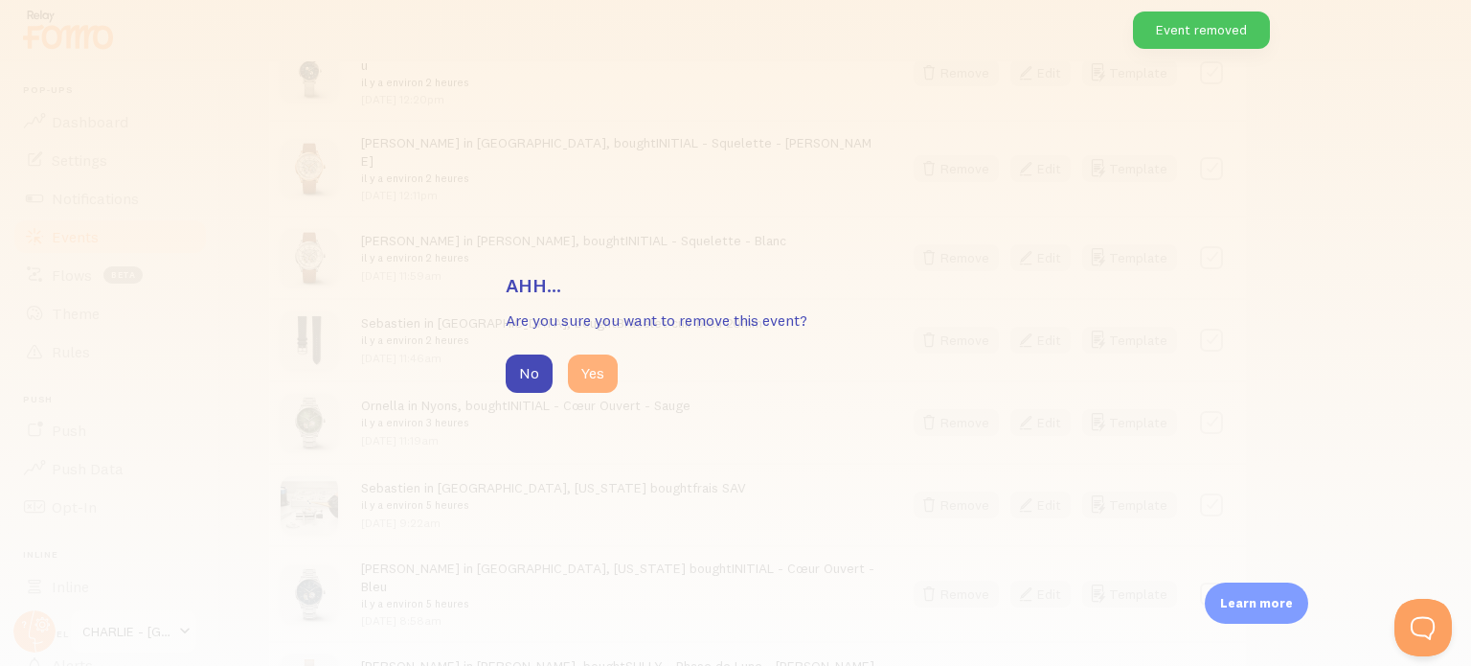
click at [594, 372] on button "Yes" at bounding box center [593, 373] width 50 height 38
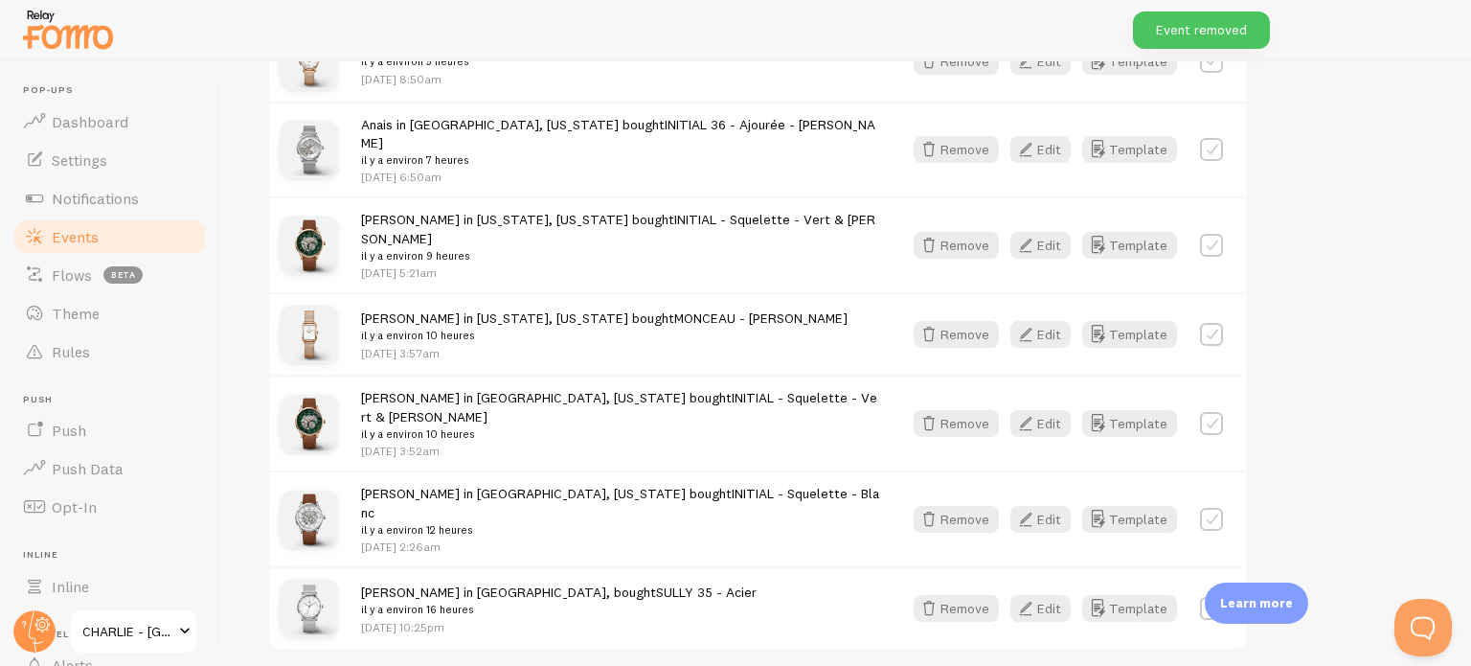
scroll to position [1720, 0]
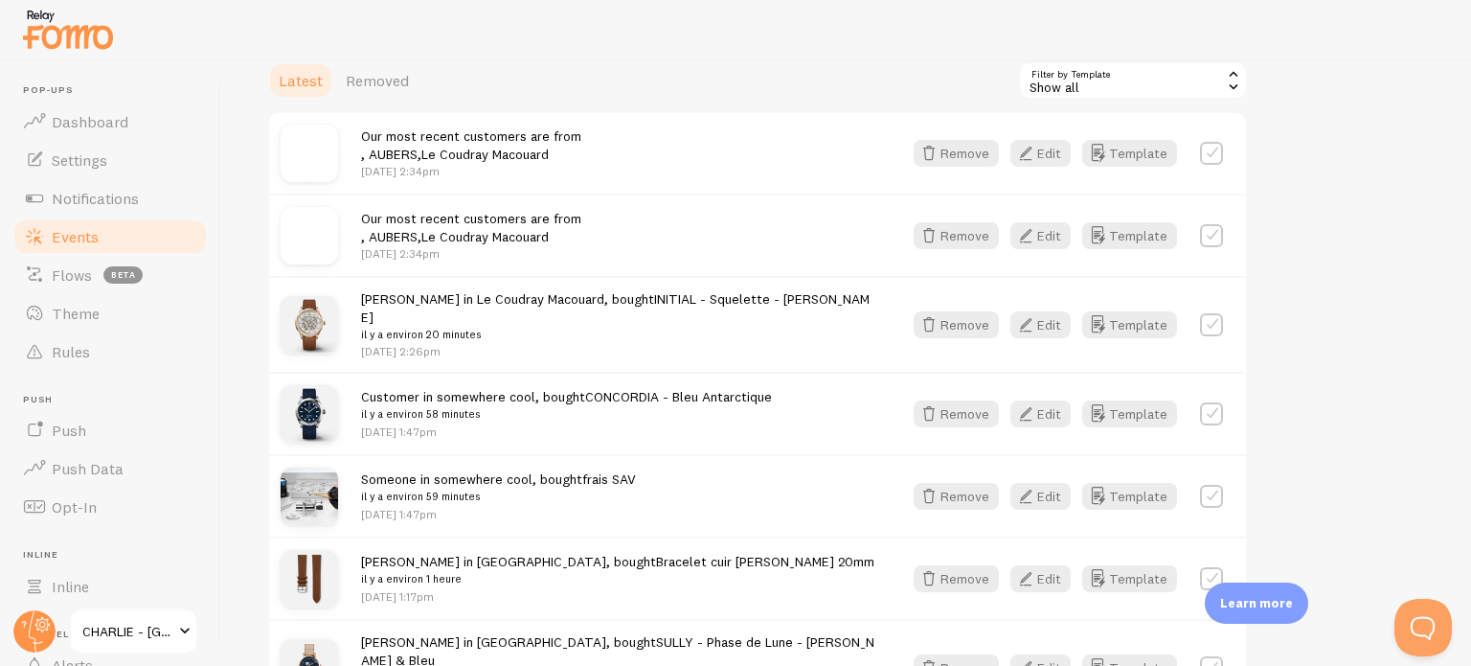
scroll to position [540, 0]
click at [1139, 73] on div "Show all" at bounding box center [1133, 81] width 230 height 38
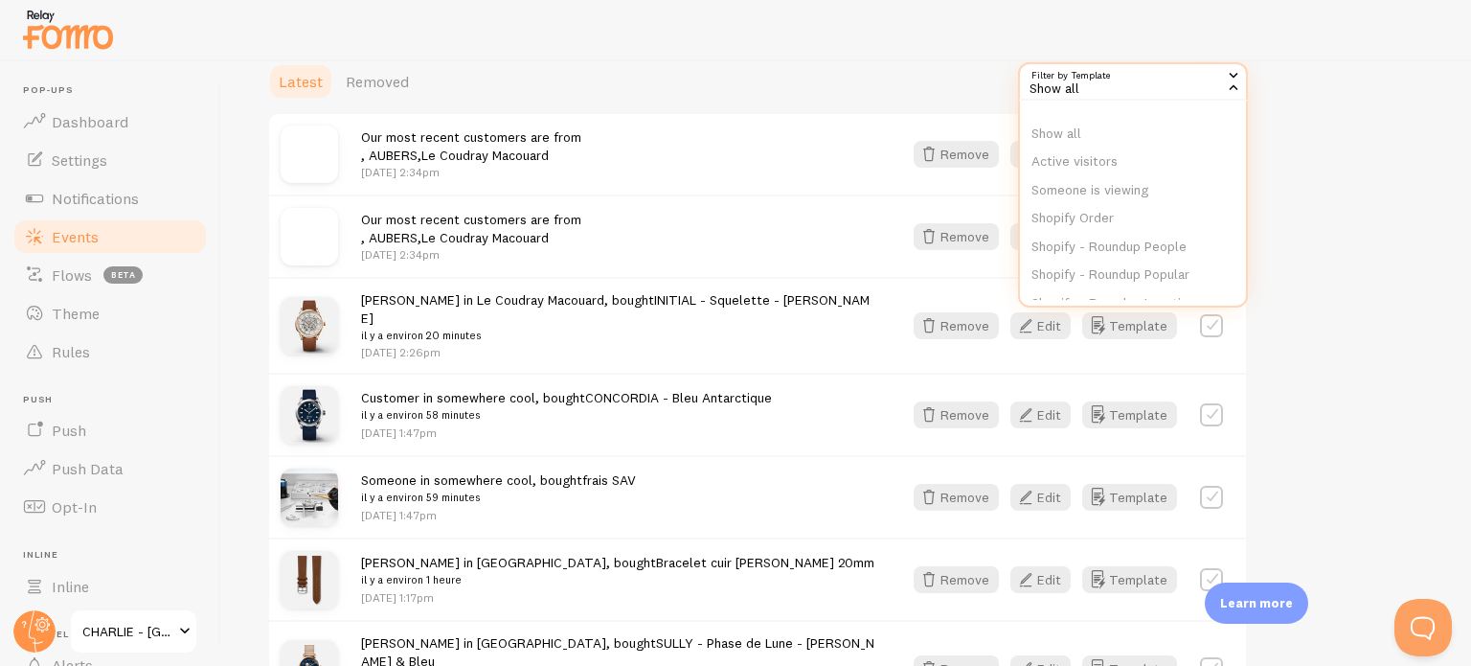
click at [1137, 73] on div "Show all" at bounding box center [1133, 81] width 230 height 38
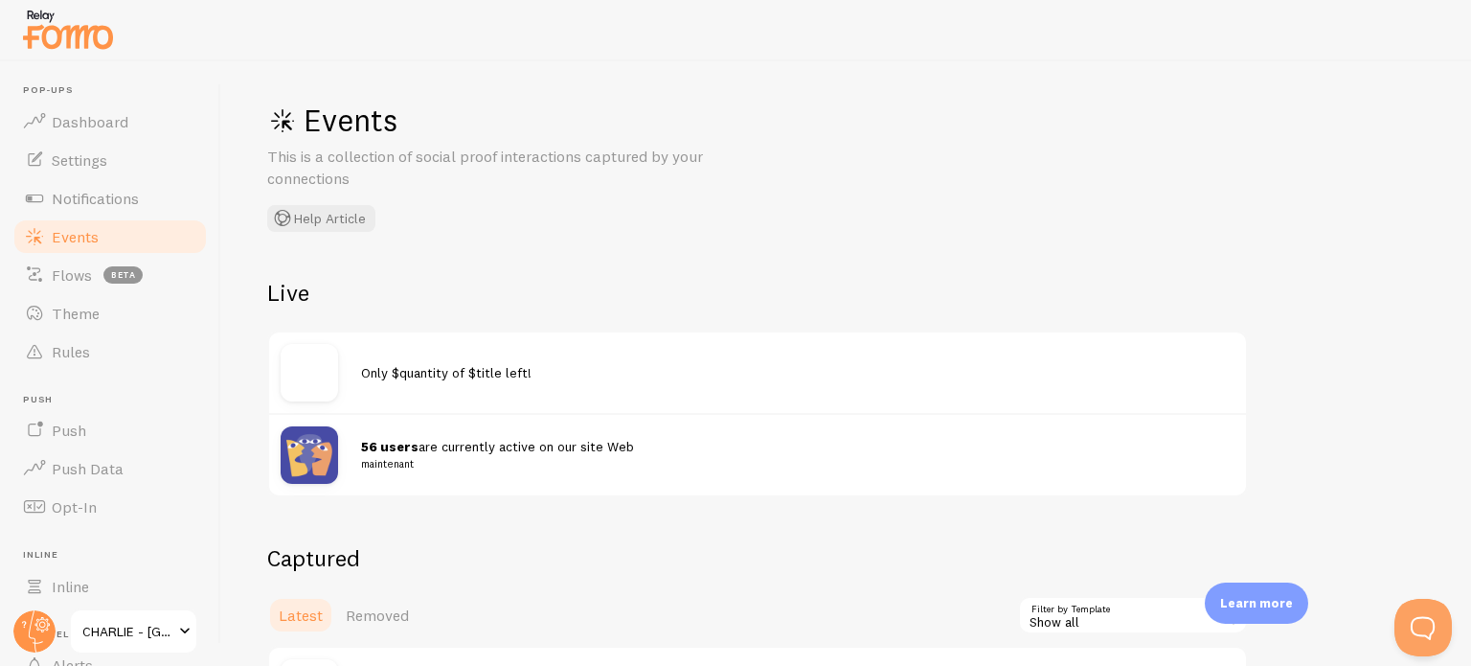
scroll to position [0, 0]
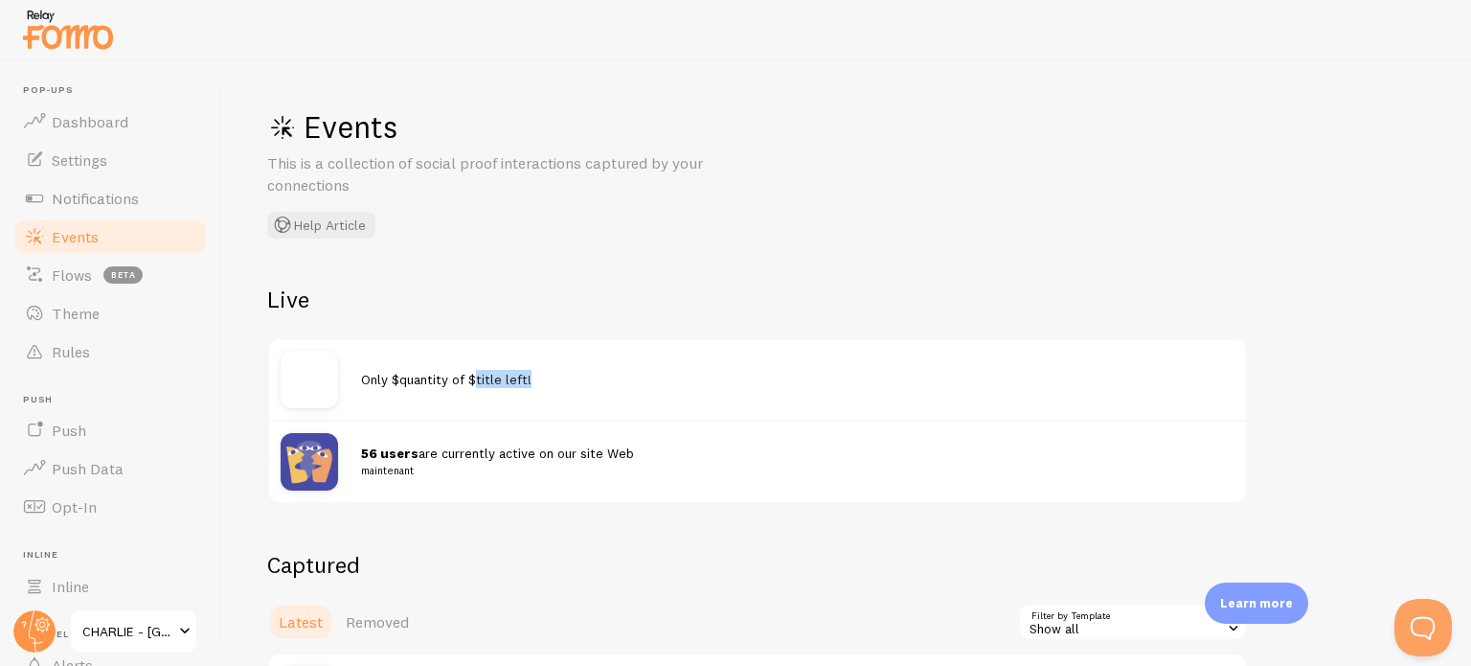
drag, startPoint x: 475, startPoint y: 373, endPoint x: 552, endPoint y: 378, distance: 76.8
click at [552, 378] on div "Only $quantity of $title left!" at bounding box center [797, 379] width 873 height 18
click at [99, 202] on span "Notifications" at bounding box center [95, 198] width 87 height 19
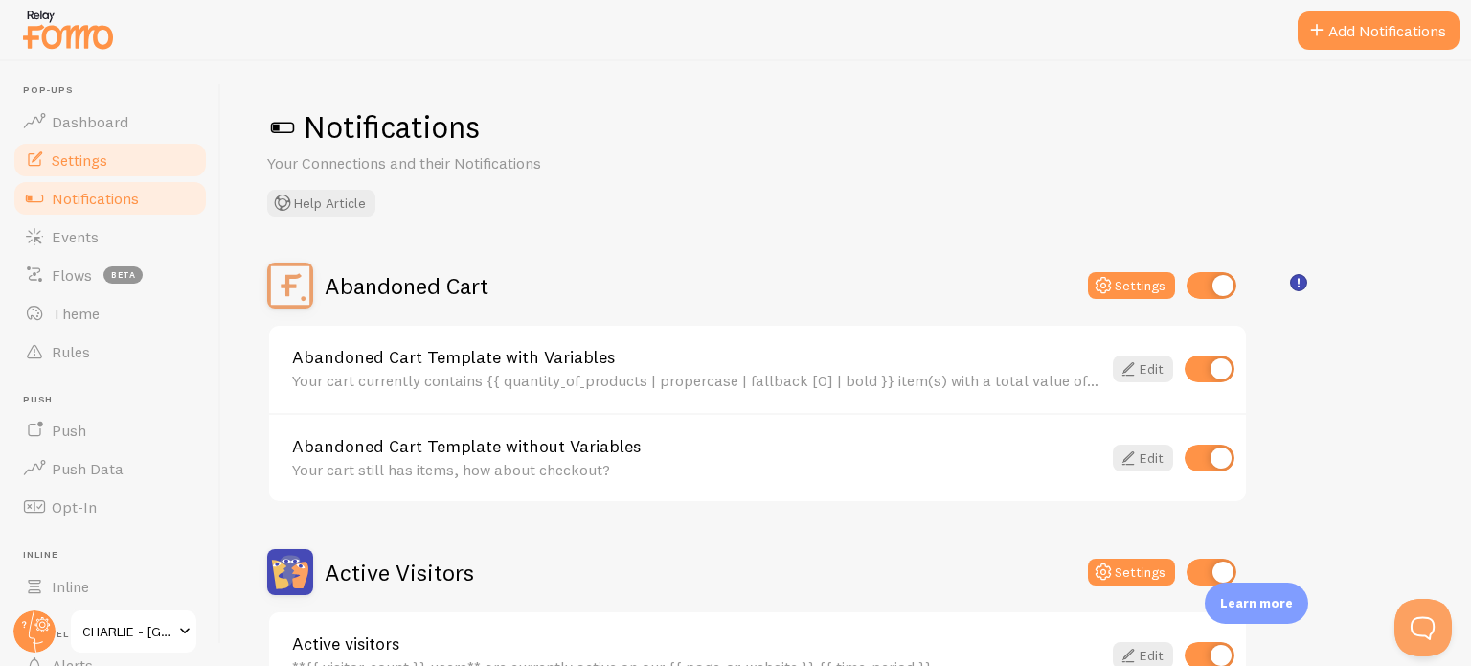
click at [72, 159] on span "Settings" at bounding box center [80, 159] width 56 height 19
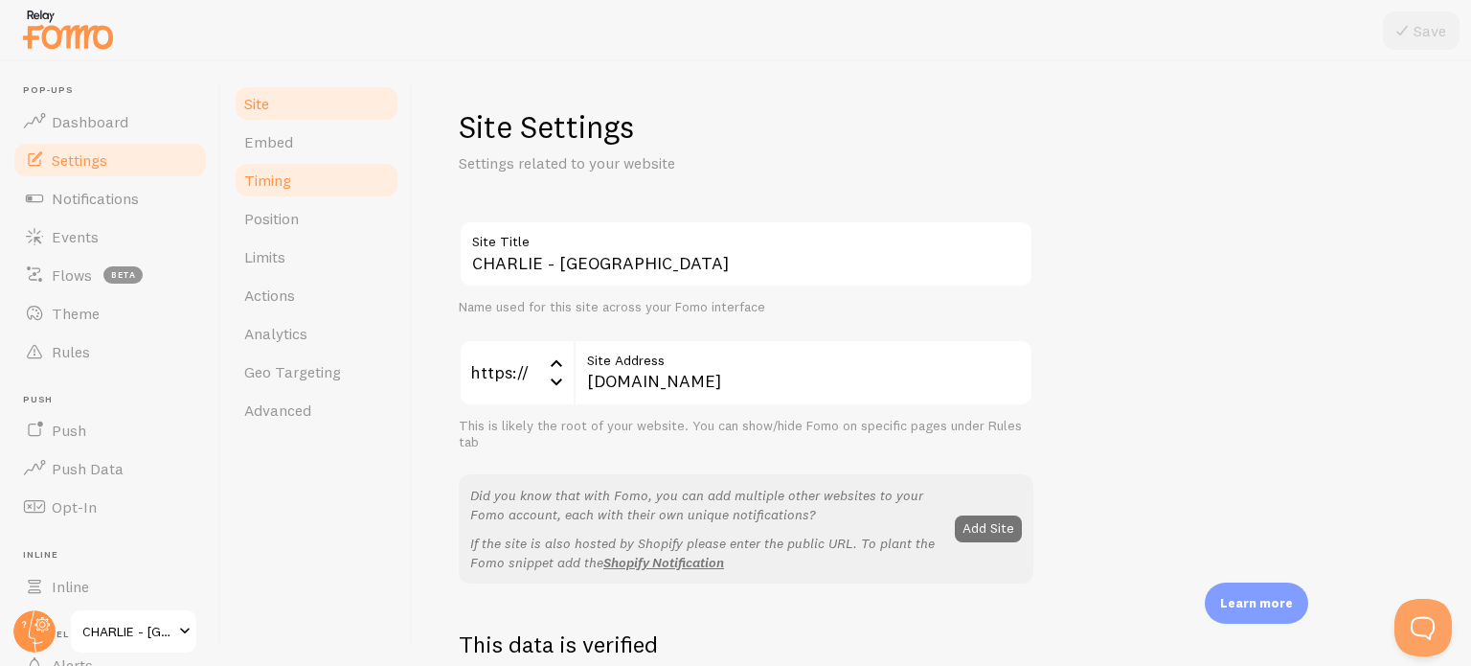
click at [285, 171] on span "Timing" at bounding box center [267, 179] width 47 height 19
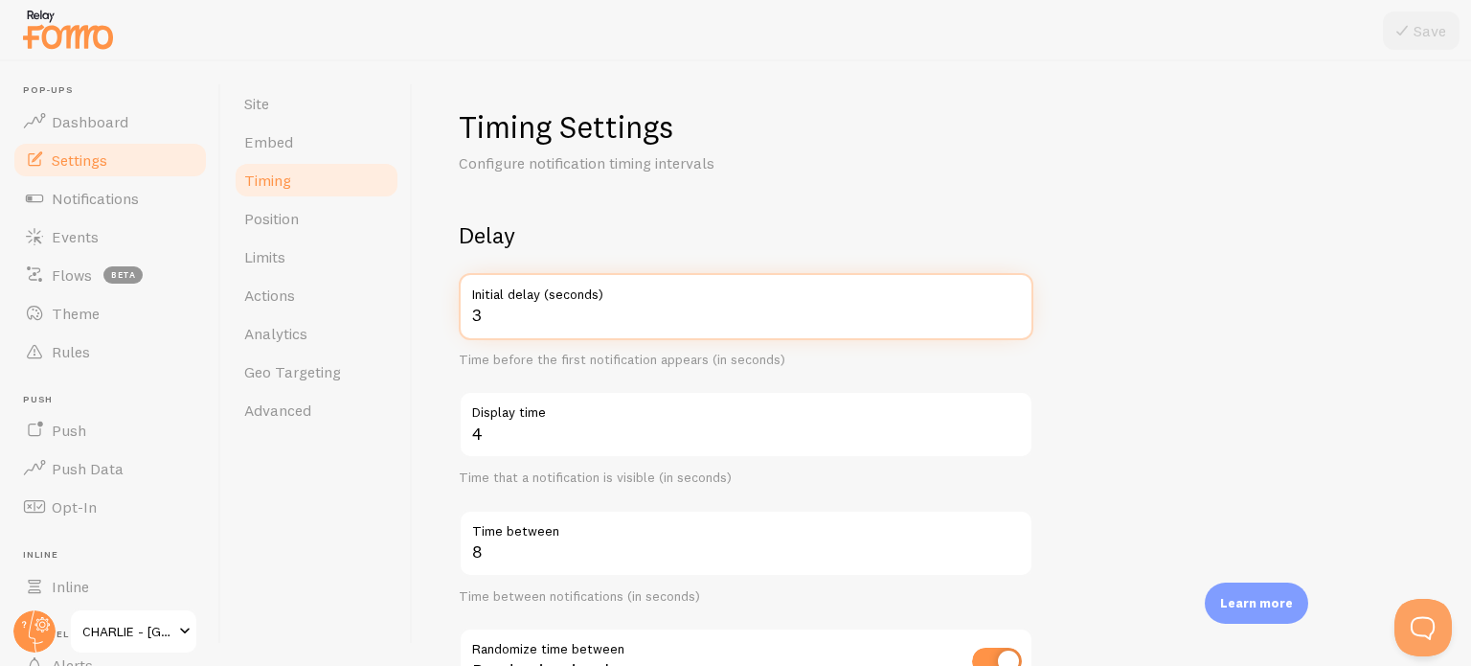
drag, startPoint x: 604, startPoint y: 321, endPoint x: 418, endPoint y: 321, distance: 186.7
click at [418, 321] on div "Timing Settings Configure notification timing intervals Delay 3 Initial delay (…" at bounding box center [942, 363] width 1058 height 604
type input "10"
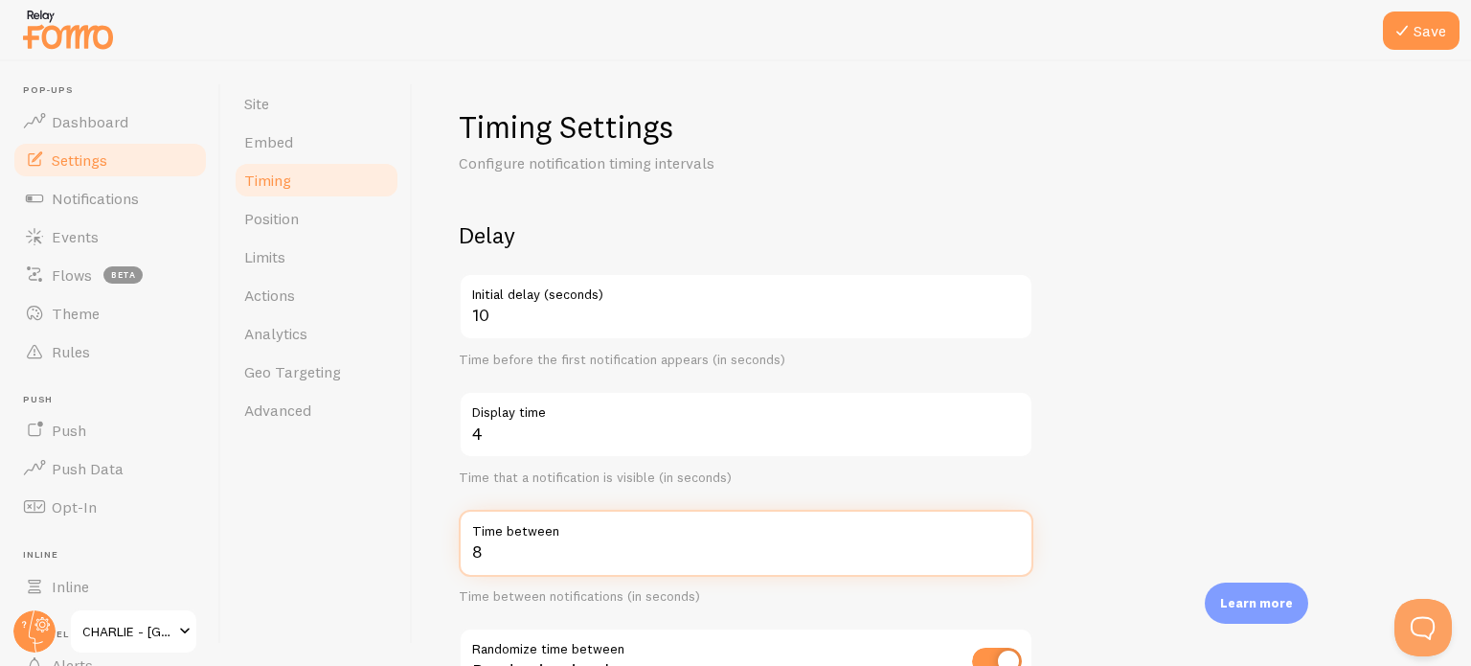
click at [513, 546] on input "8" at bounding box center [746, 542] width 575 height 67
drag, startPoint x: 513, startPoint y: 546, endPoint x: 443, endPoint y: 555, distance: 70.6
click at [443, 555] on div "Timing Settings Configure notification timing intervals Delay 10 Initial delay …" at bounding box center [942, 363] width 1058 height 604
type input "10"
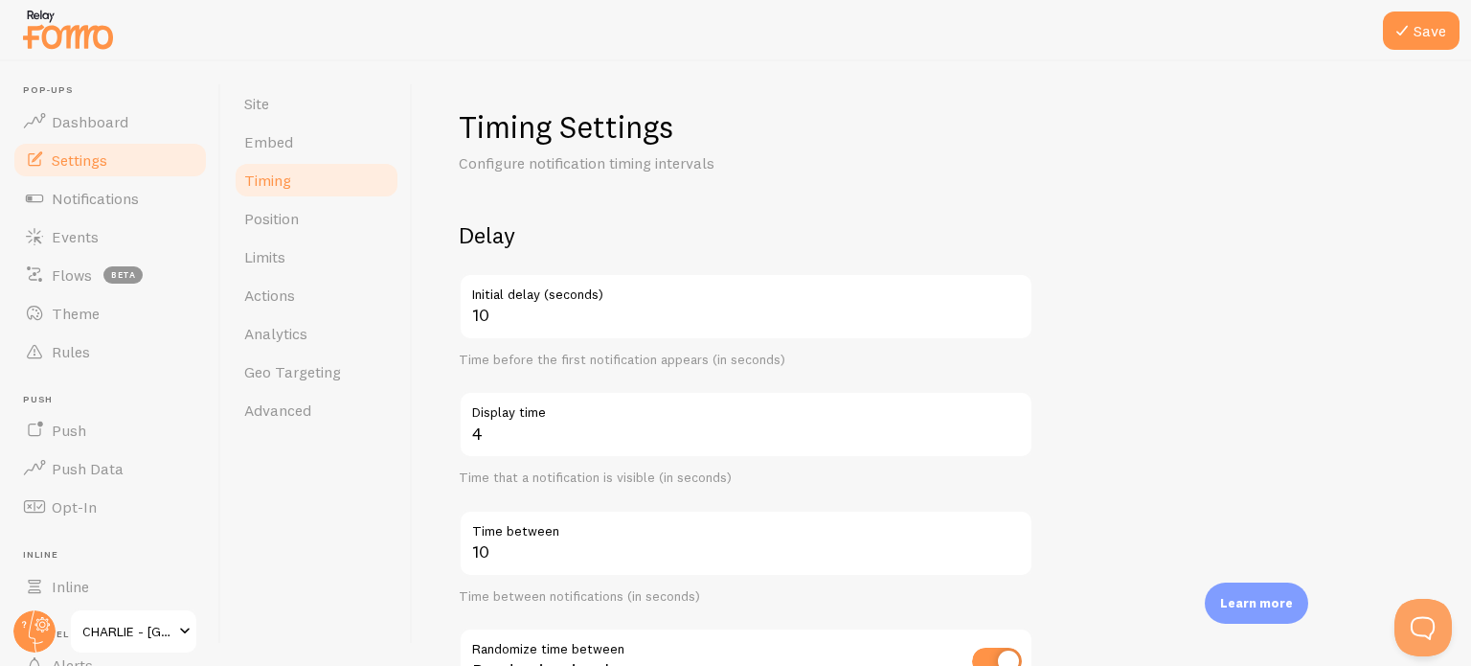
click at [423, 509] on div "Timing Settings Configure notification timing intervals Delay 10 Initial delay …" at bounding box center [942, 363] width 1058 height 604
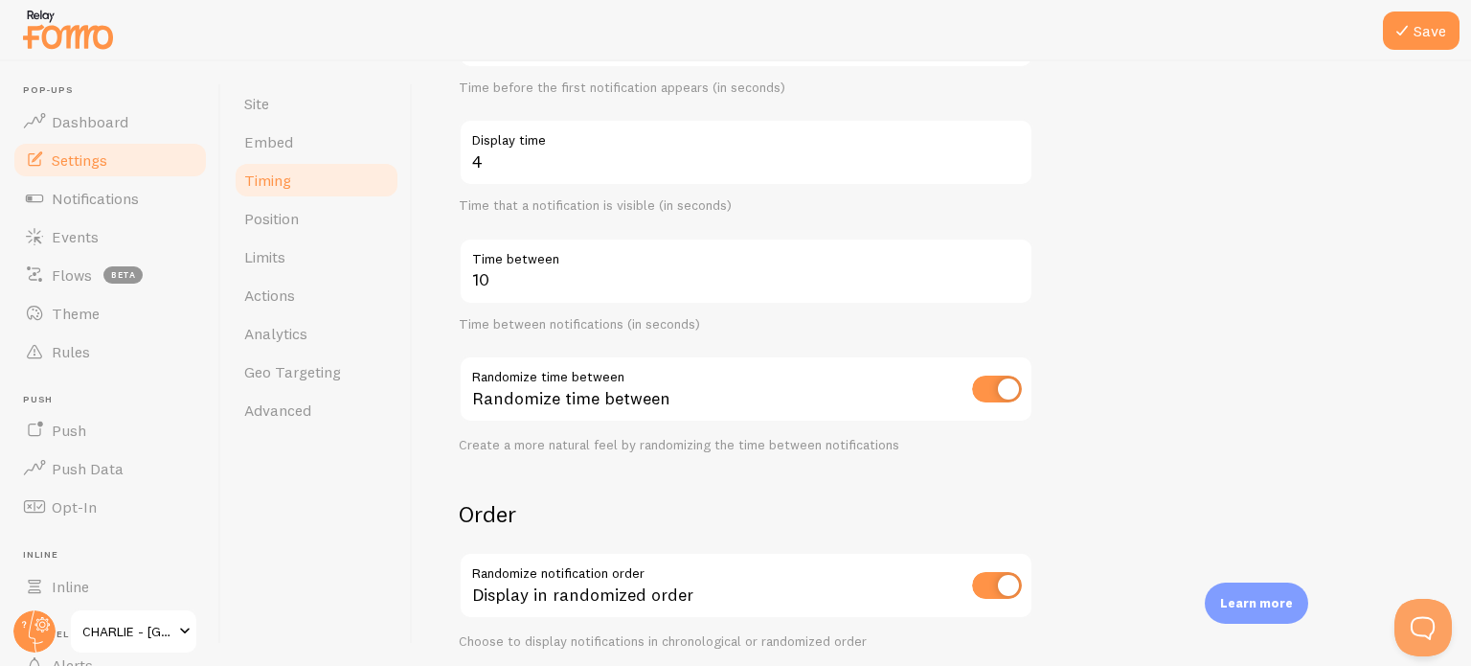
scroll to position [383, 0]
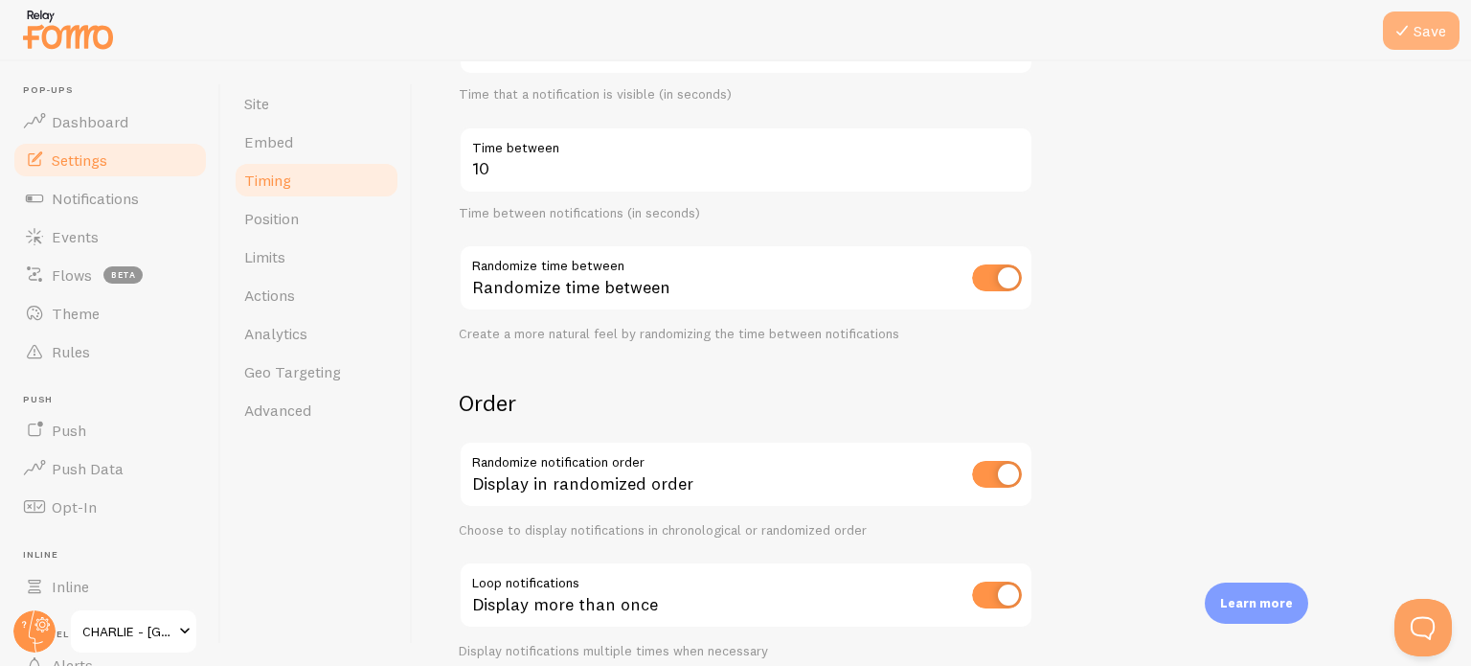
click at [1414, 34] on icon at bounding box center [1402, 30] width 23 height 23
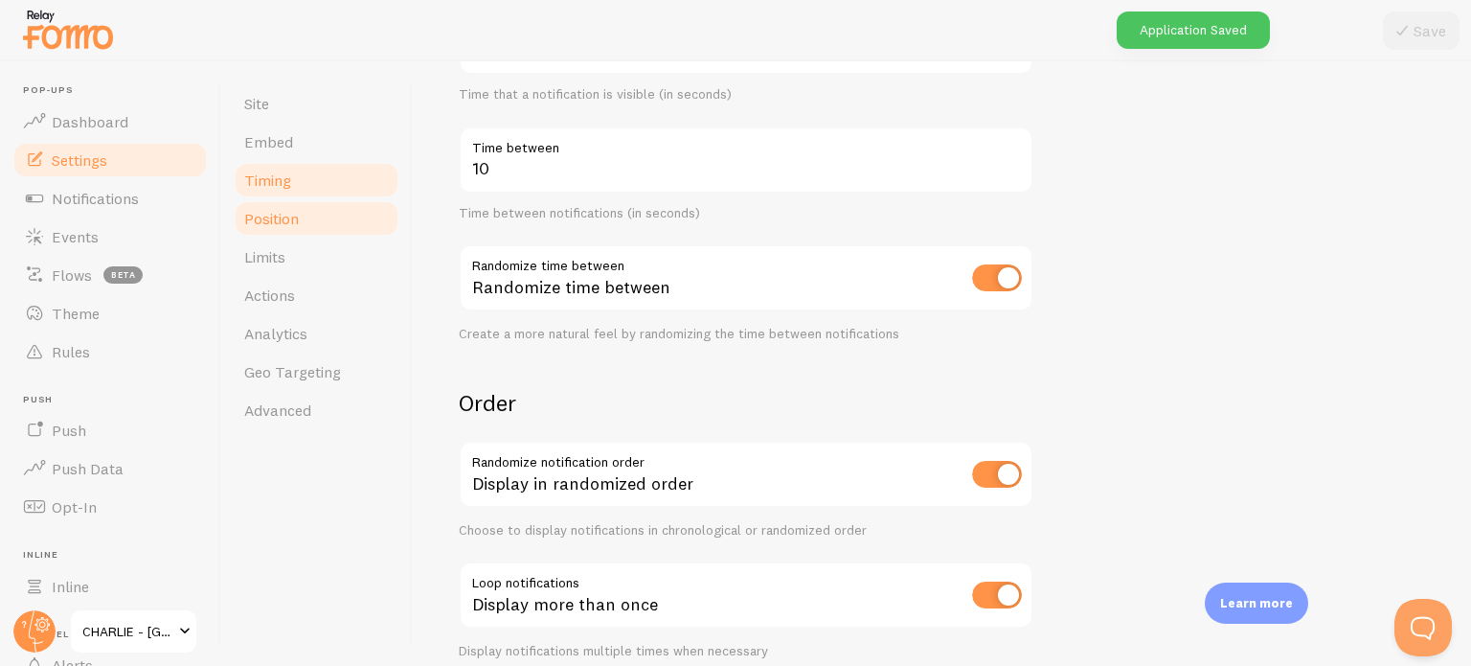
click at [314, 216] on link "Position" at bounding box center [317, 218] width 168 height 38
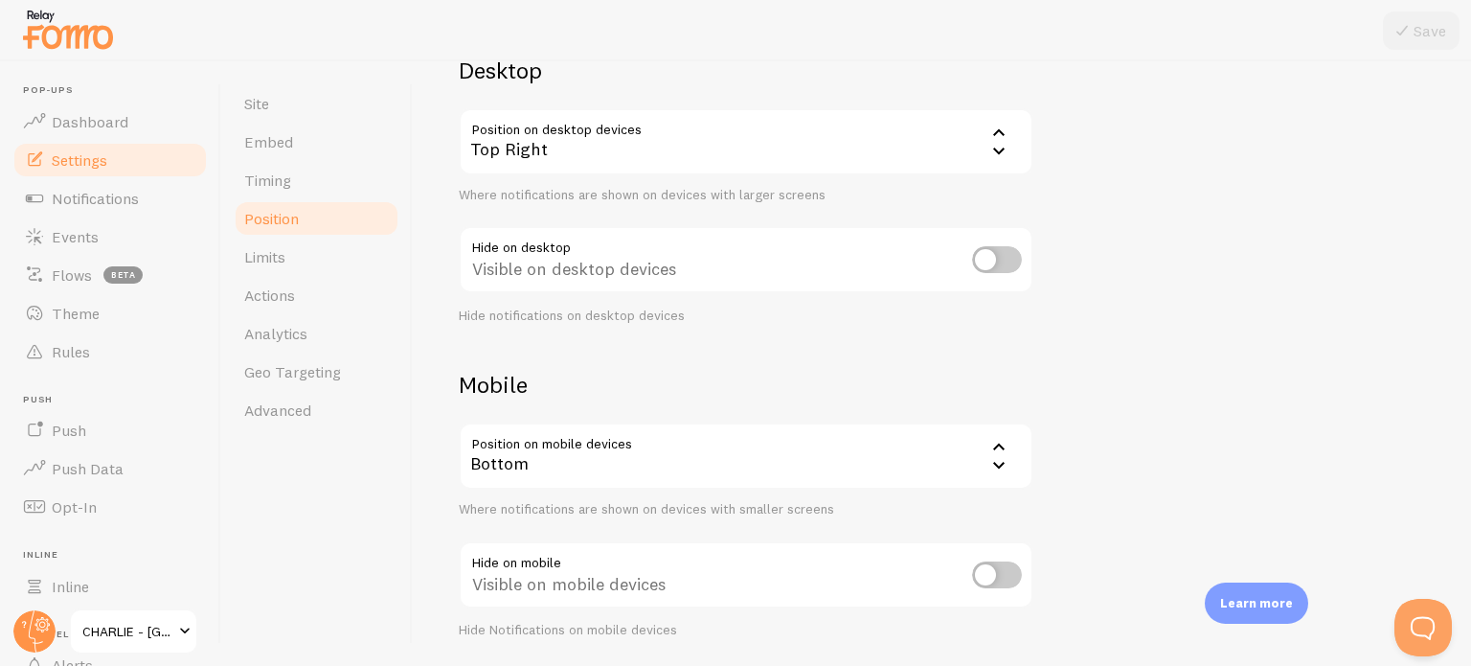
scroll to position [131, 0]
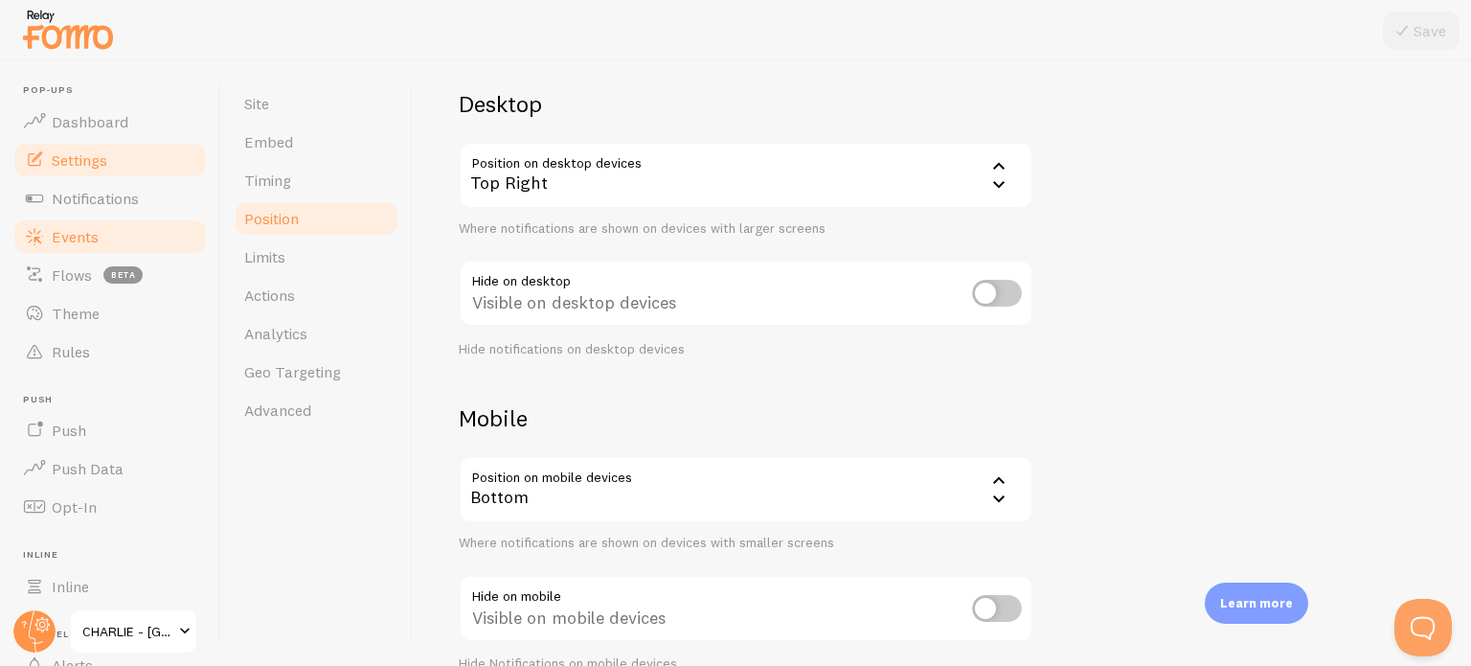
click at [94, 244] on span "Events" at bounding box center [75, 236] width 47 height 19
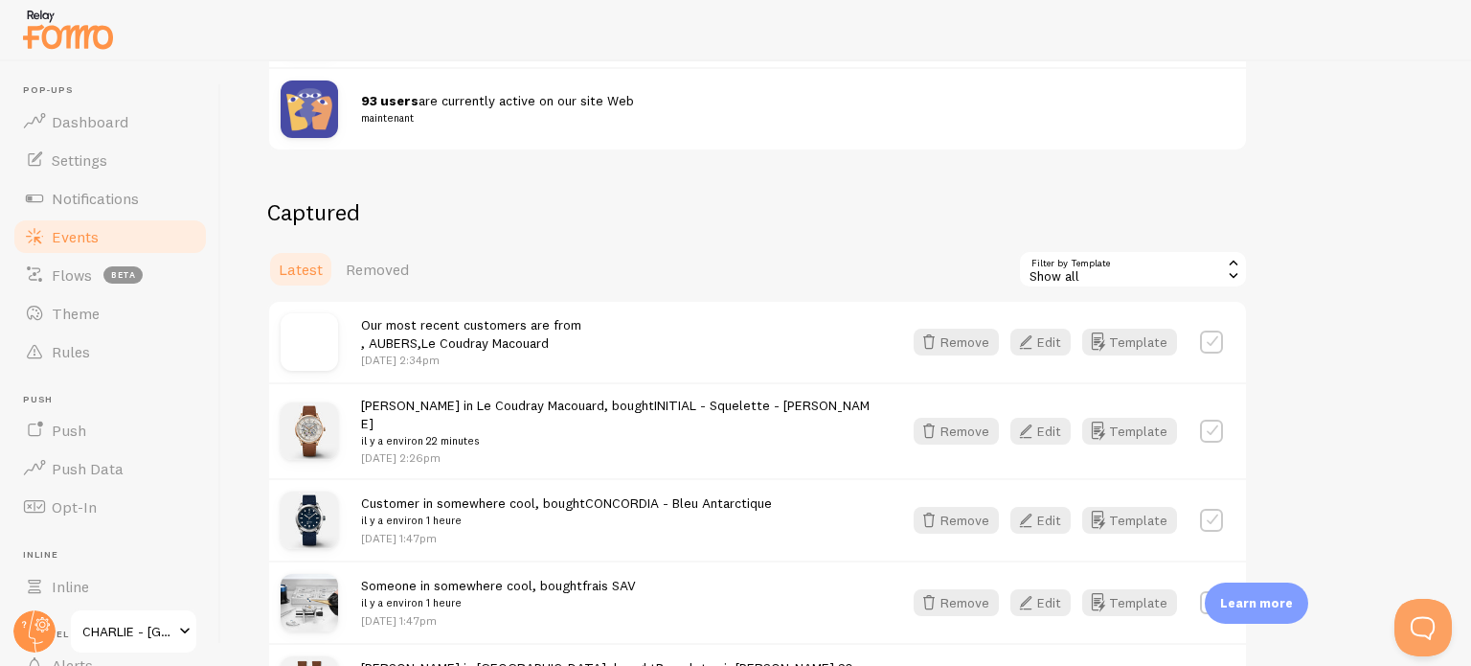
scroll to position [383, 0]
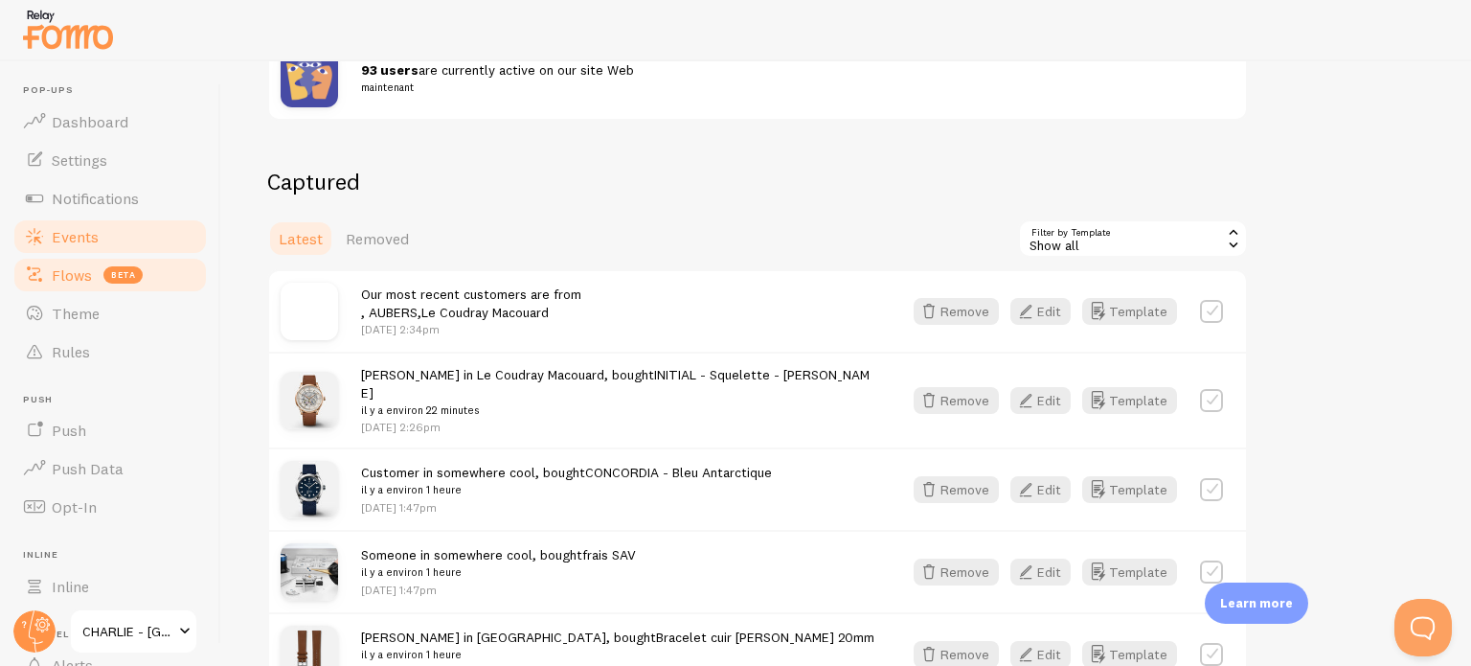
click at [46, 267] on link "Flows beta" at bounding box center [109, 275] width 197 height 38
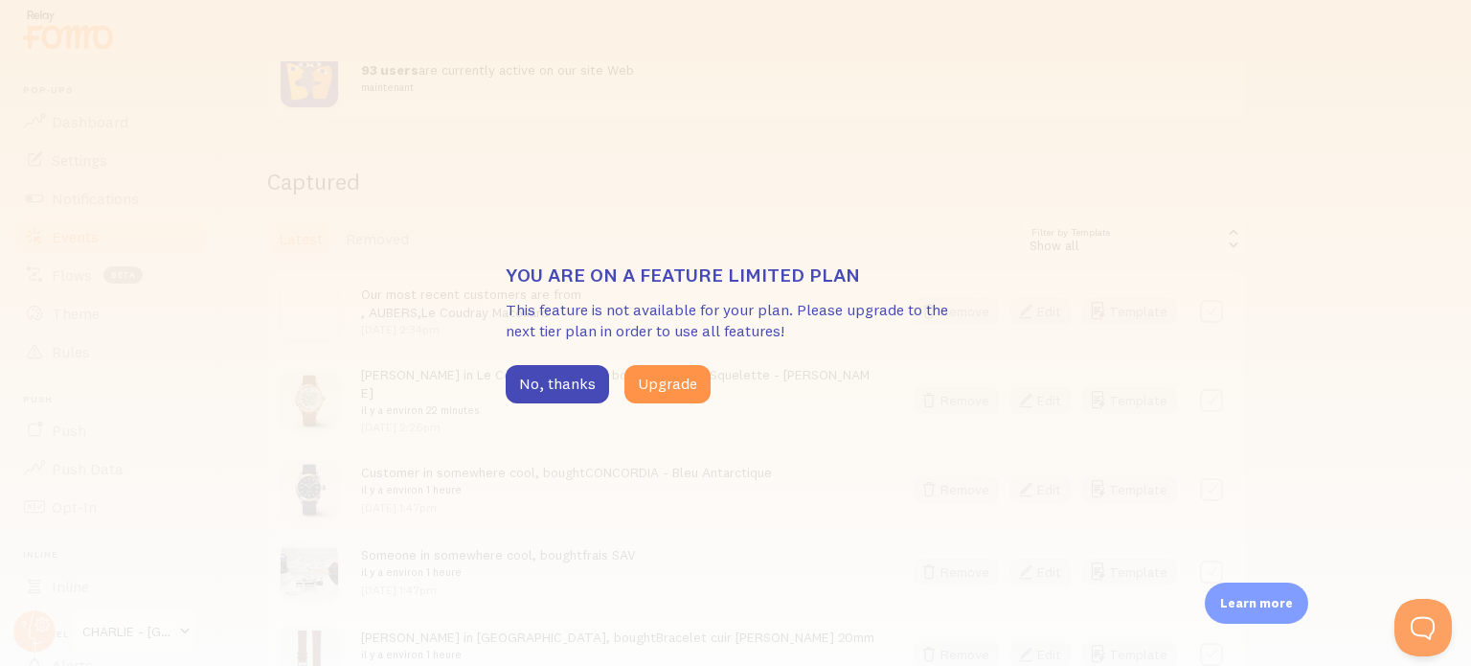
click at [329, 314] on div "You are on a feature limited plan This feature is not available for your plan. …" at bounding box center [735, 333] width 1471 height 666
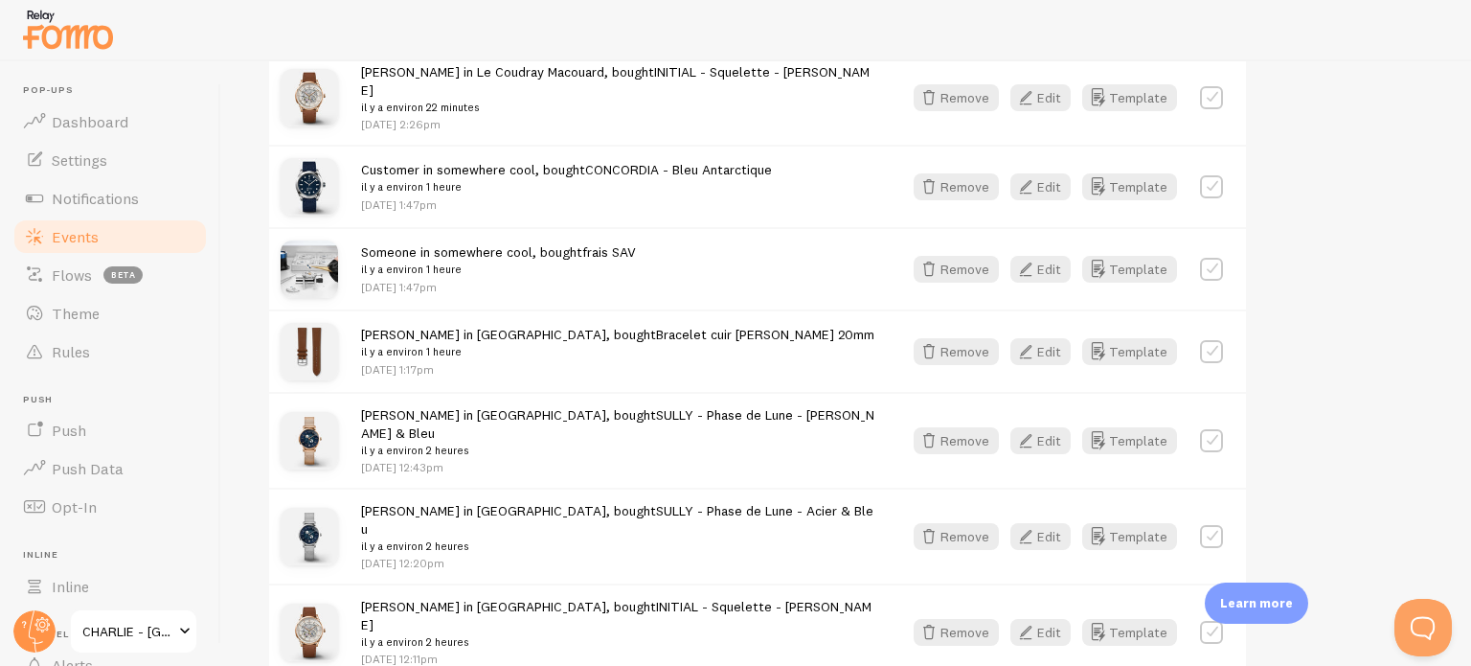
scroll to position [670, 0]
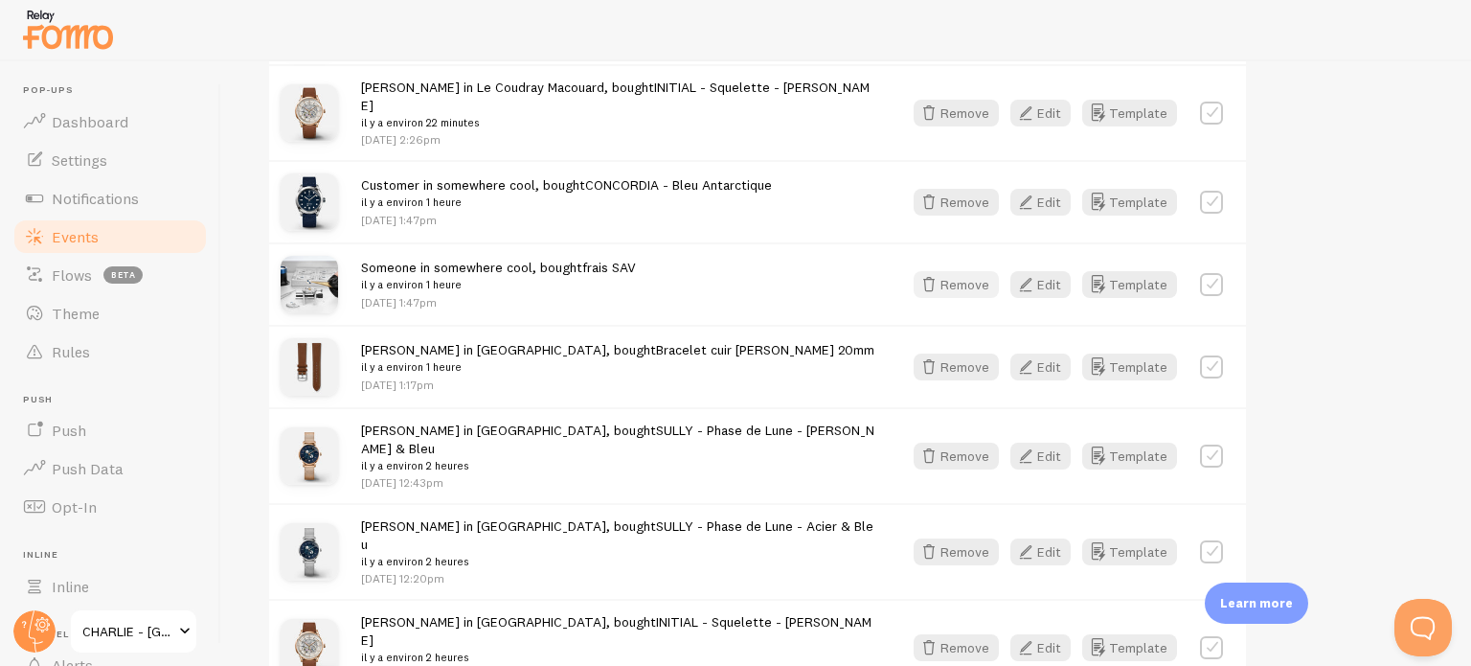
click at [968, 271] on button "Remove" at bounding box center [956, 284] width 85 height 27
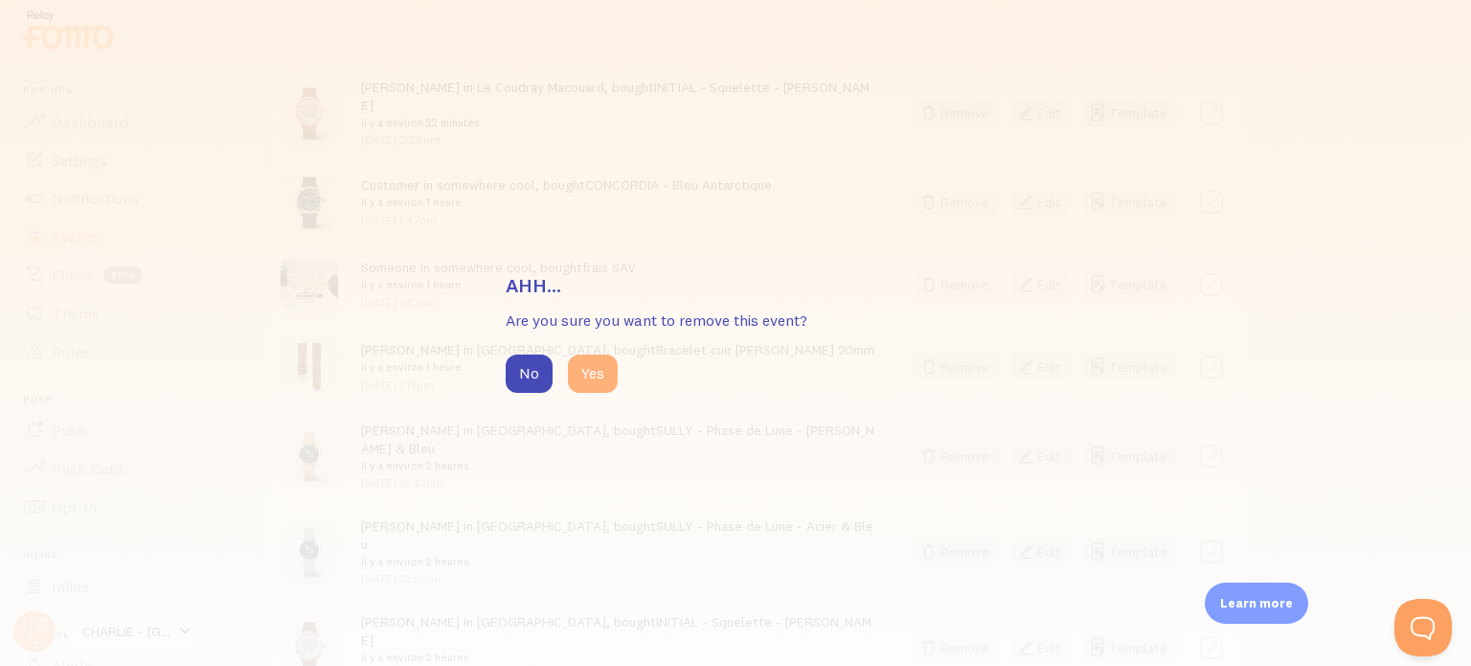
click at [591, 370] on button "Yes" at bounding box center [593, 373] width 50 height 38
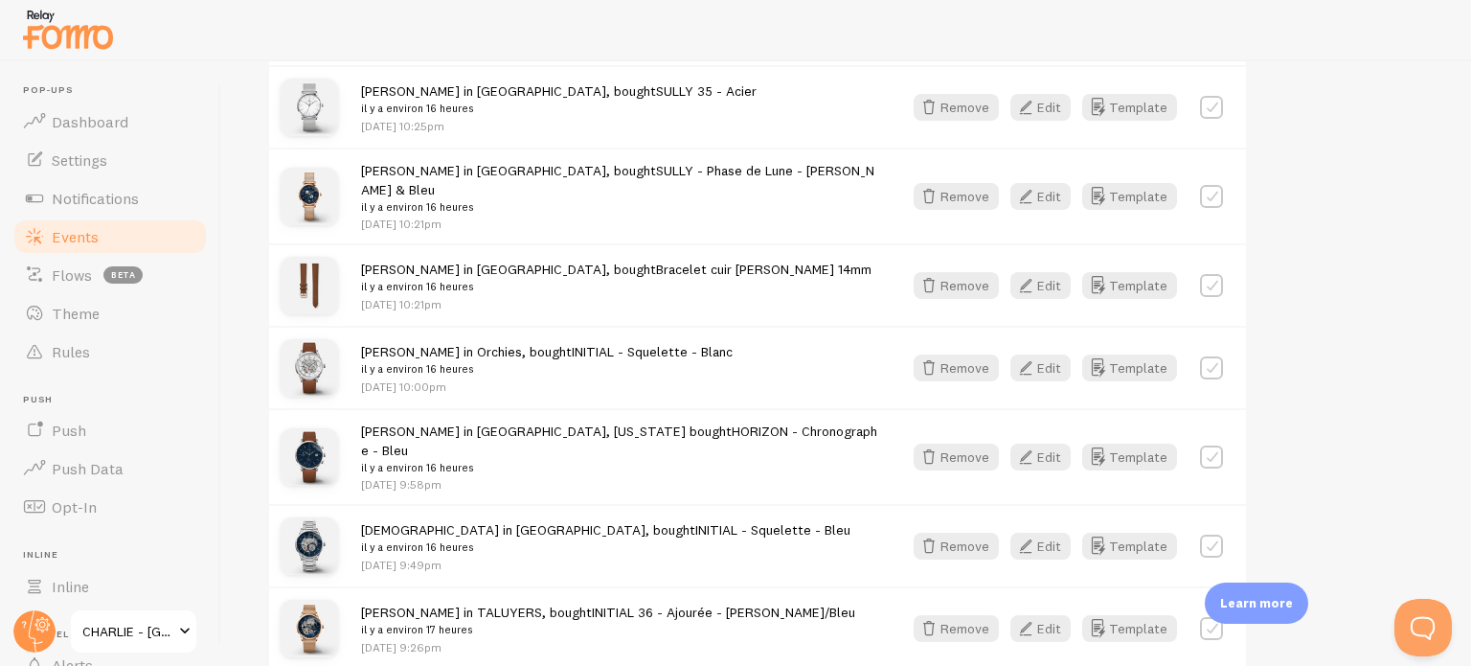
scroll to position [2490, 0]
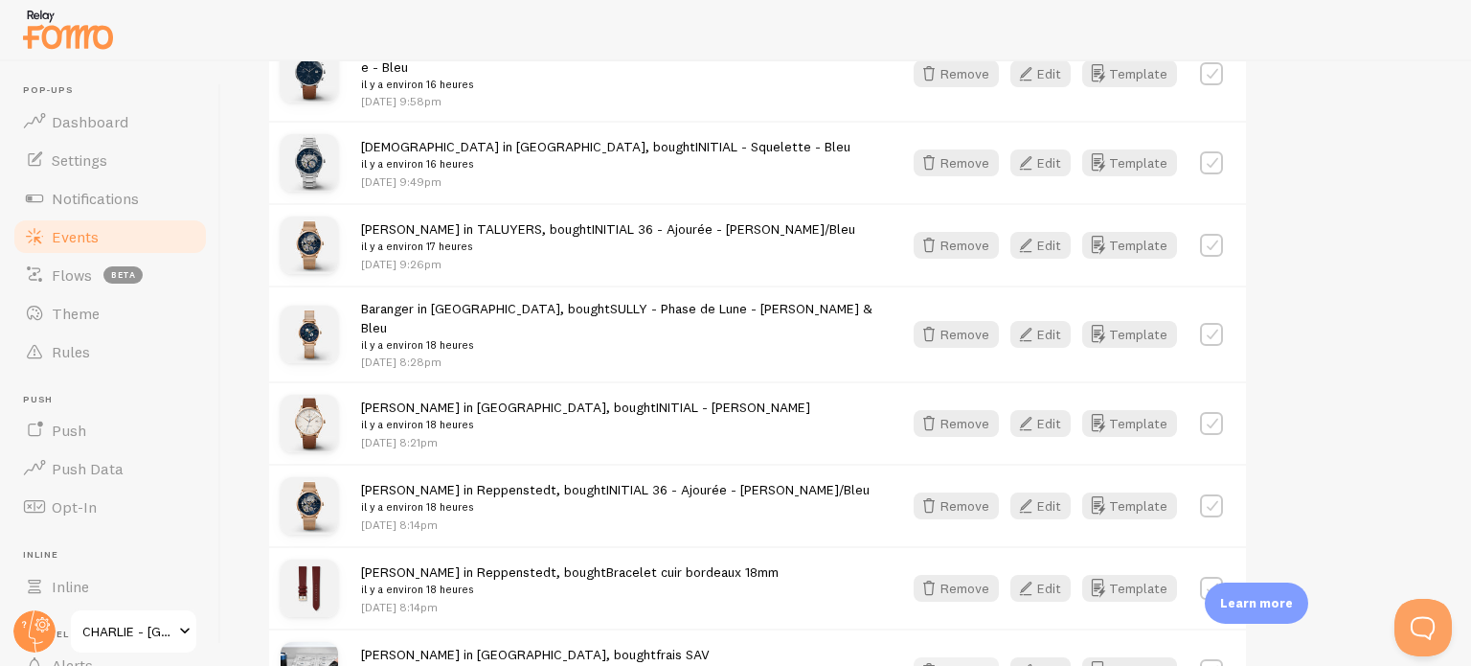
click at [951, 657] on button "Remove" at bounding box center [956, 670] width 85 height 27
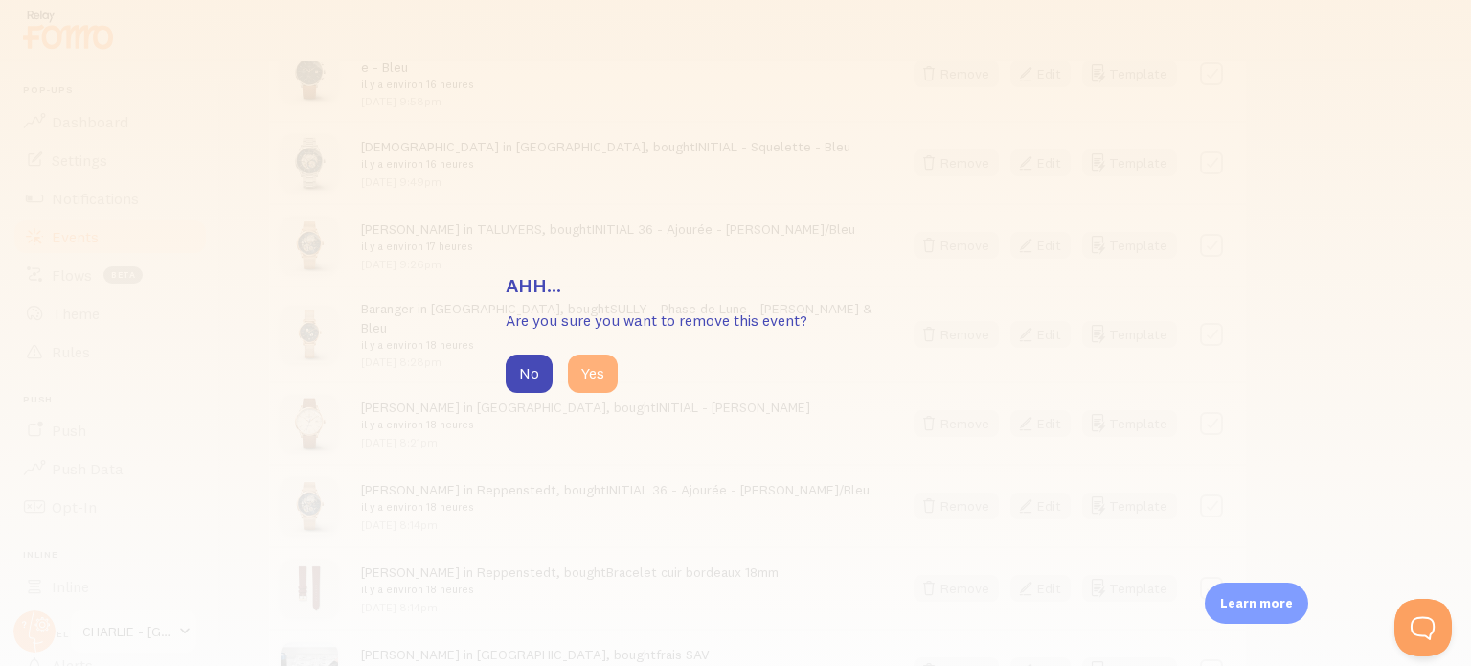
click at [602, 371] on button "Yes" at bounding box center [593, 373] width 50 height 38
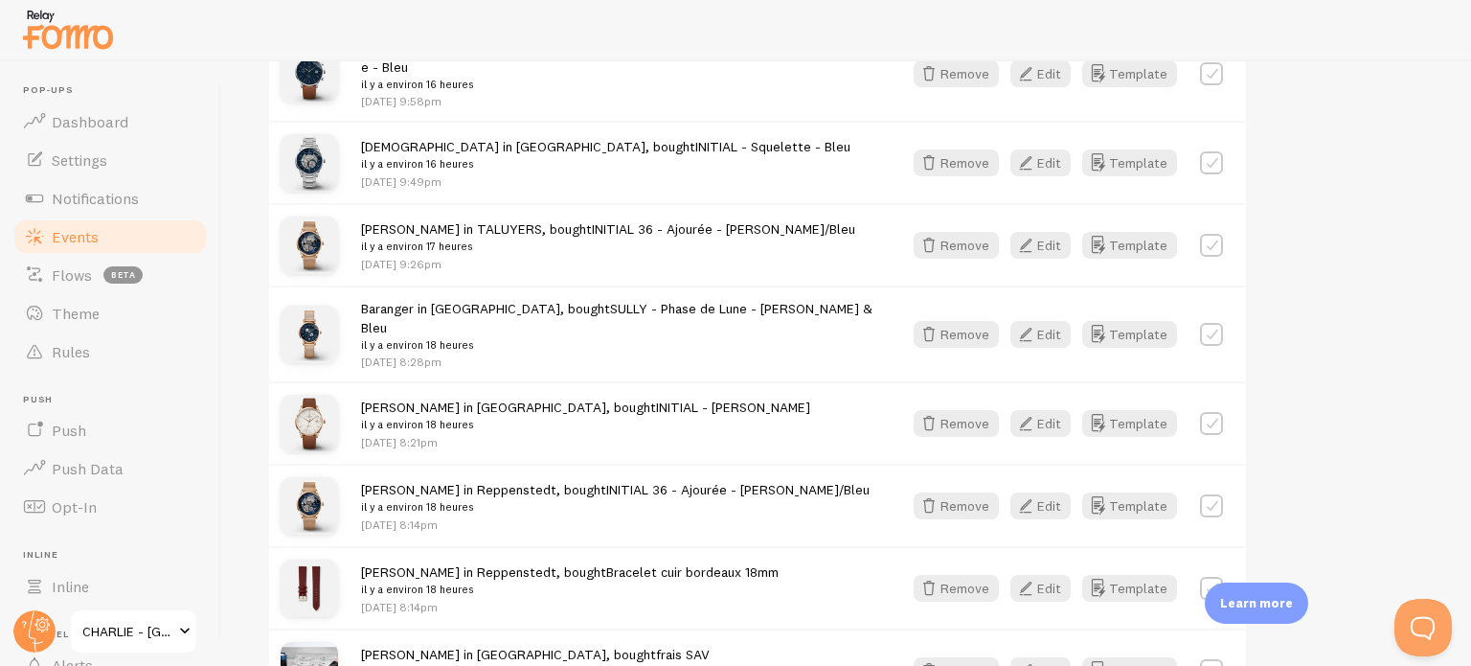
scroll to position [2457, 0]
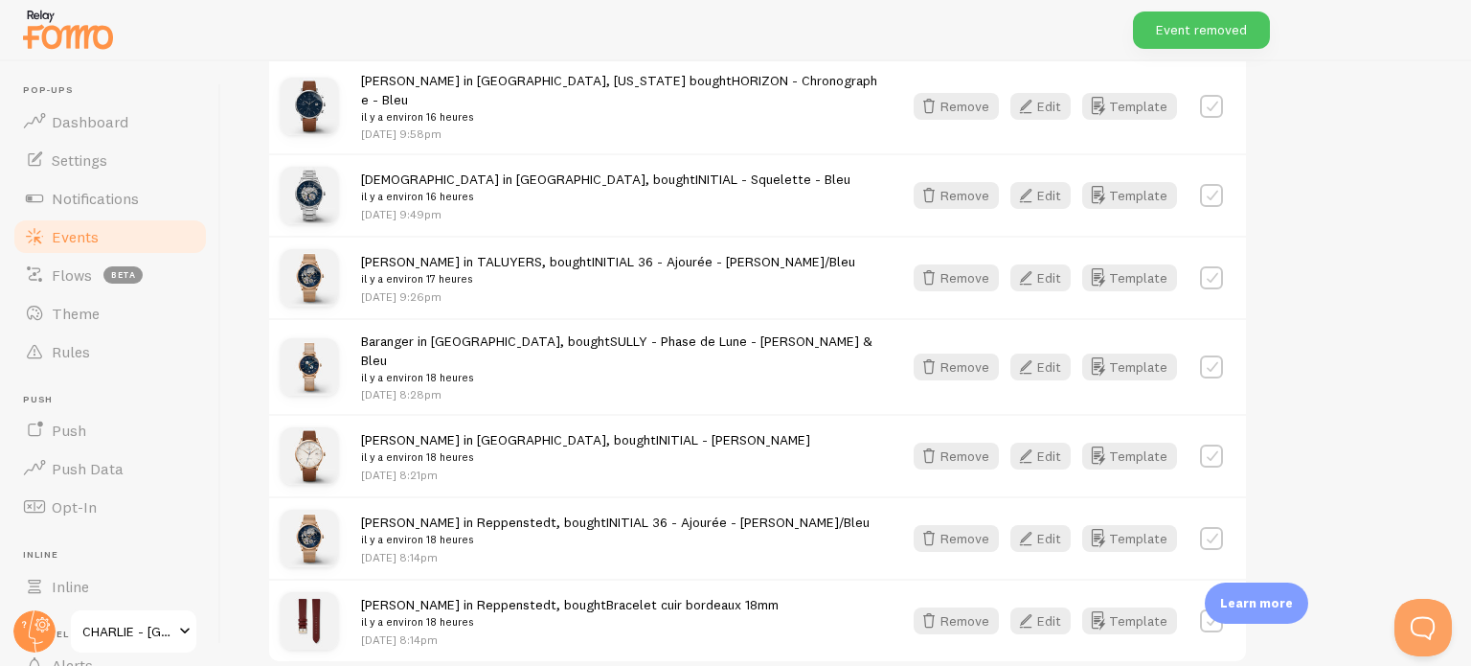
click at [1215, 527] on label at bounding box center [1211, 538] width 23 height 23
checkbox input "false"
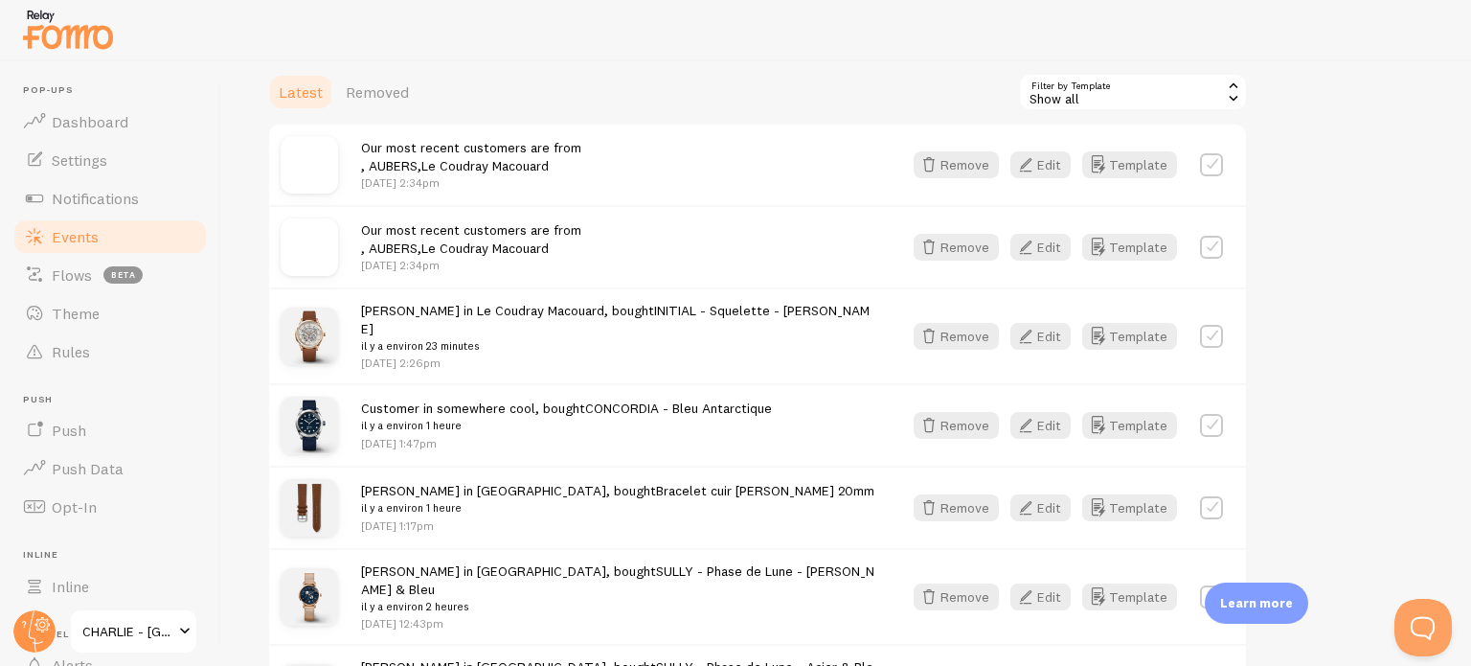
scroll to position [321, 0]
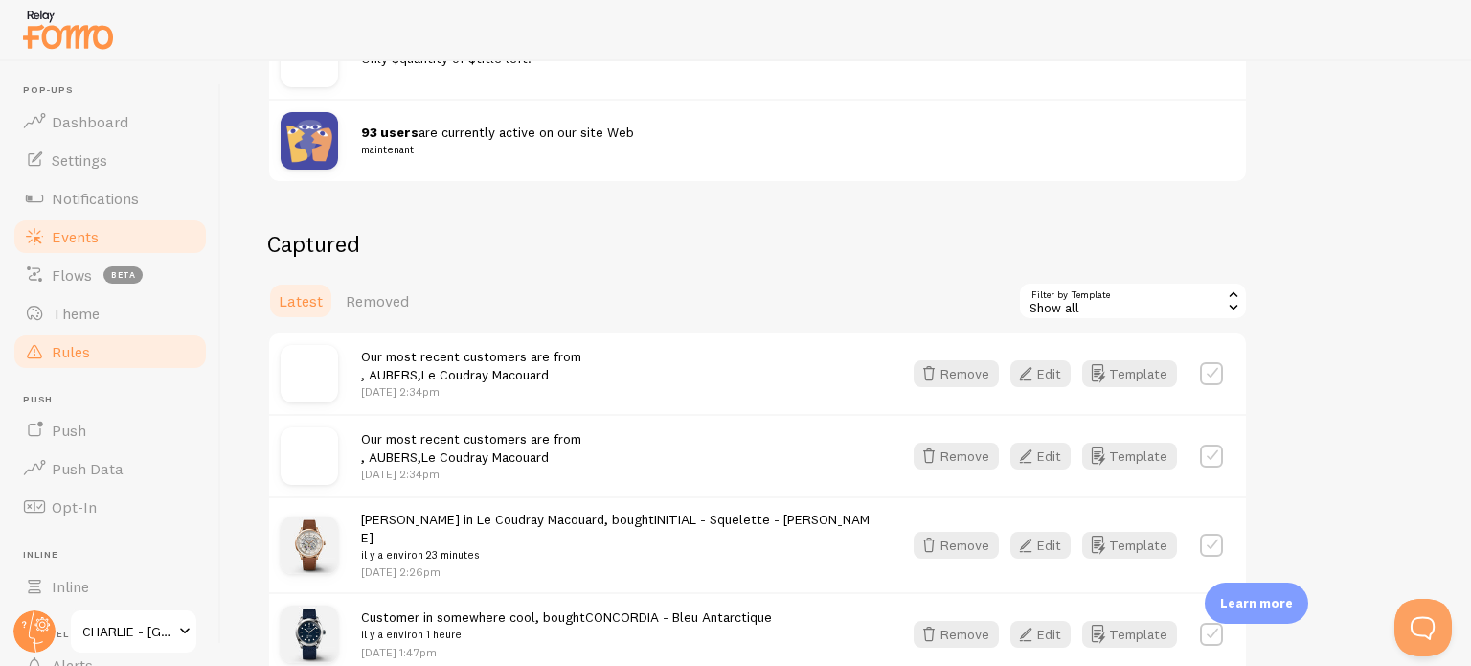
click at [102, 348] on link "Rules" at bounding box center [109, 351] width 197 height 38
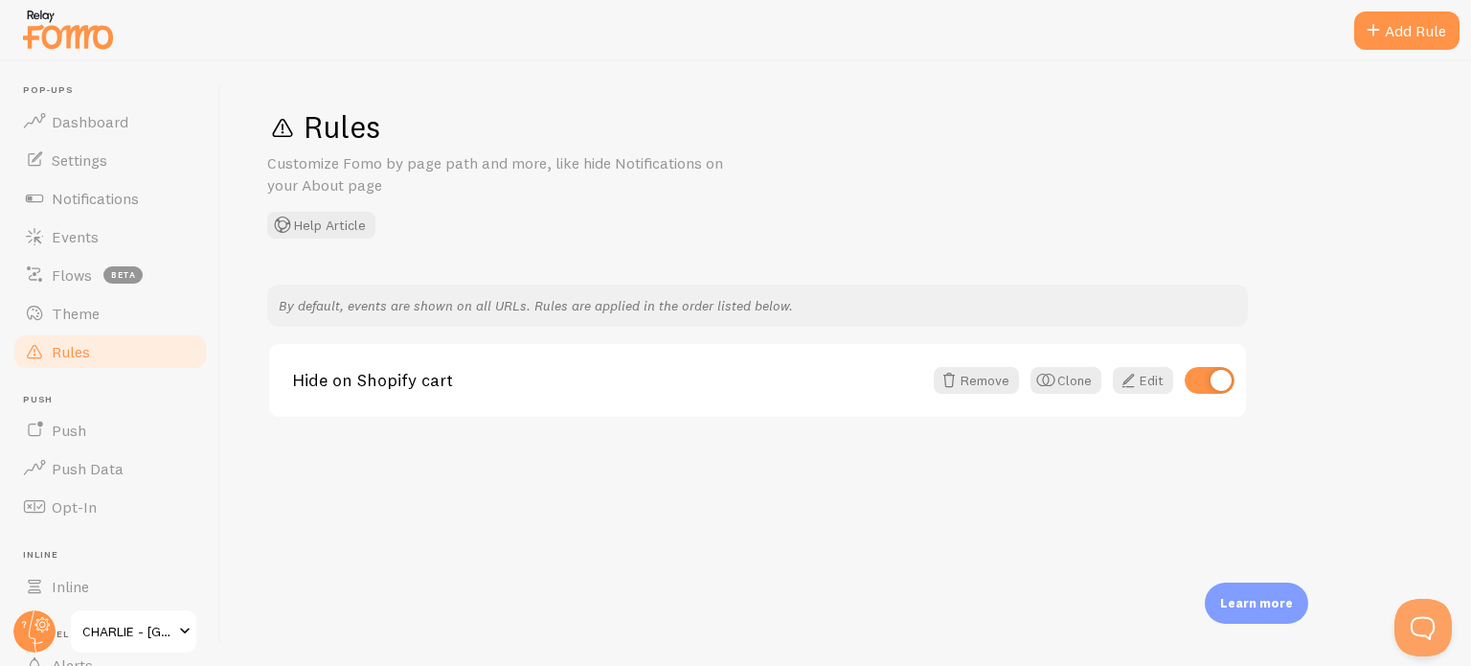
click at [550, 309] on p "By default, events are shown on all URLs. Rules are applied in the order listed…" at bounding box center [758, 305] width 958 height 19
click at [1429, 34] on div "Add Rule" at bounding box center [1406, 30] width 105 height 38
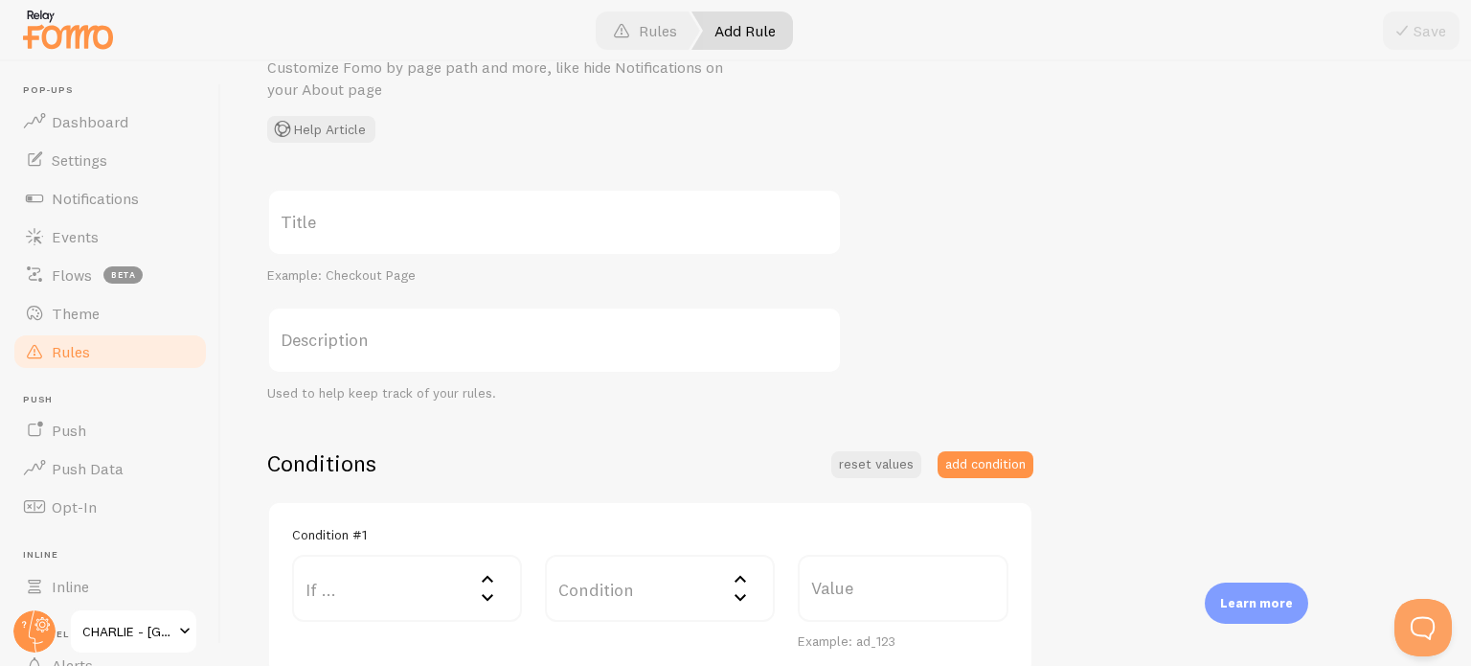
scroll to position [287, 0]
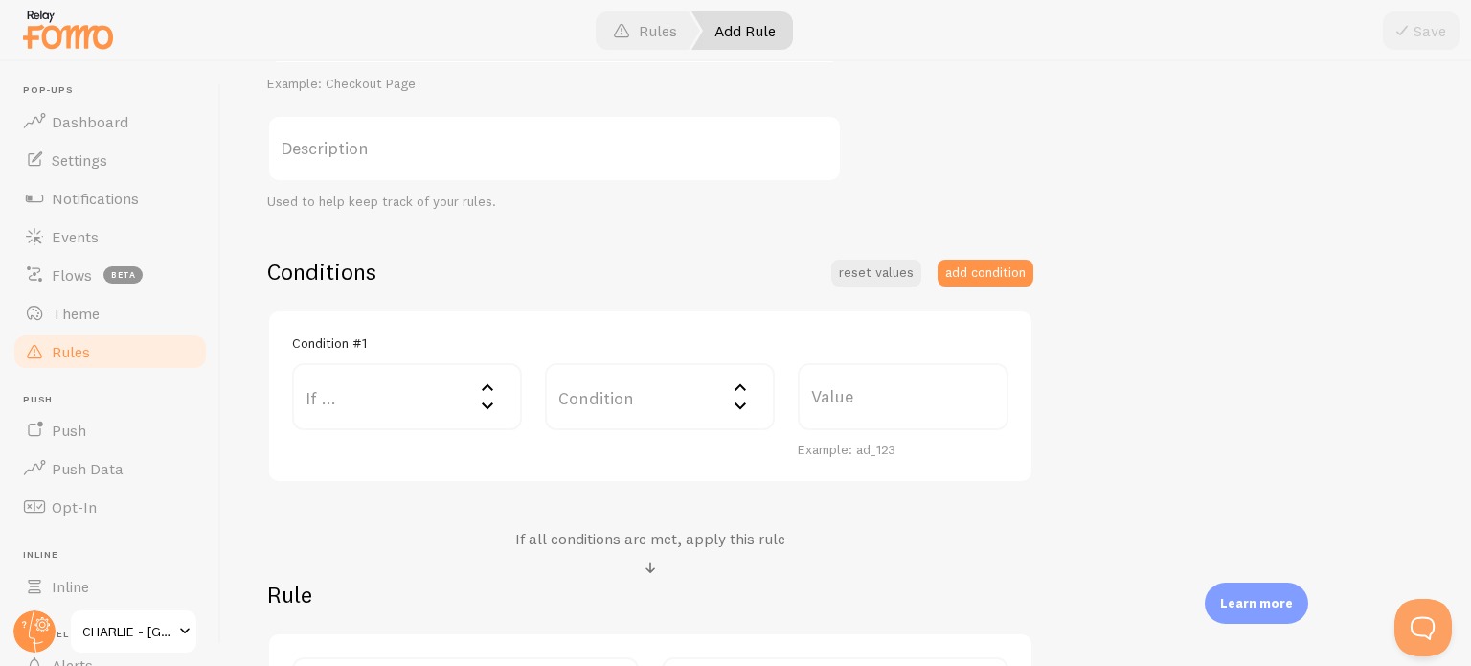
click at [443, 396] on label "If ..." at bounding box center [407, 396] width 230 height 67
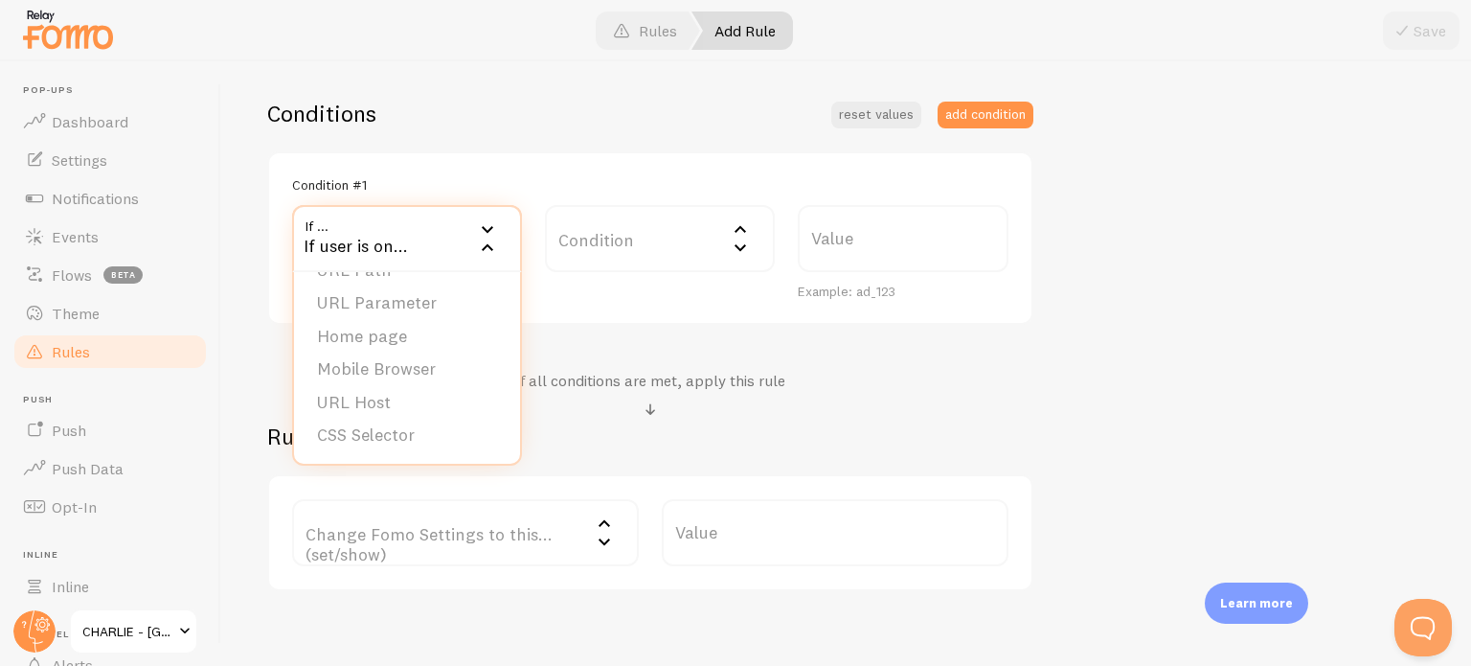
scroll to position [479, 0]
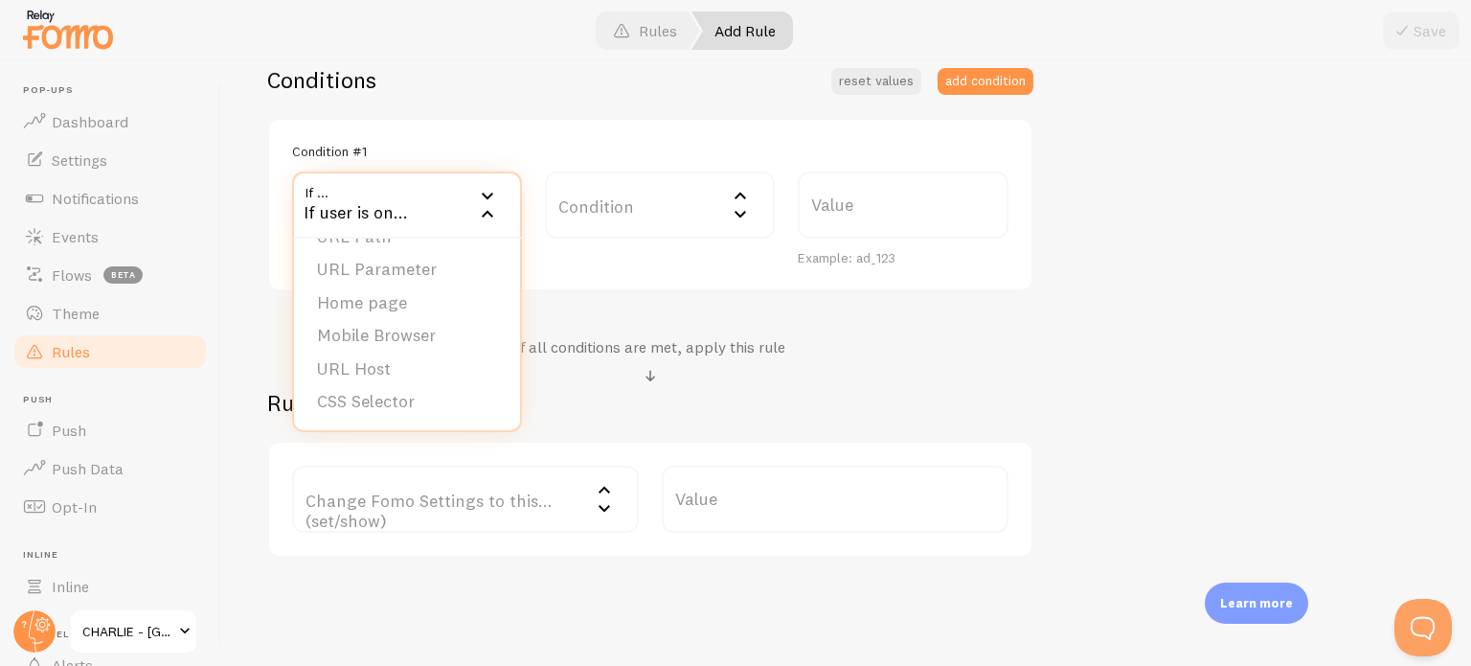
click at [990, 370] on div "If all conditions are met, apply this rule" at bounding box center [650, 362] width 766 height 51
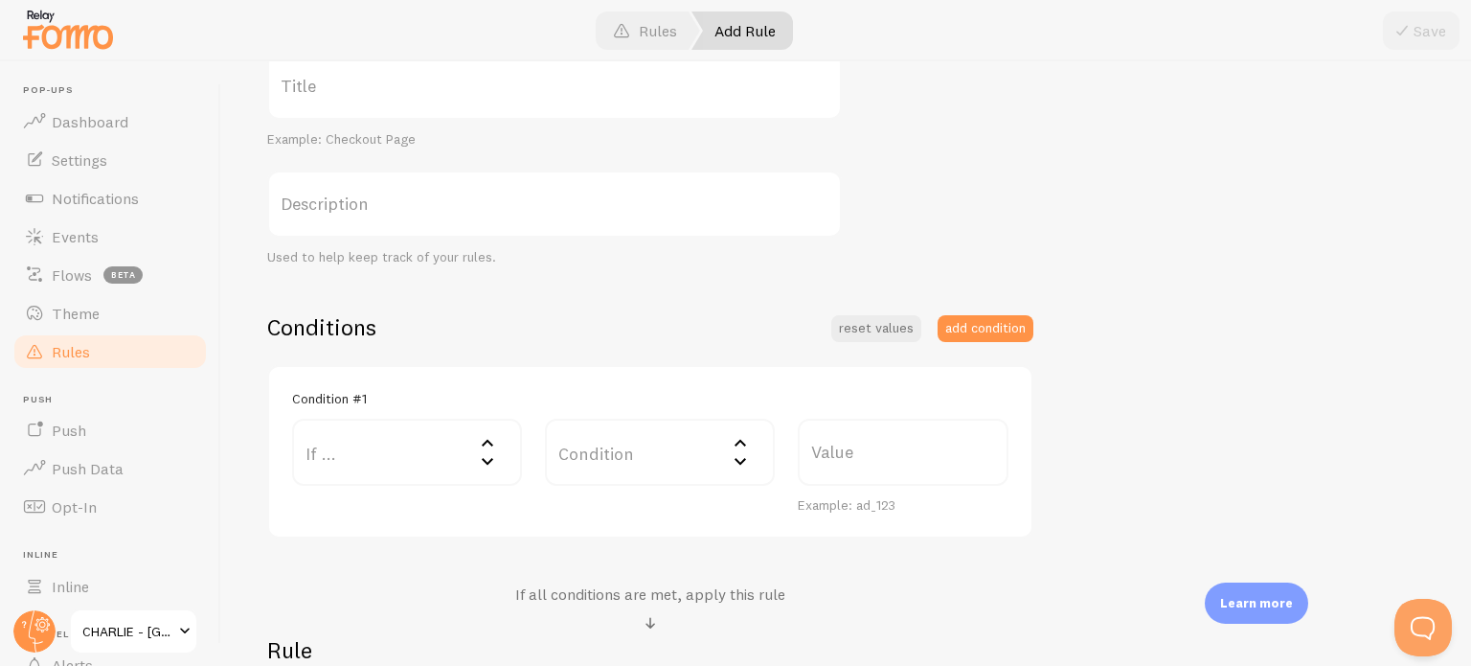
scroll to position [192, 0]
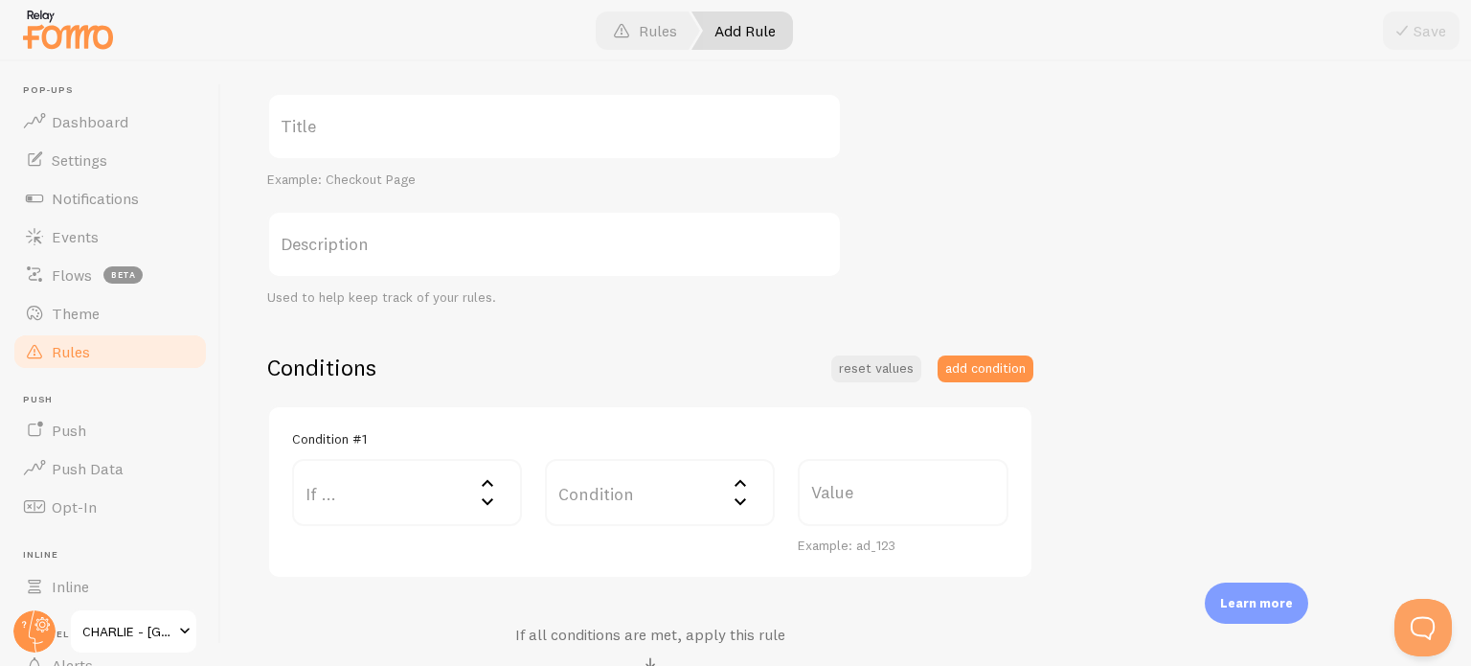
click at [104, 351] on link "Rules" at bounding box center [109, 351] width 197 height 38
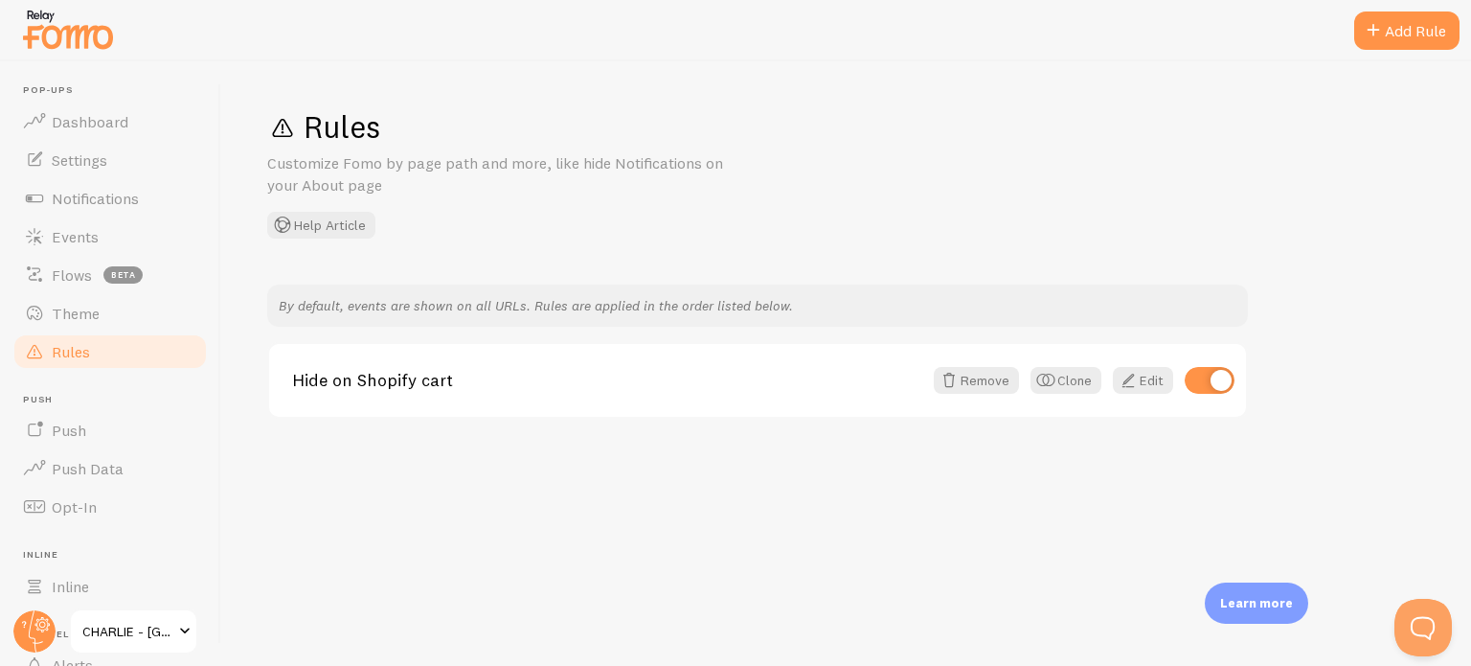
click at [333, 300] on p "By default, events are shown on all URLs. Rules are applied in the order listed…" at bounding box center [758, 305] width 958 height 19
click at [1416, 25] on div "Add Rule" at bounding box center [1406, 30] width 105 height 38
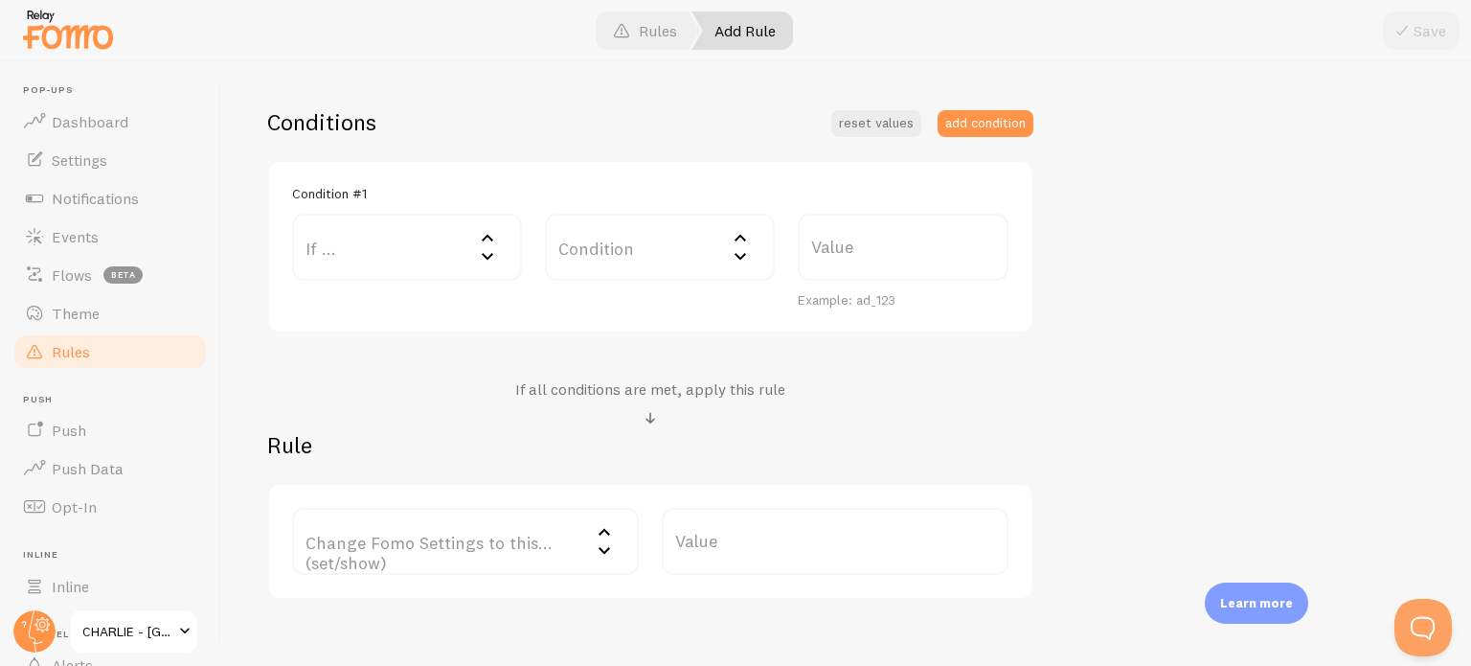
scroll to position [479, 0]
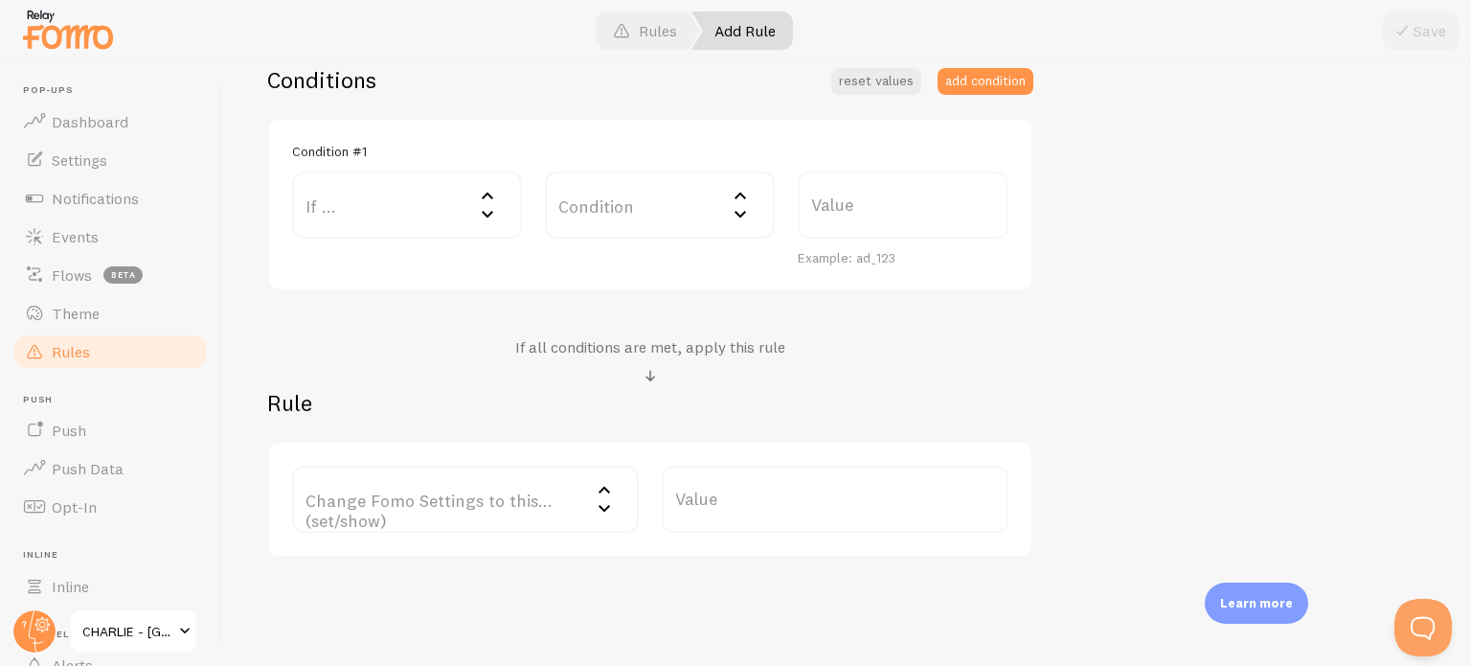
click at [605, 197] on label "Condition" at bounding box center [660, 204] width 230 height 67
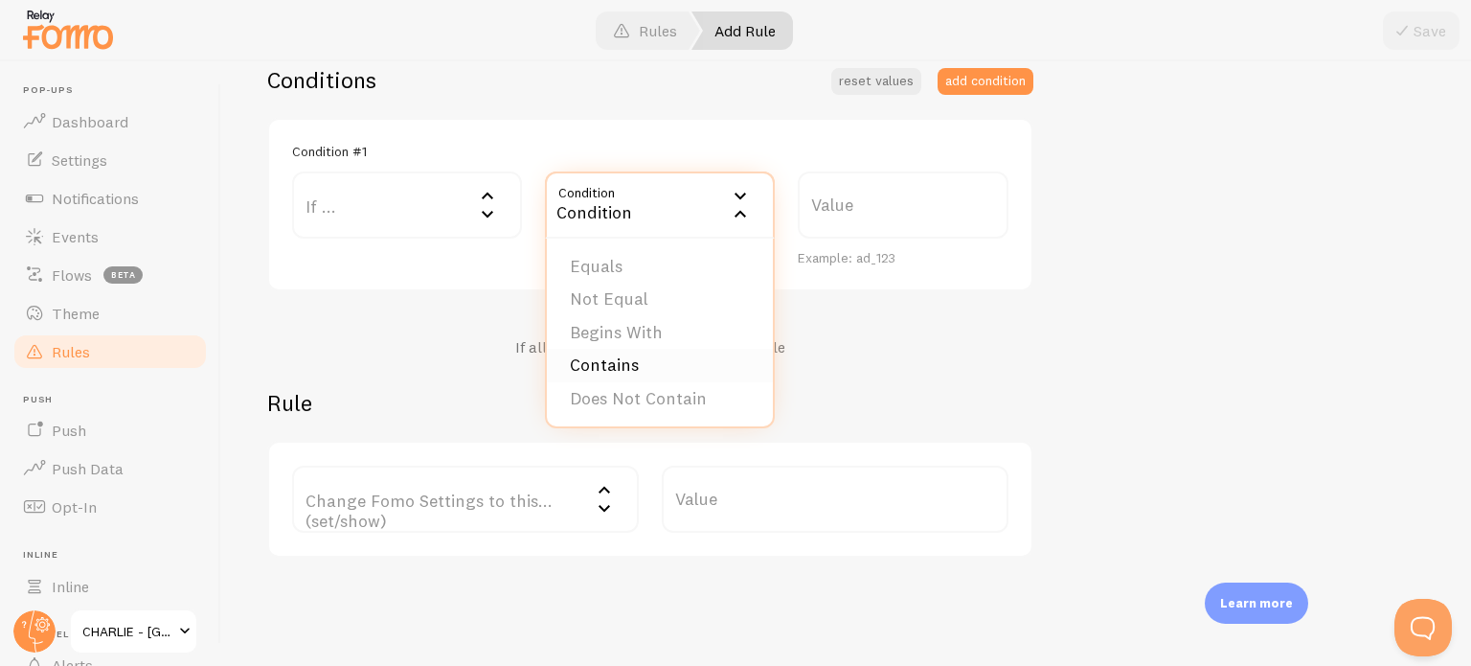
click at [632, 357] on li "Contains" at bounding box center [660, 366] width 226 height 34
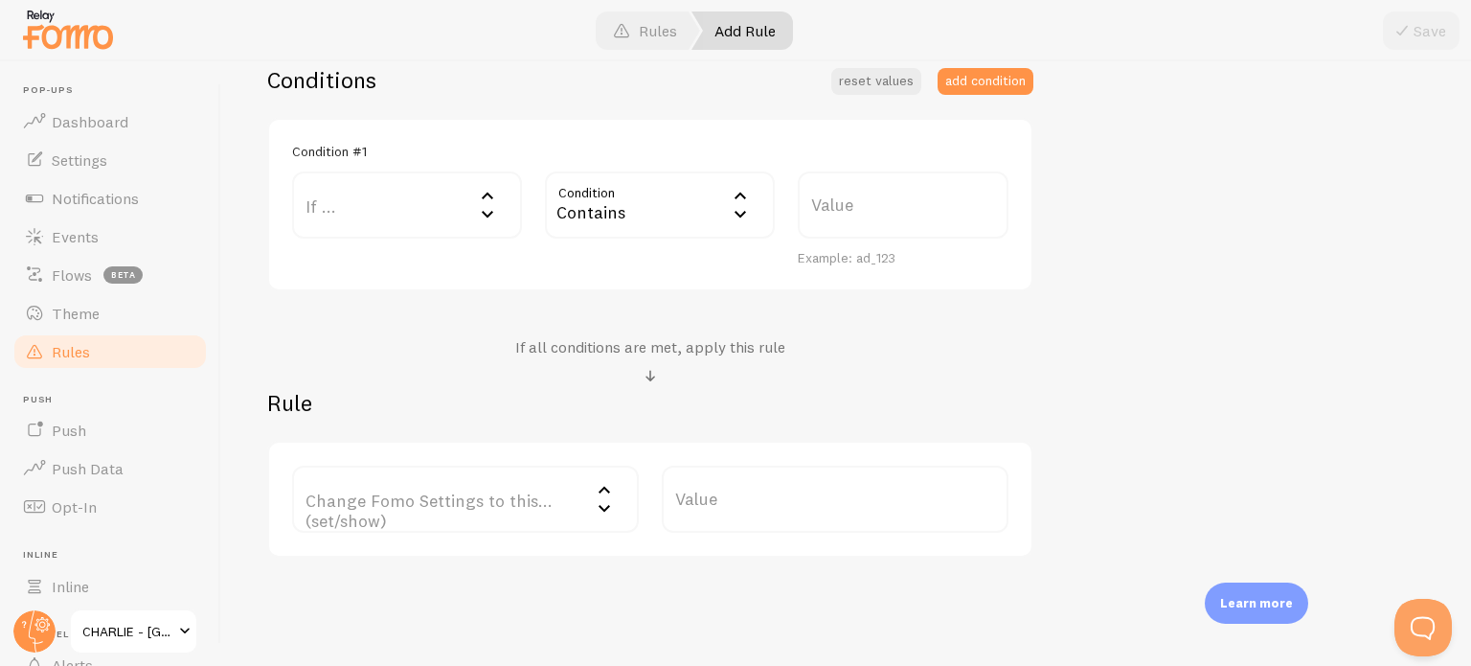
click at [467, 505] on label "Change Fomo Settings to this... (set/show)" at bounding box center [465, 498] width 347 height 67
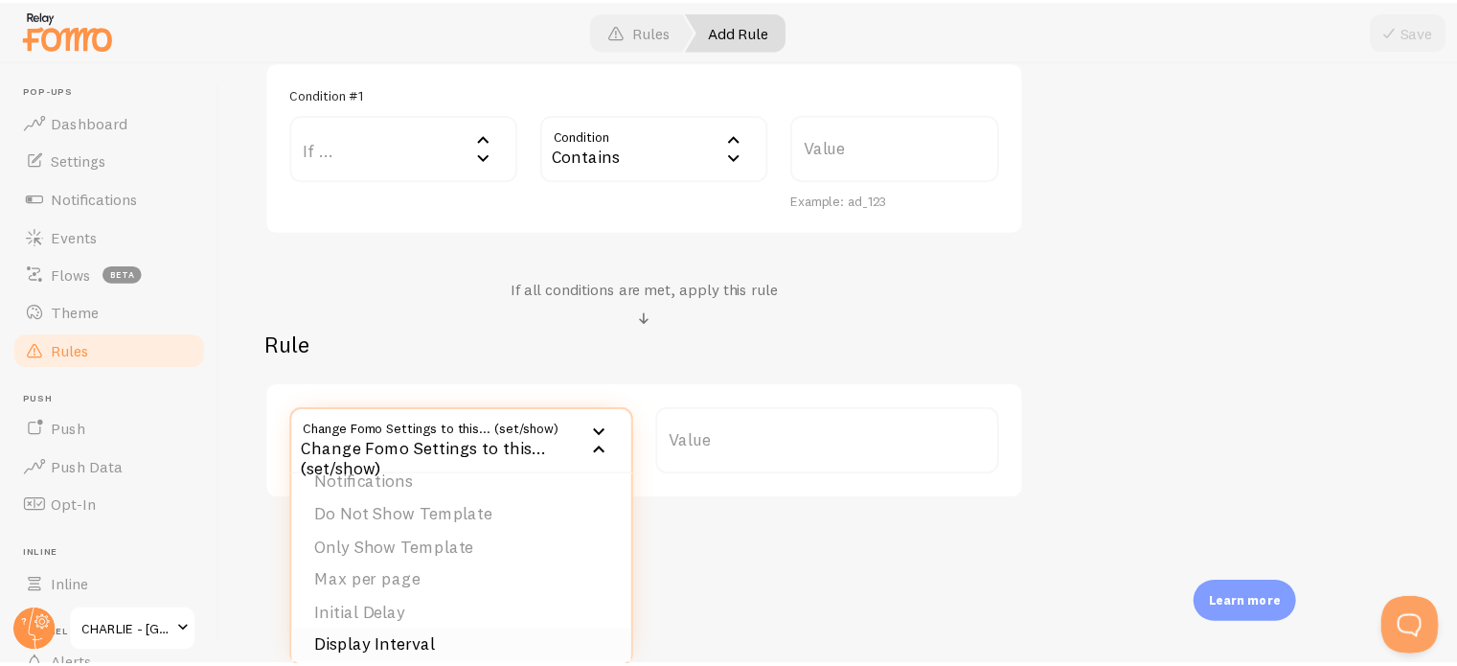
scroll to position [0, 0]
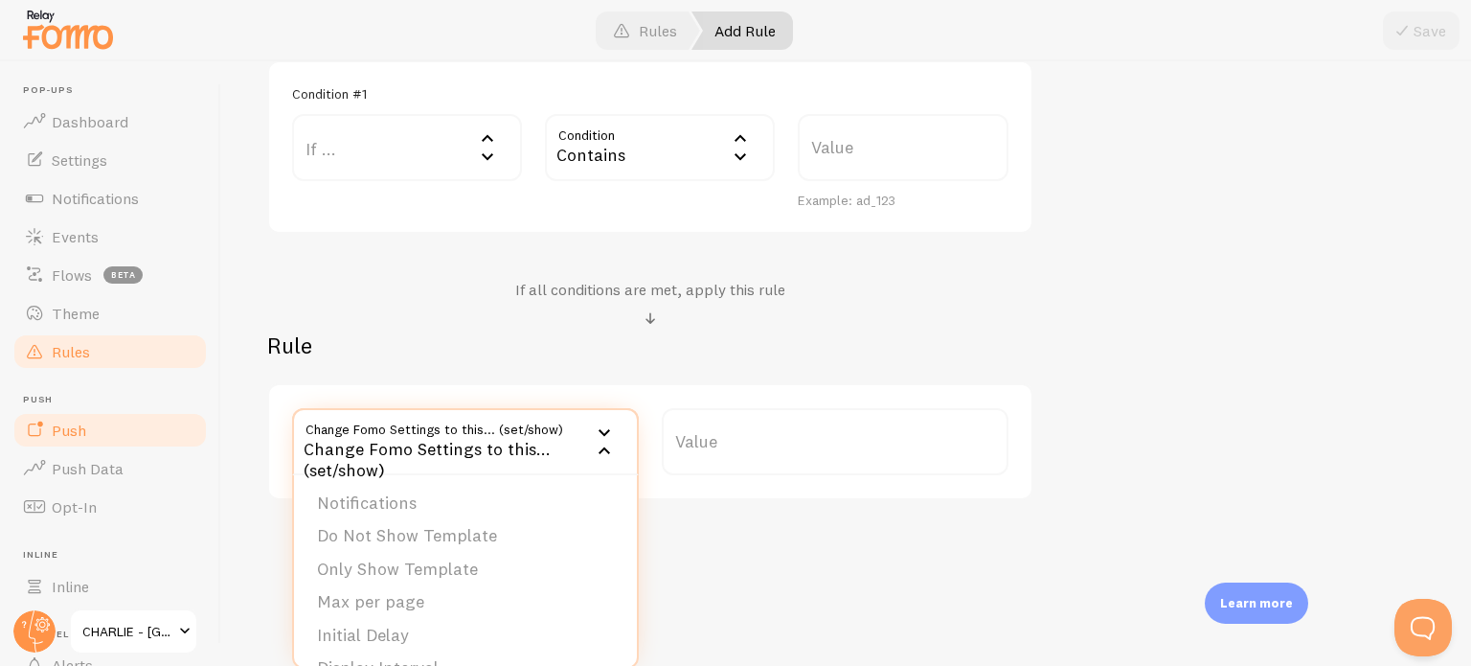
click at [142, 432] on link "Push" at bounding box center [109, 430] width 197 height 38
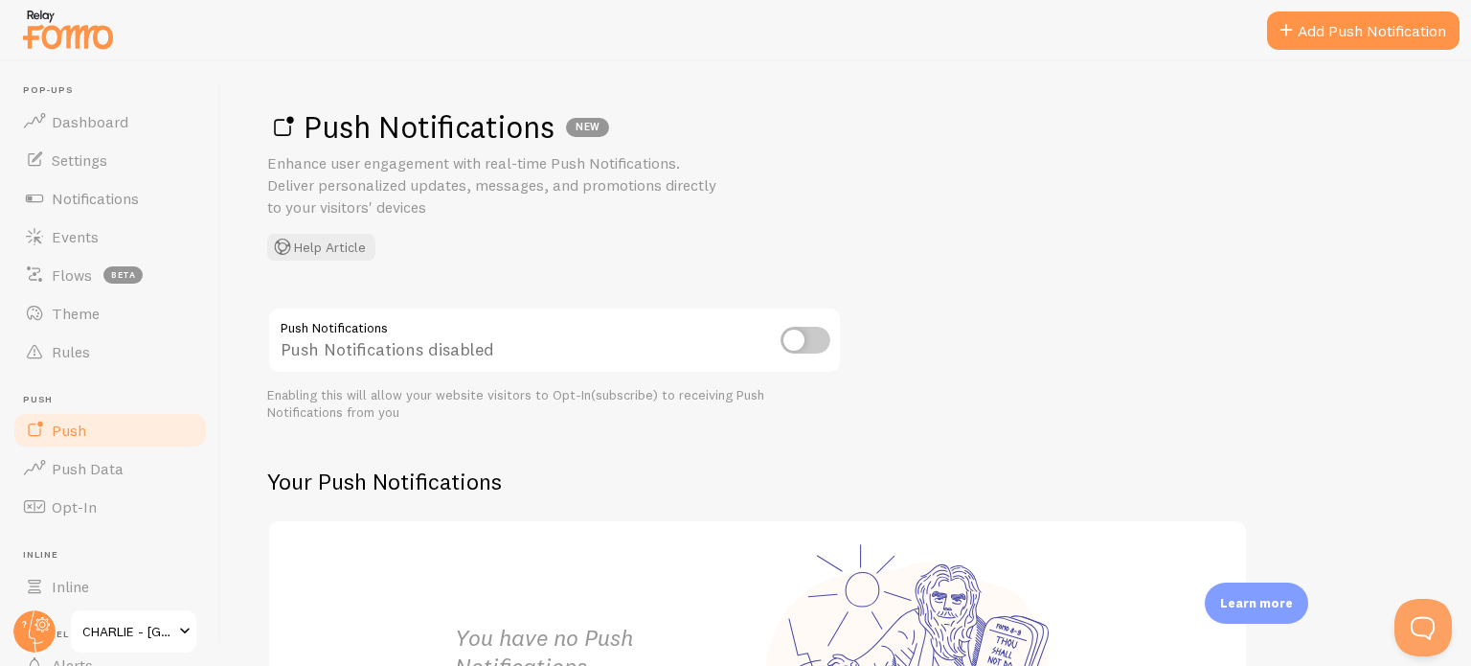
click at [793, 352] on input "checkbox" at bounding box center [806, 340] width 50 height 27
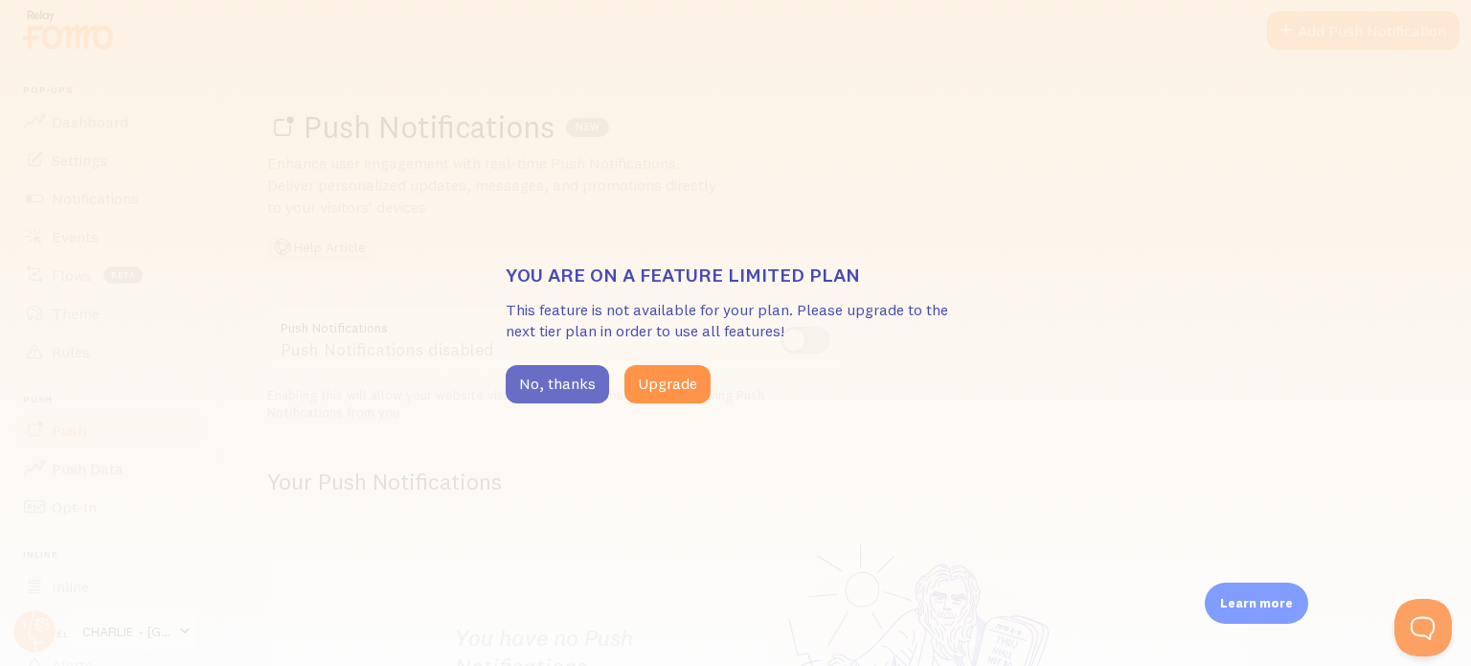
click at [559, 381] on button "No, thanks" at bounding box center [557, 384] width 103 height 38
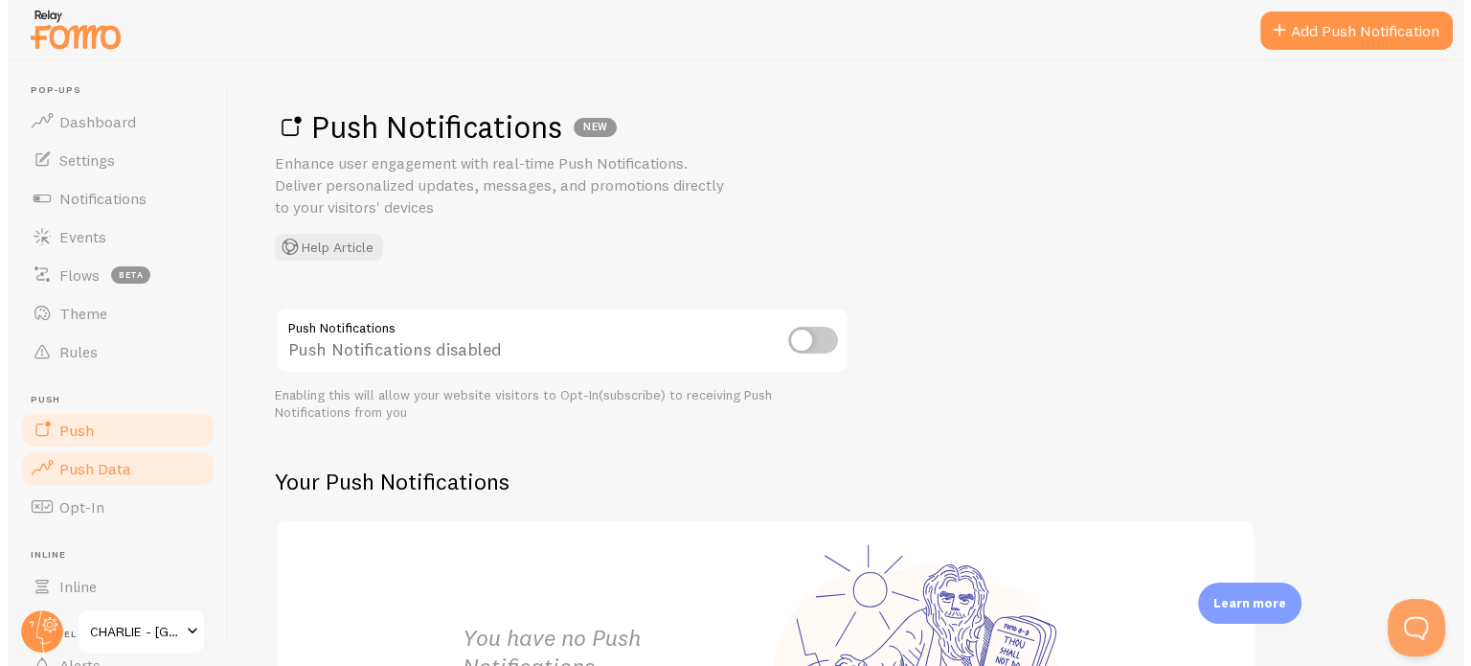
scroll to position [96, 0]
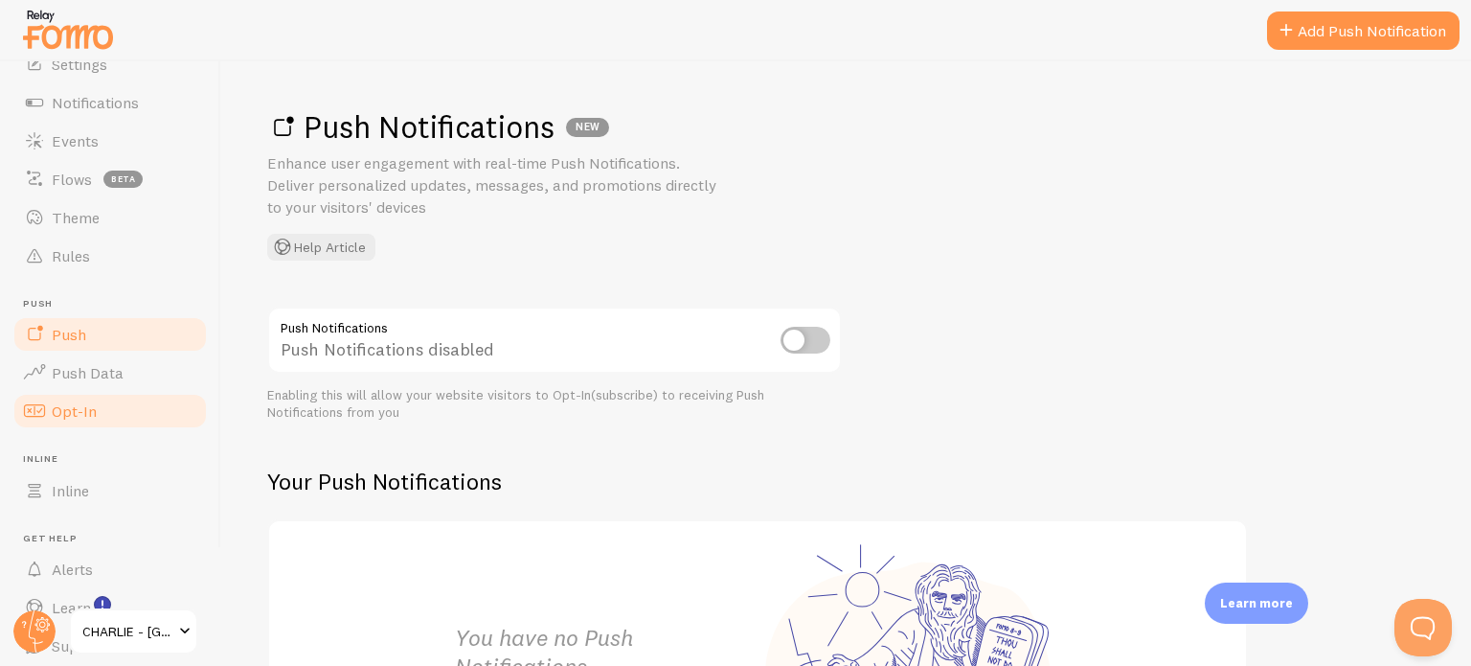
click at [83, 416] on span "Opt-In" at bounding box center [74, 410] width 45 height 19
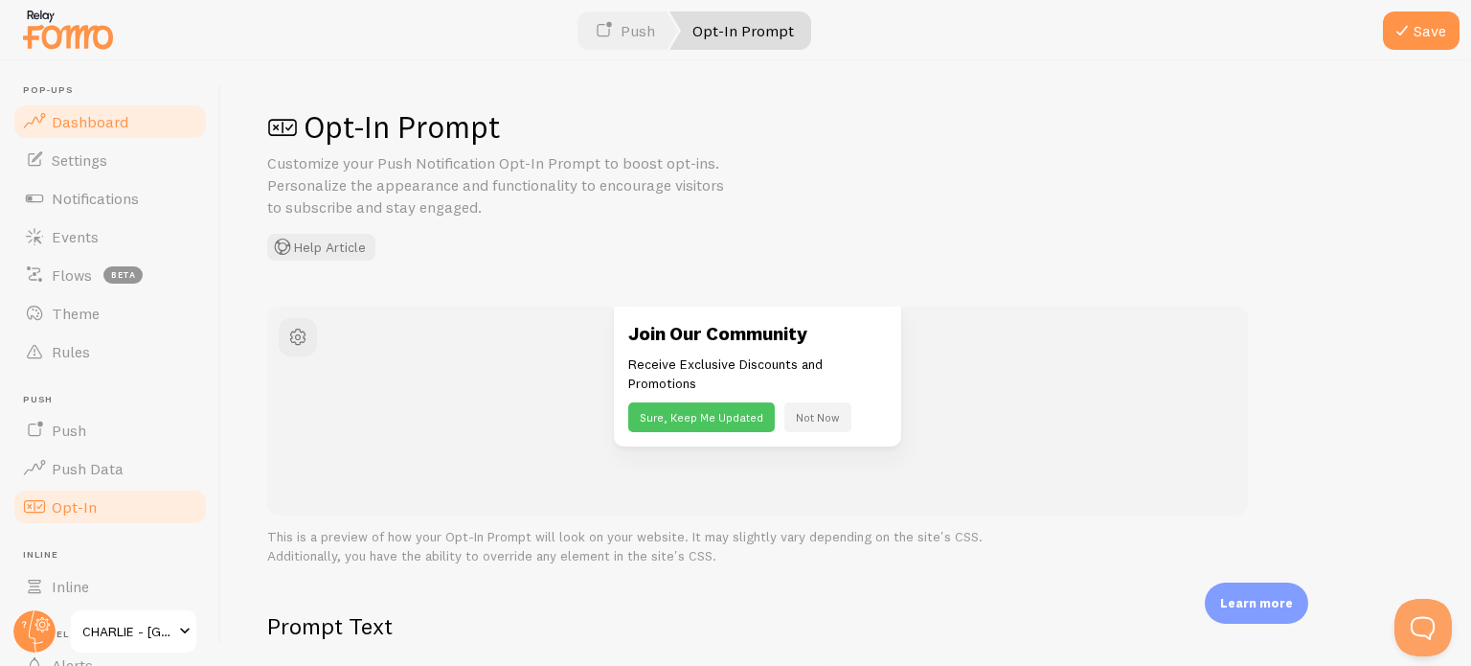
click at [129, 118] on link "Dashboard" at bounding box center [109, 121] width 197 height 38
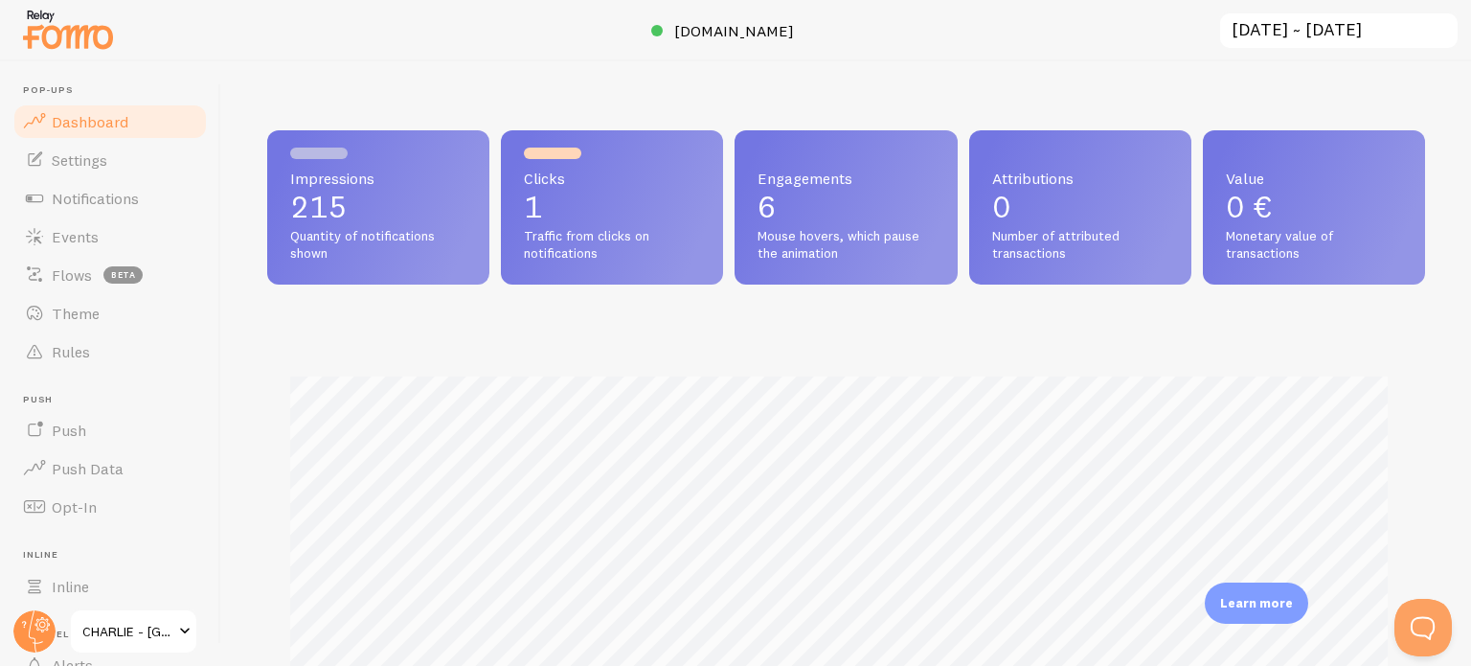
scroll to position [503, 1143]
click at [572, 209] on p "1" at bounding box center [612, 207] width 176 height 31
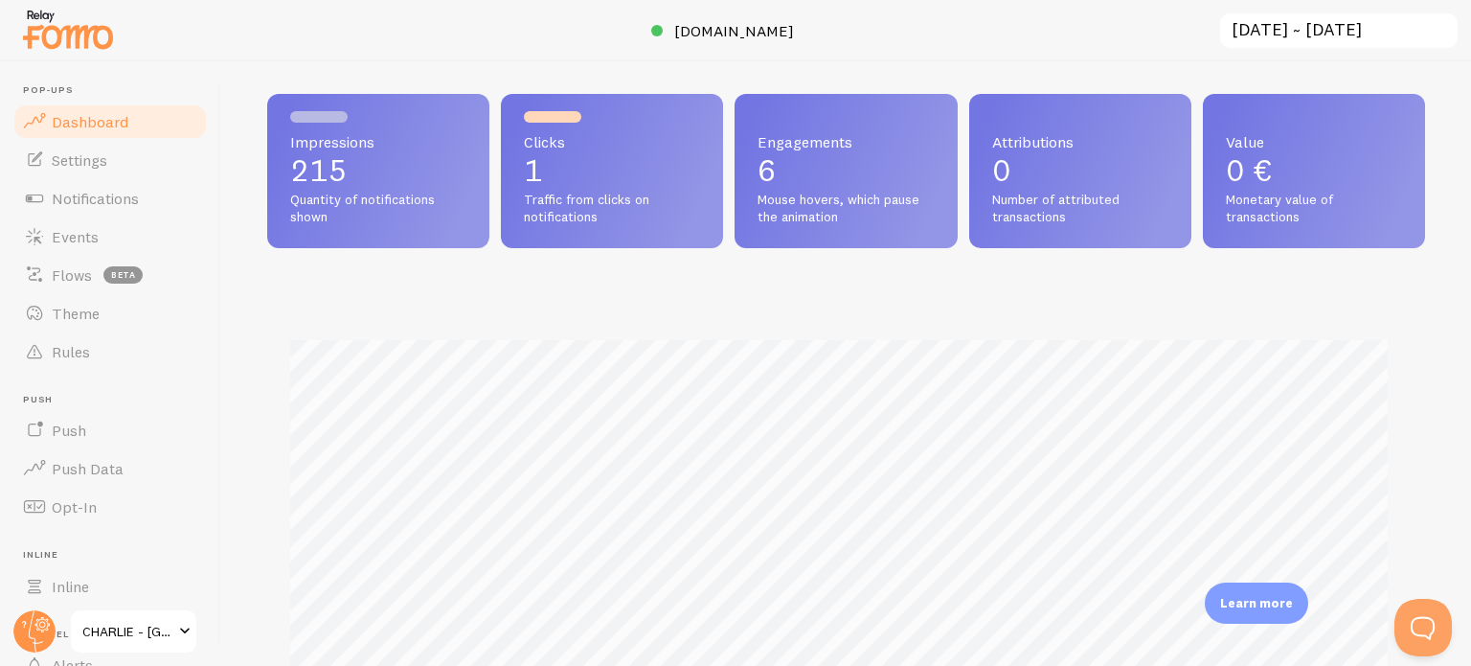
scroll to position [0, 0]
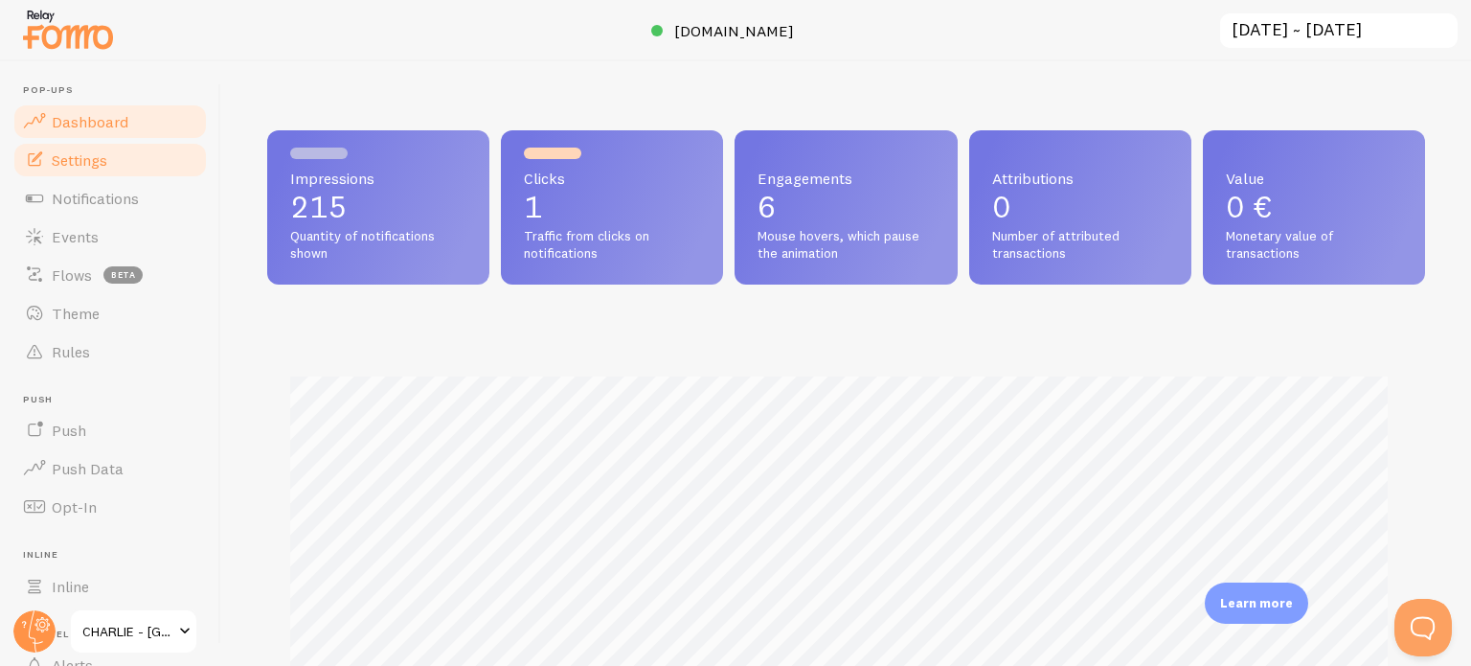
click at [93, 168] on span "Settings" at bounding box center [80, 159] width 56 height 19
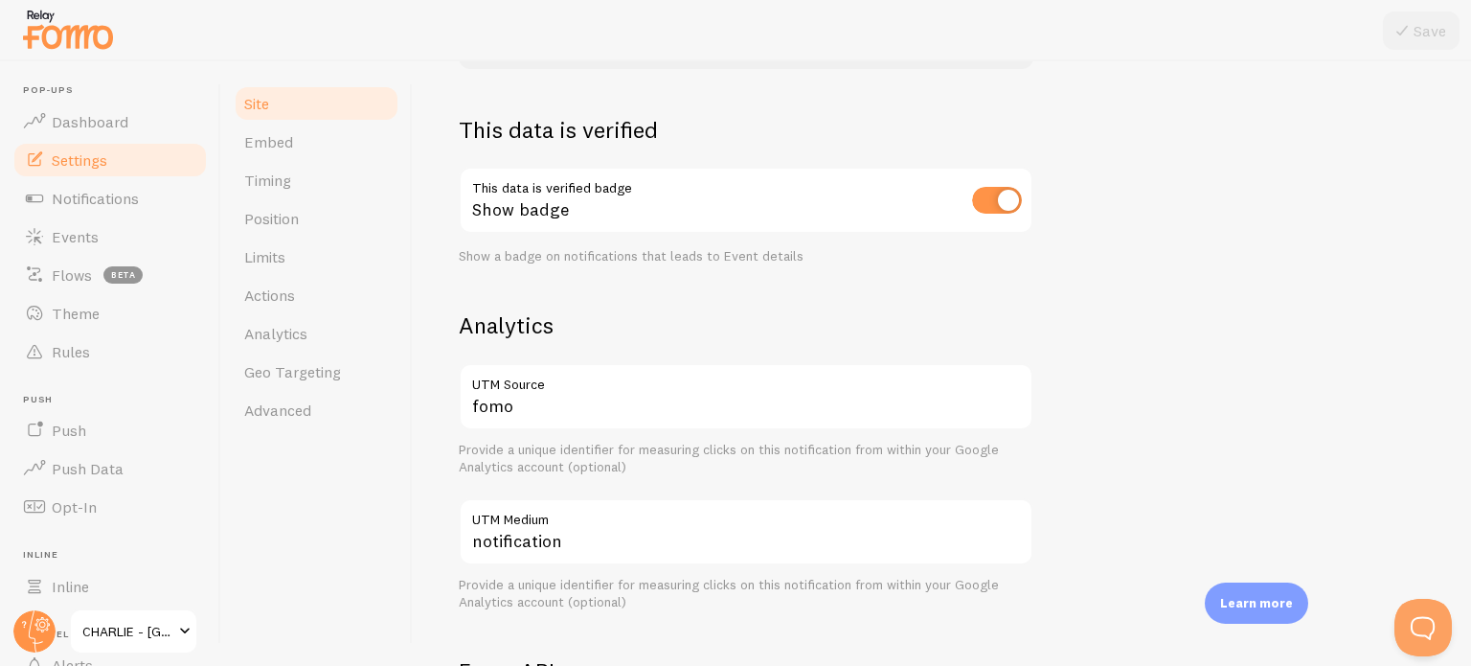
scroll to position [670, 0]
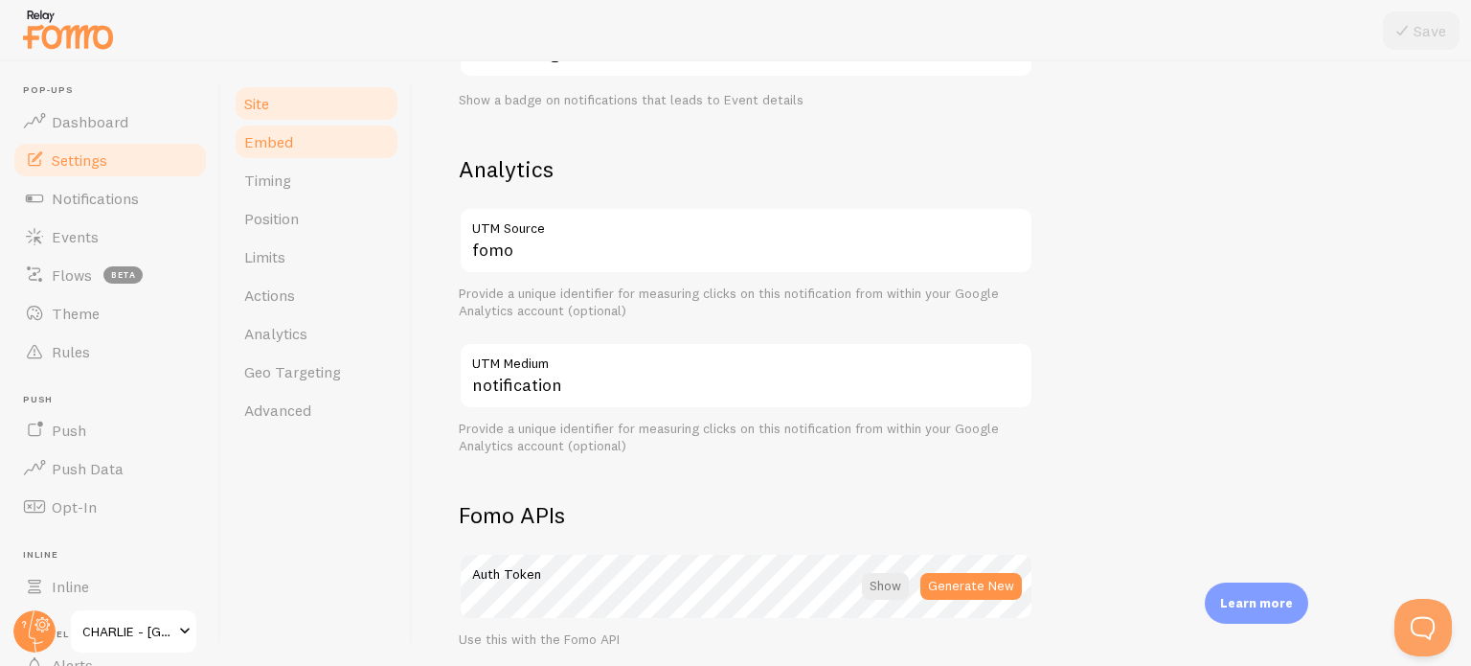
click at [272, 137] on span "Embed" at bounding box center [268, 141] width 49 height 19
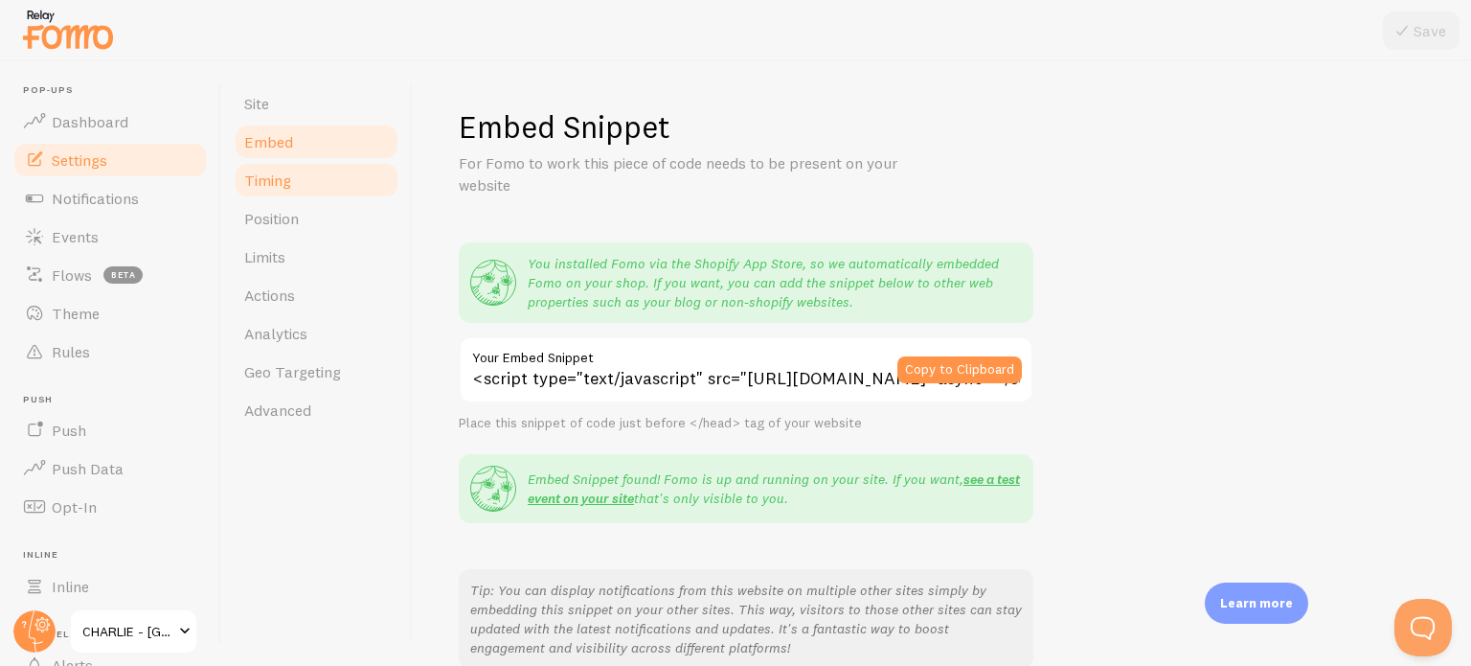
click at [314, 192] on link "Timing" at bounding box center [317, 180] width 168 height 38
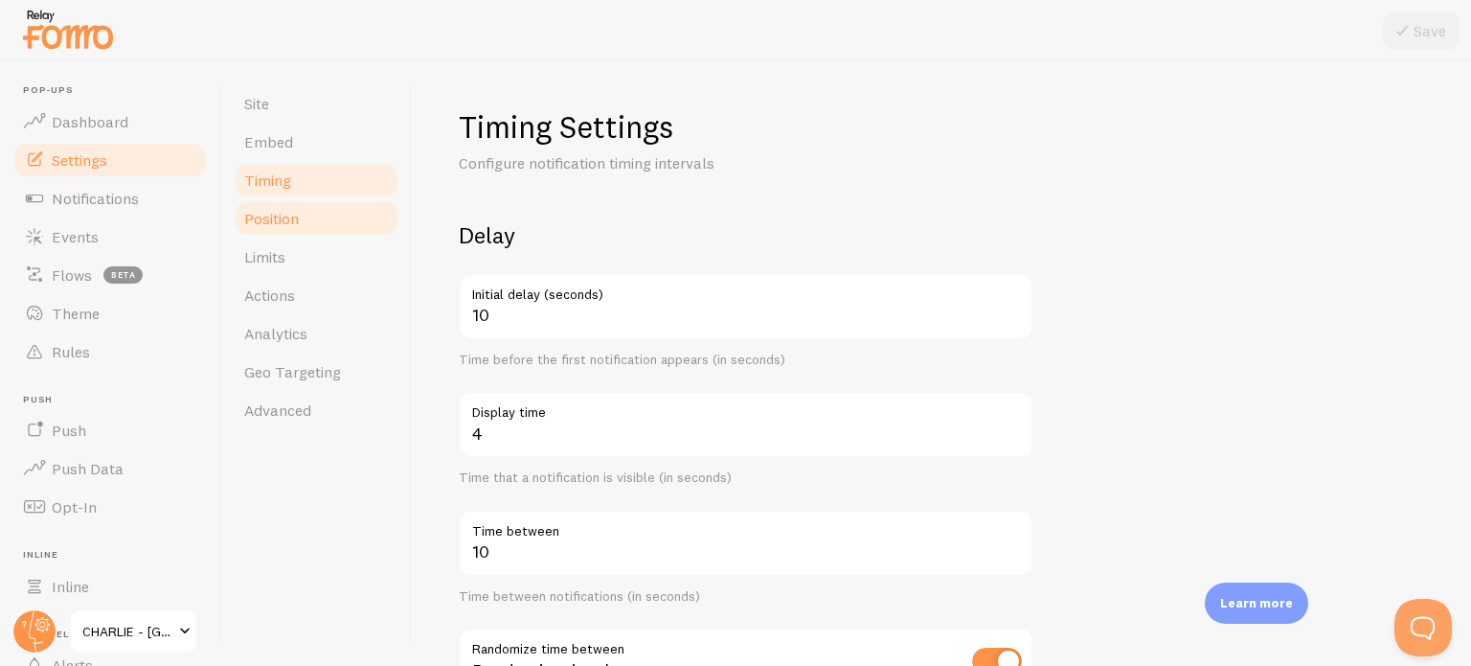
click at [303, 210] on link "Position" at bounding box center [317, 218] width 168 height 38
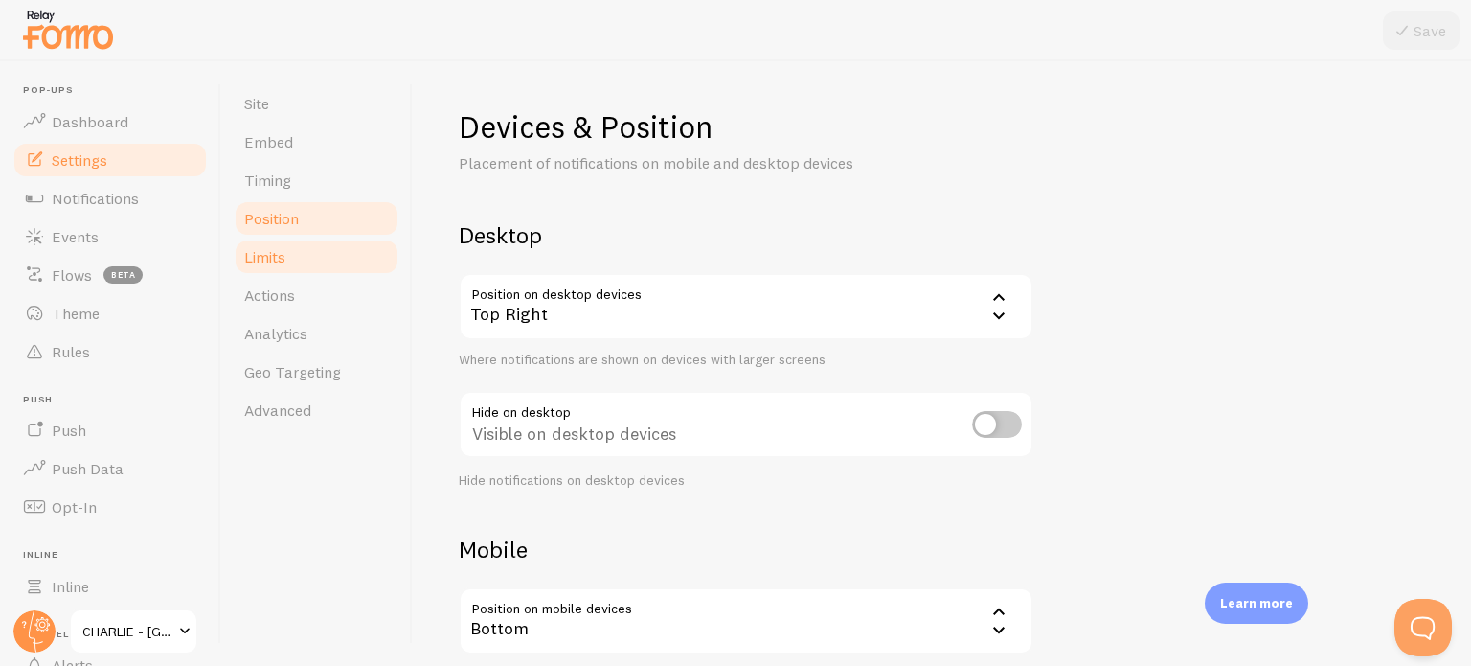
click at [292, 252] on link "Limits" at bounding box center [317, 257] width 168 height 38
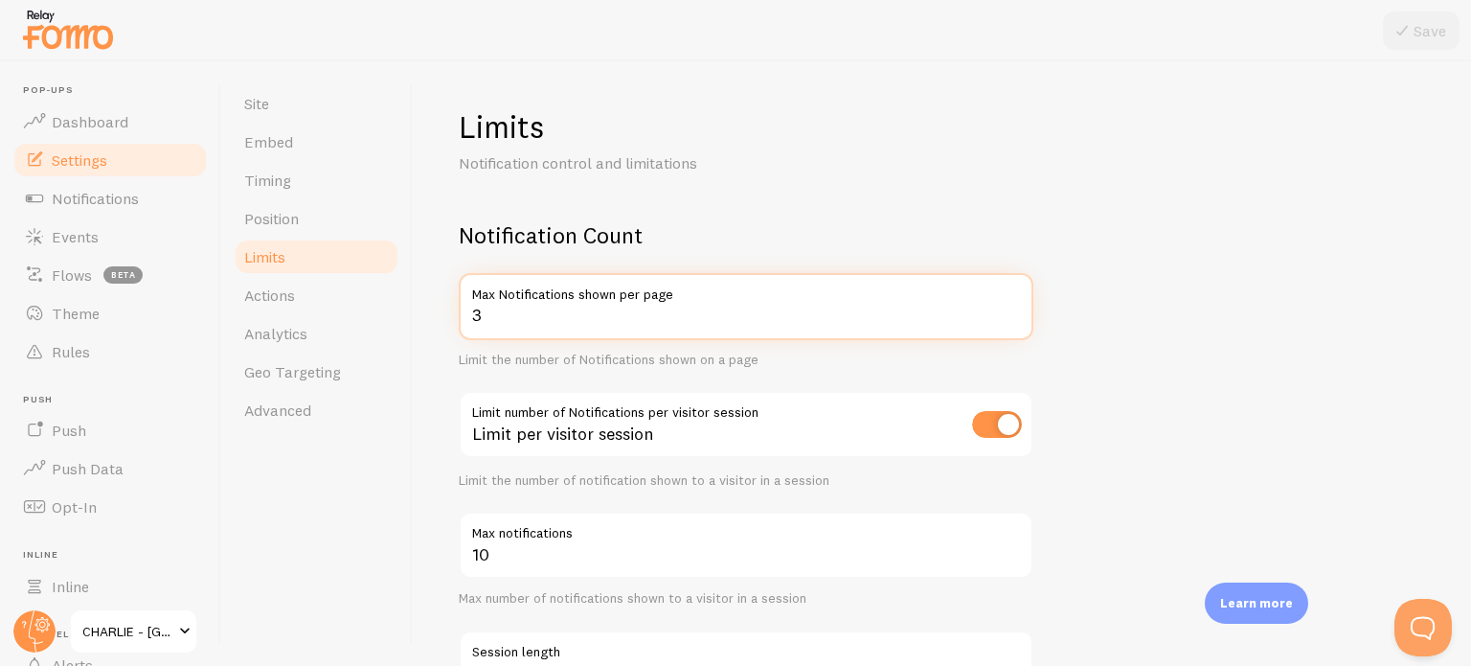
drag, startPoint x: 482, startPoint y: 317, endPoint x: 455, endPoint y: 318, distance: 26.8
click at [455, 318] on div "Limits Notification control and limitations Notification Count 3 Max Notificati…" at bounding box center [942, 363] width 1058 height 604
type input "2"
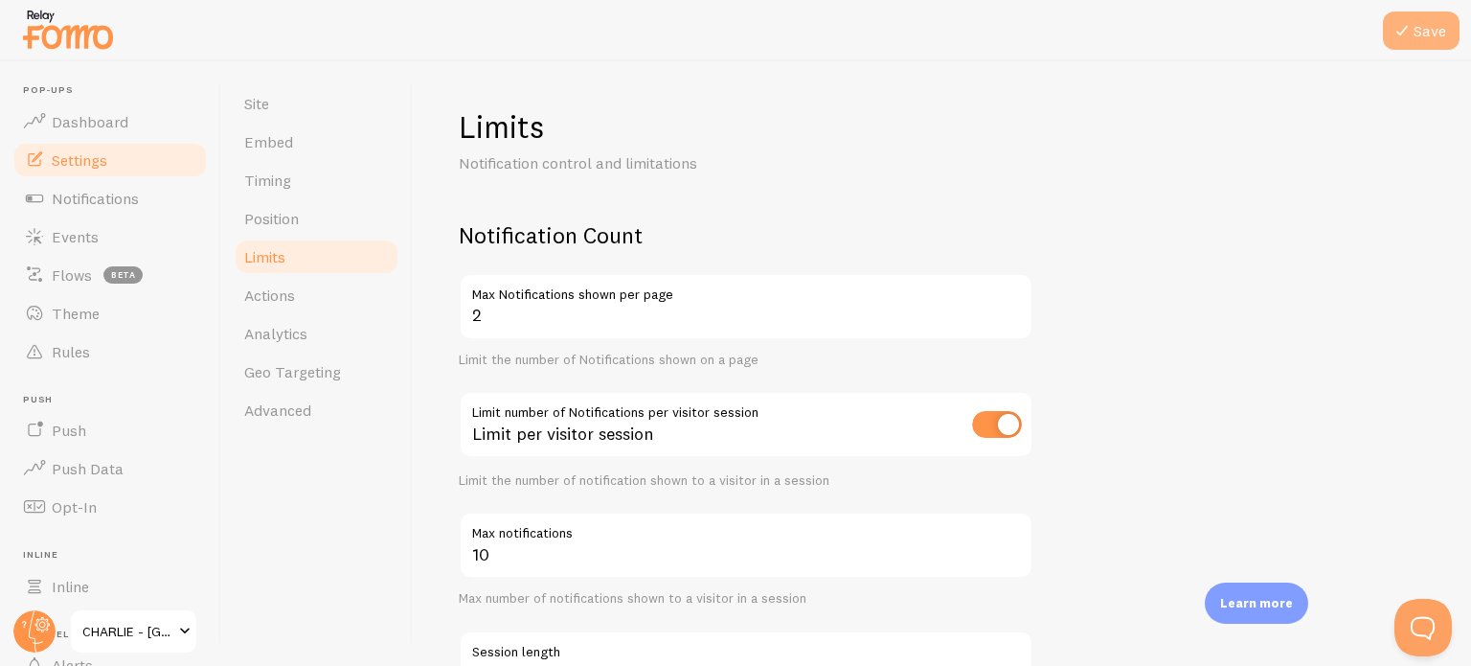
click at [1414, 15] on button "Save" at bounding box center [1421, 30] width 77 height 38
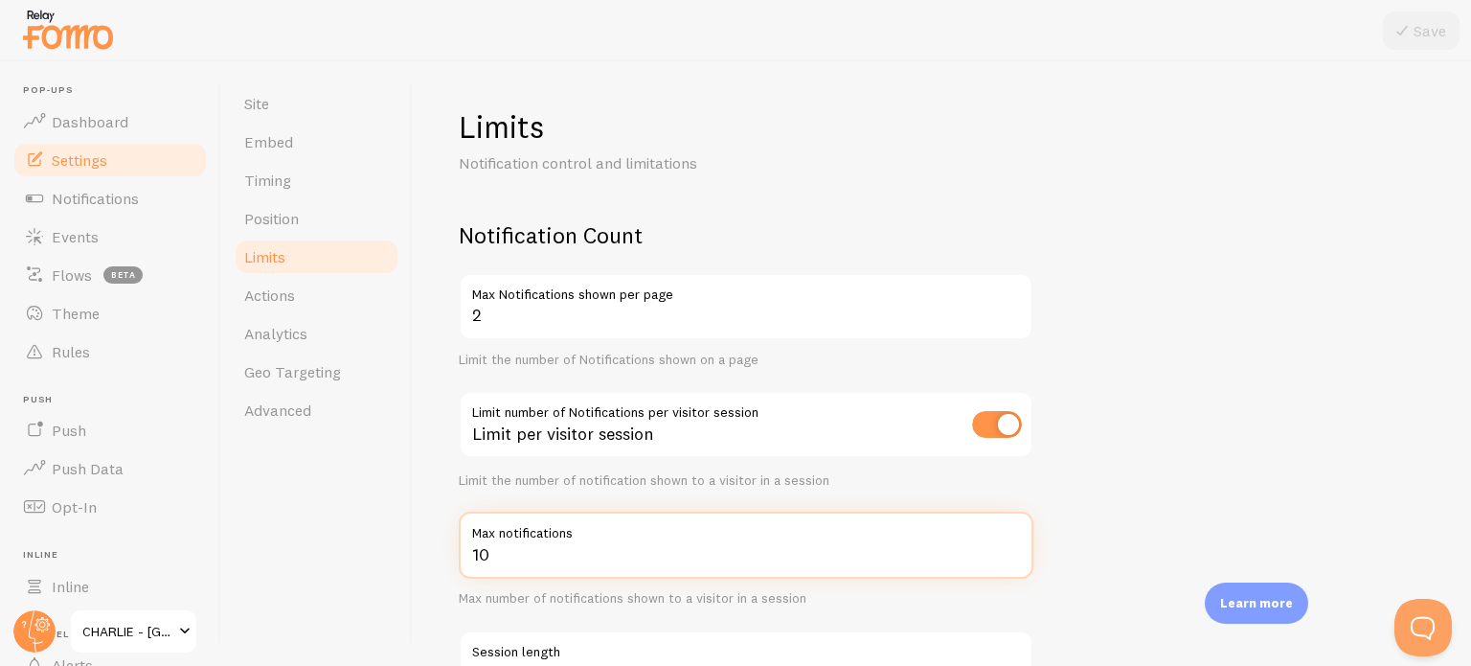
drag, startPoint x: 510, startPoint y: 552, endPoint x: 449, endPoint y: 560, distance: 61.9
click at [449, 560] on div "Limits Notification control and limitations Notification Count 2 Max Notificati…" at bounding box center [942, 363] width 1058 height 604
type input "5"
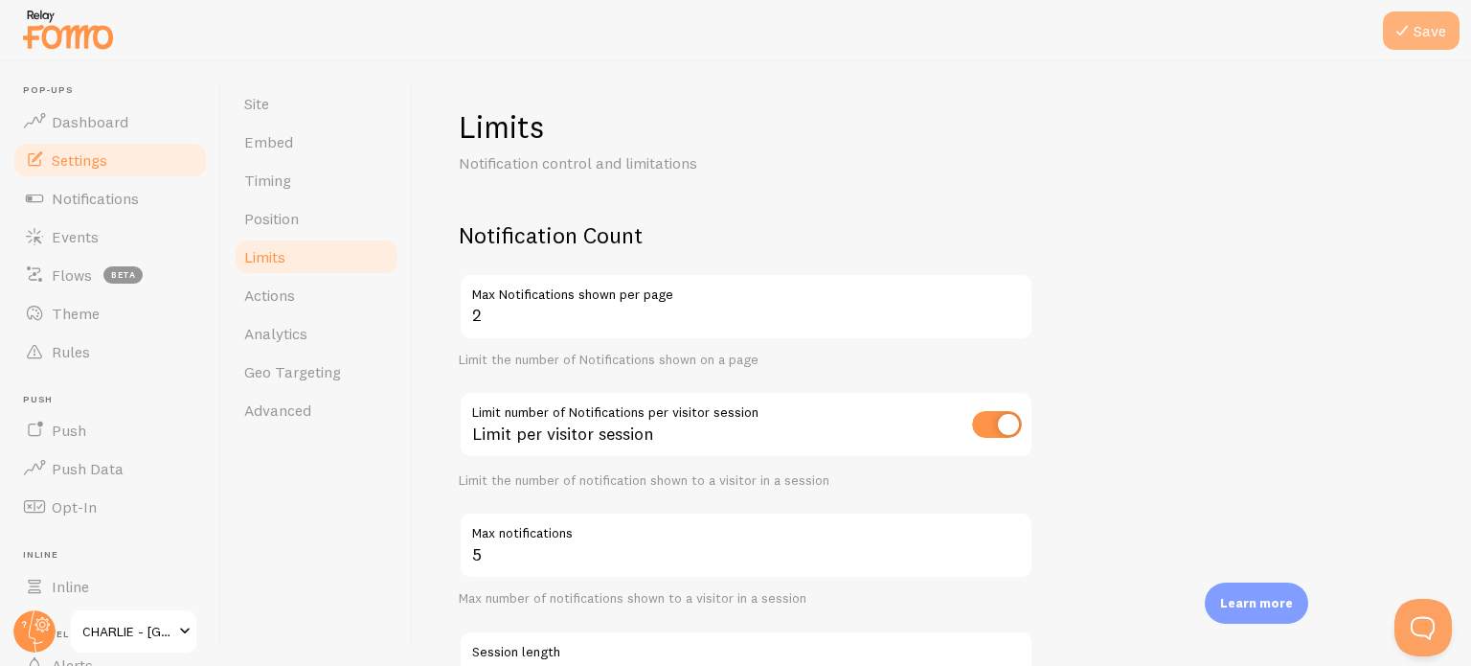
click at [1425, 22] on button "Save" at bounding box center [1421, 30] width 77 height 38
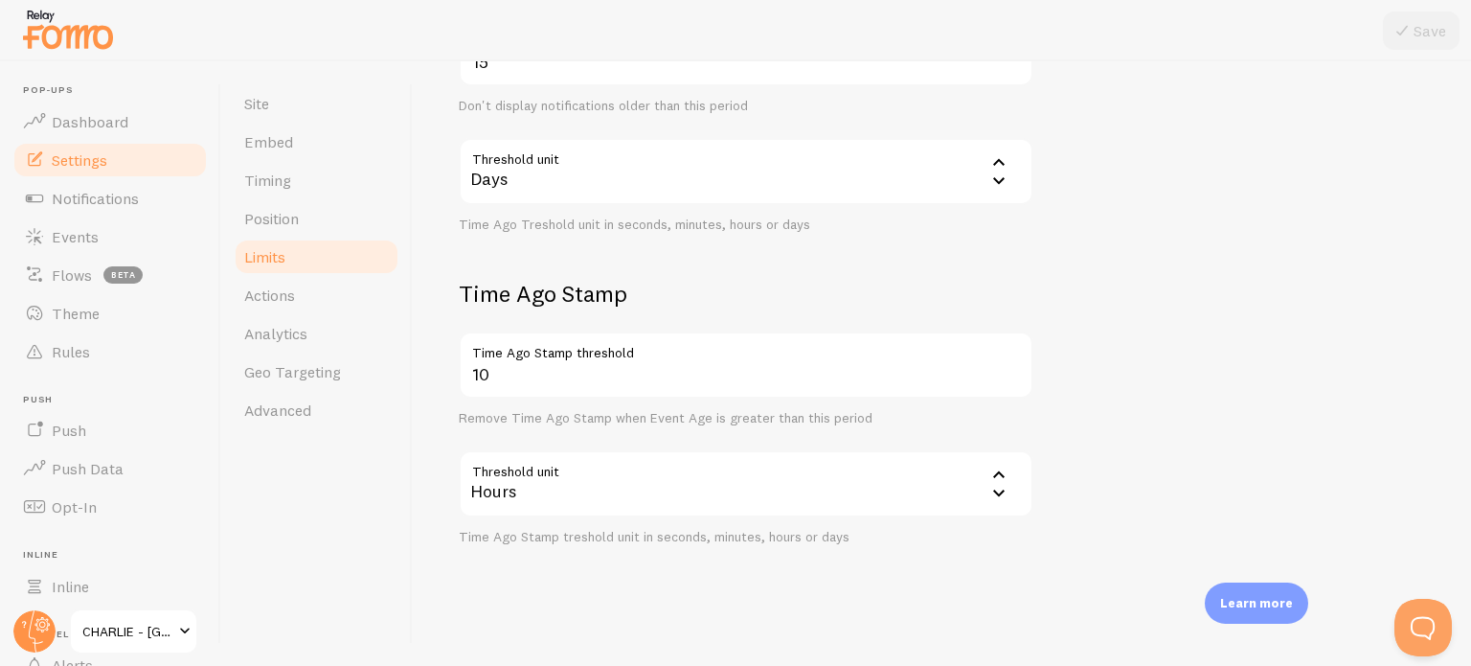
scroll to position [810, 0]
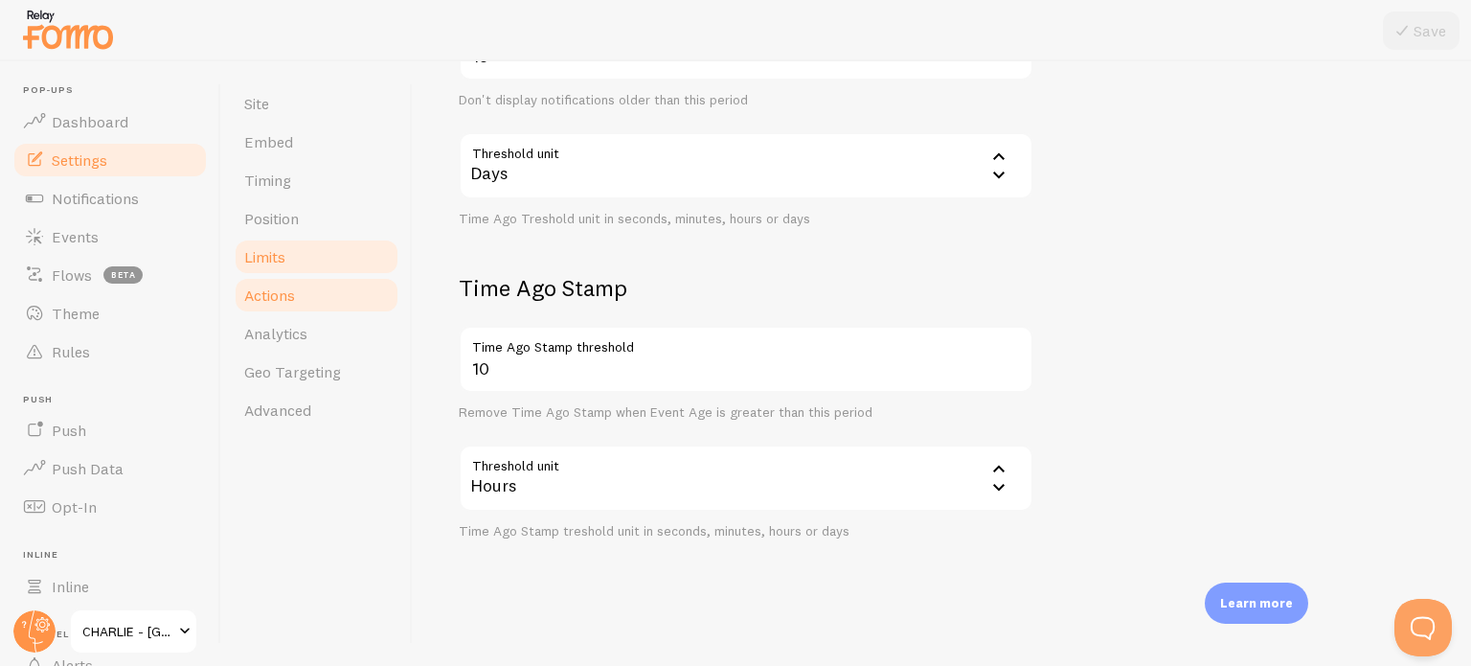
click at [310, 294] on link "Actions" at bounding box center [317, 295] width 168 height 38
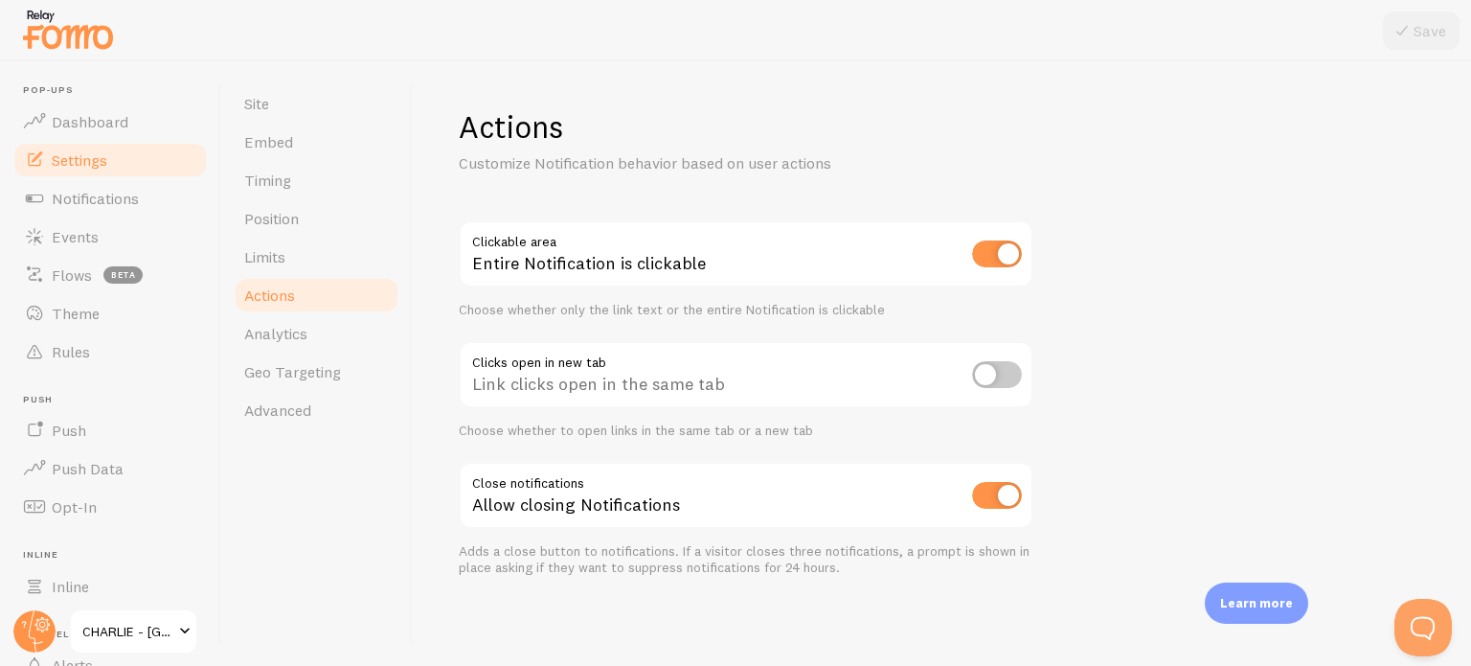
click at [1004, 370] on input "checkbox" at bounding box center [997, 374] width 50 height 27
click at [1002, 378] on input "checkbox" at bounding box center [997, 374] width 50 height 27
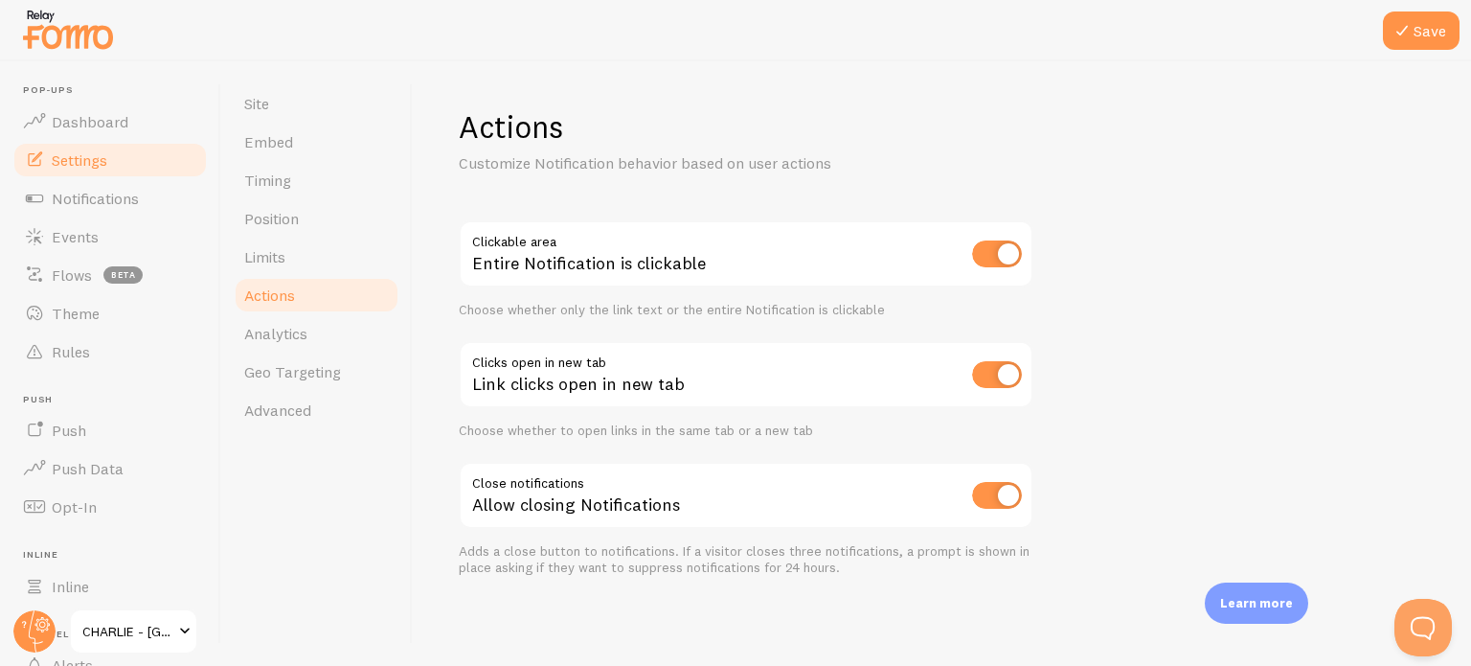
click at [998, 373] on input "checkbox" at bounding box center [997, 374] width 50 height 27
checkbox input "false"
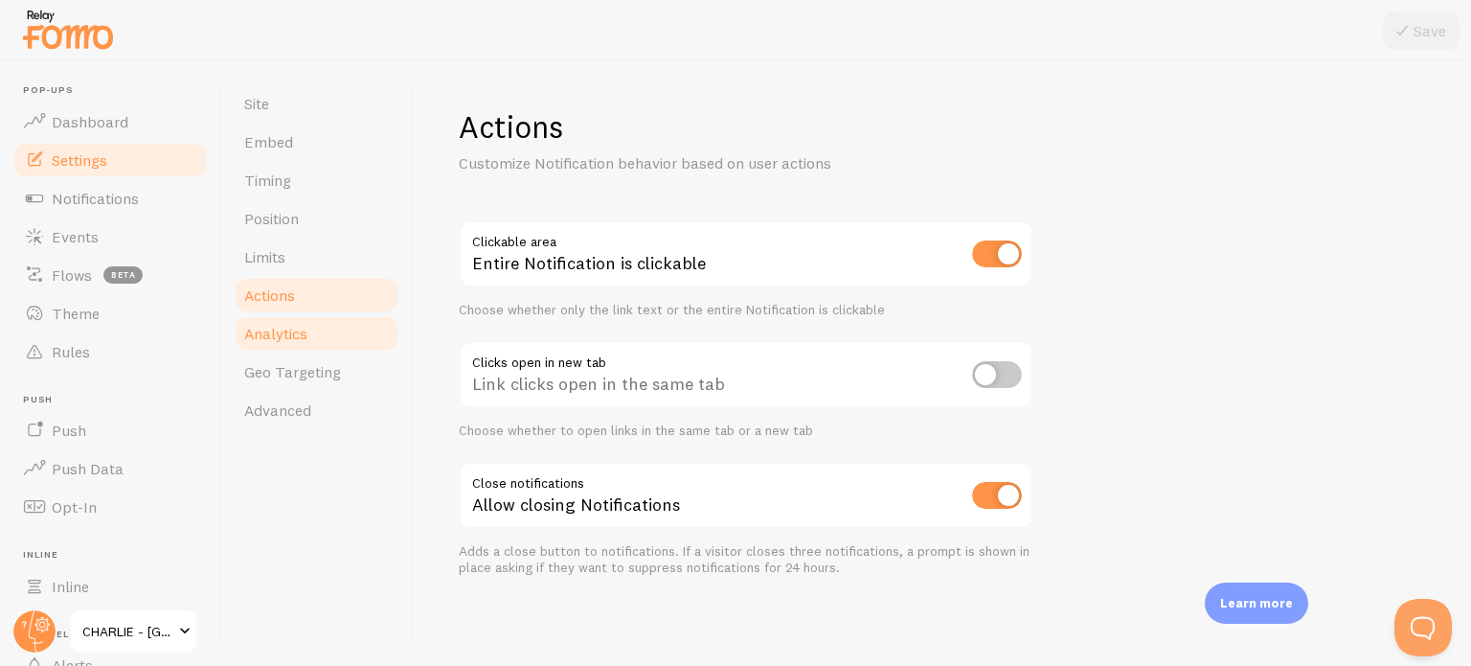
click at [278, 346] on link "Analytics" at bounding box center [317, 333] width 168 height 38
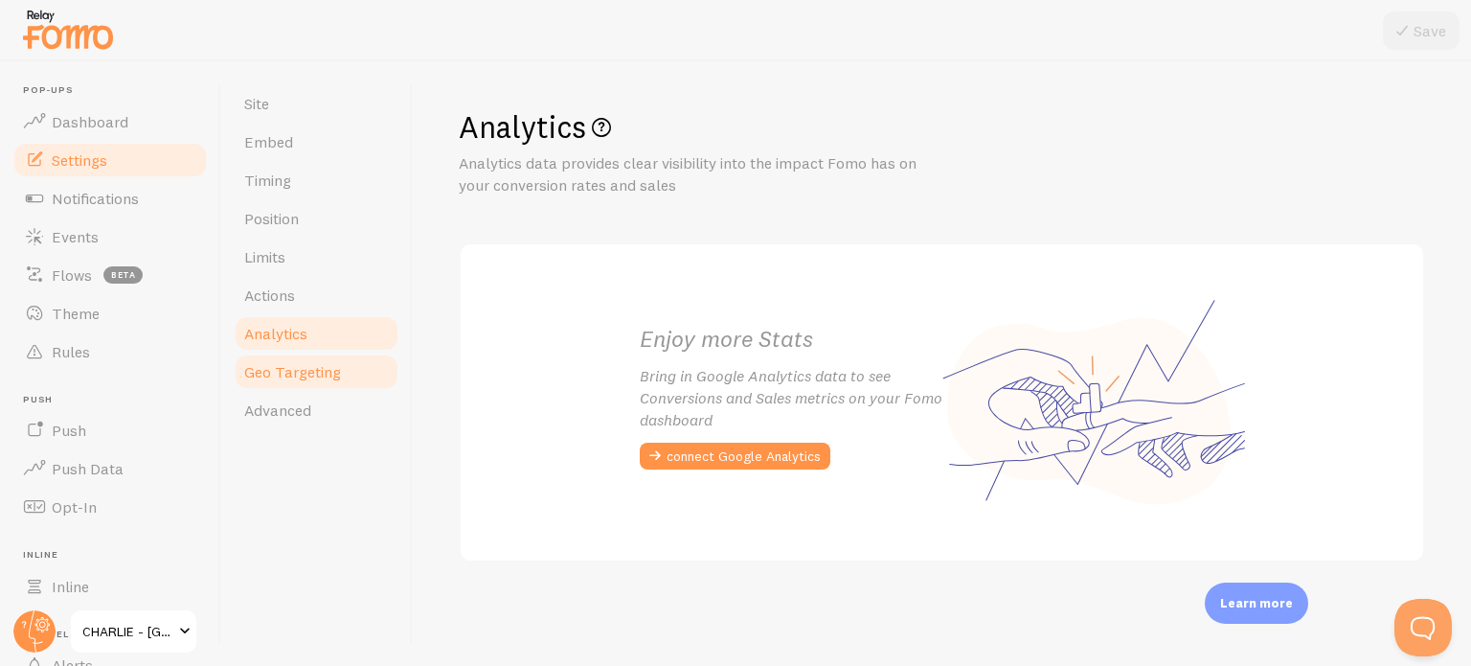
click at [297, 385] on link "Geo Targeting" at bounding box center [317, 371] width 168 height 38
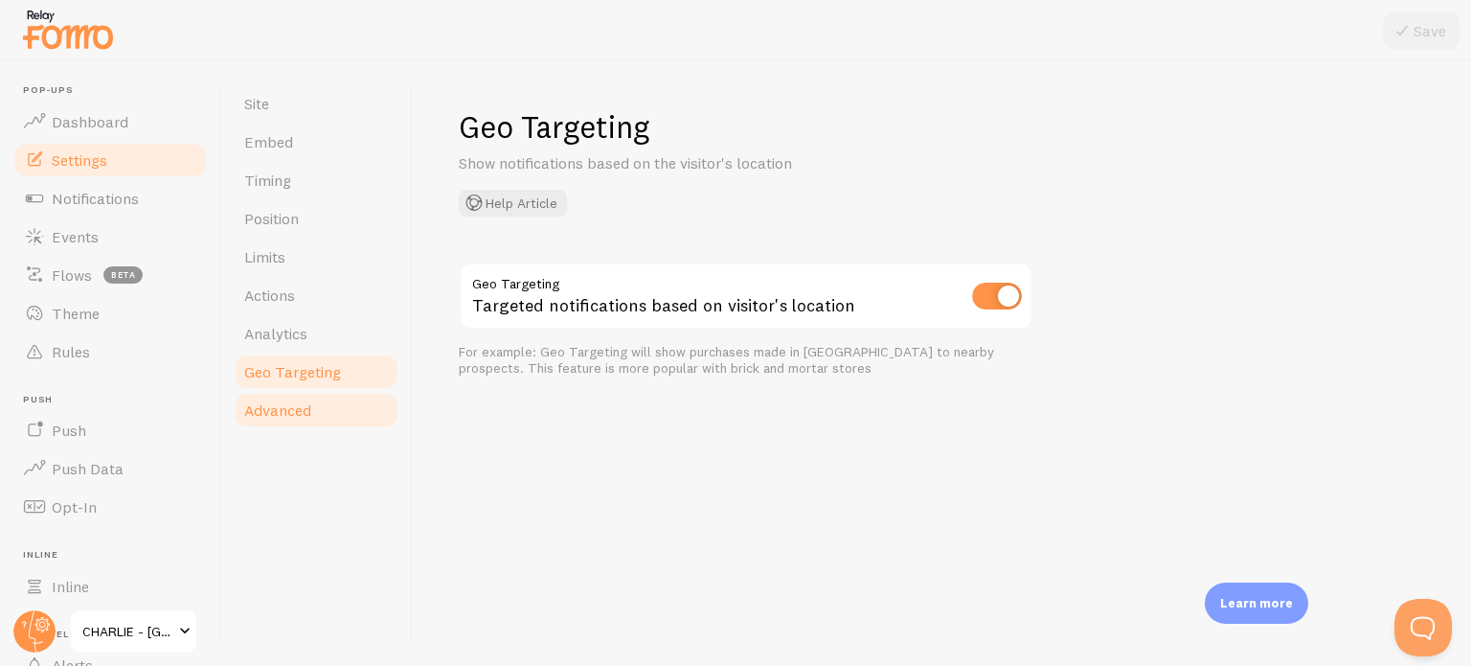
click at [314, 409] on link "Advanced" at bounding box center [317, 410] width 168 height 38
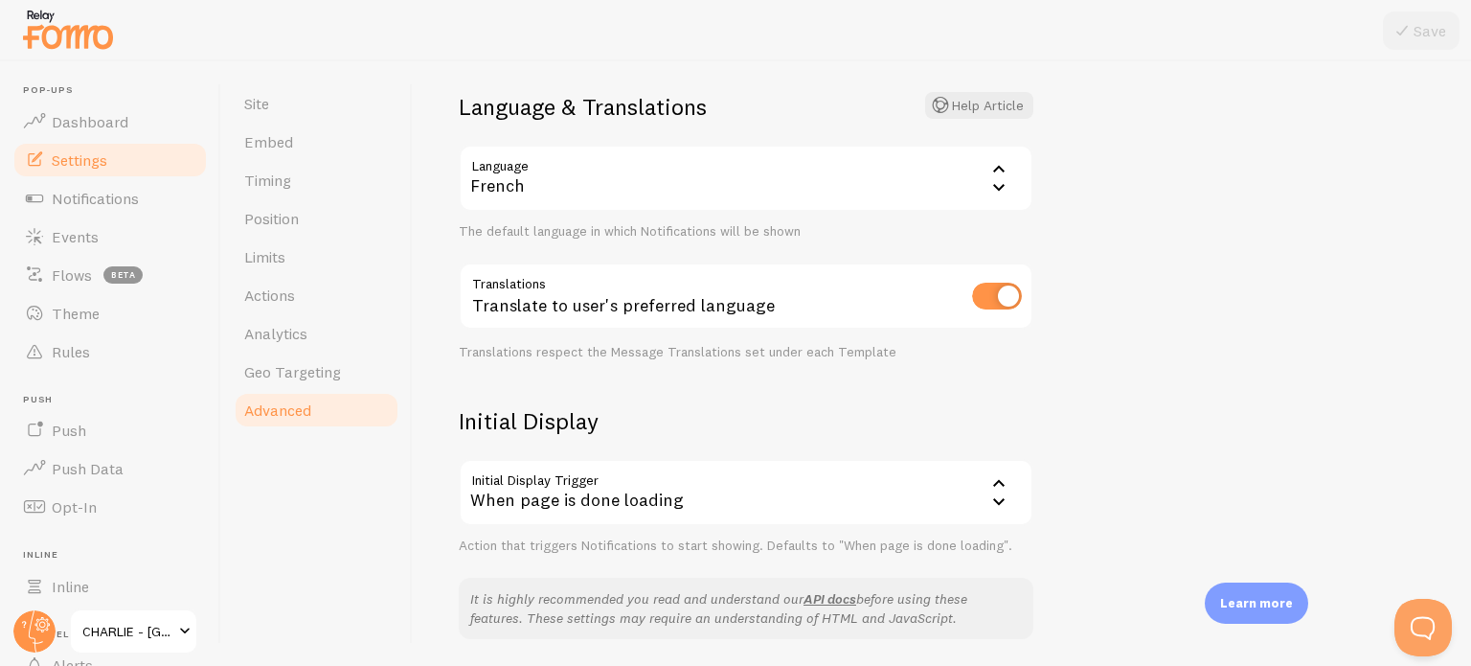
scroll to position [287, 0]
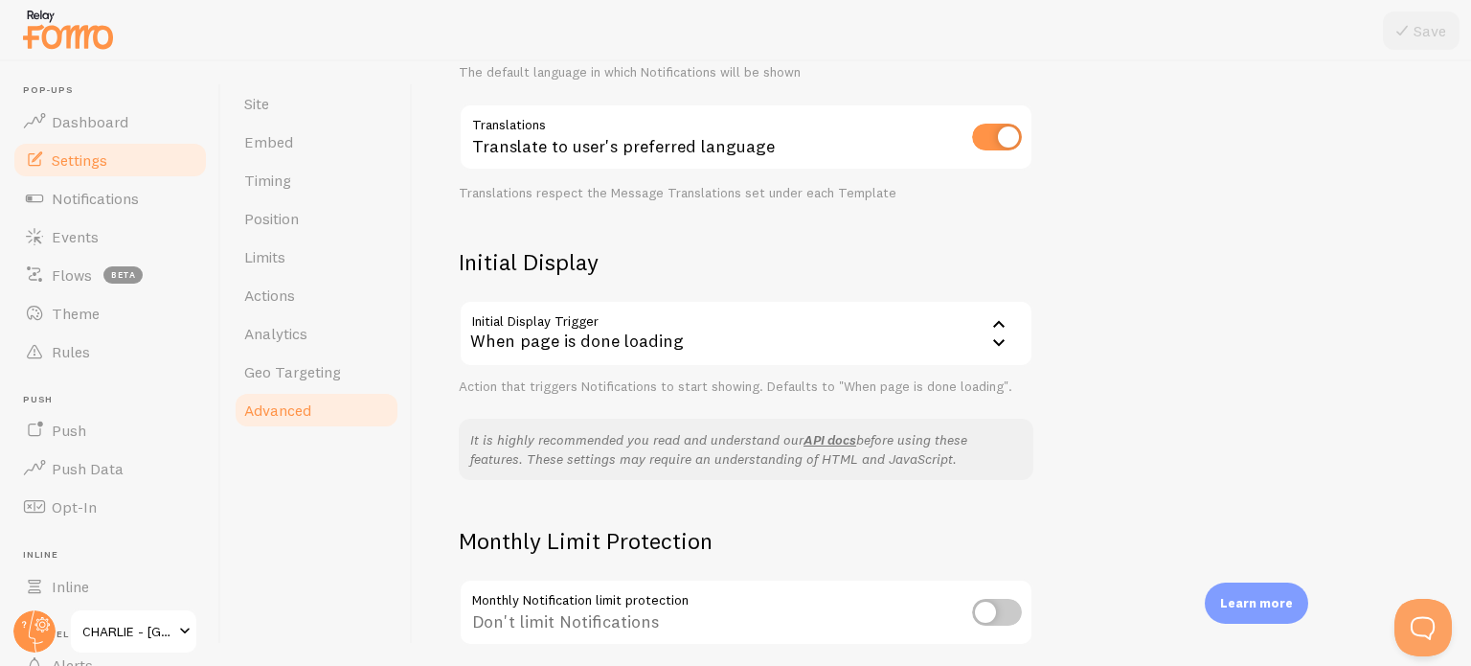
click at [771, 337] on div "When page is done loading" at bounding box center [746, 333] width 575 height 67
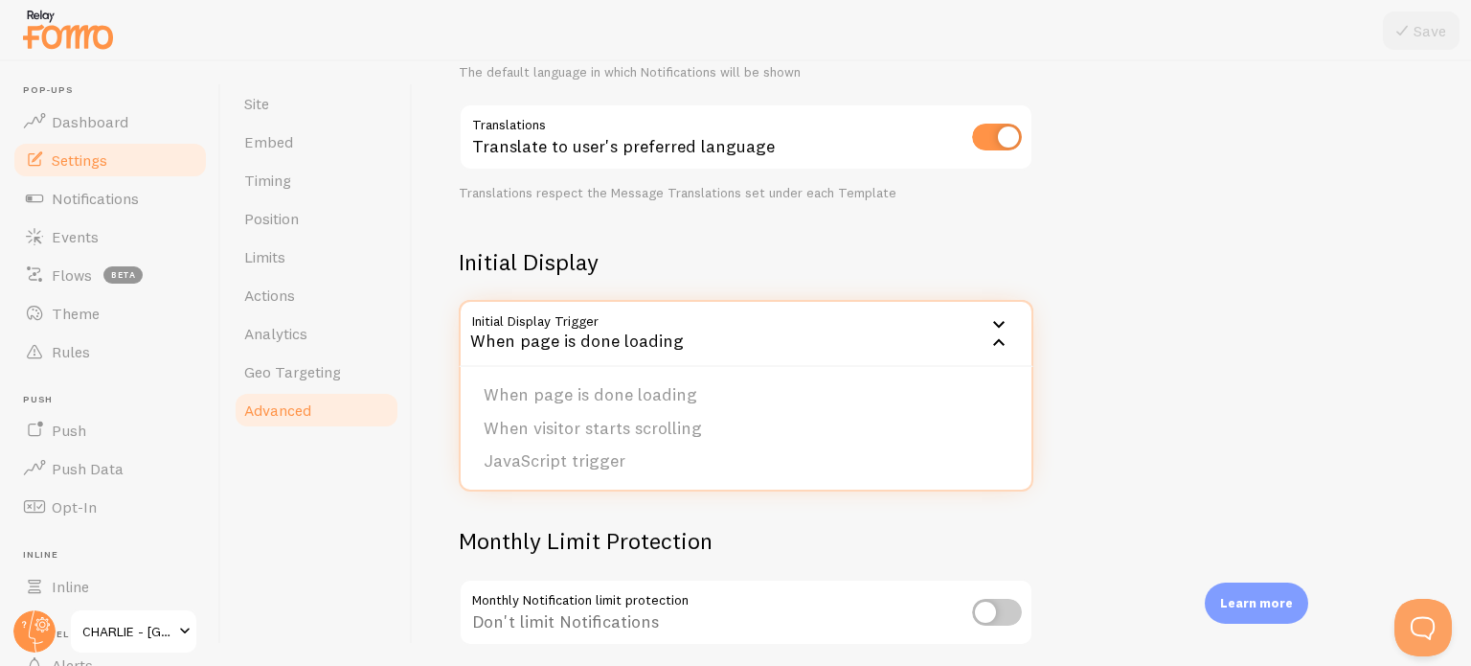
click at [771, 337] on div "When page is done loading" at bounding box center [746, 333] width 575 height 67
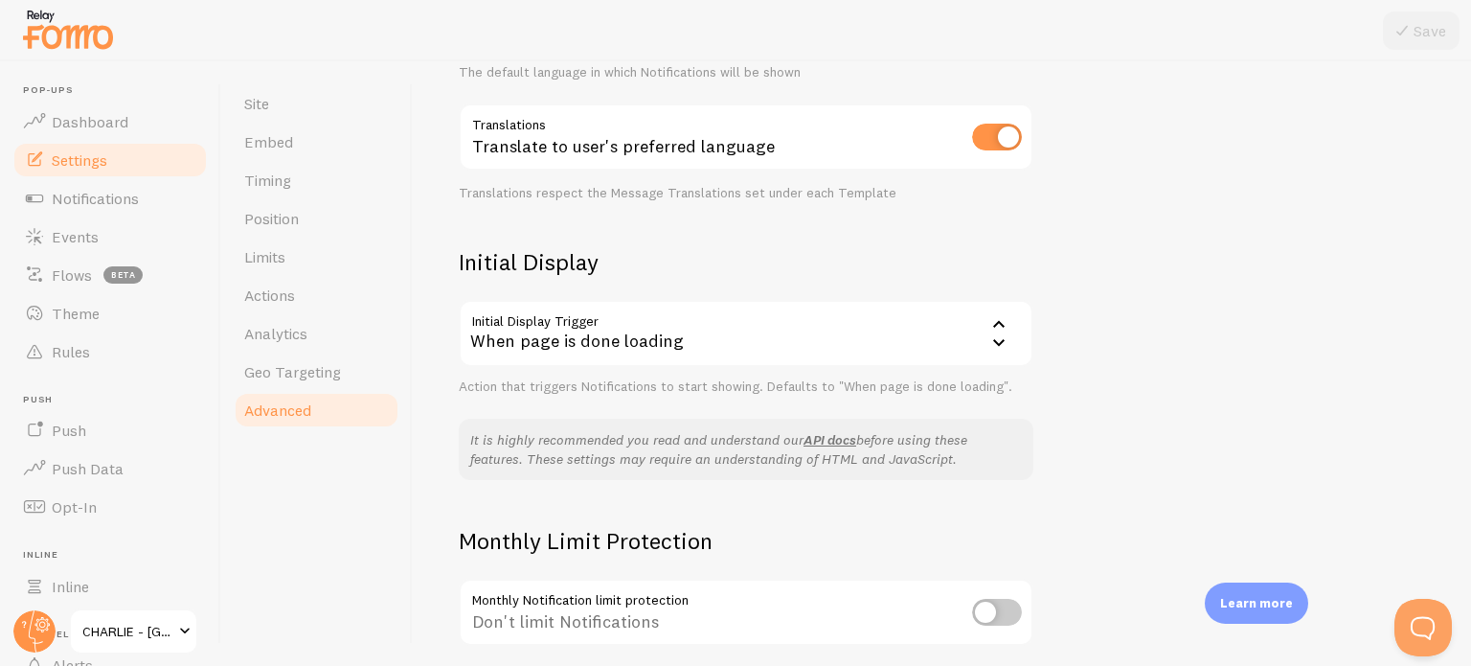
click at [771, 337] on div "When page is done loading" at bounding box center [746, 333] width 575 height 67
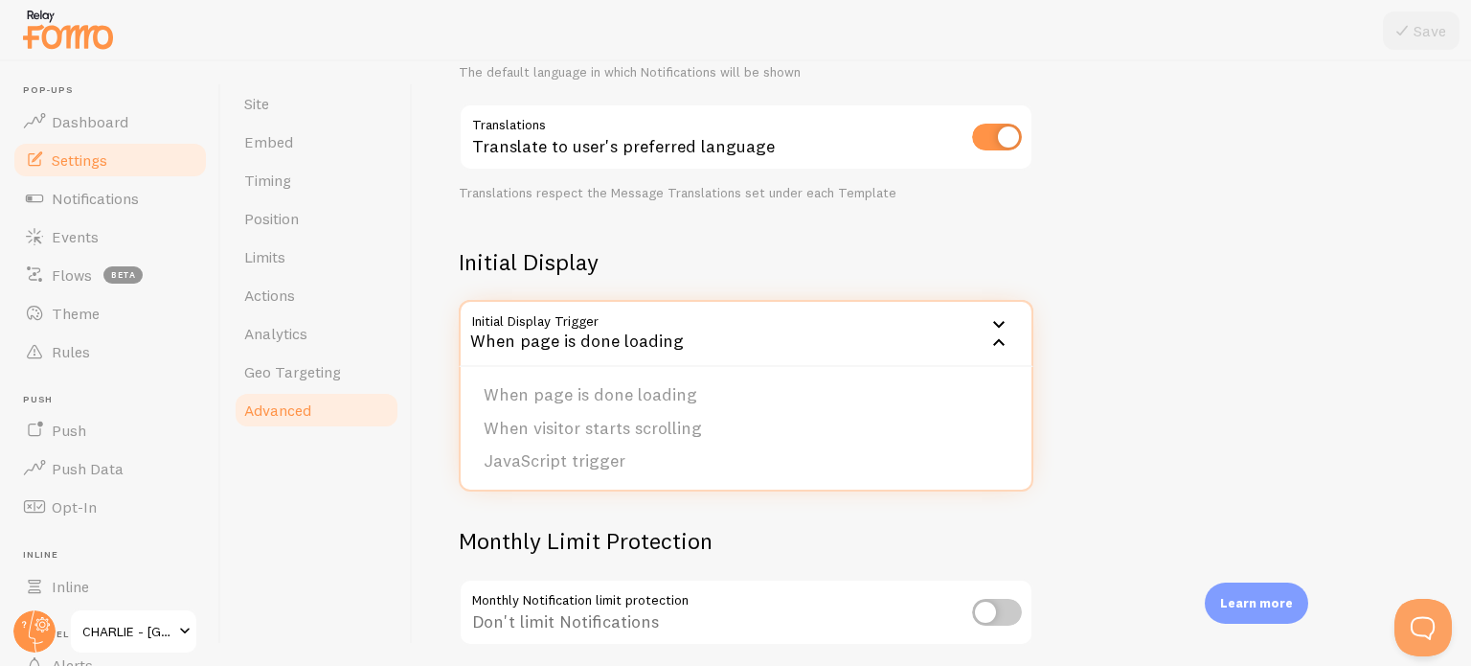
click at [1080, 413] on div "Advanced Advanced options Language & Translations Help Article Language fr Fren…" at bounding box center [942, 363] width 1058 height 604
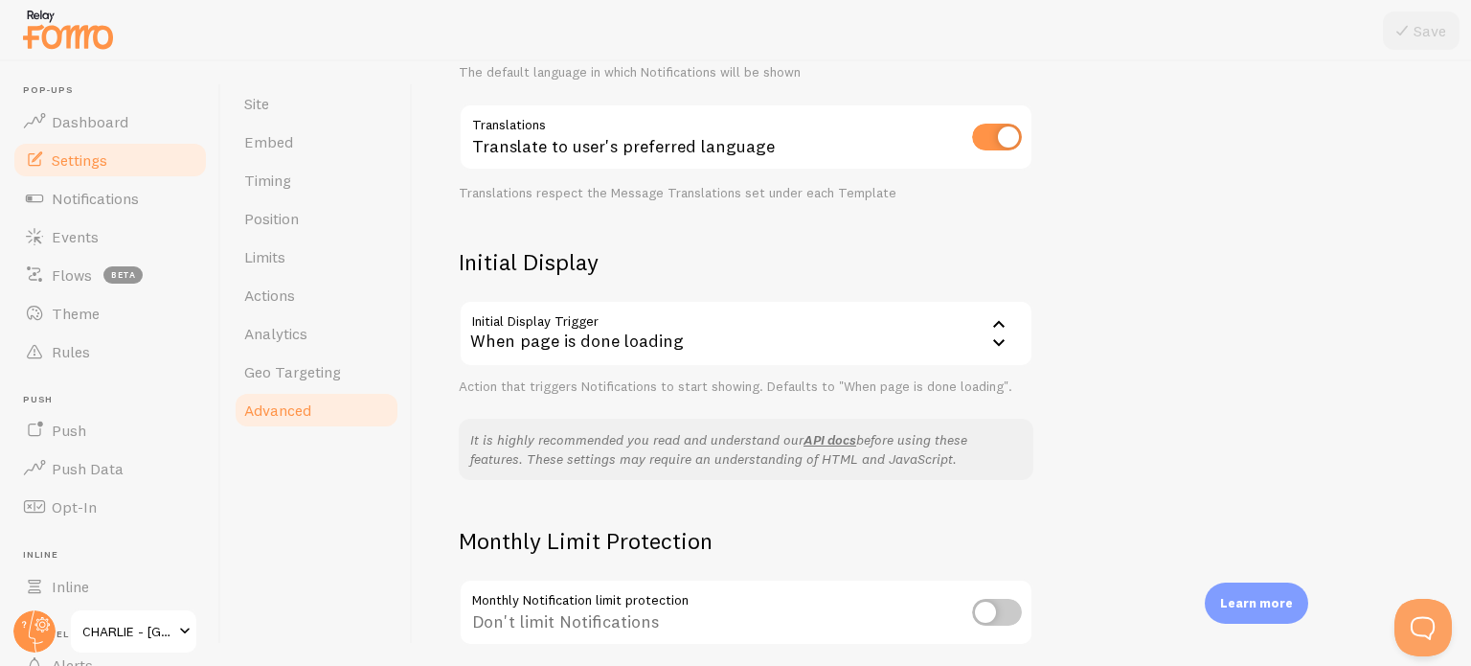
scroll to position [443, 0]
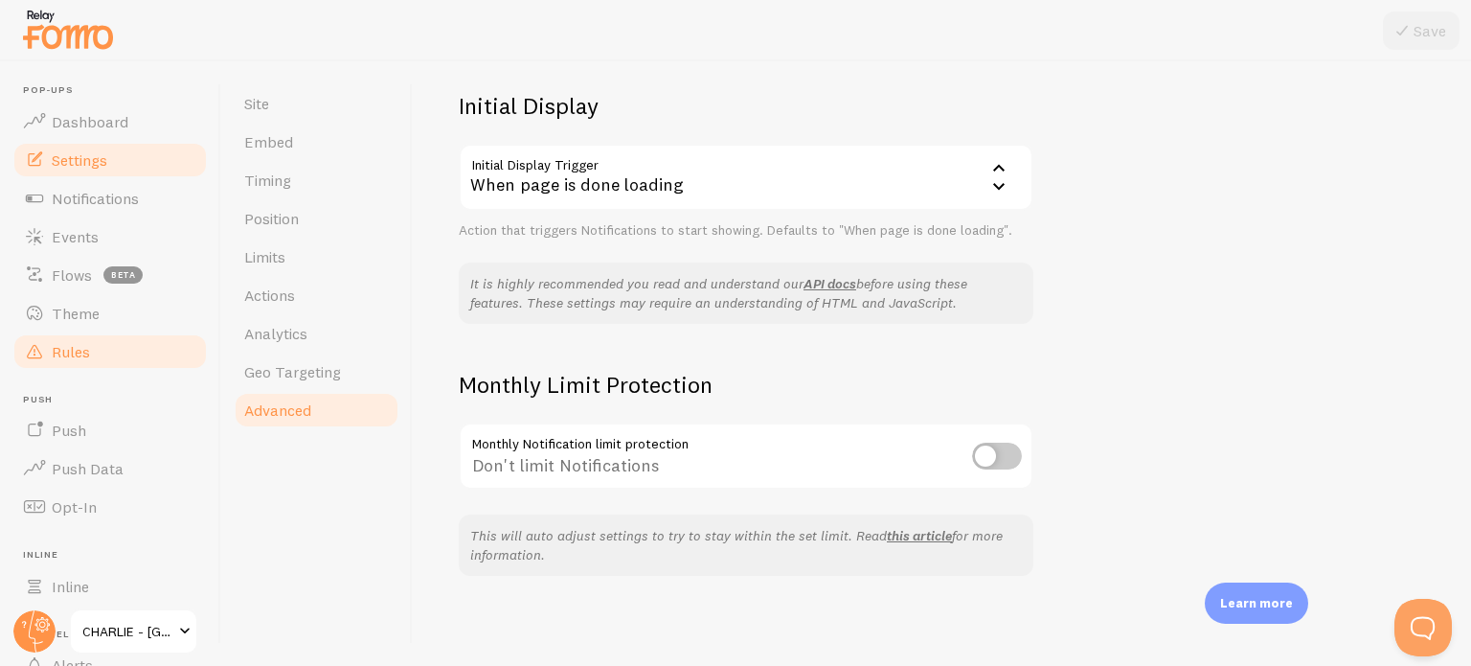
click at [116, 340] on link "Rules" at bounding box center [109, 351] width 197 height 38
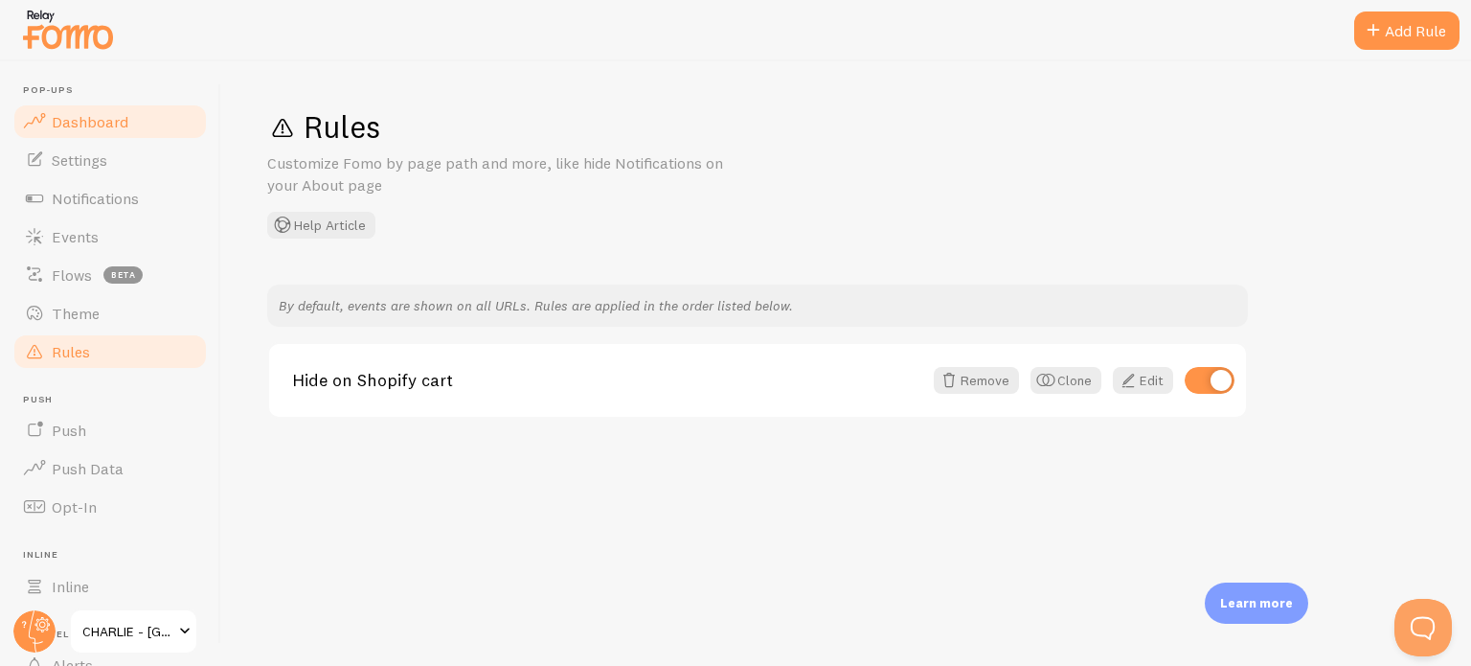
click at [107, 122] on span "Dashboard" at bounding box center [90, 121] width 77 height 19
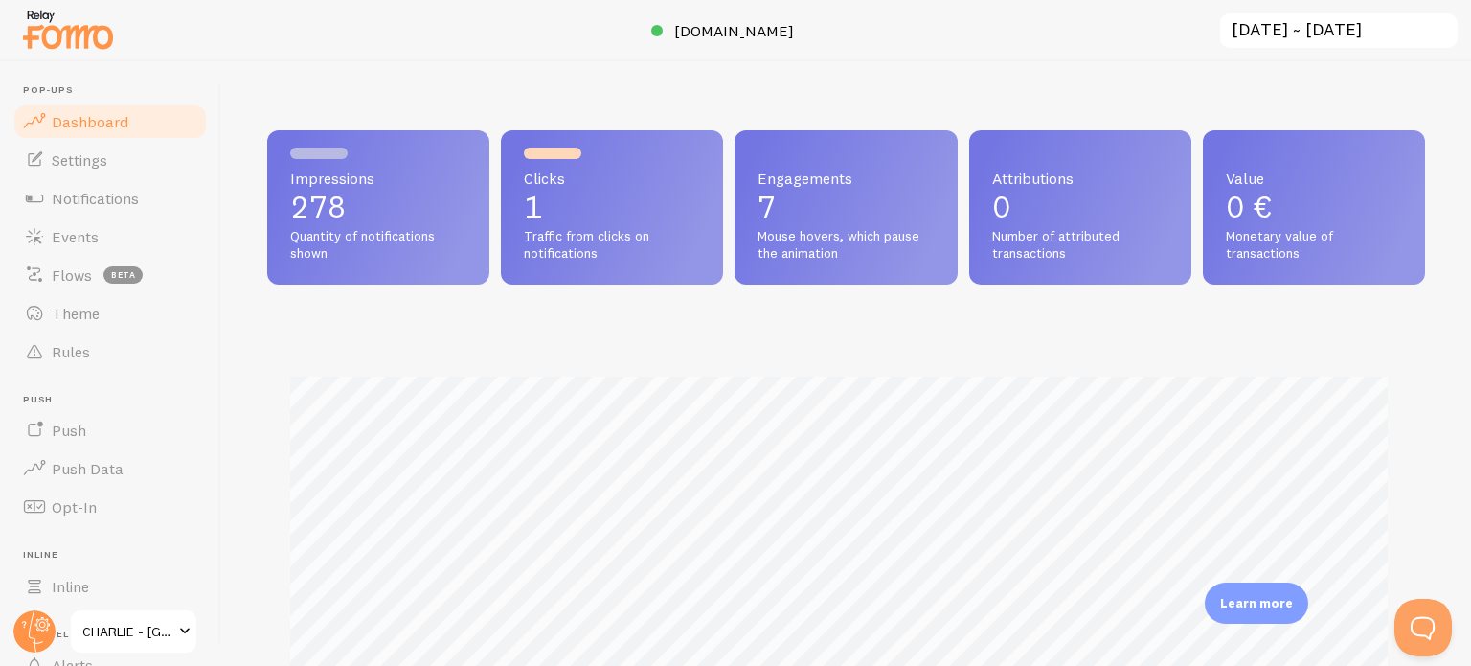
scroll to position [503, 1143]
click at [80, 150] on span "Settings" at bounding box center [80, 159] width 56 height 19
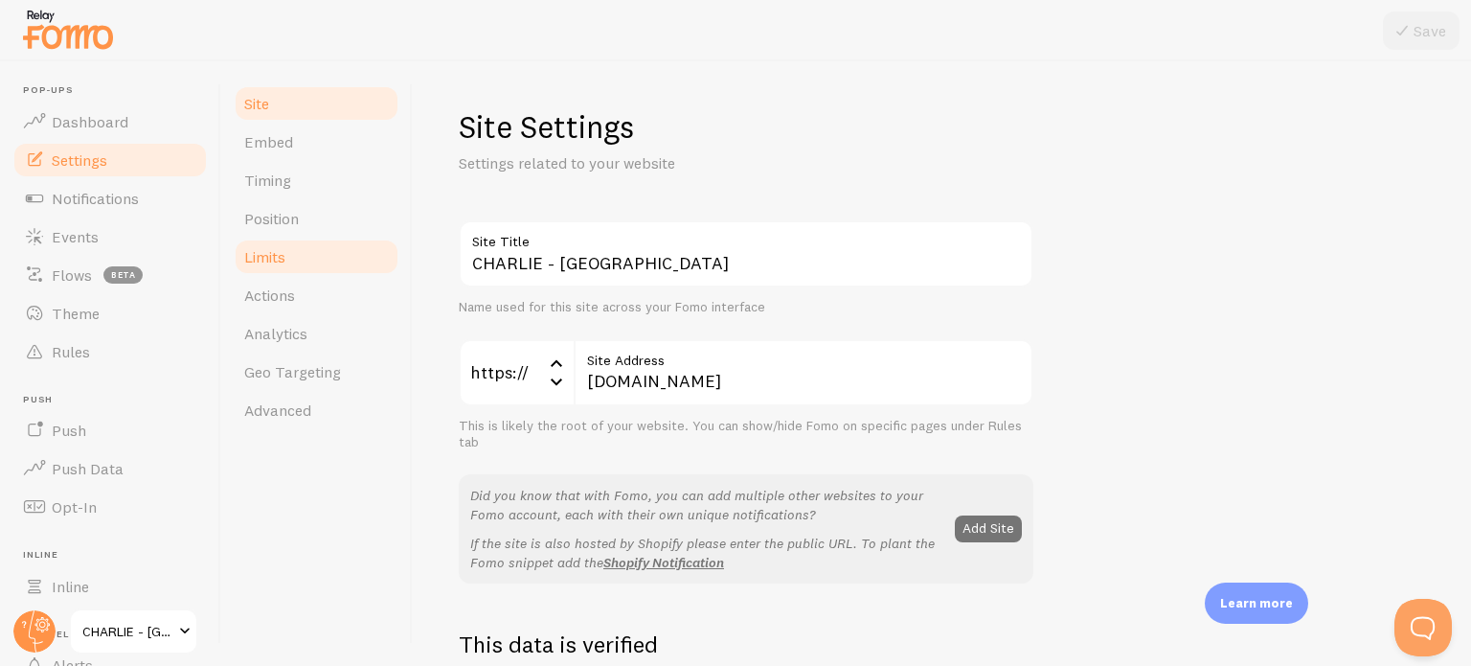
click at [283, 249] on span "Limits" at bounding box center [264, 256] width 41 height 19
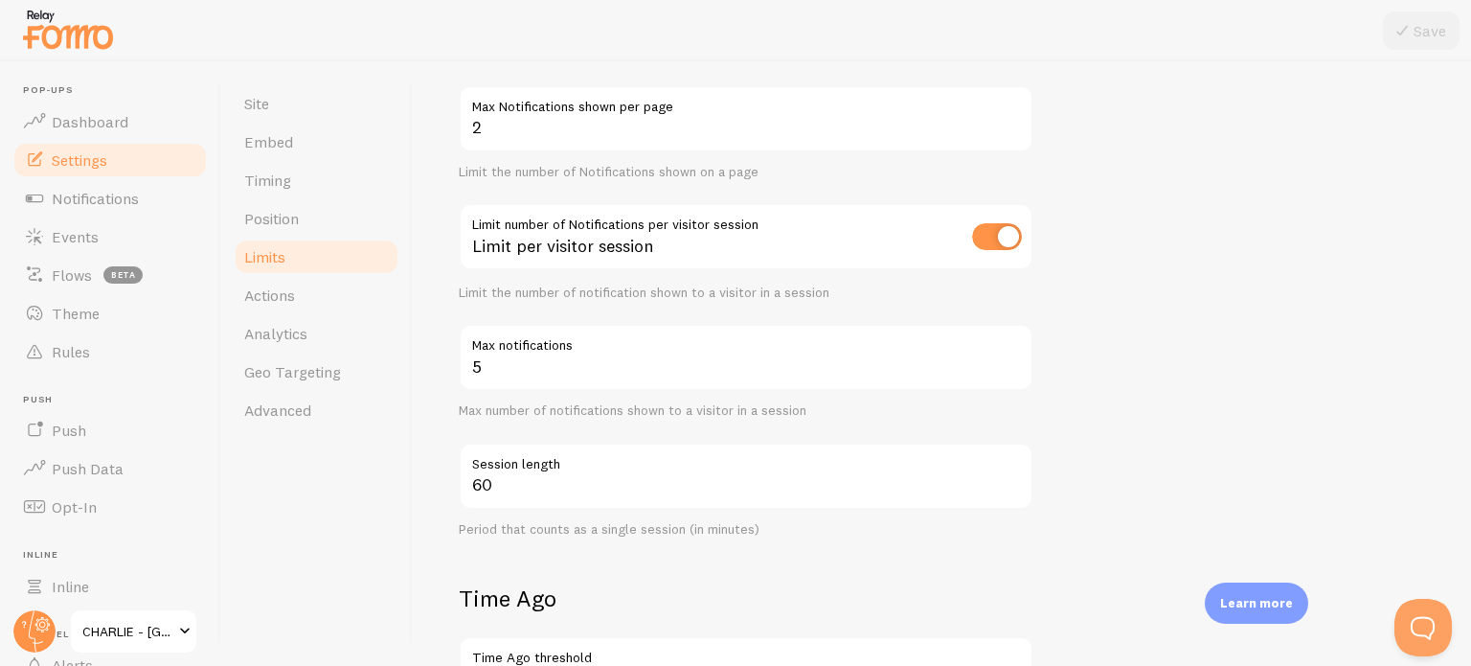
scroll to position [192, 0]
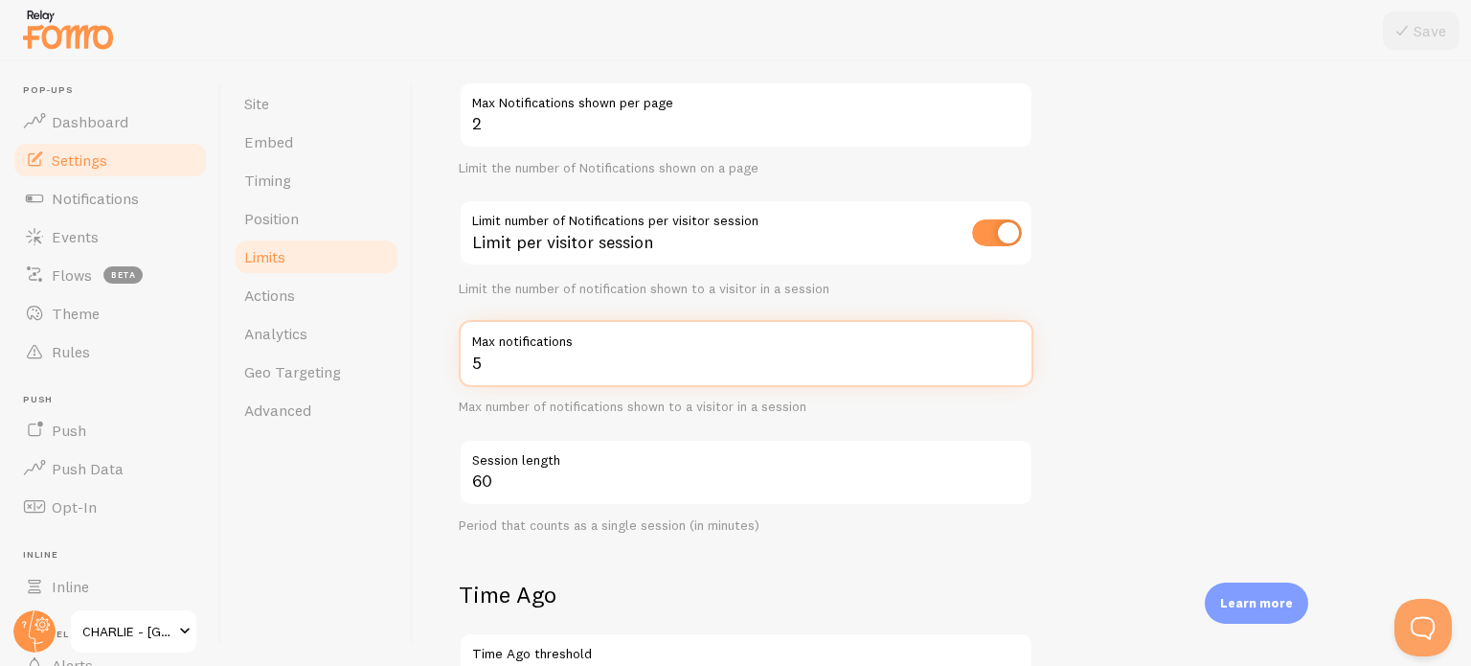
drag, startPoint x: 475, startPoint y: 372, endPoint x: 440, endPoint y: 372, distance: 35.4
click at [440, 372] on div "Limits Notification control and limitations Notification Count 2 Max Notificati…" at bounding box center [942, 363] width 1058 height 604
drag, startPoint x: 481, startPoint y: 359, endPoint x: 469, endPoint y: 359, distance: 11.5
click at [469, 359] on input "6" at bounding box center [746, 353] width 575 height 67
type input "8"
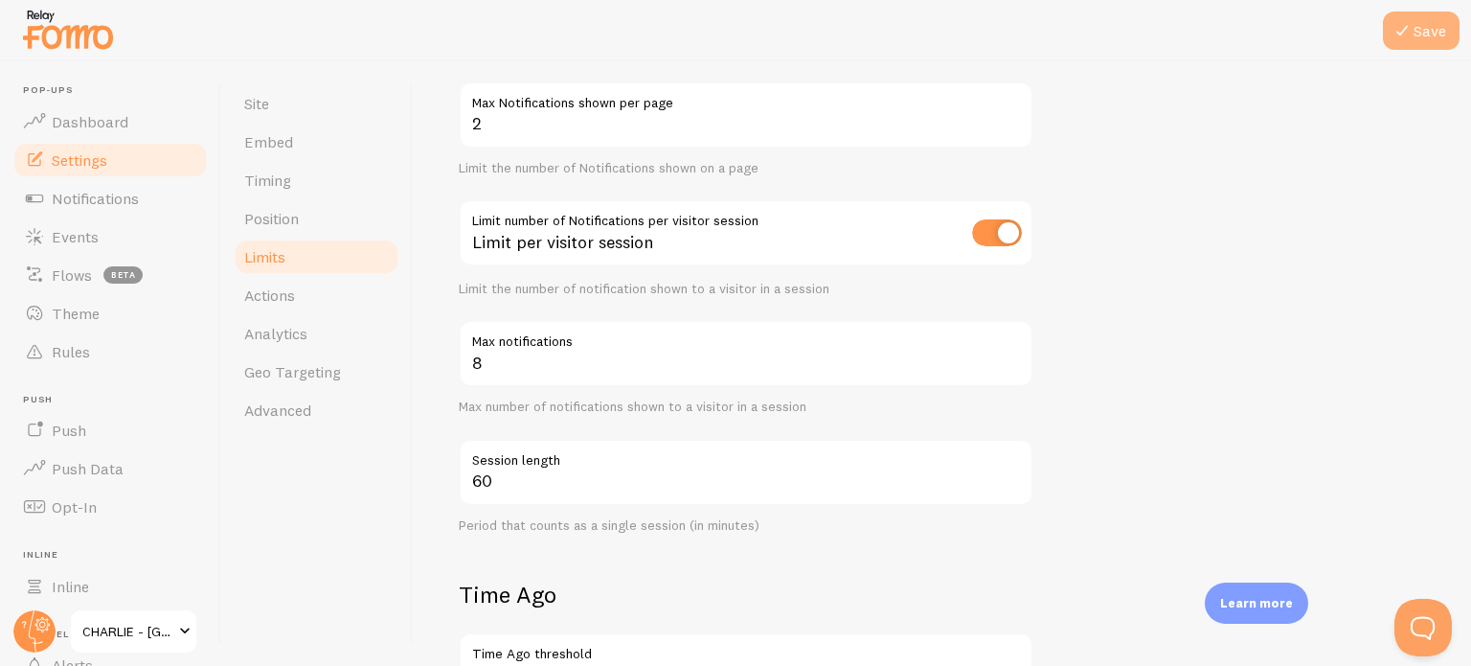
click at [1414, 30] on button "Save" at bounding box center [1421, 30] width 77 height 38
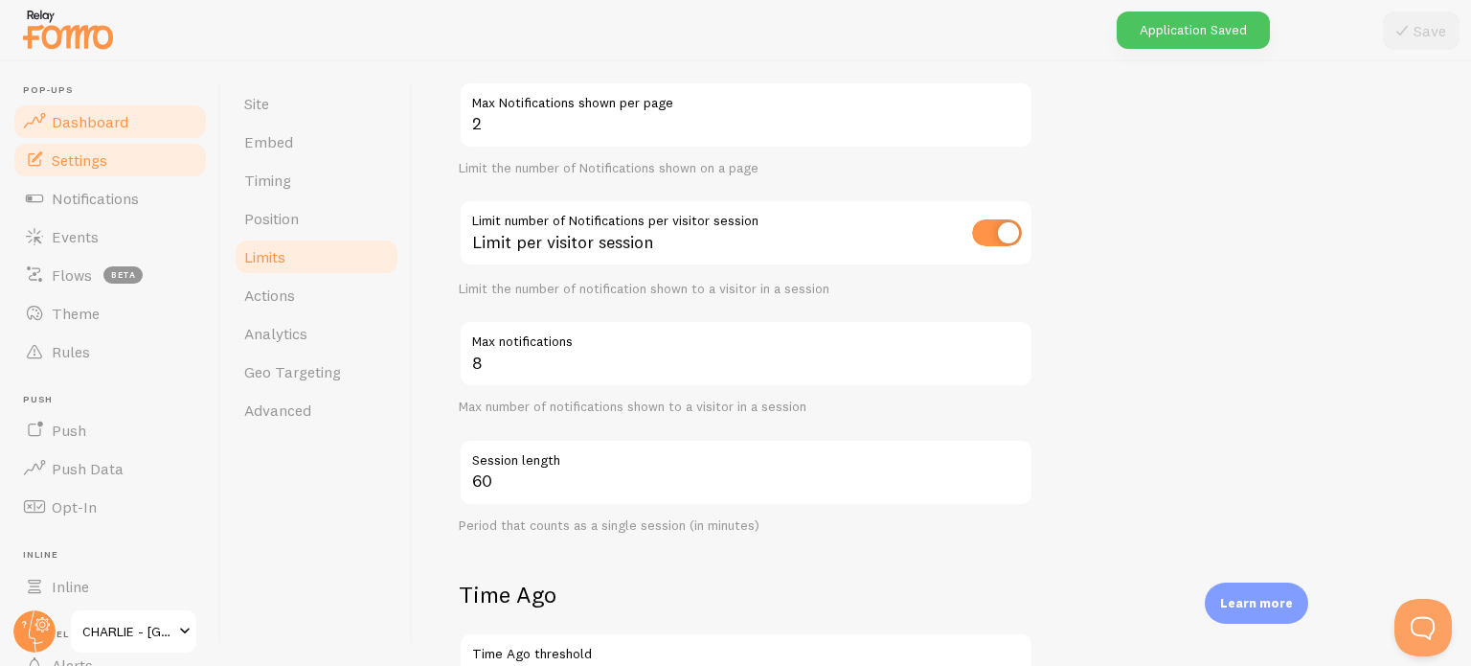
click at [111, 126] on span "Dashboard" at bounding box center [90, 121] width 77 height 19
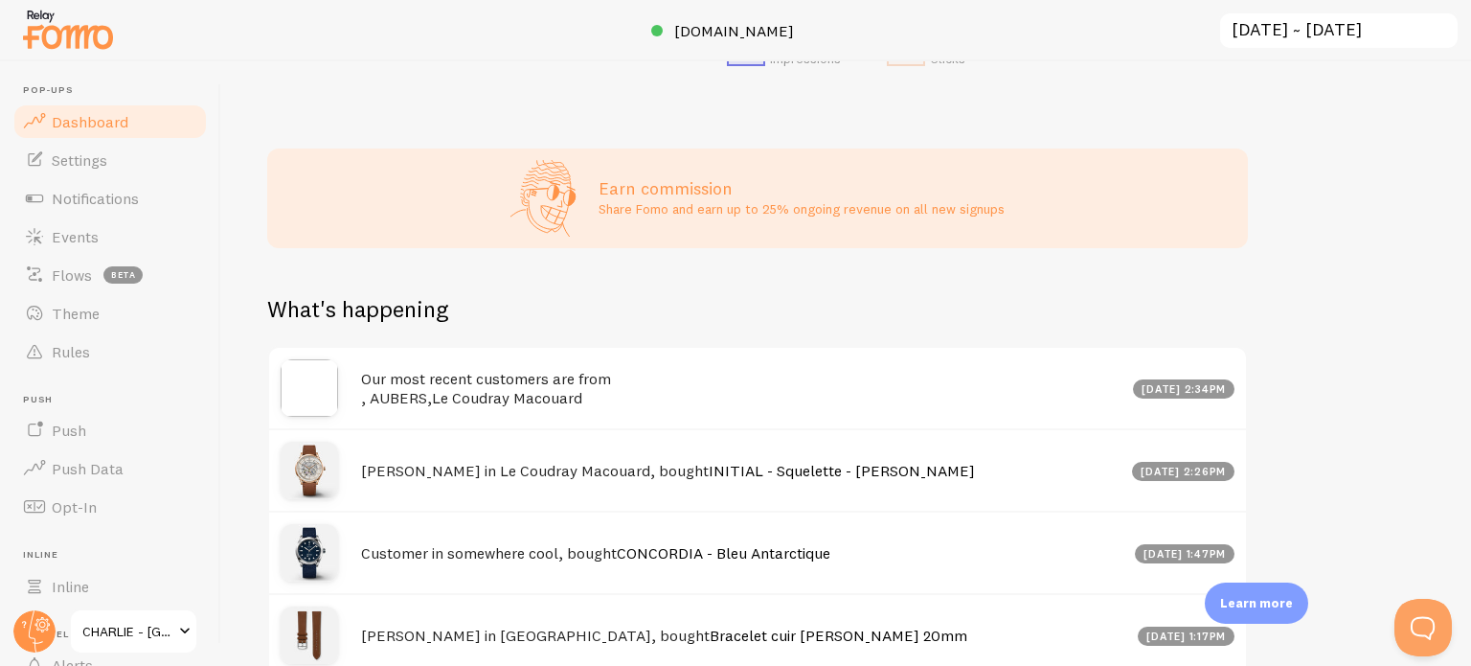
scroll to position [766, 0]
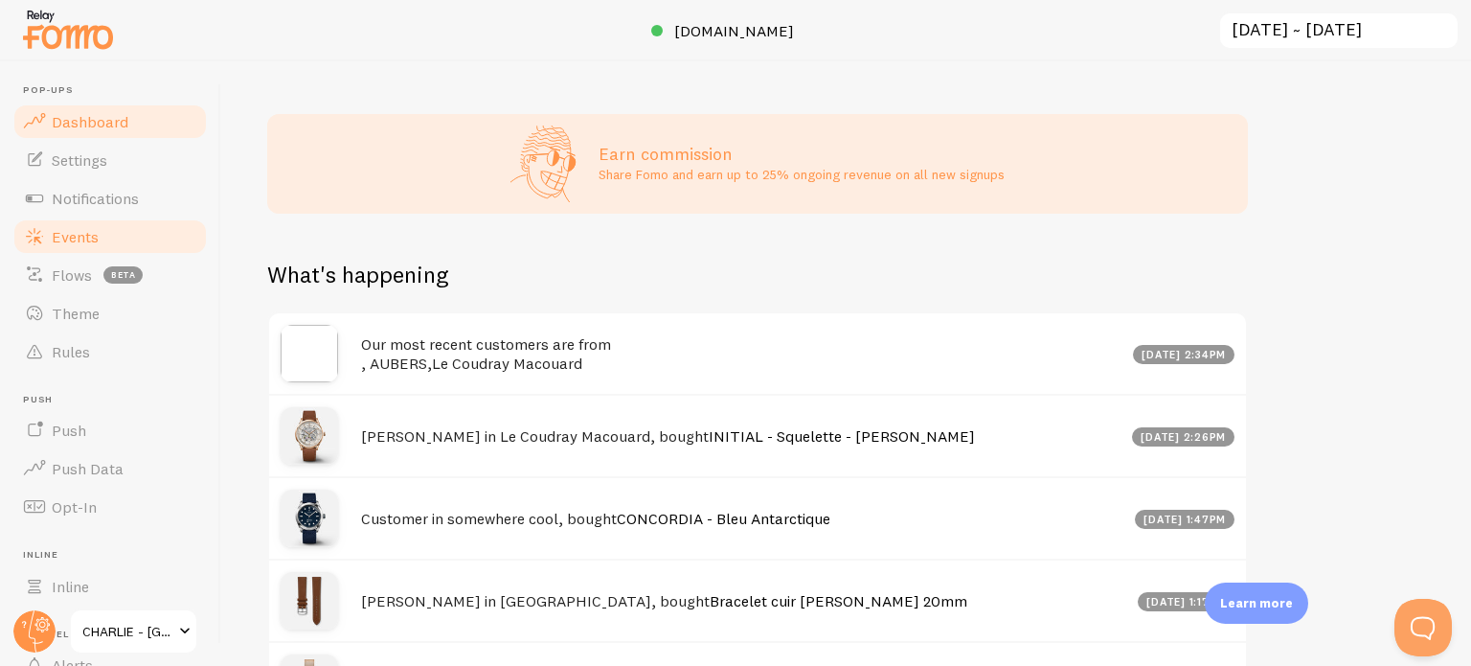
click at [91, 234] on span "Events" at bounding box center [75, 236] width 47 height 19
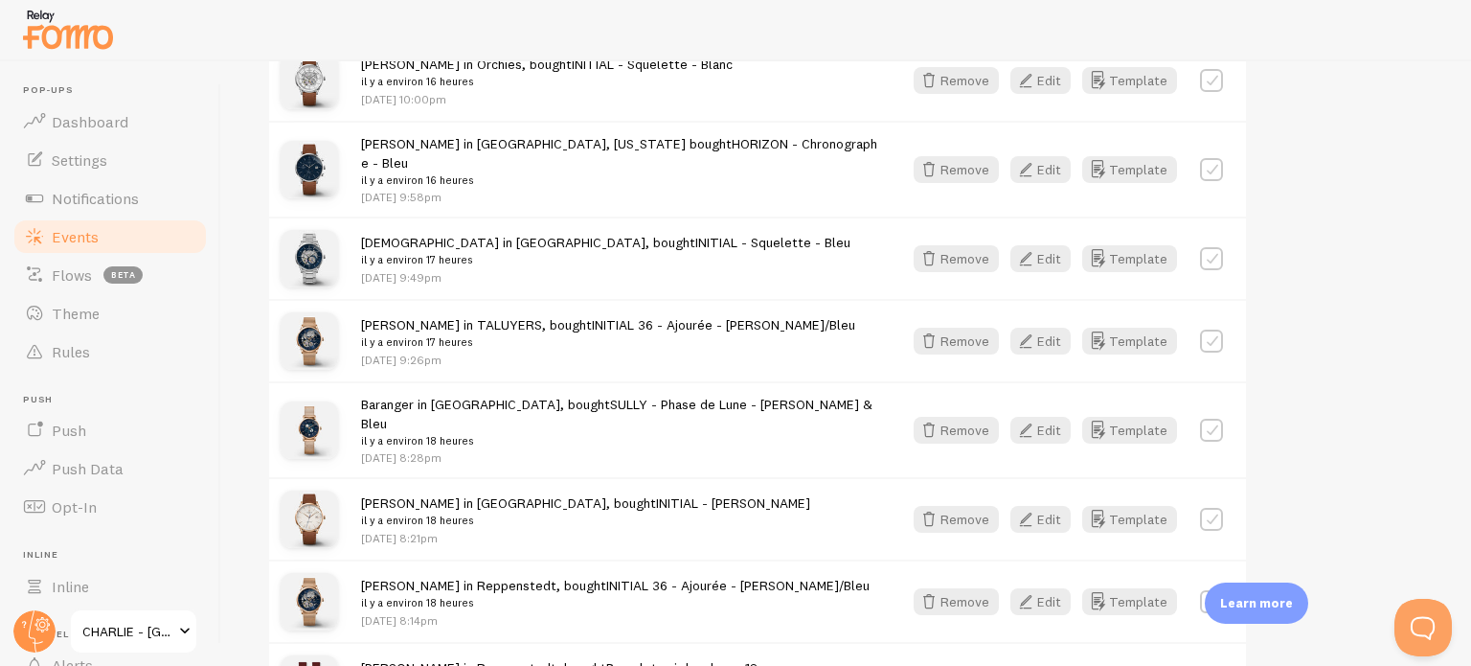
scroll to position [2621, 0]
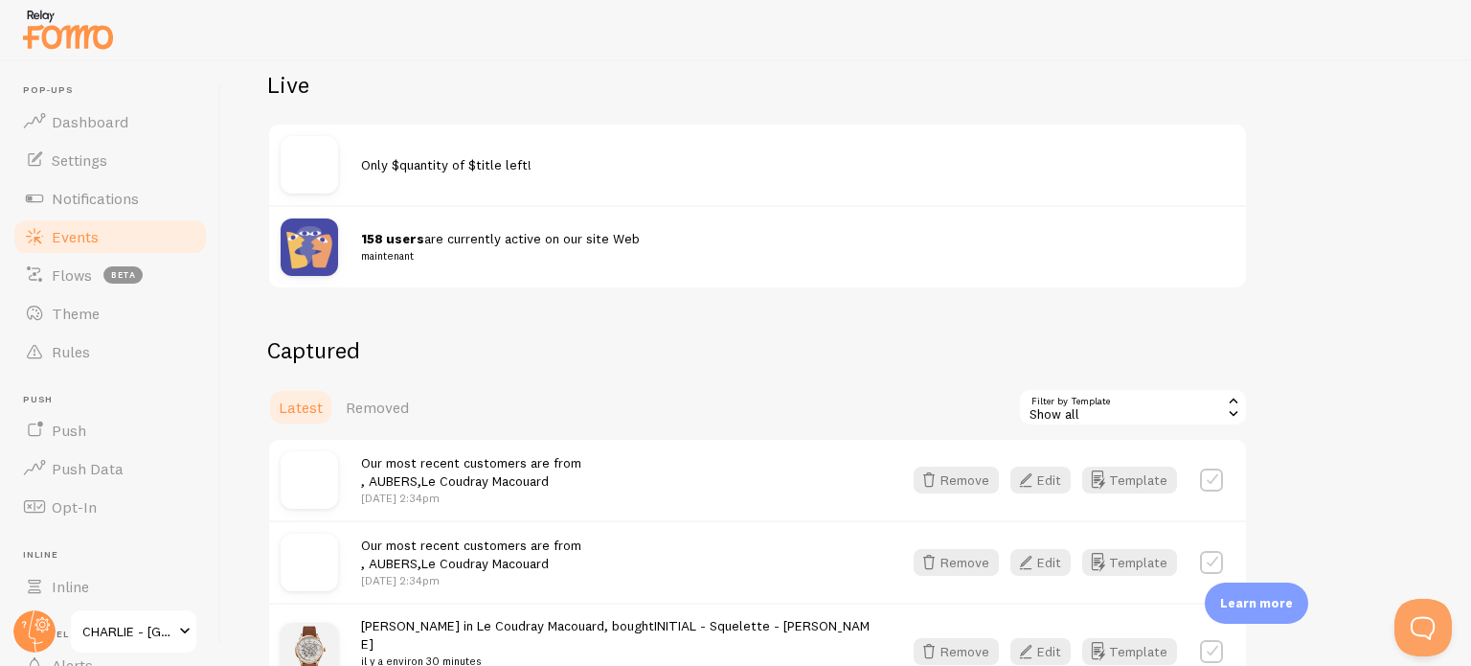
scroll to position [184, 0]
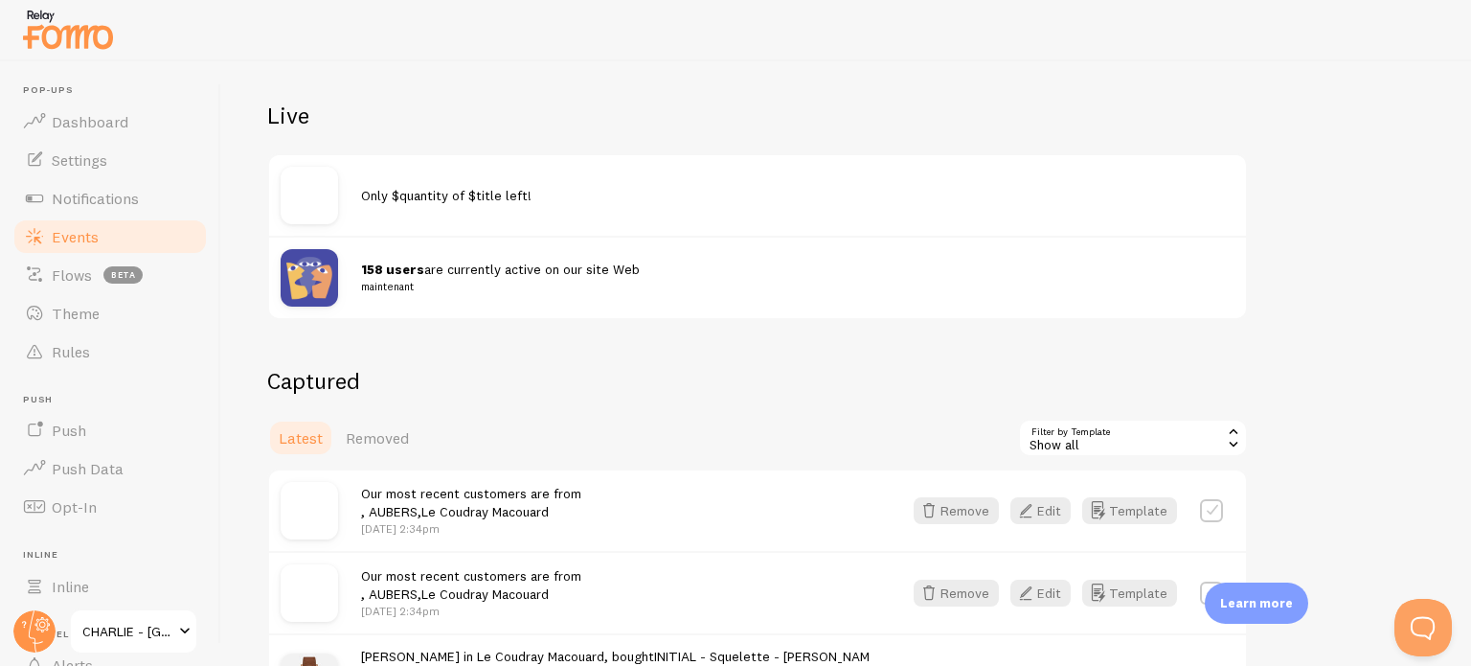
click at [477, 187] on span "Only $quantity of $title left!" at bounding box center [446, 195] width 170 height 17
click at [372, 203] on span "Only $quantity of $title left!" at bounding box center [446, 195] width 170 height 17
click at [305, 200] on img at bounding box center [309, 195] width 57 height 57
click at [80, 237] on span "Events" at bounding box center [75, 236] width 47 height 19
click at [80, 206] on span "Notifications" at bounding box center [95, 198] width 87 height 19
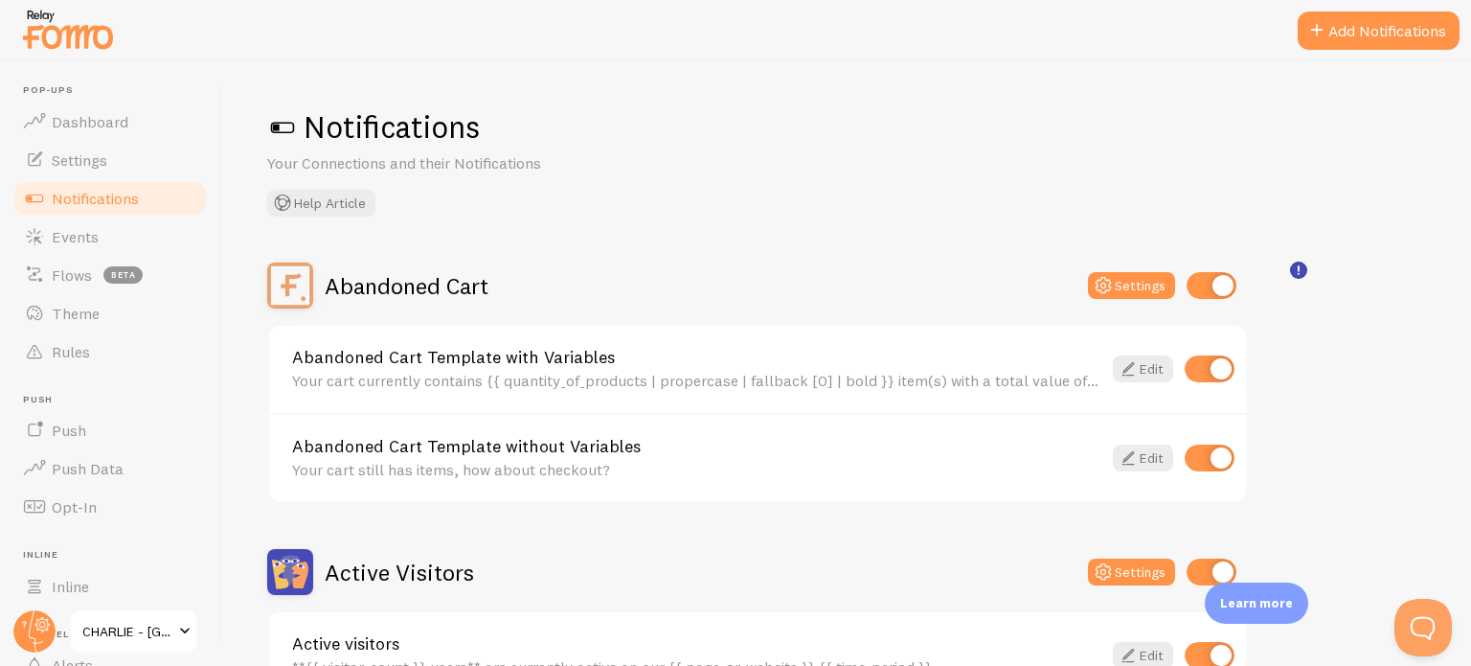
scroll to position [192, 0]
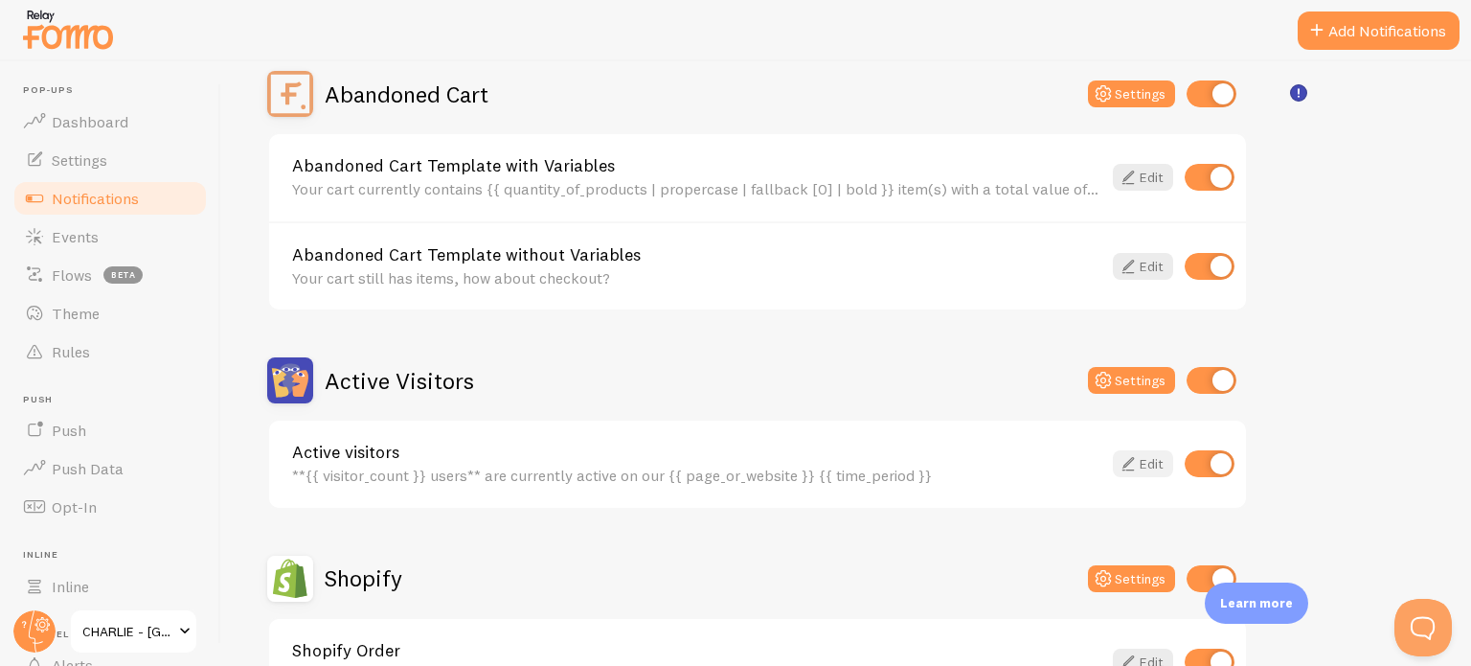
click at [1137, 469] on icon at bounding box center [1128, 463] width 23 height 23
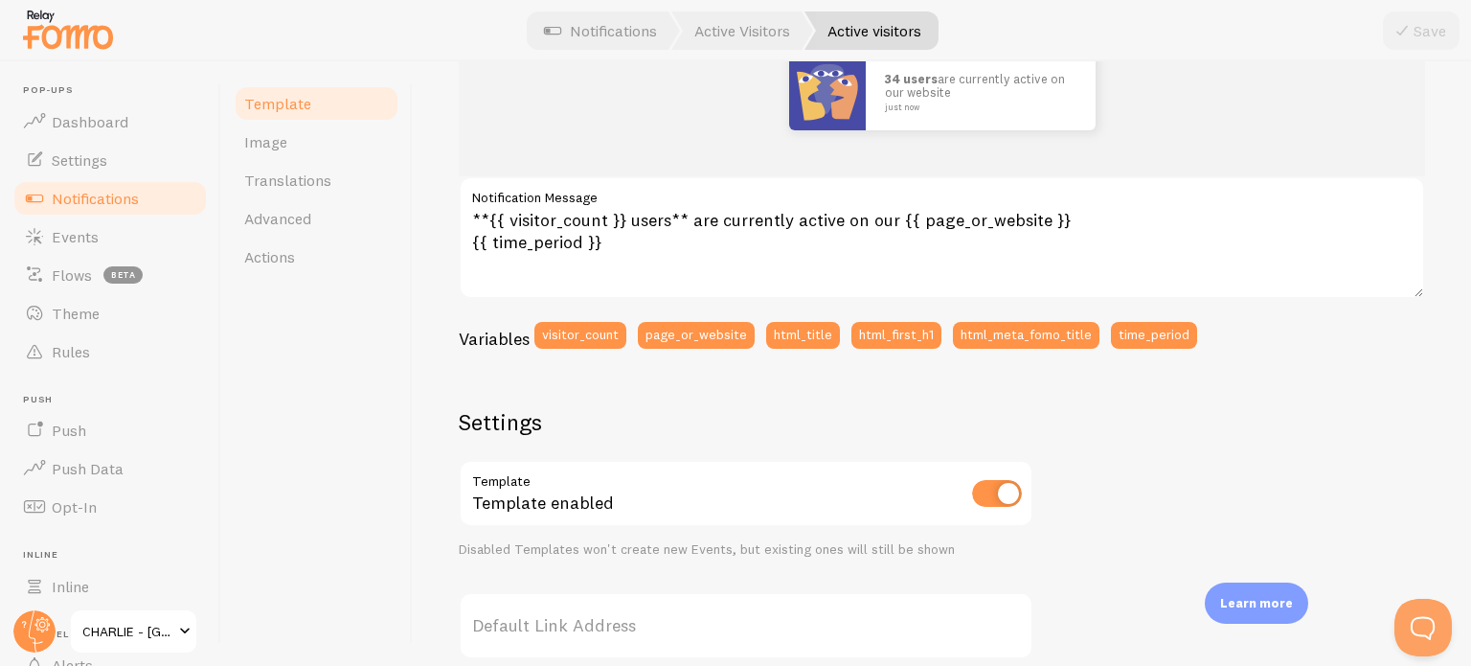
scroll to position [575, 0]
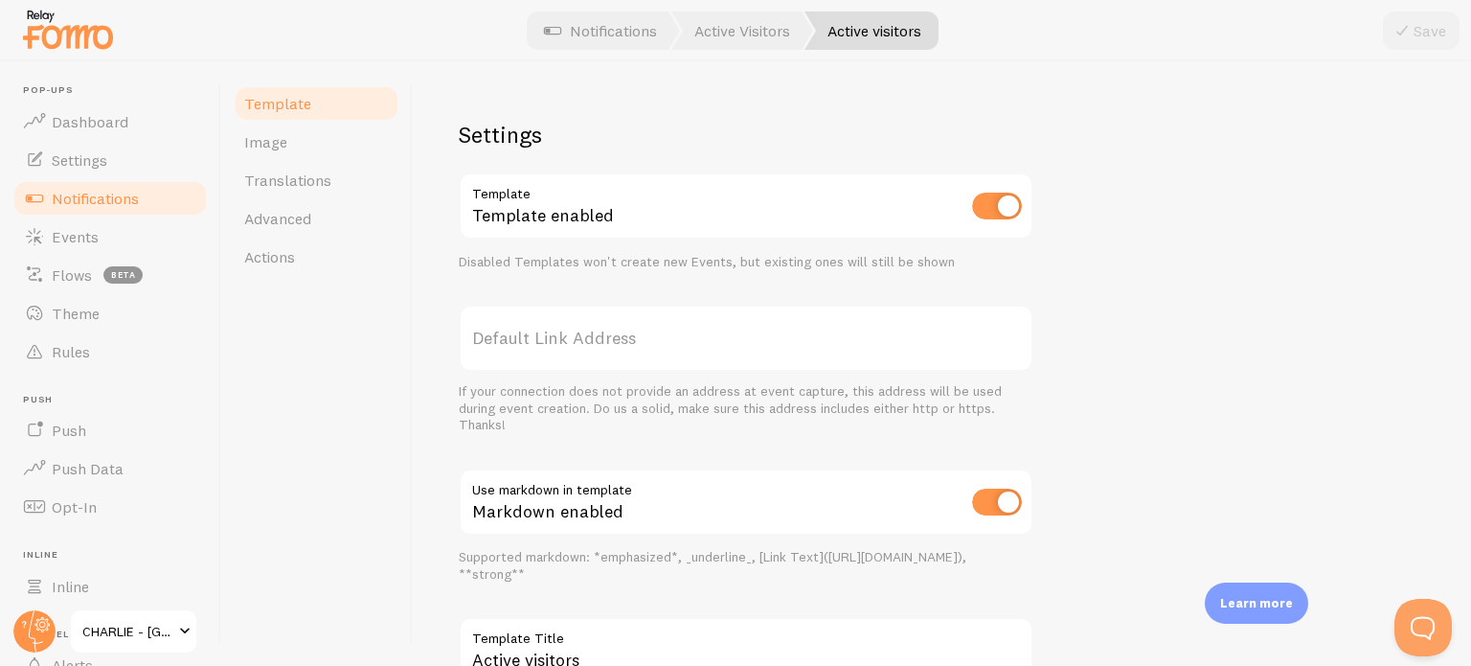
click at [566, 328] on label "Default Link Address" at bounding box center [746, 338] width 575 height 67
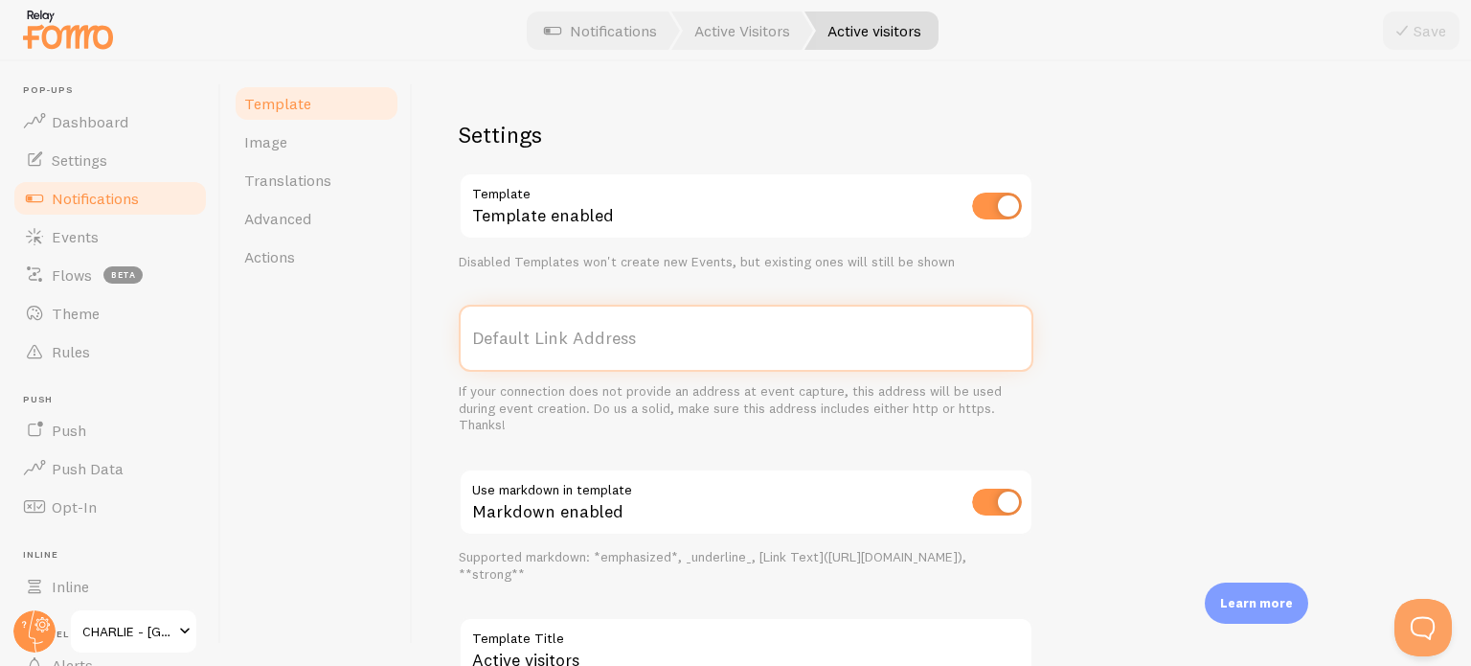
click at [566, 328] on input "Default Link Address" at bounding box center [746, 338] width 575 height 67
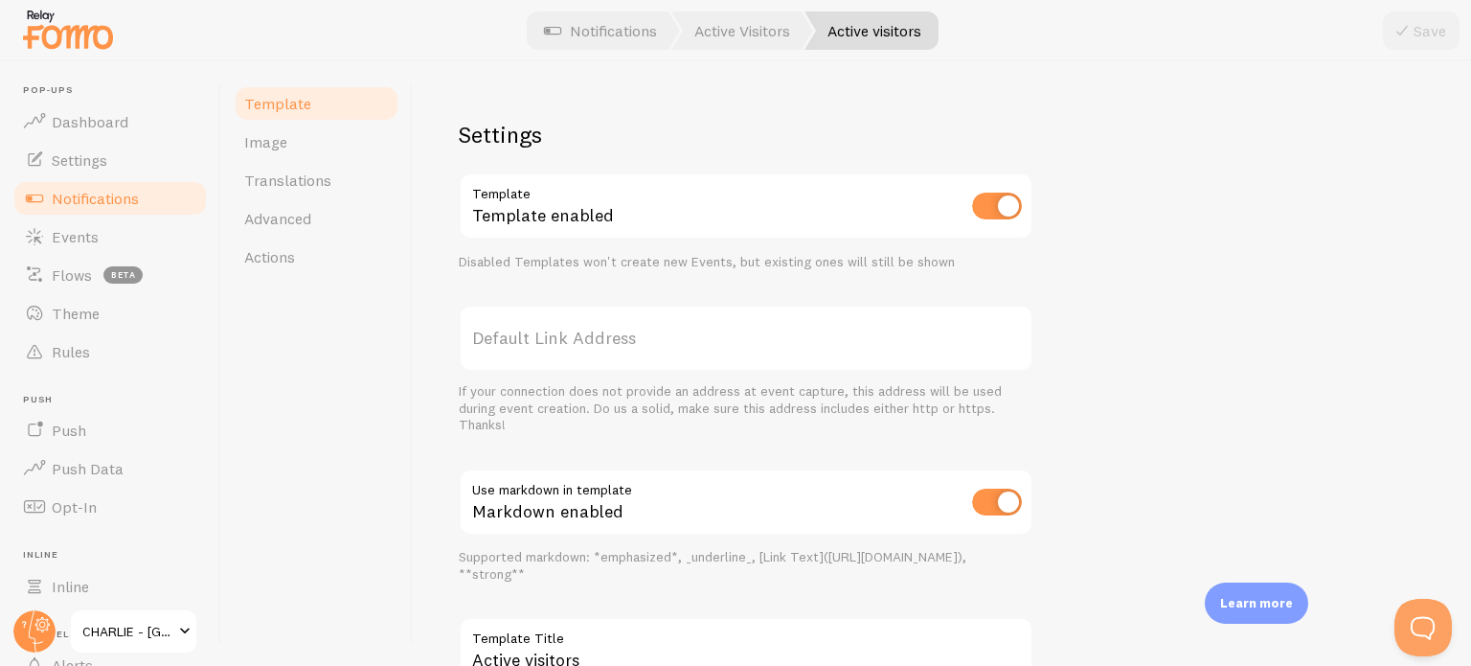
click at [1147, 305] on div "34 users are currently active on our website just now **{{ visitor_count }} use…" at bounding box center [942, 224] width 966 height 1009
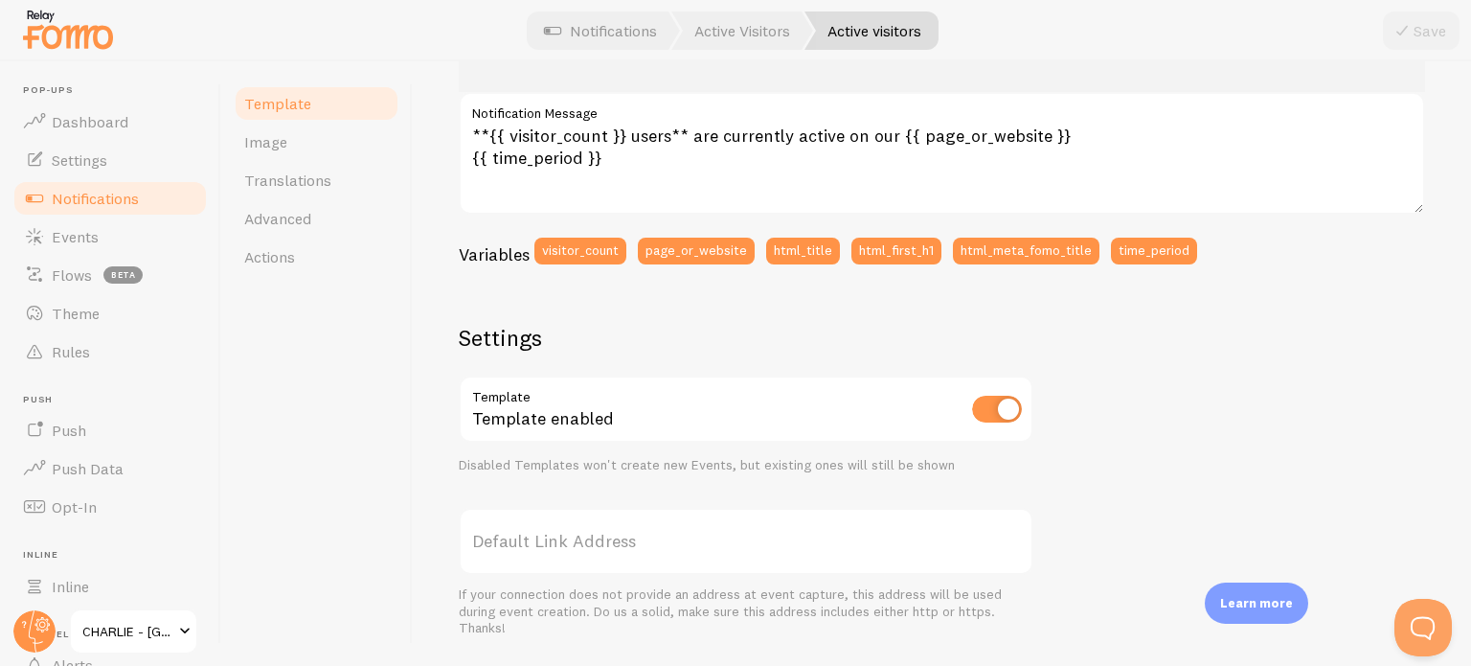
scroll to position [333, 0]
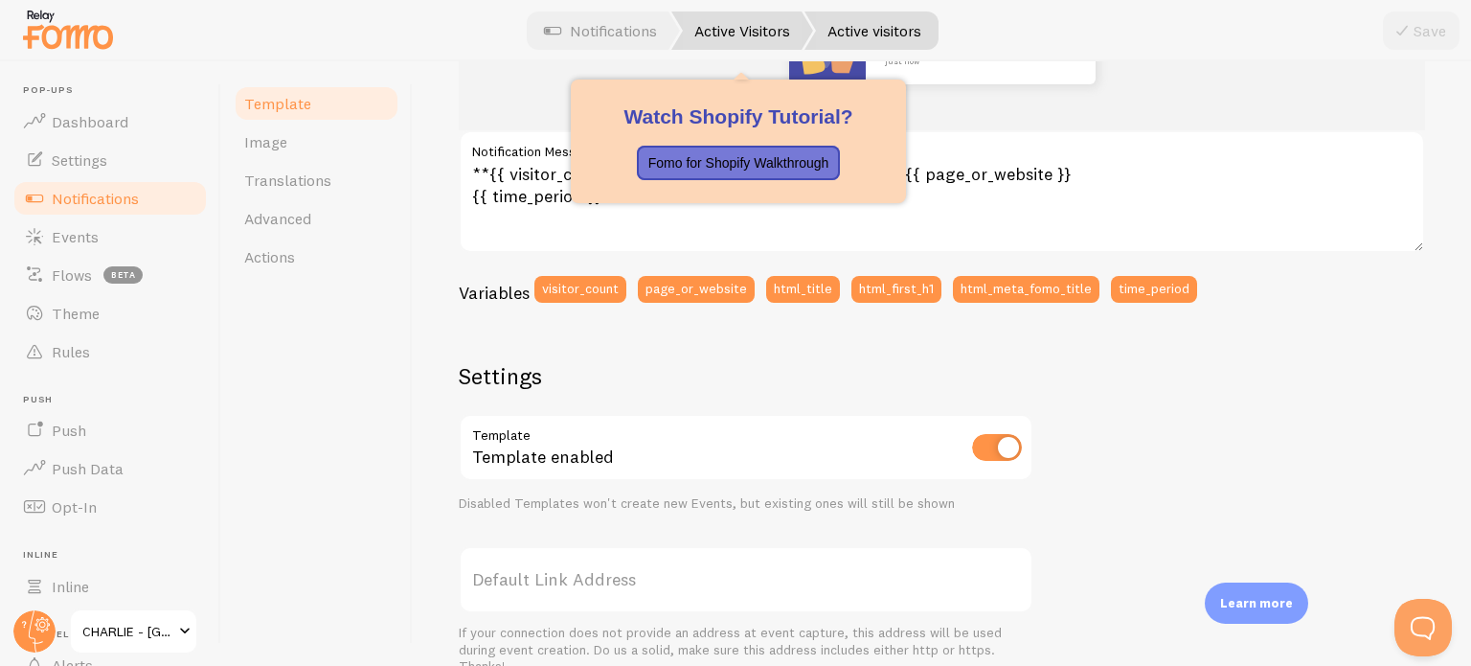
click at [748, 22] on link "Active Visitors" at bounding box center [742, 30] width 142 height 38
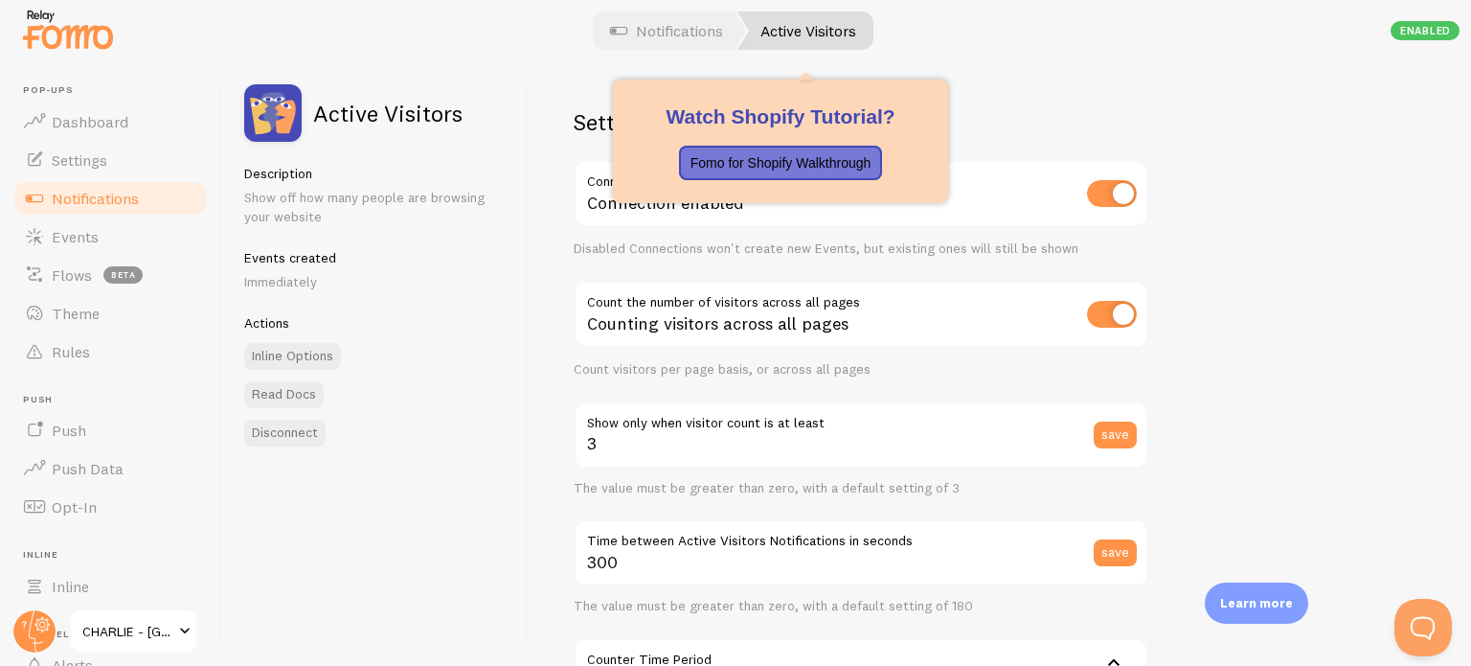
click at [810, 25] on link "Active Visitors" at bounding box center [805, 30] width 136 height 38
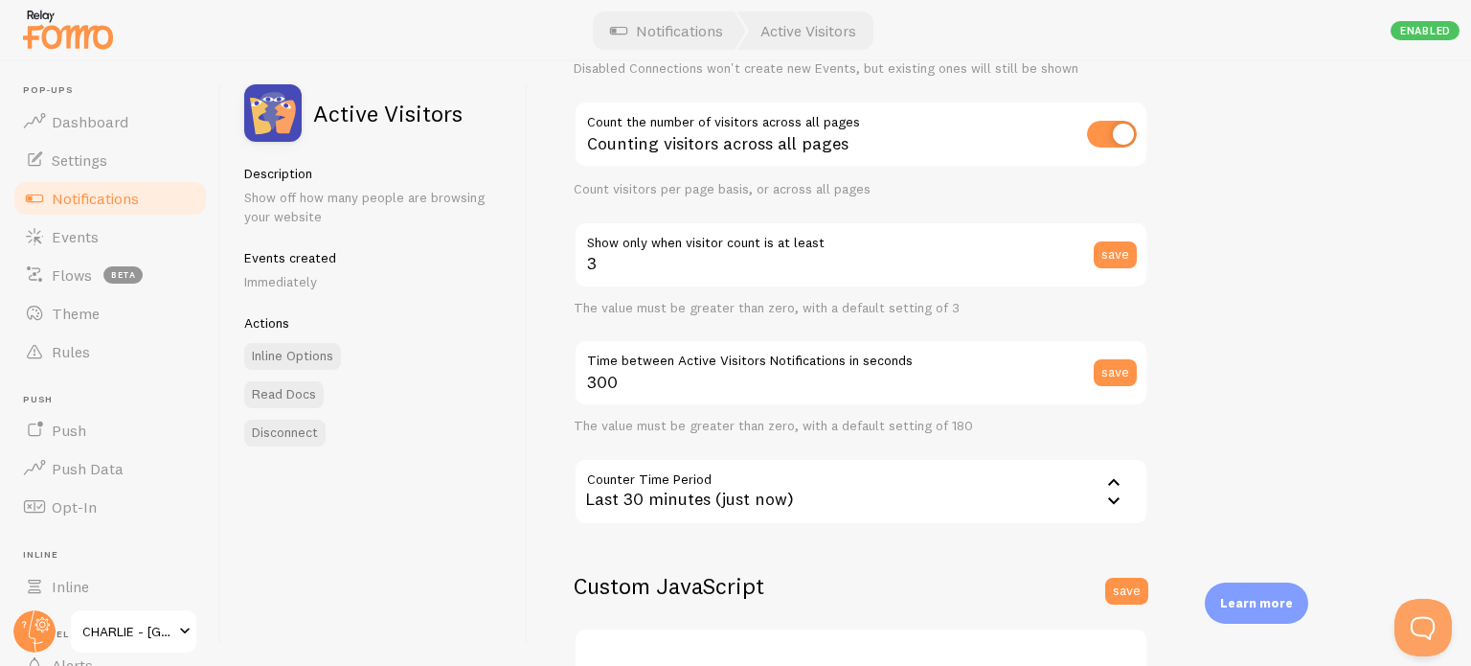
scroll to position [536, 0]
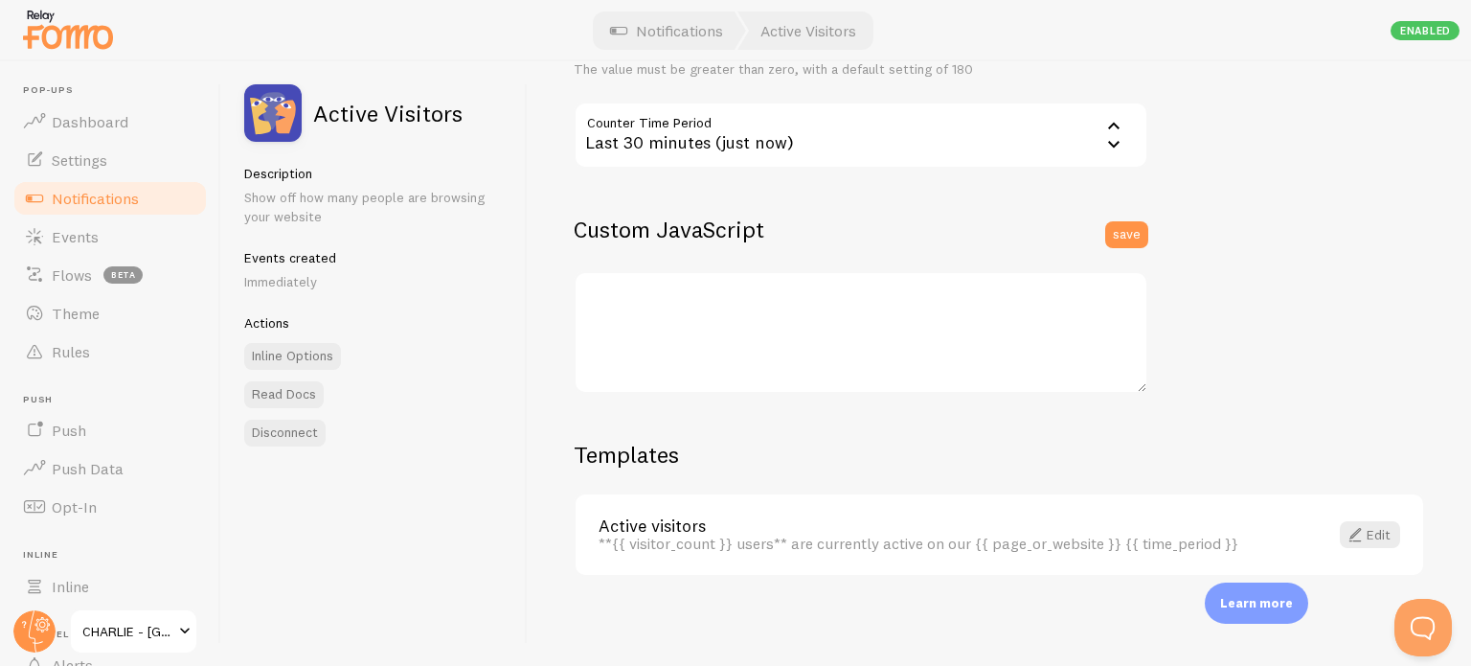
click at [107, 194] on span "Notifications" at bounding box center [95, 198] width 87 height 19
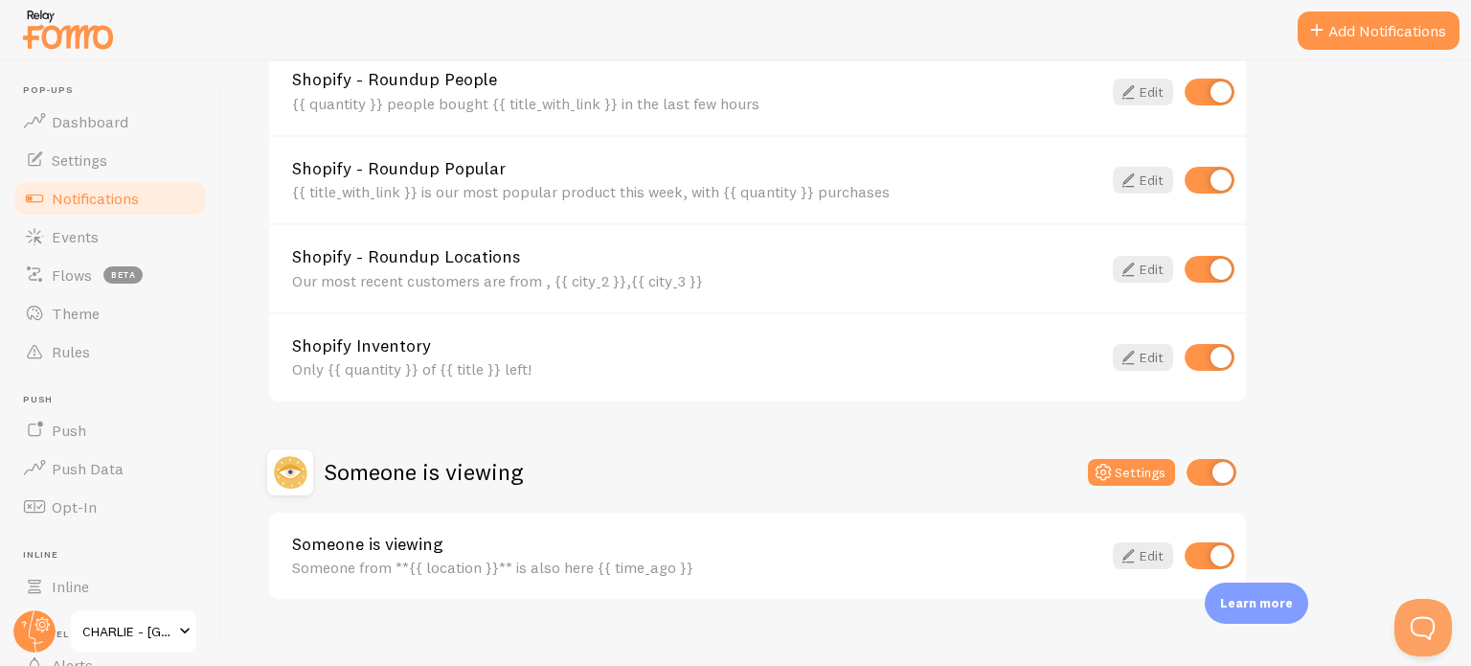
scroll to position [871, 0]
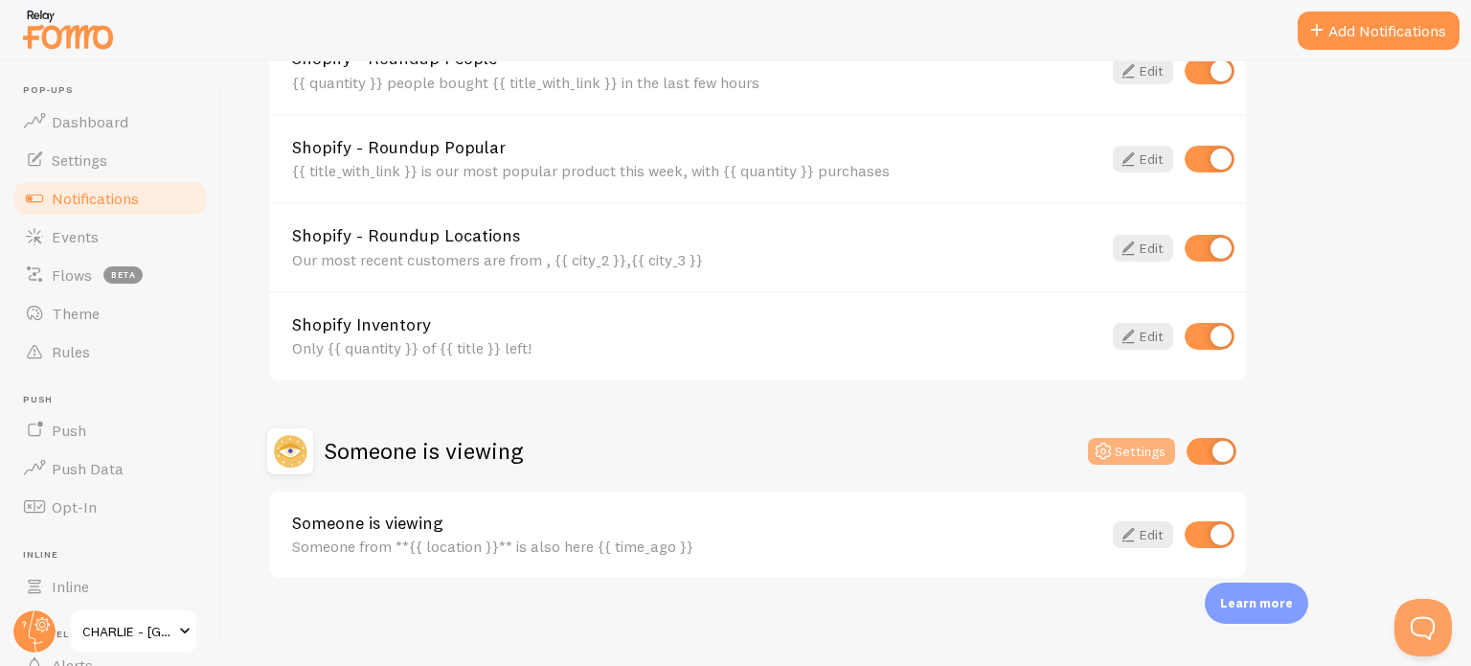
click at [1119, 440] on button "Settings" at bounding box center [1131, 451] width 87 height 27
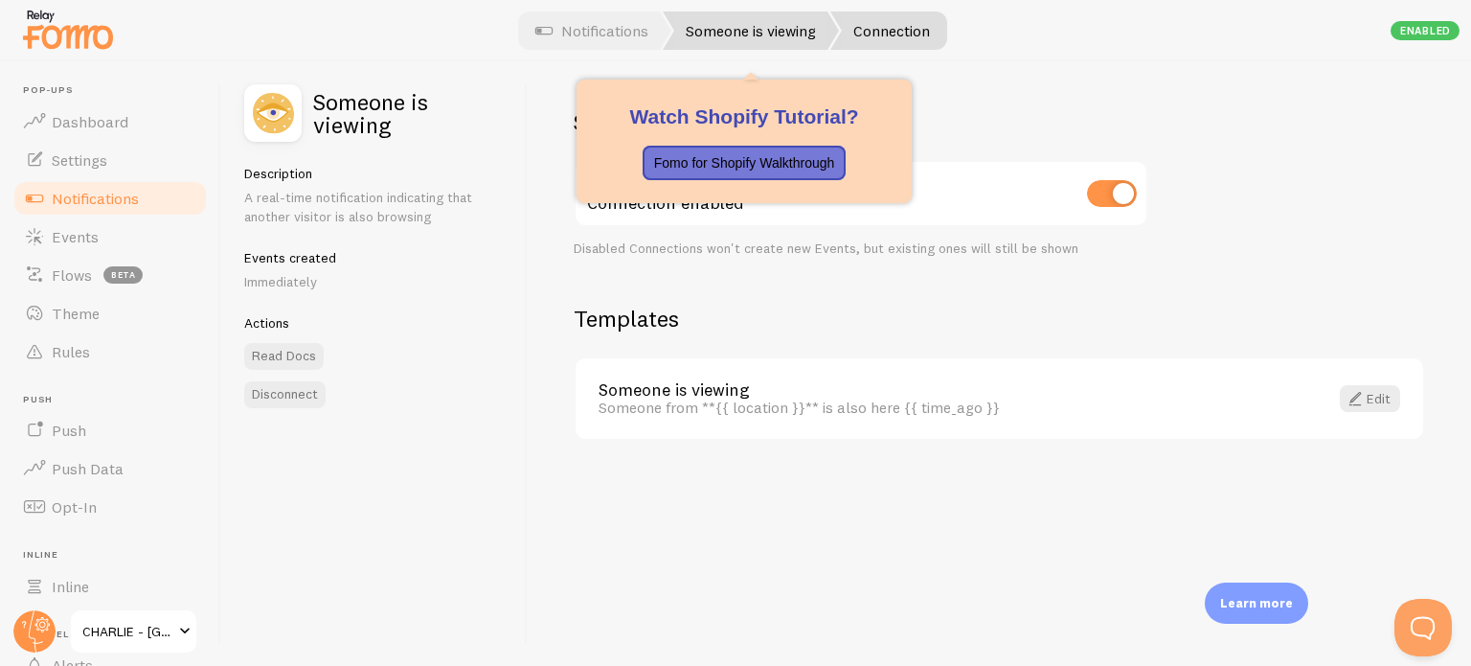
click at [742, 38] on link "Someone is viewing" at bounding box center [751, 30] width 176 height 38
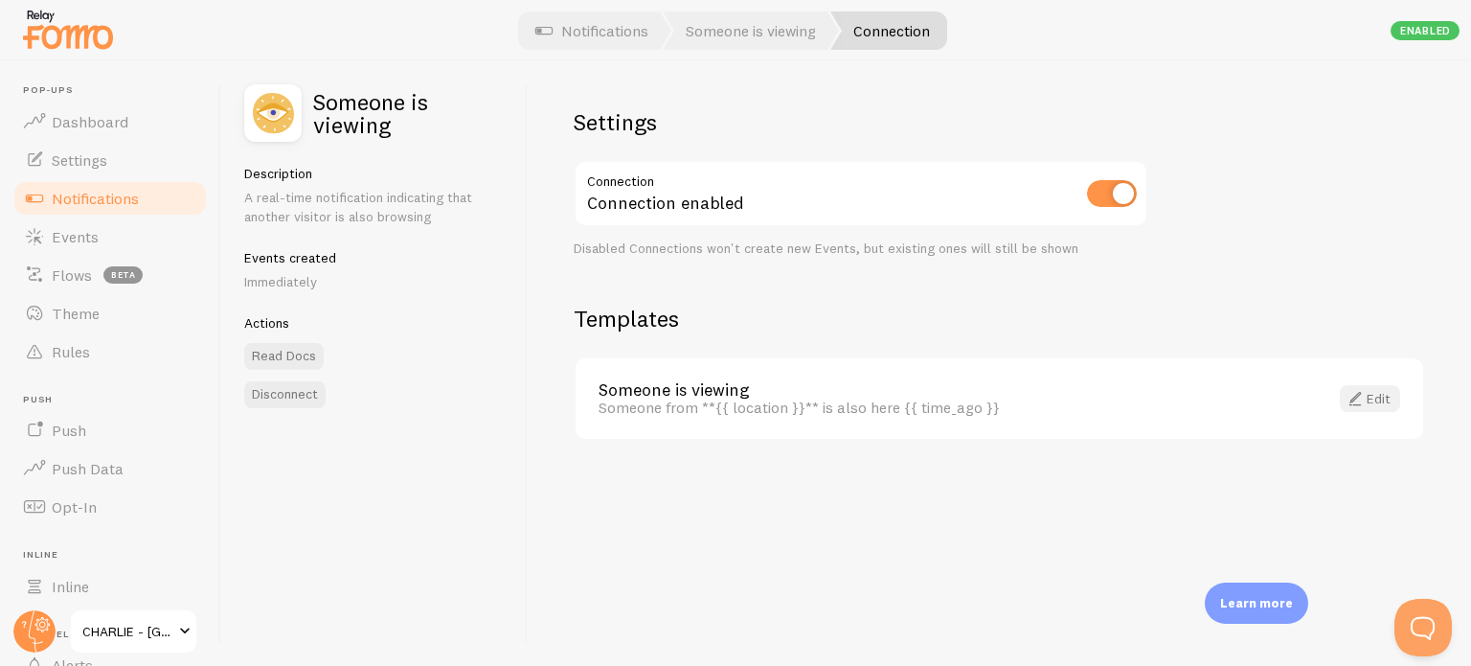
click at [1353, 399] on span at bounding box center [1355, 398] width 23 height 23
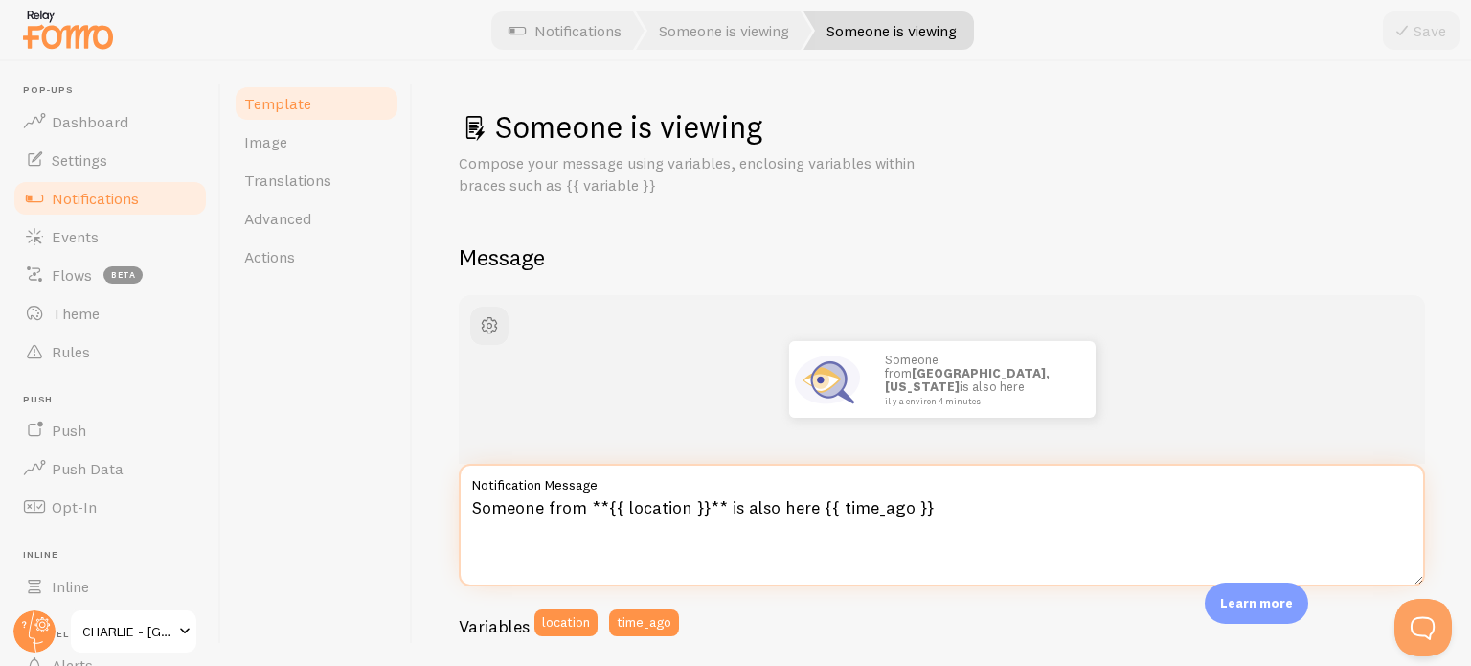
click at [592, 500] on textarea "Someone from **{{ location }}** is also here {{ time_ago }}" at bounding box center [942, 525] width 966 height 123
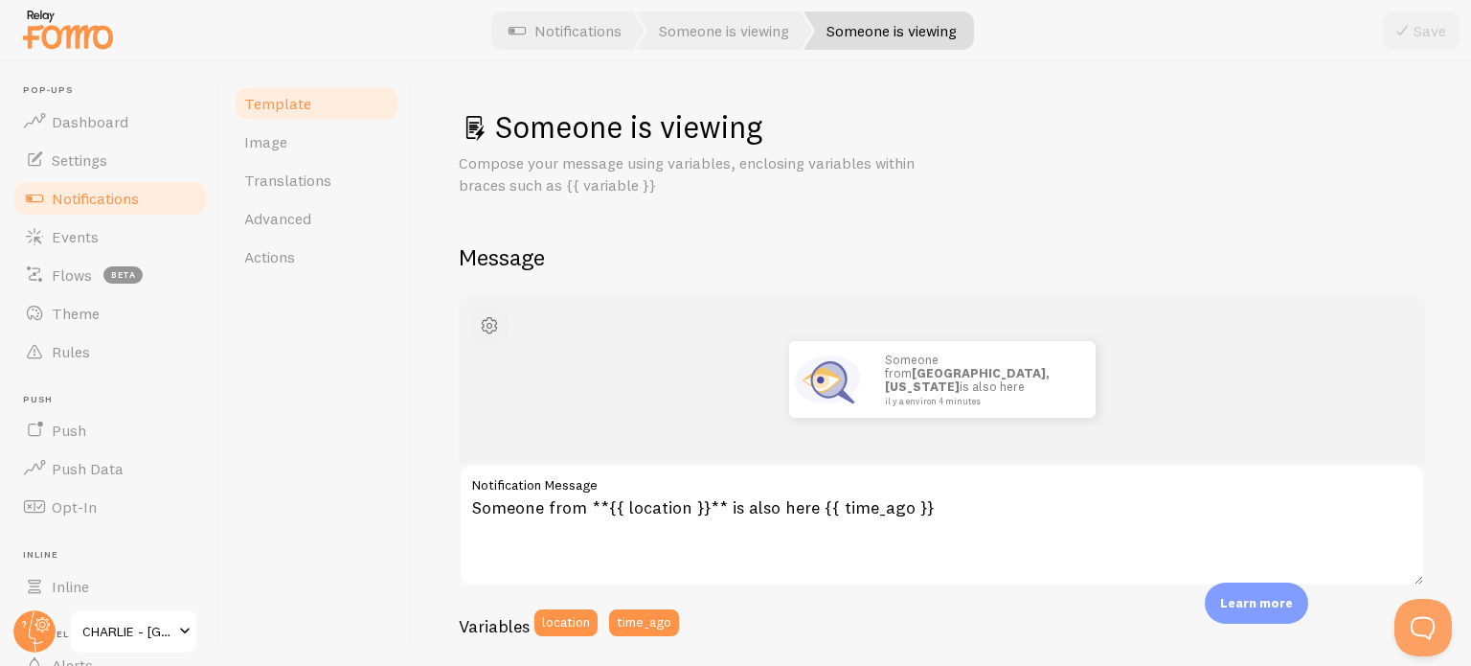
click at [485, 322] on span "button" at bounding box center [489, 325] width 23 height 23
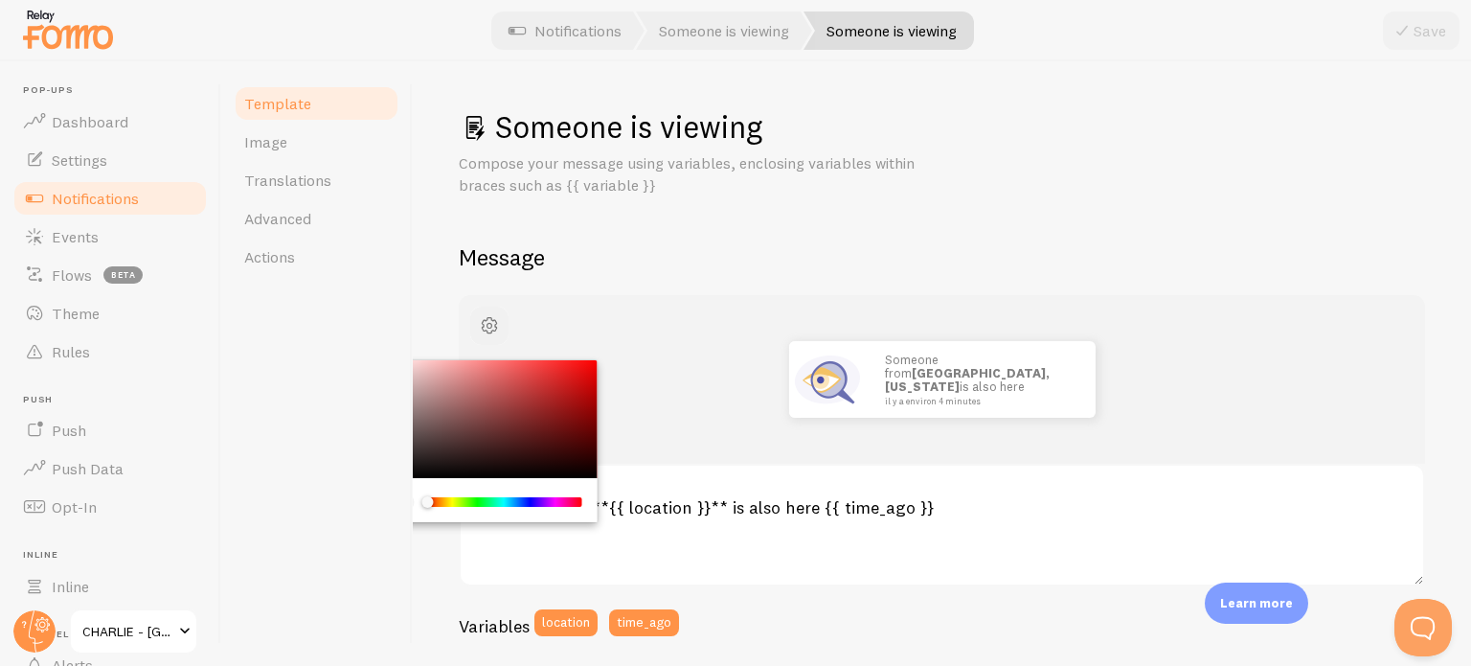
click at [485, 322] on span "button" at bounding box center [489, 325] width 23 height 23
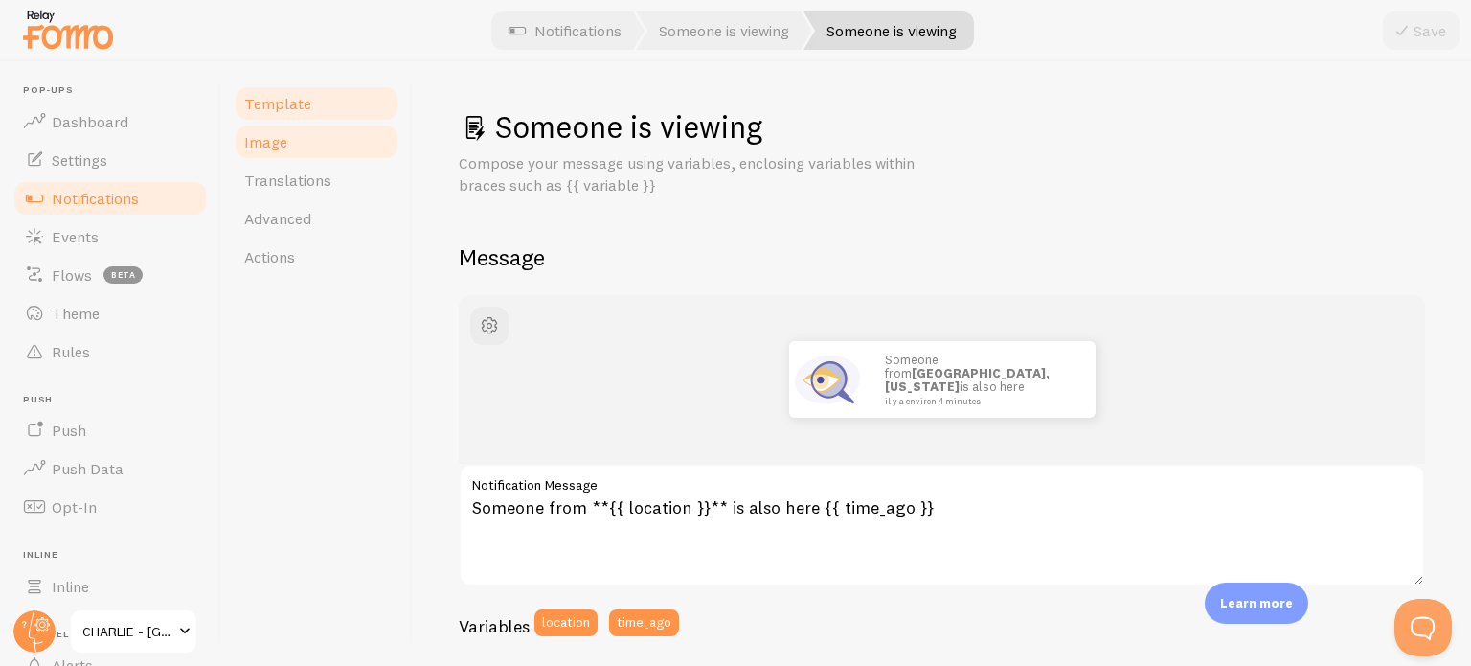
click at [257, 137] on span "Image" at bounding box center [265, 141] width 43 height 19
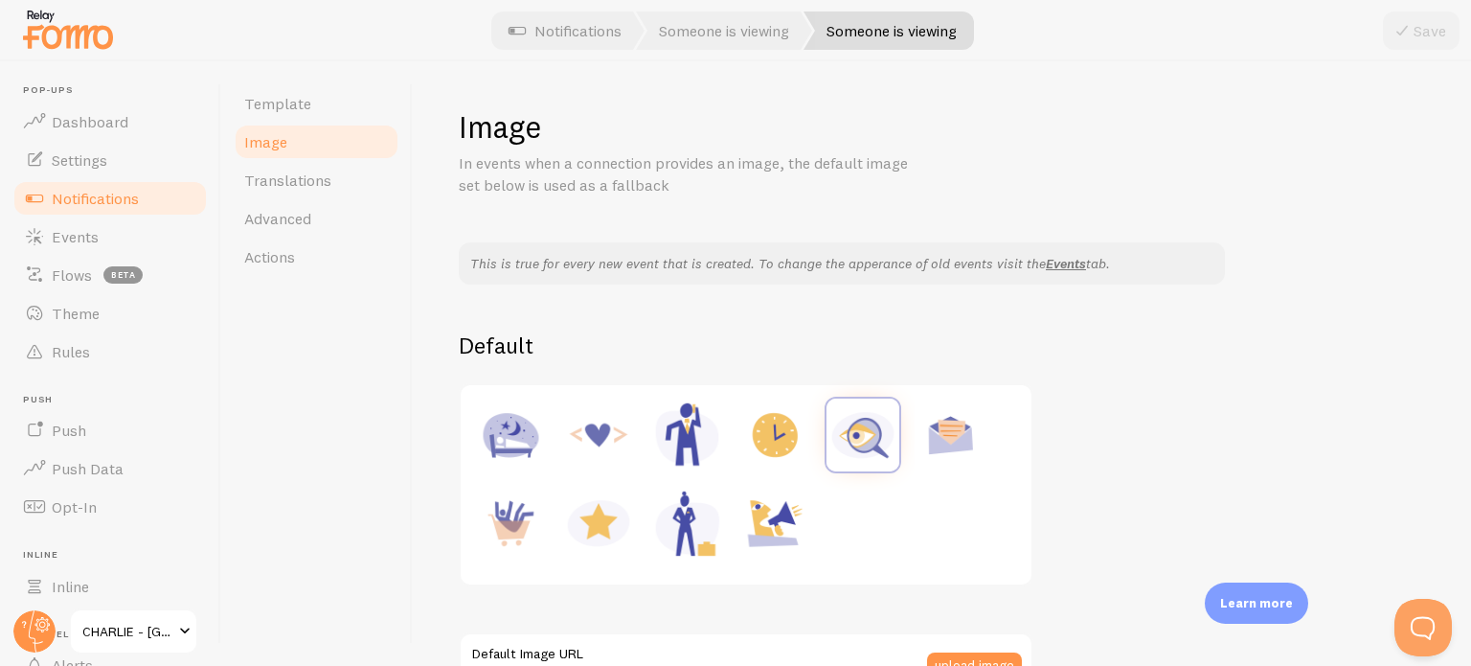
click at [774, 436] on img at bounding box center [774, 434] width 73 height 73
type input "https://fomo.com/images/widget/template_defaults/hours.jpg"
click at [1416, 26] on button "Save" at bounding box center [1421, 30] width 77 height 38
click at [136, 194] on span "Notifications" at bounding box center [95, 198] width 87 height 19
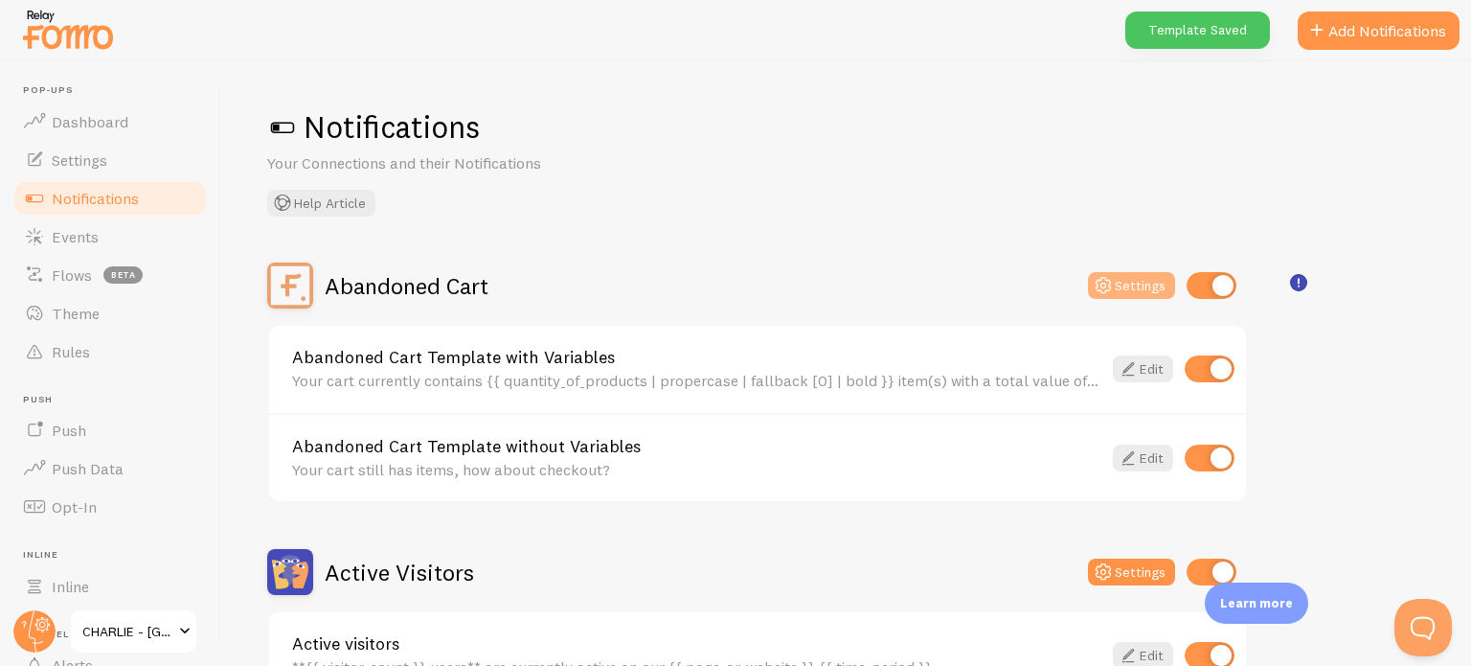
click at [1143, 290] on button "Settings" at bounding box center [1131, 285] width 87 height 27
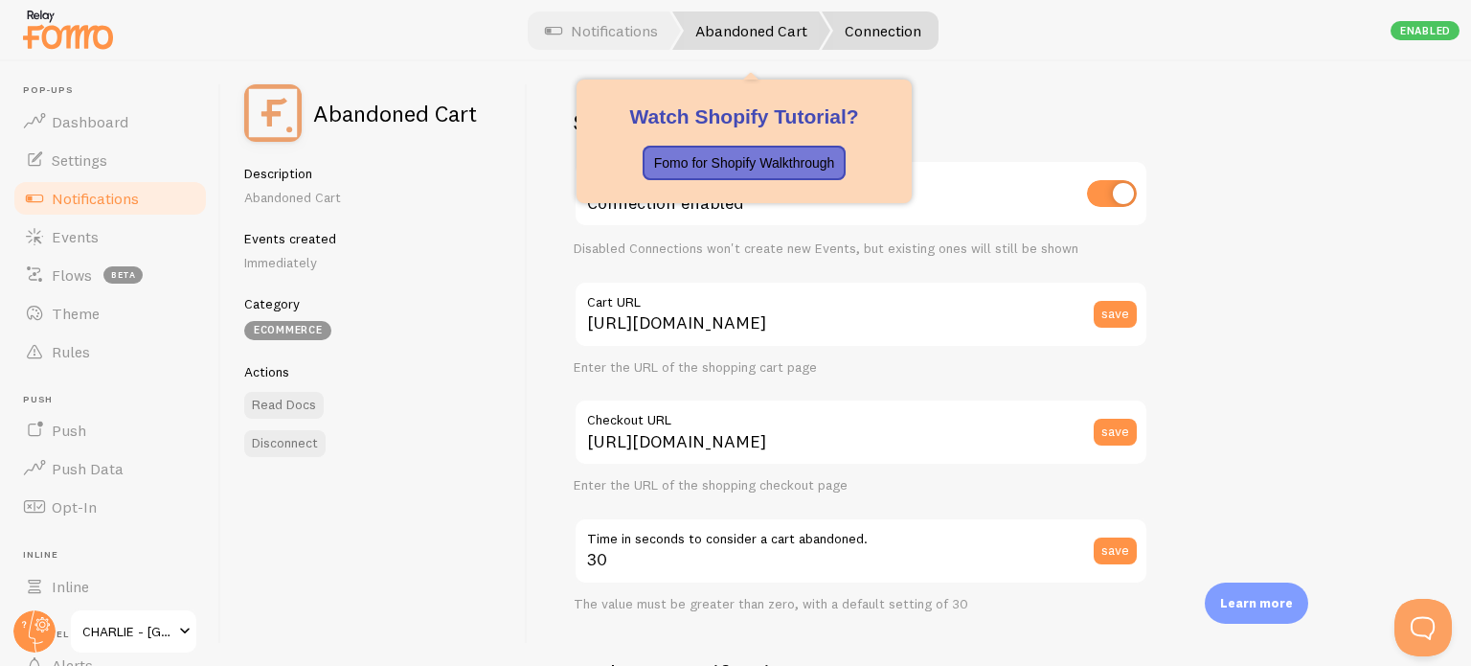
click at [735, 36] on link "Abandoned Cart" at bounding box center [751, 30] width 158 height 38
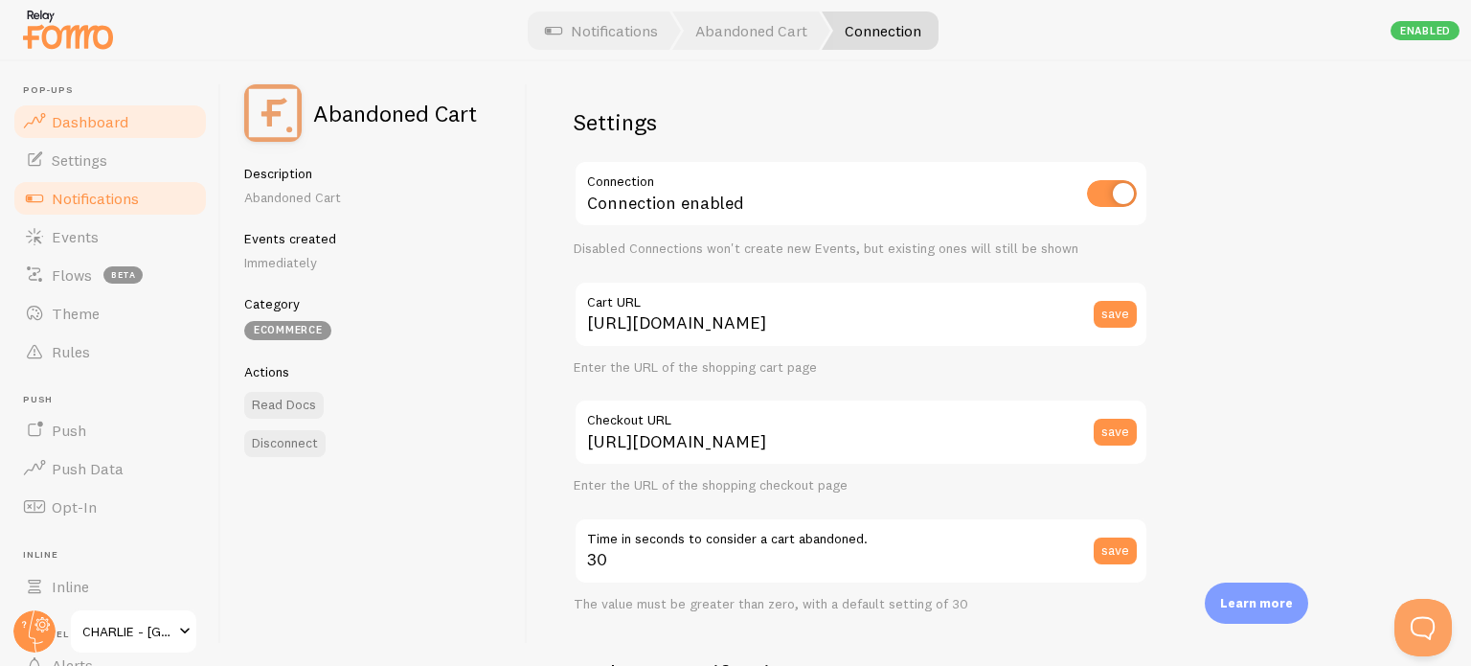
click at [84, 118] on span "Dashboard" at bounding box center [90, 121] width 77 height 19
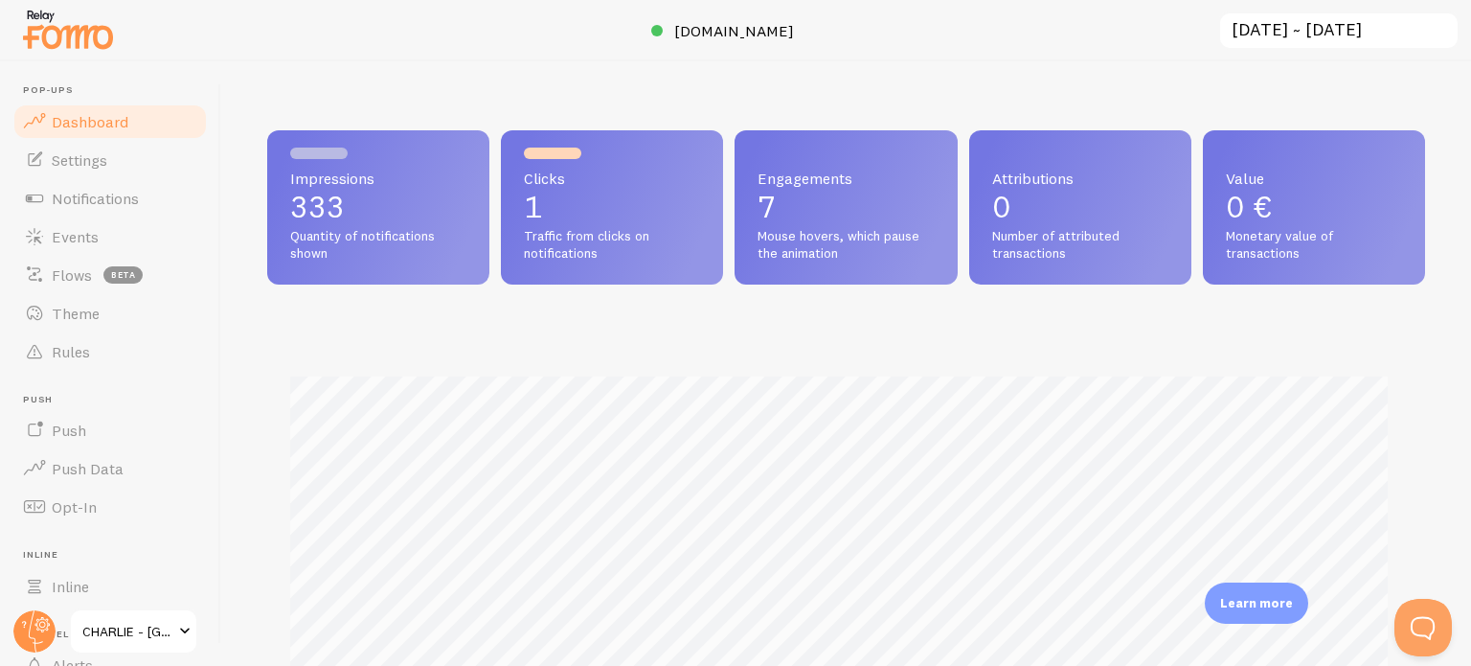
scroll to position [503, 1143]
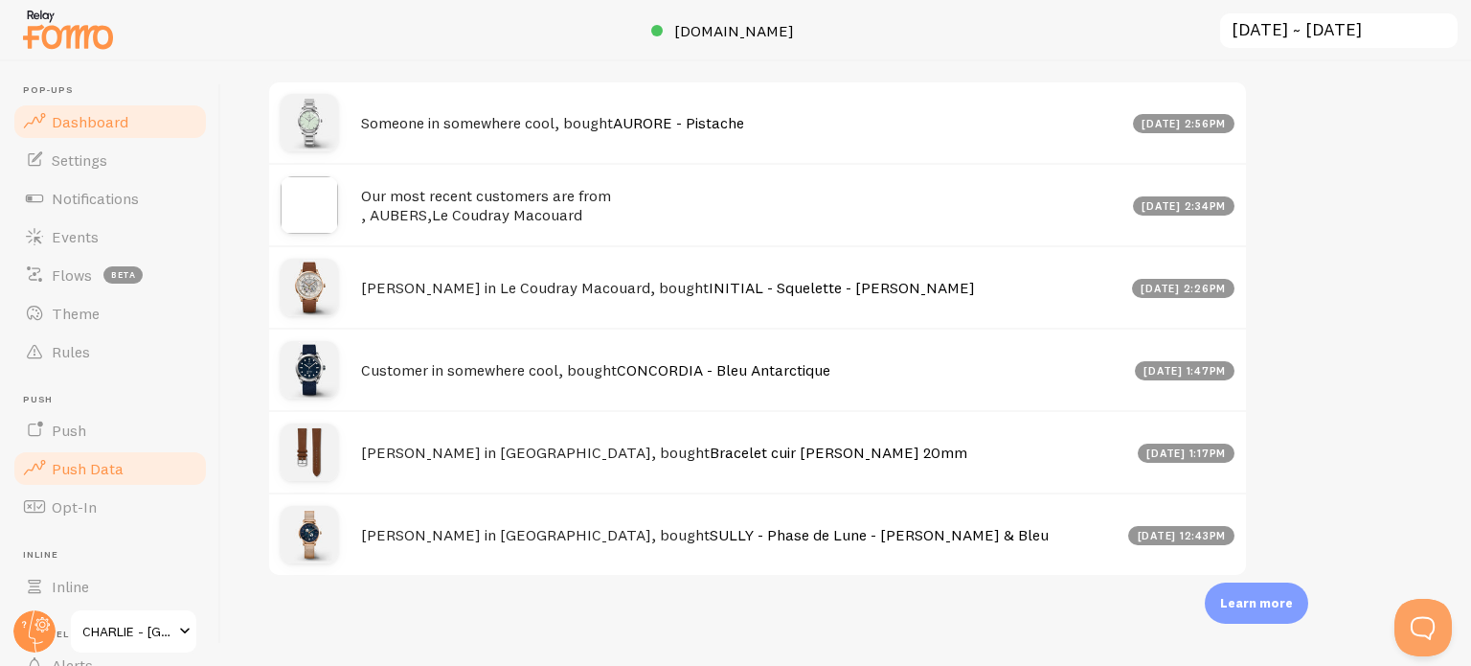
scroll to position [957167, 956526]
